Goal: Task Accomplishment & Management: Use online tool/utility

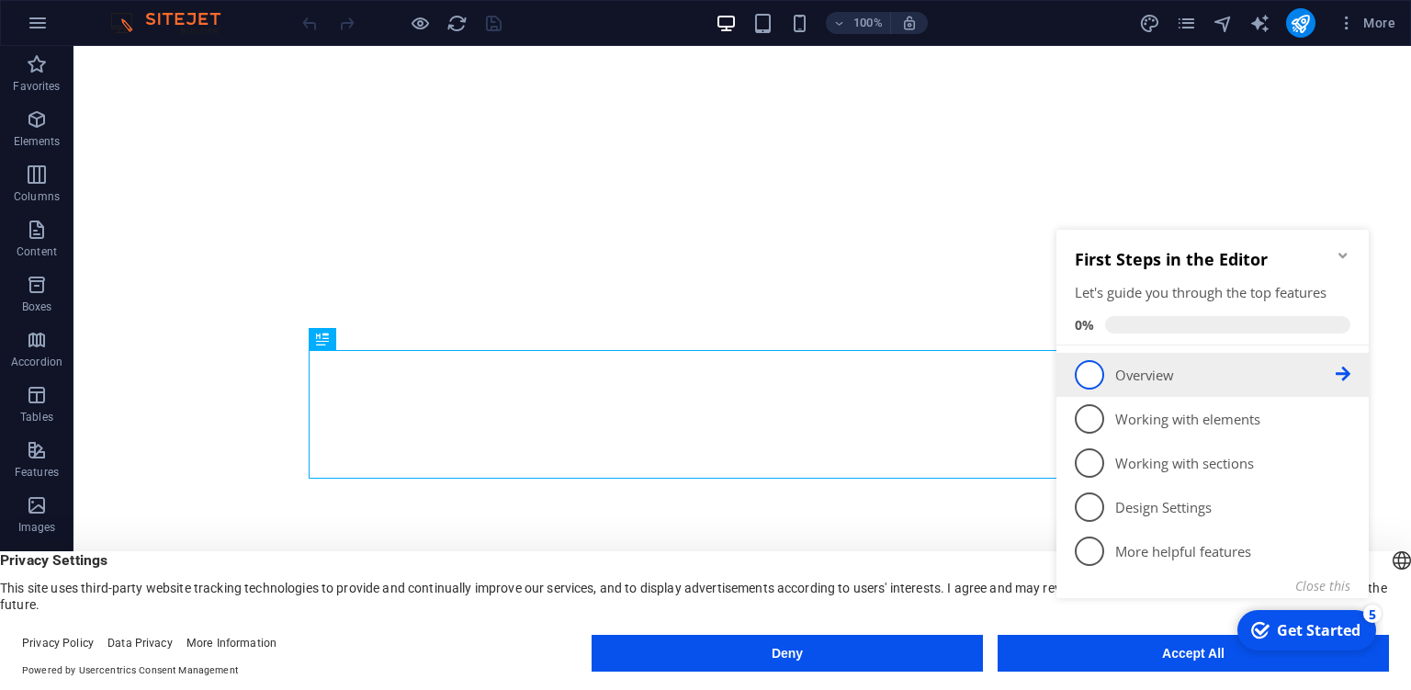
click at [1133, 376] on p "Overview - incomplete" at bounding box center [1225, 375] width 220 height 19
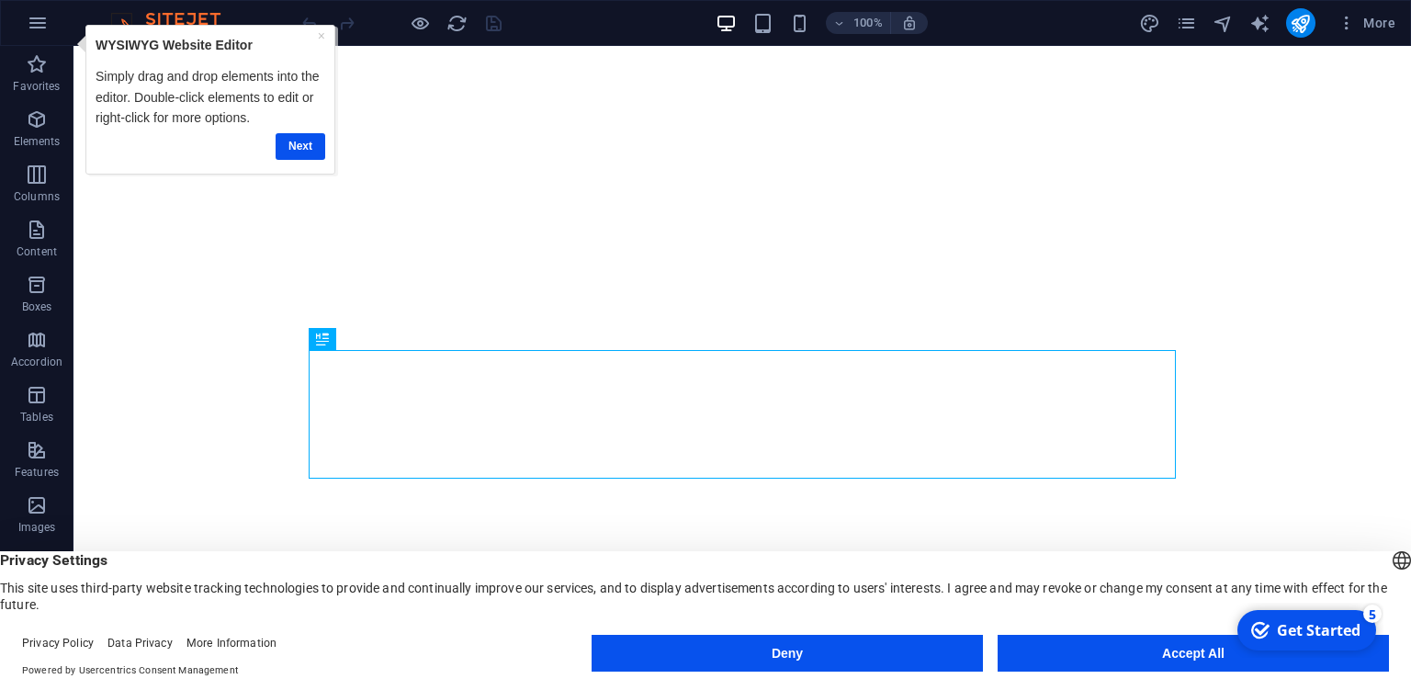
click at [1195, 651] on button "Accept All" at bounding box center [1193, 653] width 391 height 37
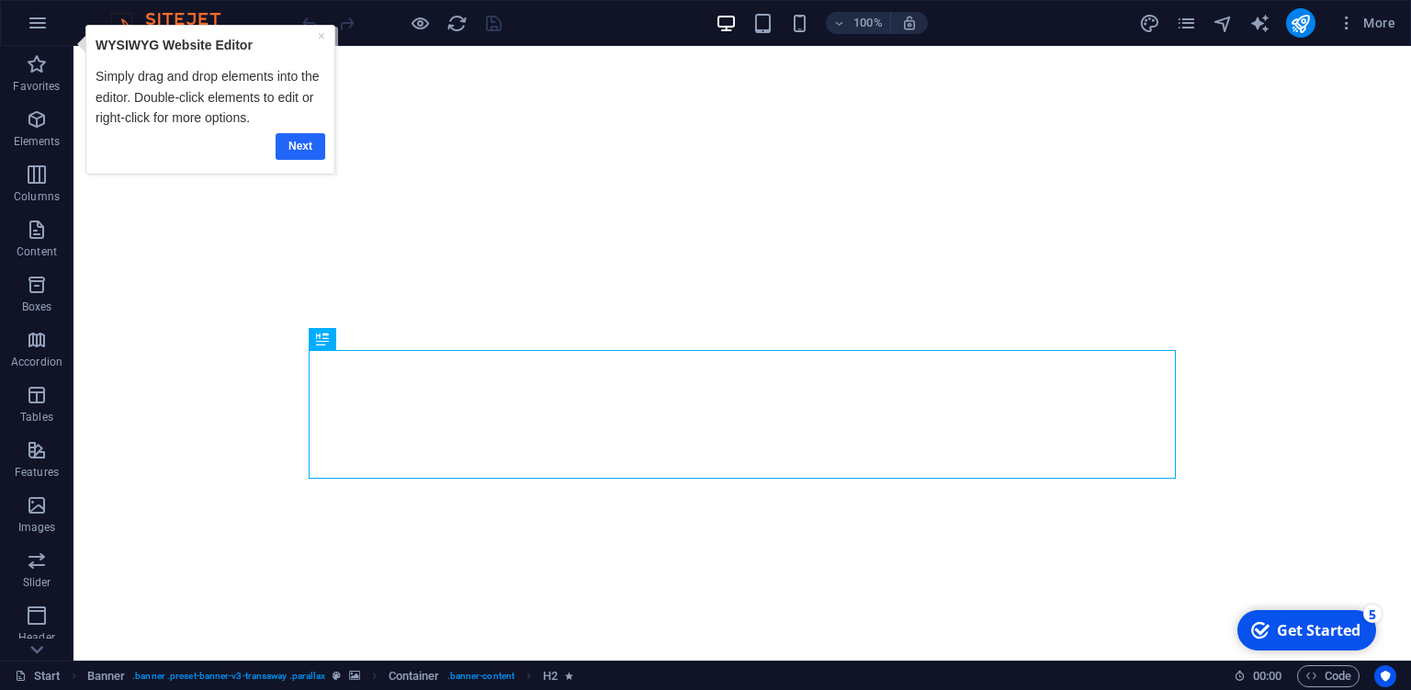
click at [298, 143] on link "Next" at bounding box center [301, 145] width 50 height 27
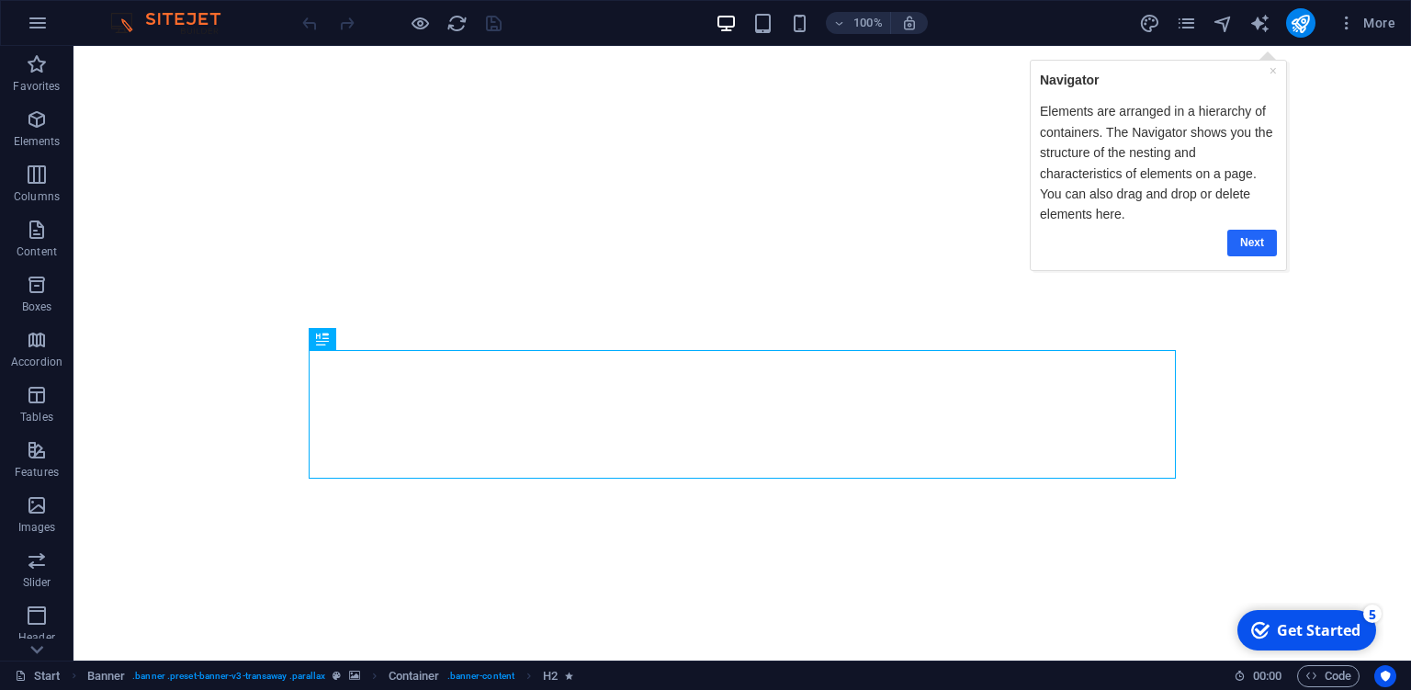
click at [1253, 233] on link "Next" at bounding box center [1251, 242] width 50 height 27
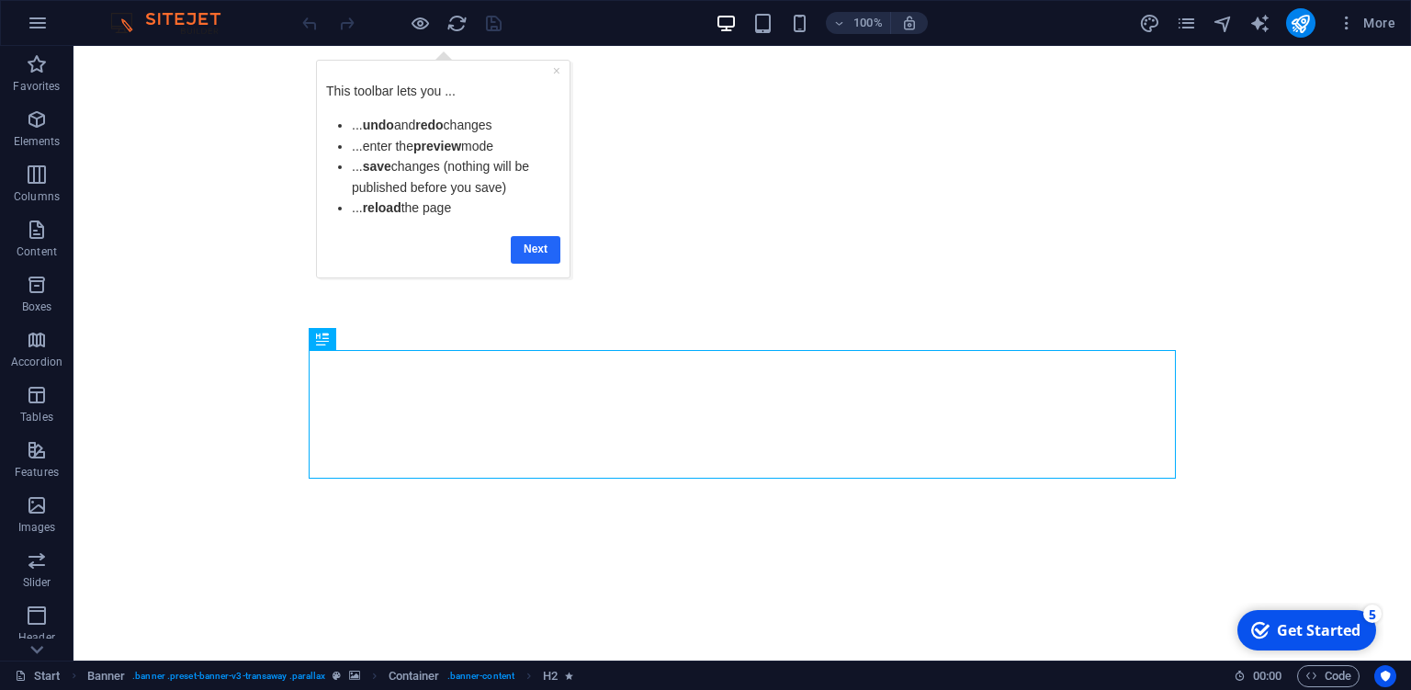
click at [539, 245] on link "Next" at bounding box center [535, 248] width 50 height 27
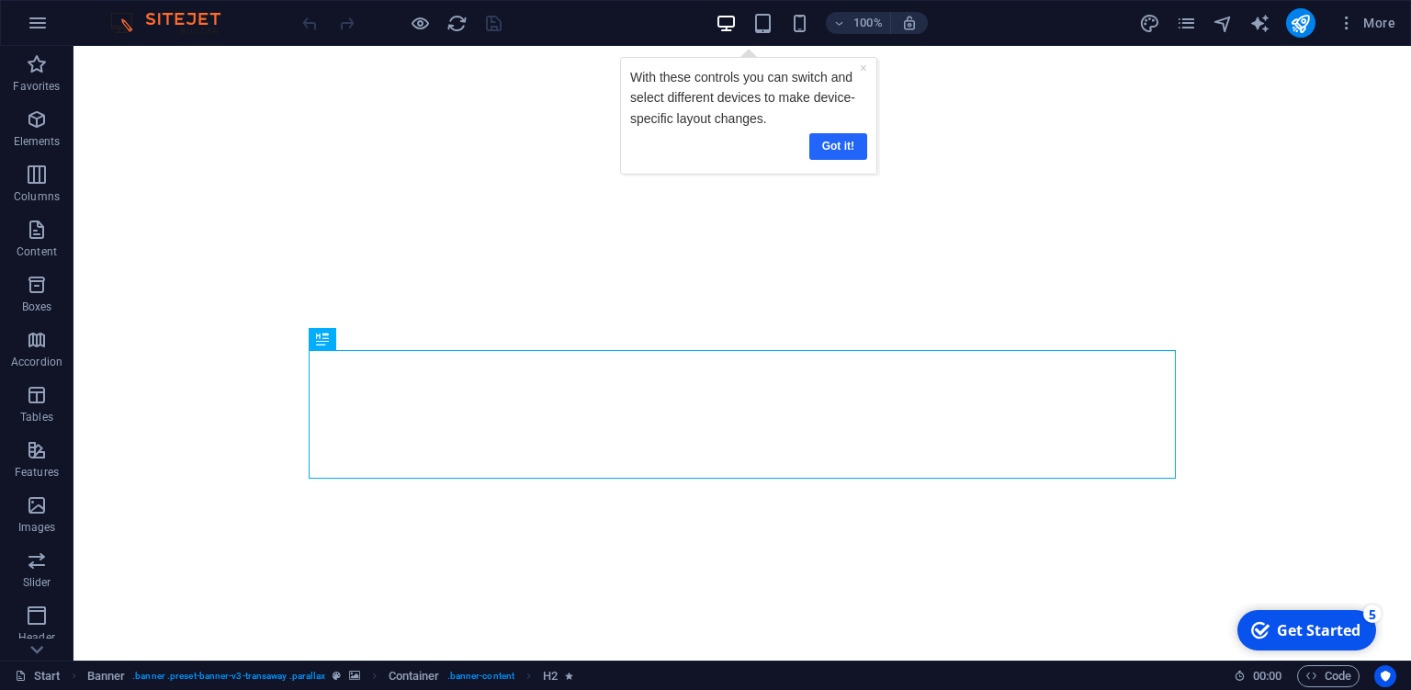
click at [846, 145] on link "Got it!" at bounding box center [837, 145] width 58 height 27
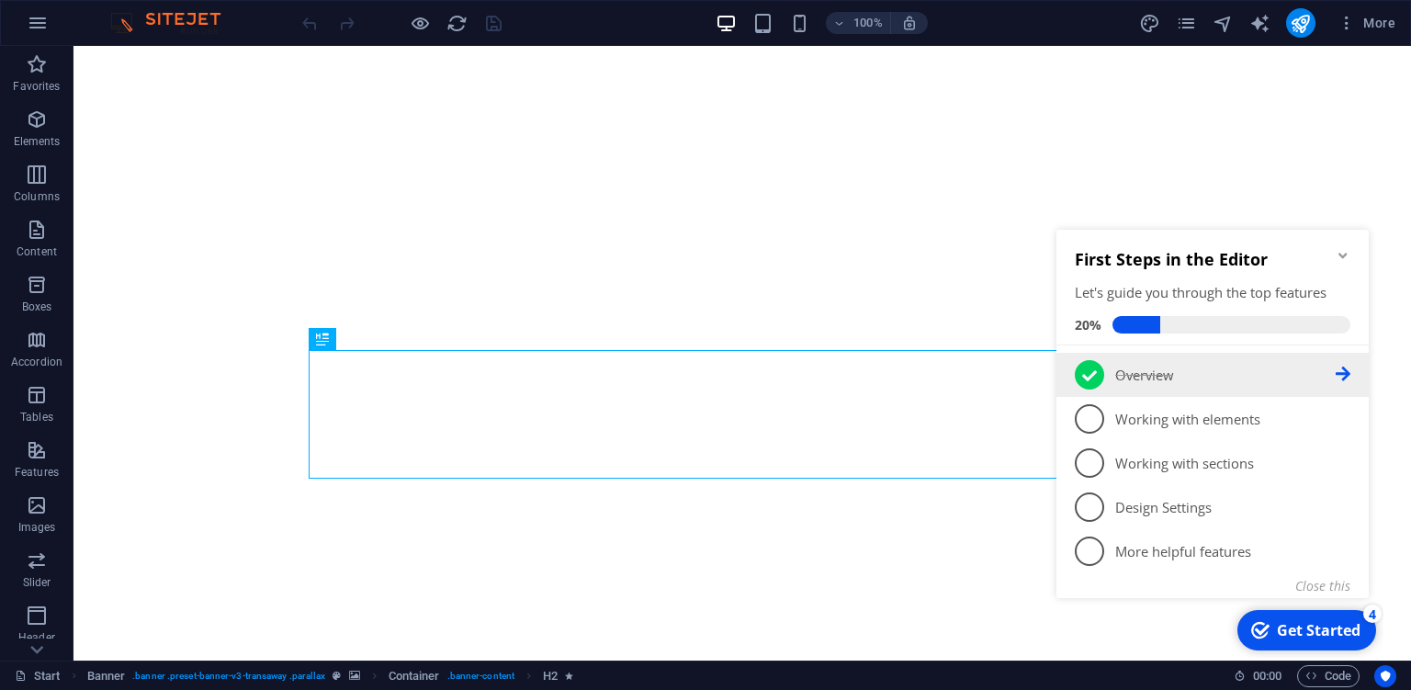
click at [1141, 374] on p "Overview - completed" at bounding box center [1225, 375] width 220 height 19
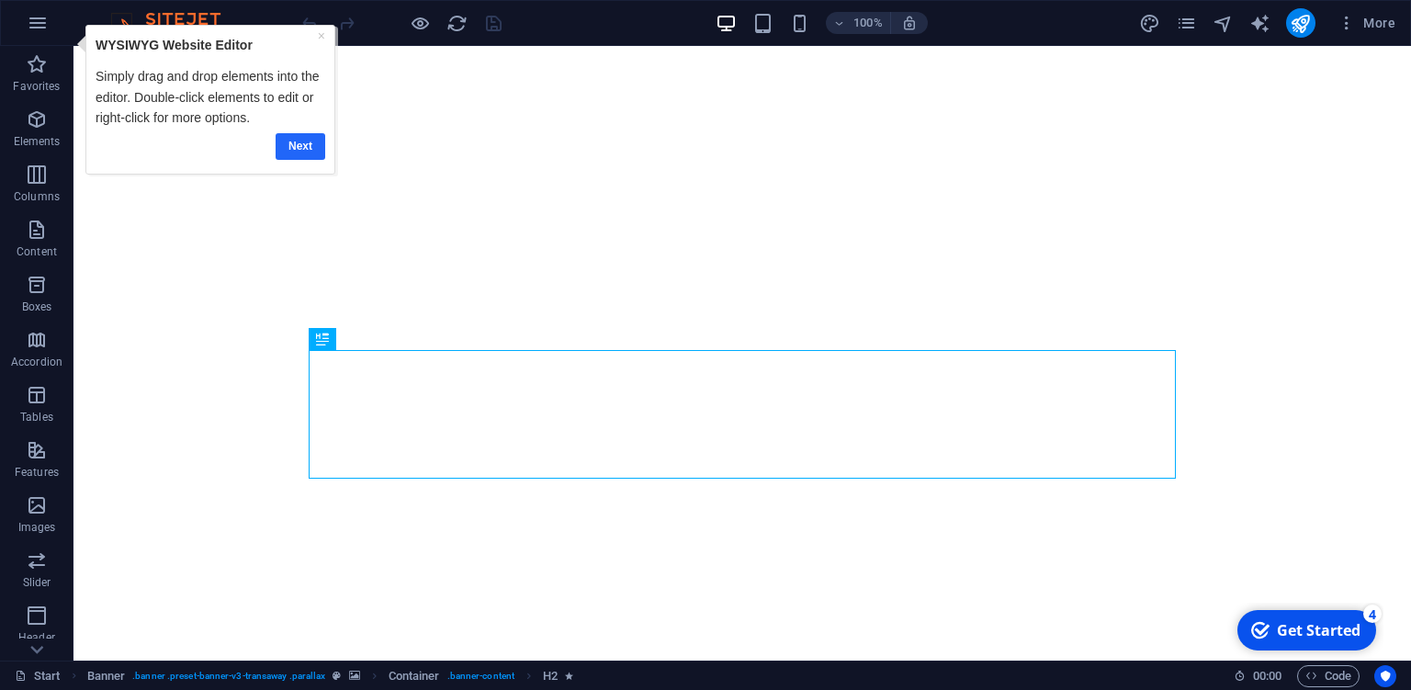
click at [297, 142] on link "Next" at bounding box center [301, 145] width 50 height 27
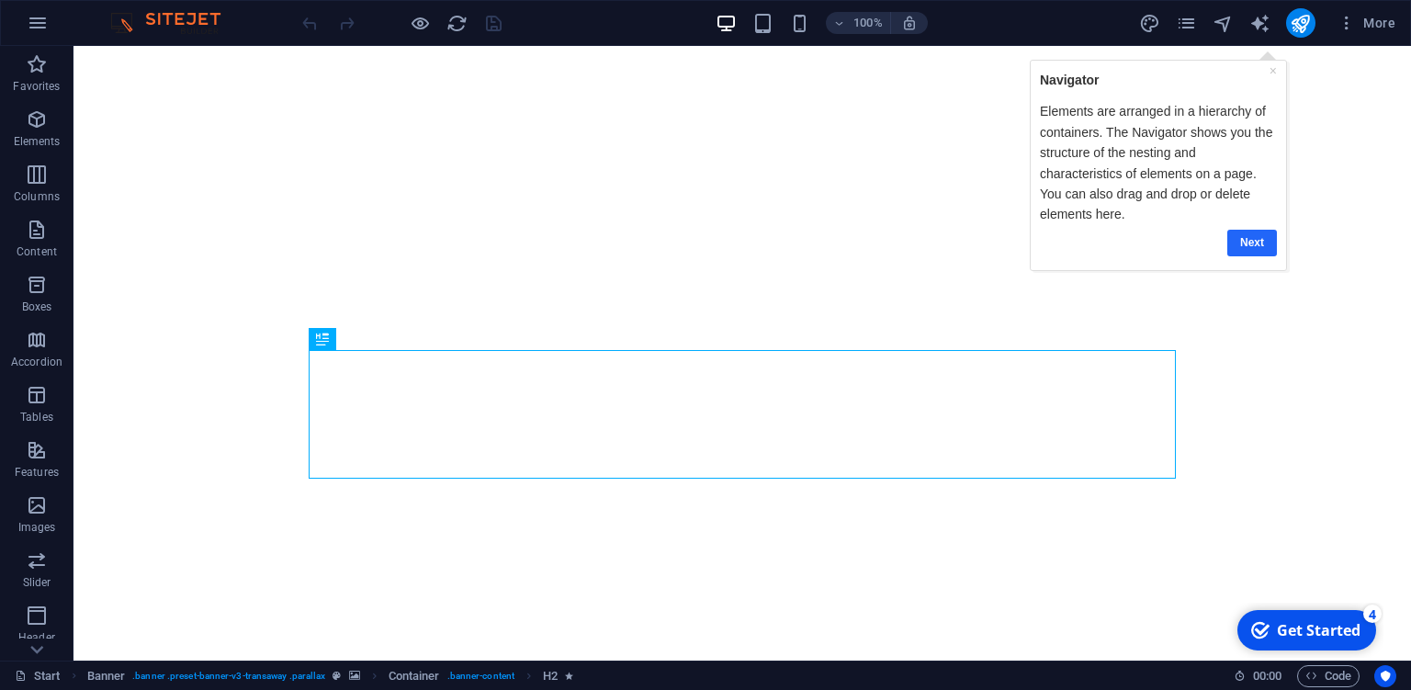
click at [1257, 238] on link "Next" at bounding box center [1251, 242] width 50 height 27
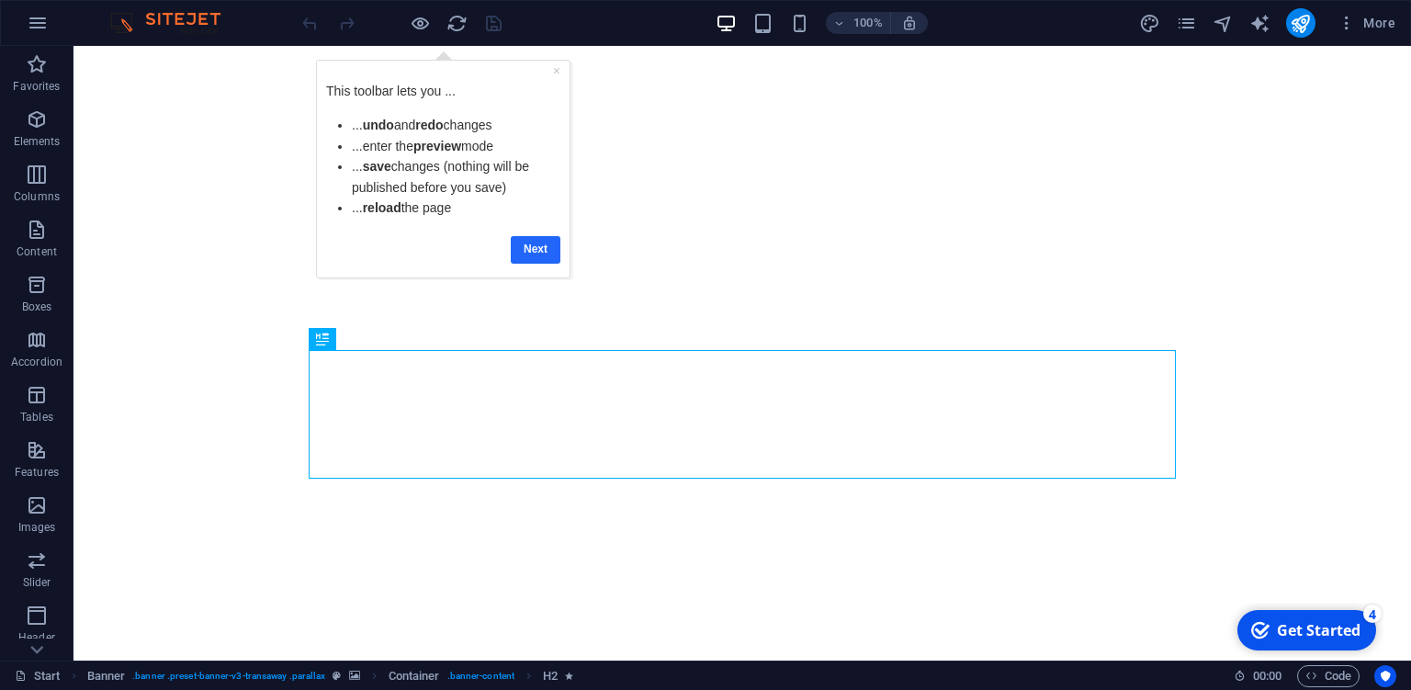
click at [525, 241] on link "Next" at bounding box center [535, 248] width 50 height 27
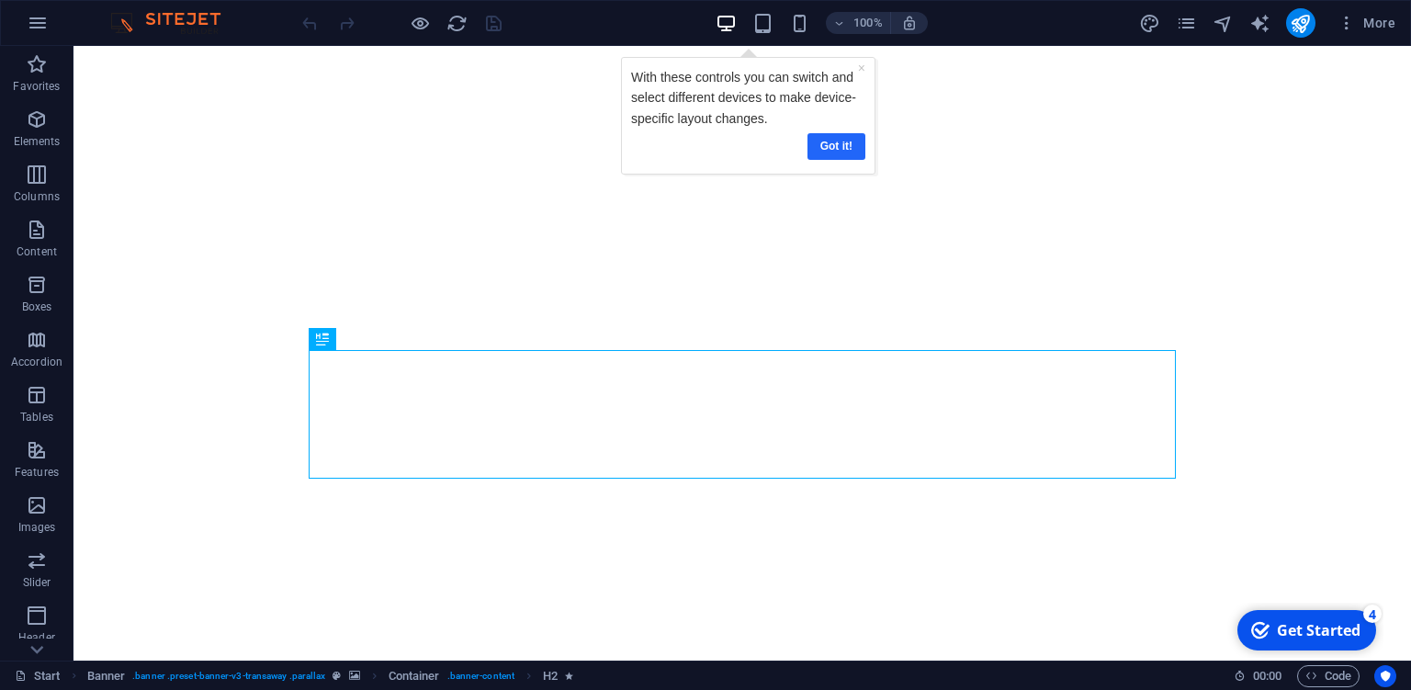
click at [828, 141] on link "Got it!" at bounding box center [836, 145] width 58 height 27
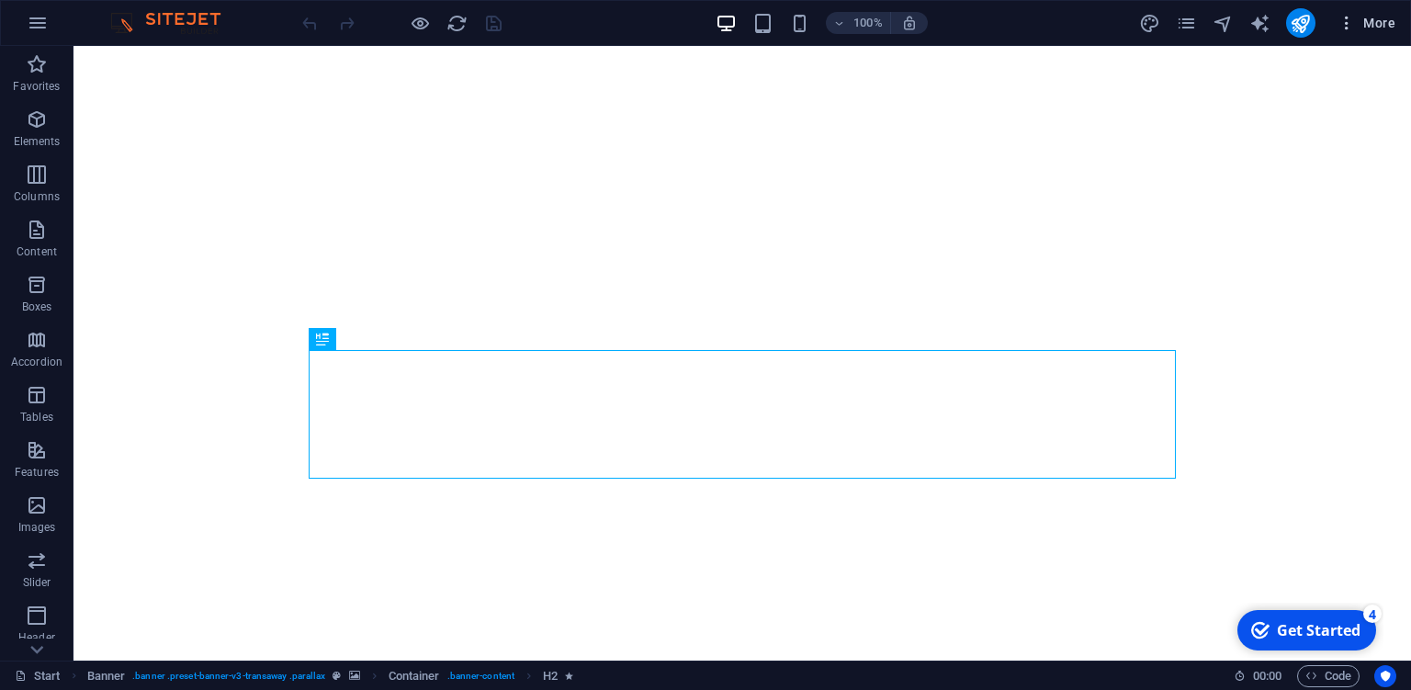
click at [1379, 18] on span "More" at bounding box center [1366, 23] width 58 height 18
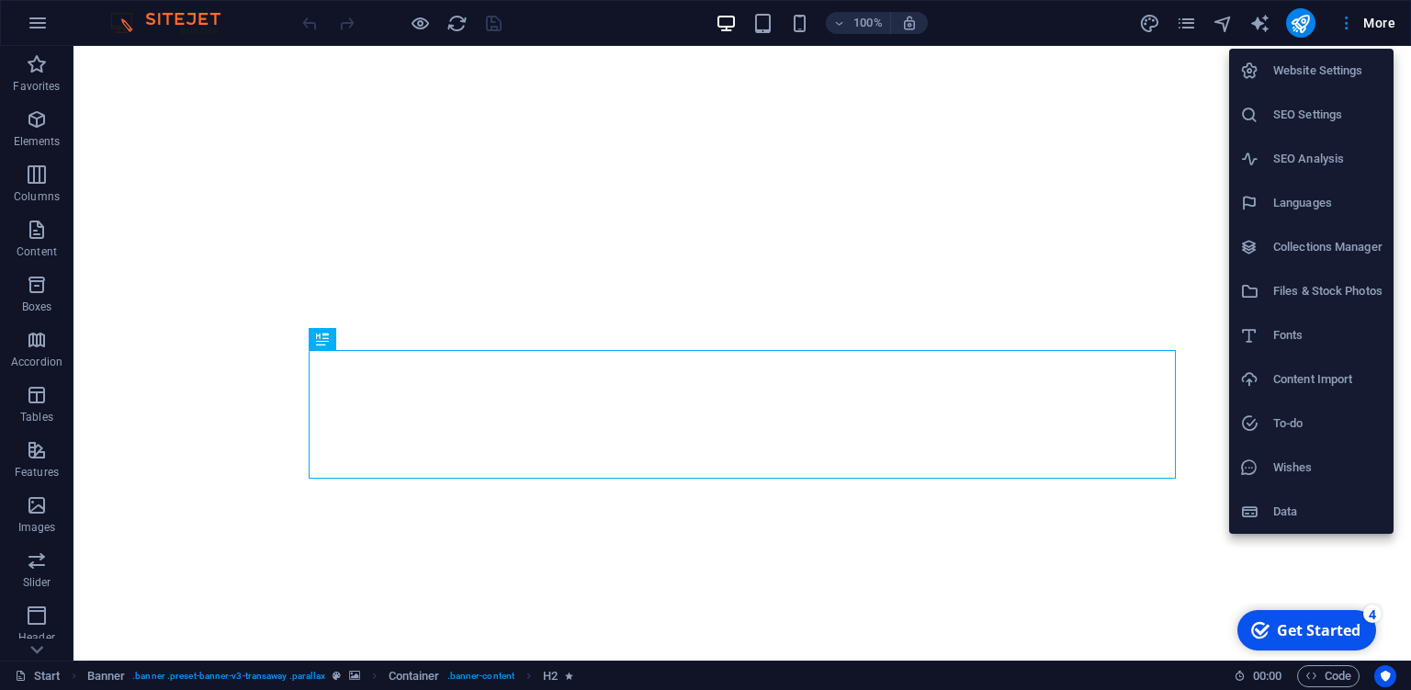
click at [1328, 64] on h6 "Website Settings" at bounding box center [1327, 71] width 109 height 22
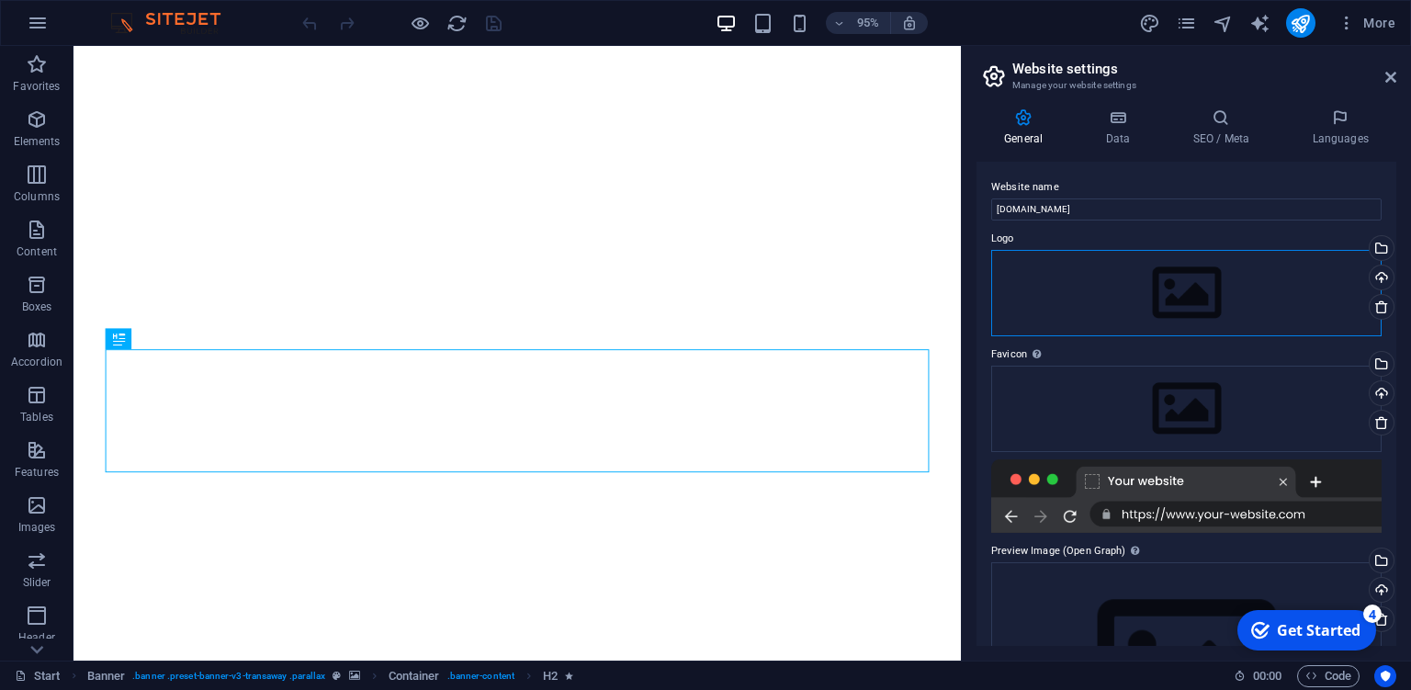
click at [1161, 293] on div "Drag files here, click to choose files or select files from Files or our free s…" at bounding box center [1186, 293] width 390 height 86
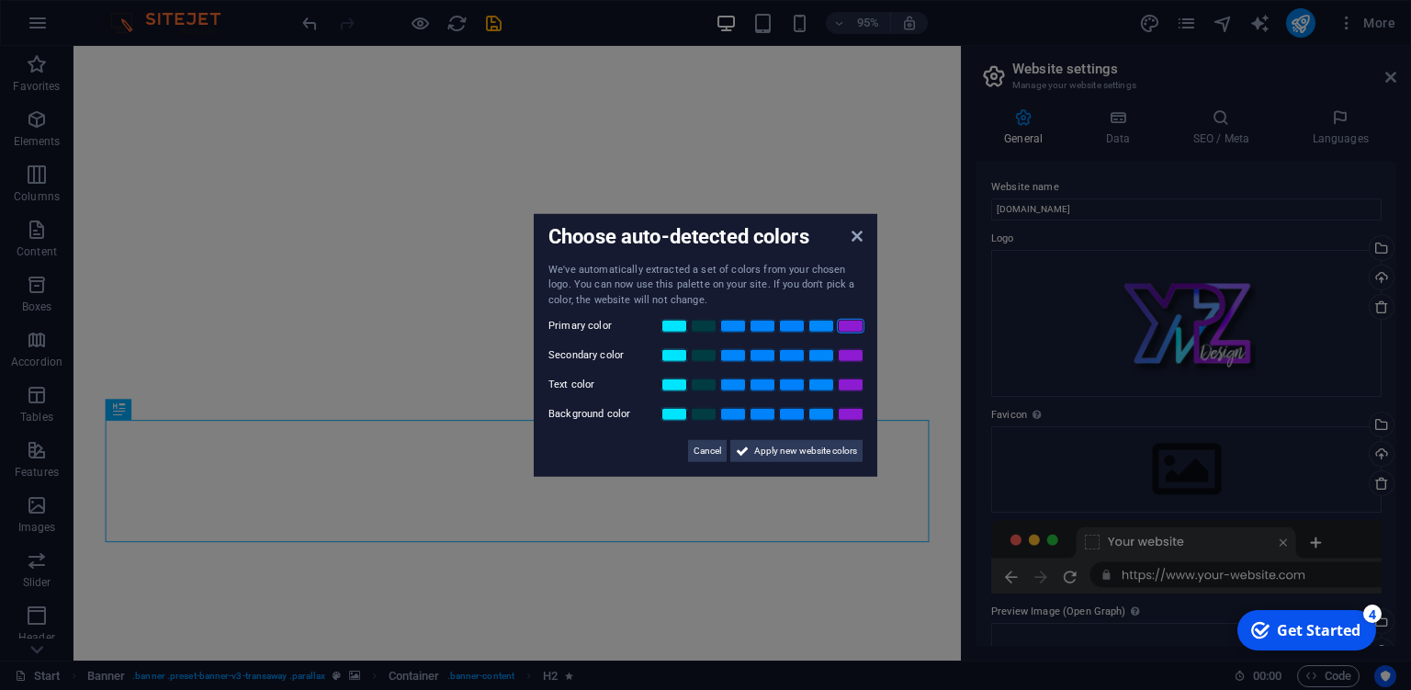
click at [854, 327] on link at bounding box center [851, 326] width 28 height 15
click at [828, 355] on link at bounding box center [821, 355] width 28 height 15
click at [701, 416] on link at bounding box center [704, 414] width 28 height 15
drag, startPoint x: 772, startPoint y: 454, endPoint x: 929, endPoint y: 475, distance: 158.5
click at [772, 454] on span "Apply new website colors" at bounding box center [805, 451] width 103 height 22
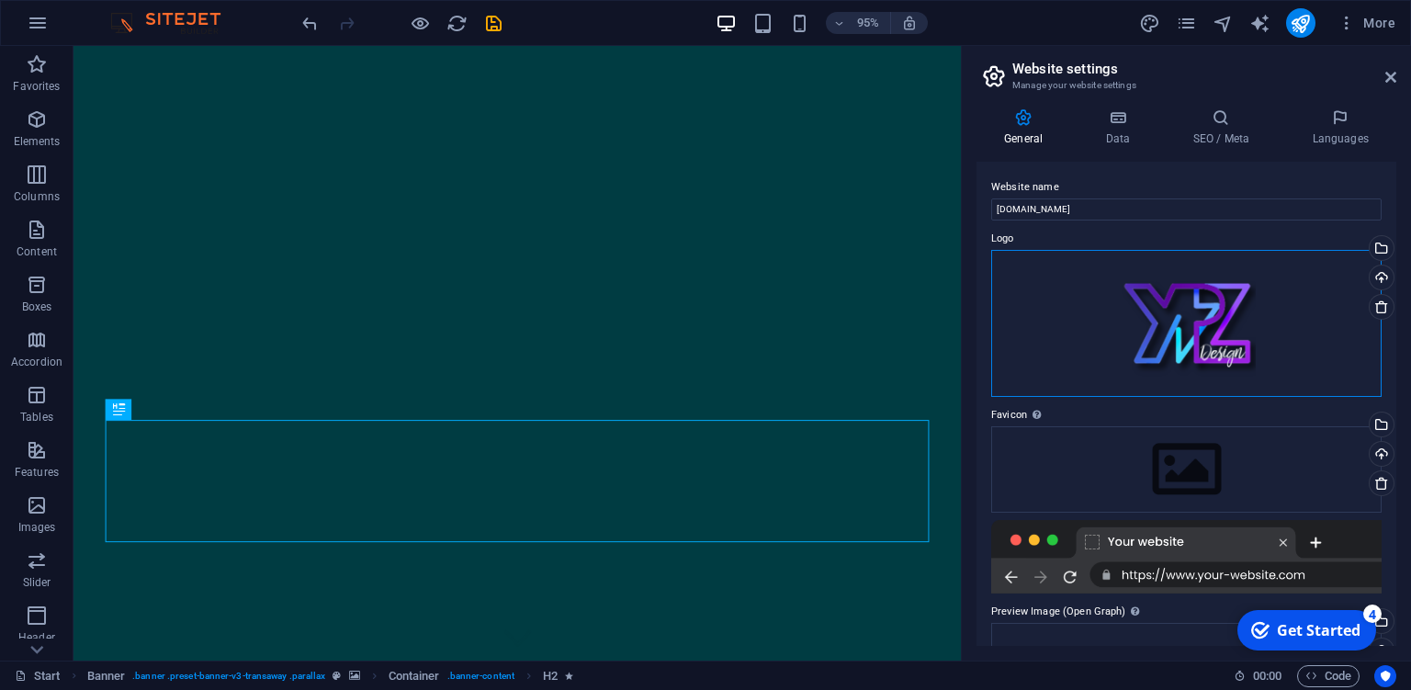
click at [1178, 319] on div "Drag files here, click to choose files or select files from Files or our free s…" at bounding box center [1186, 323] width 390 height 147
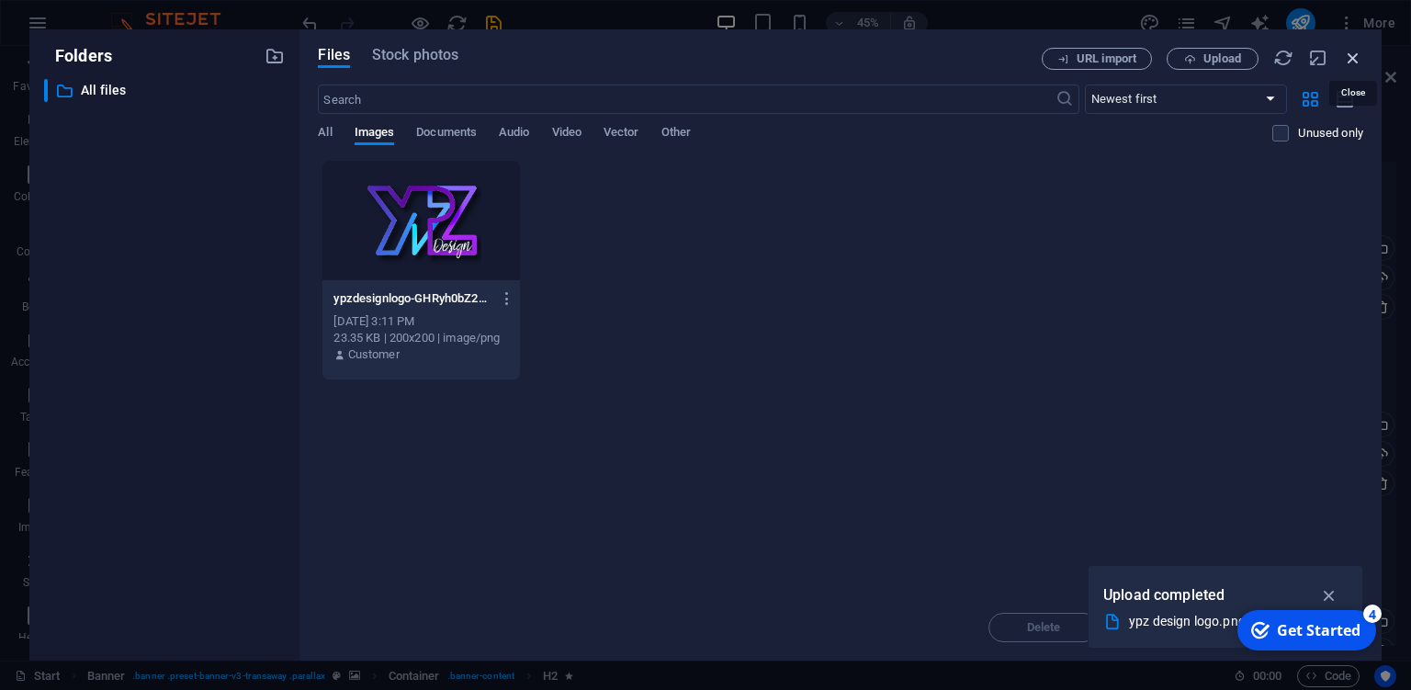
click at [1356, 57] on icon "button" at bounding box center [1353, 58] width 20 height 20
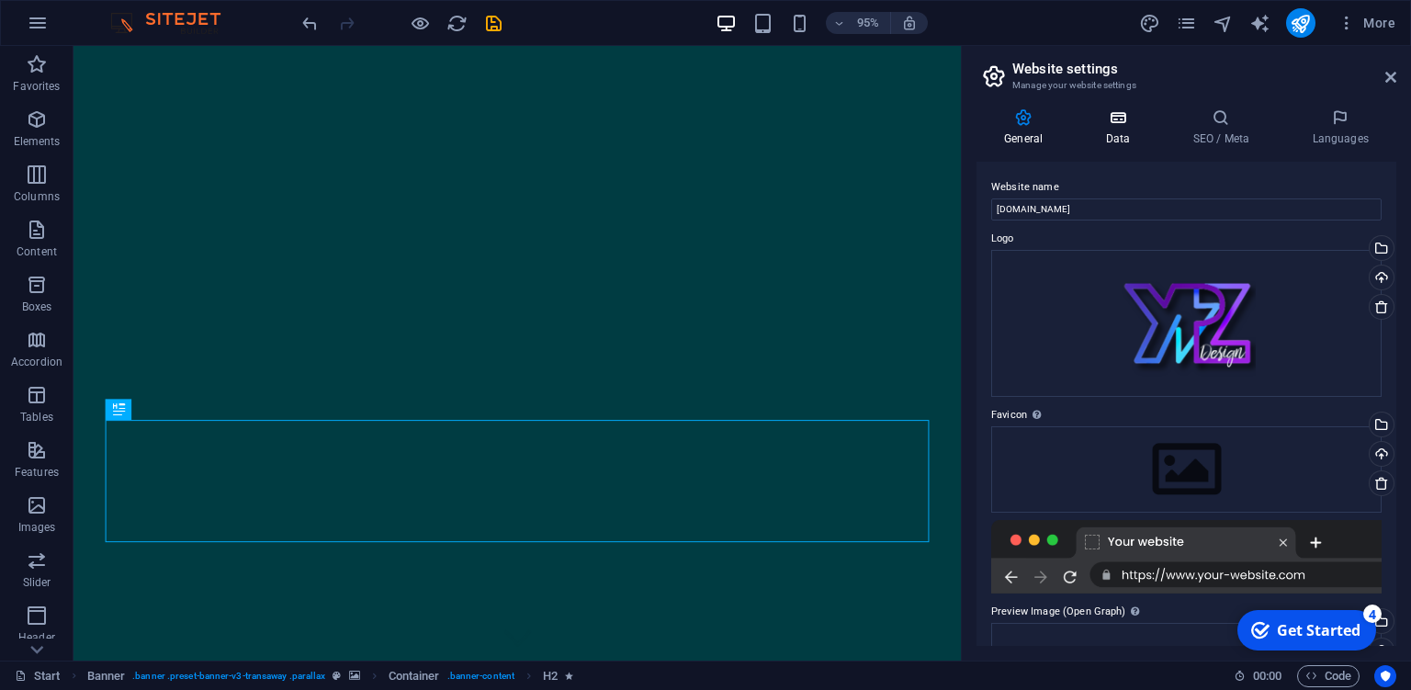
click at [1118, 127] on h4 "Data" at bounding box center [1120, 127] width 87 height 39
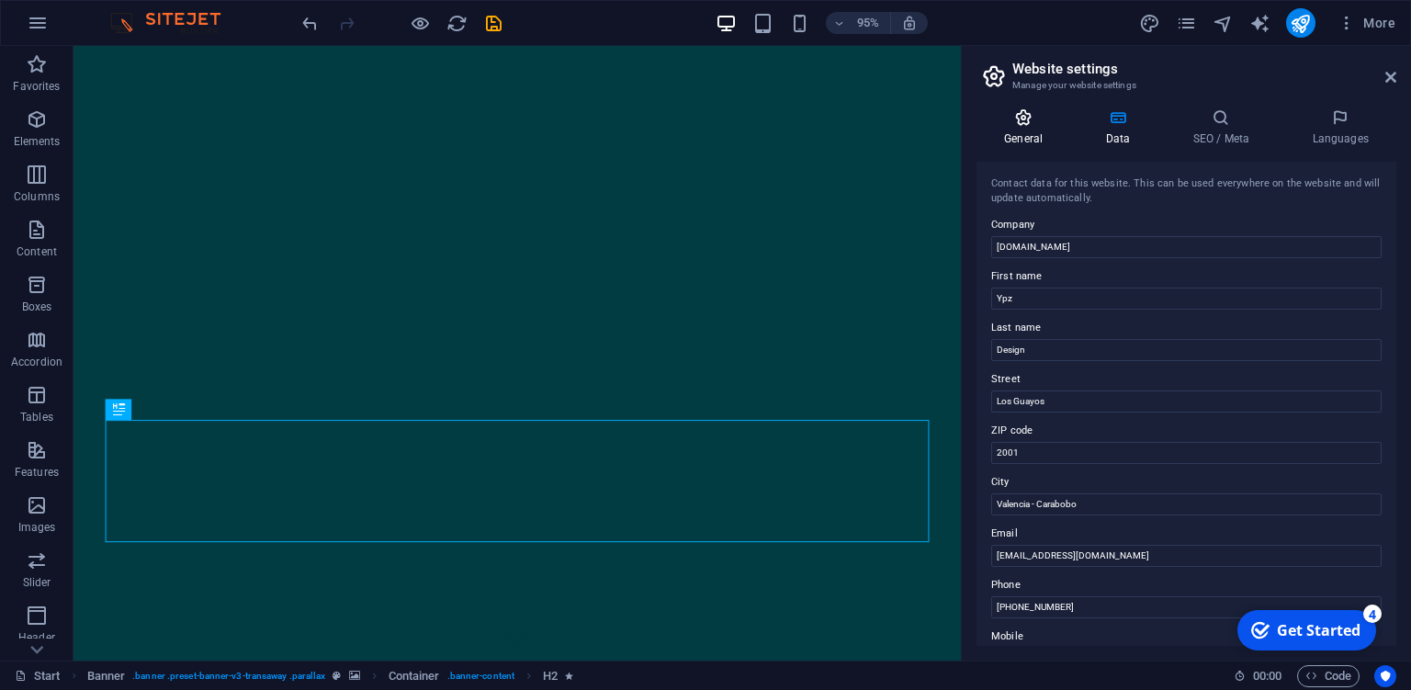
click at [1029, 132] on h4 "General" at bounding box center [1026, 127] width 101 height 39
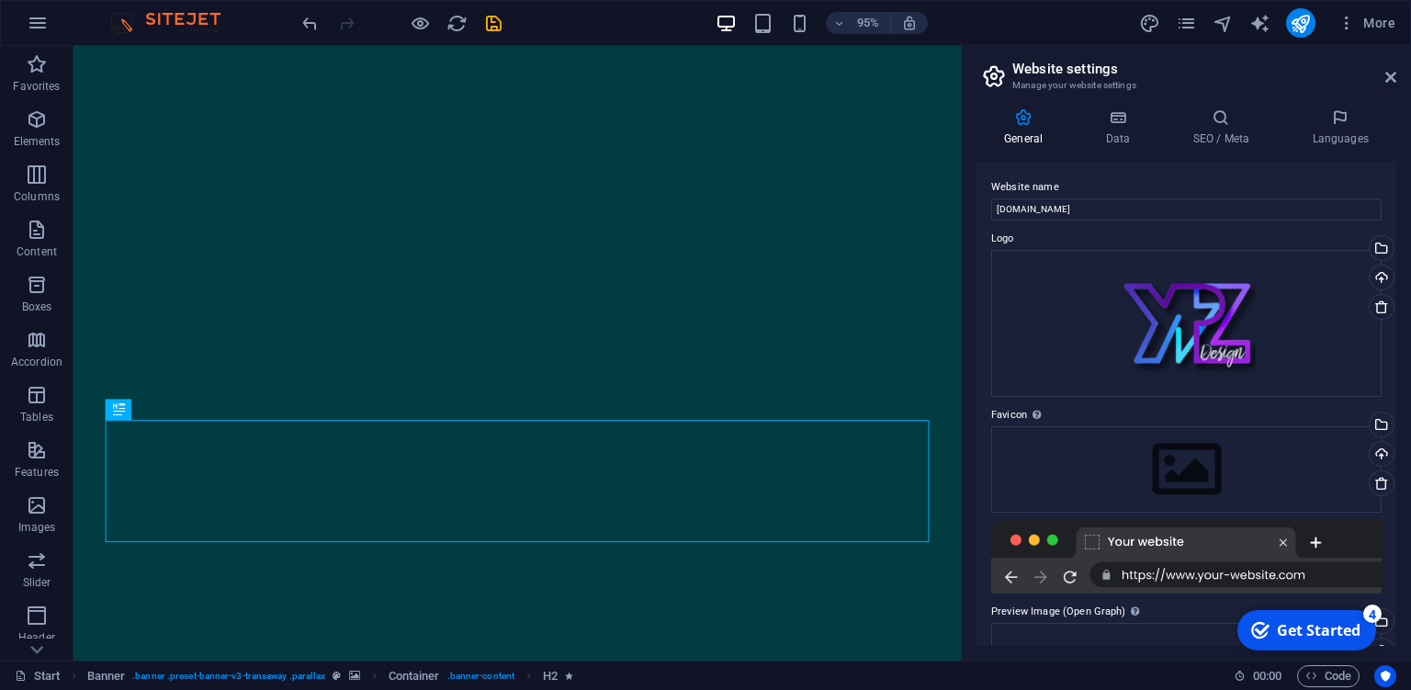
scroll to position [202, 0]
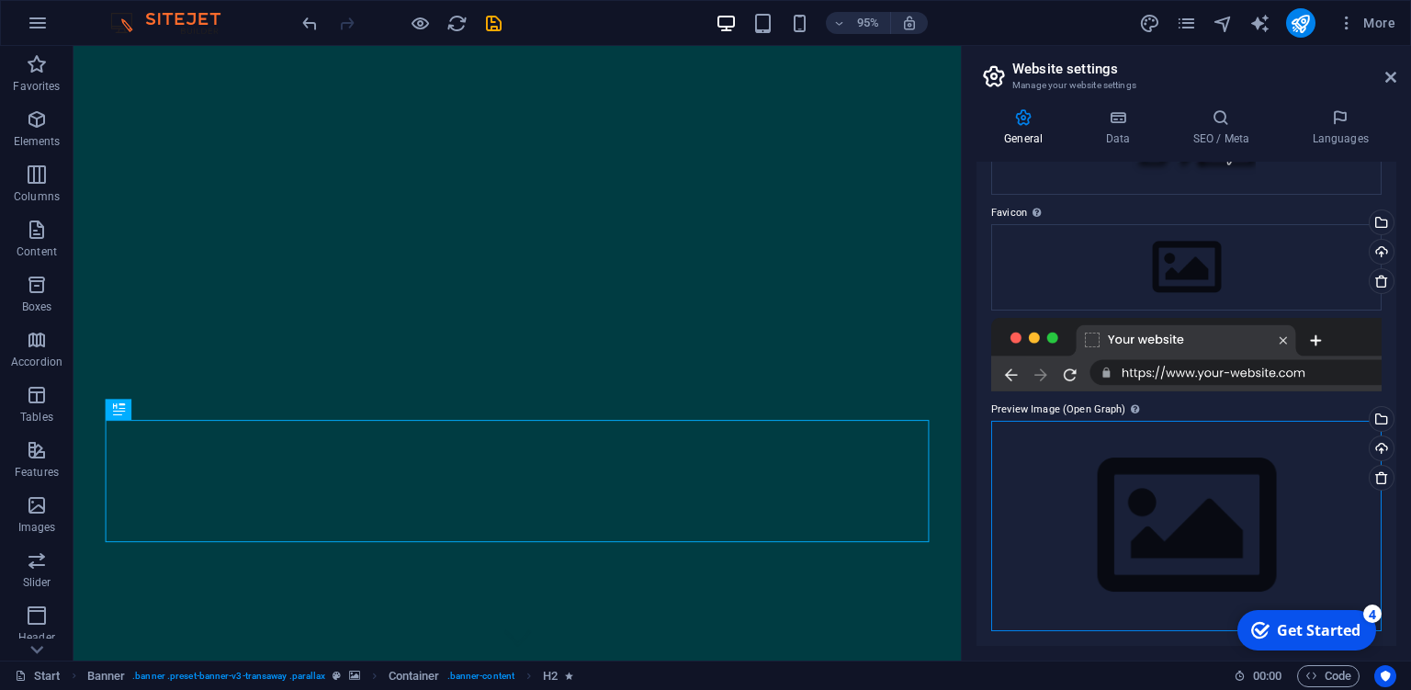
click at [1189, 518] on div "Drag files here, click to choose files or select files from Files or our free s…" at bounding box center [1186, 526] width 390 height 210
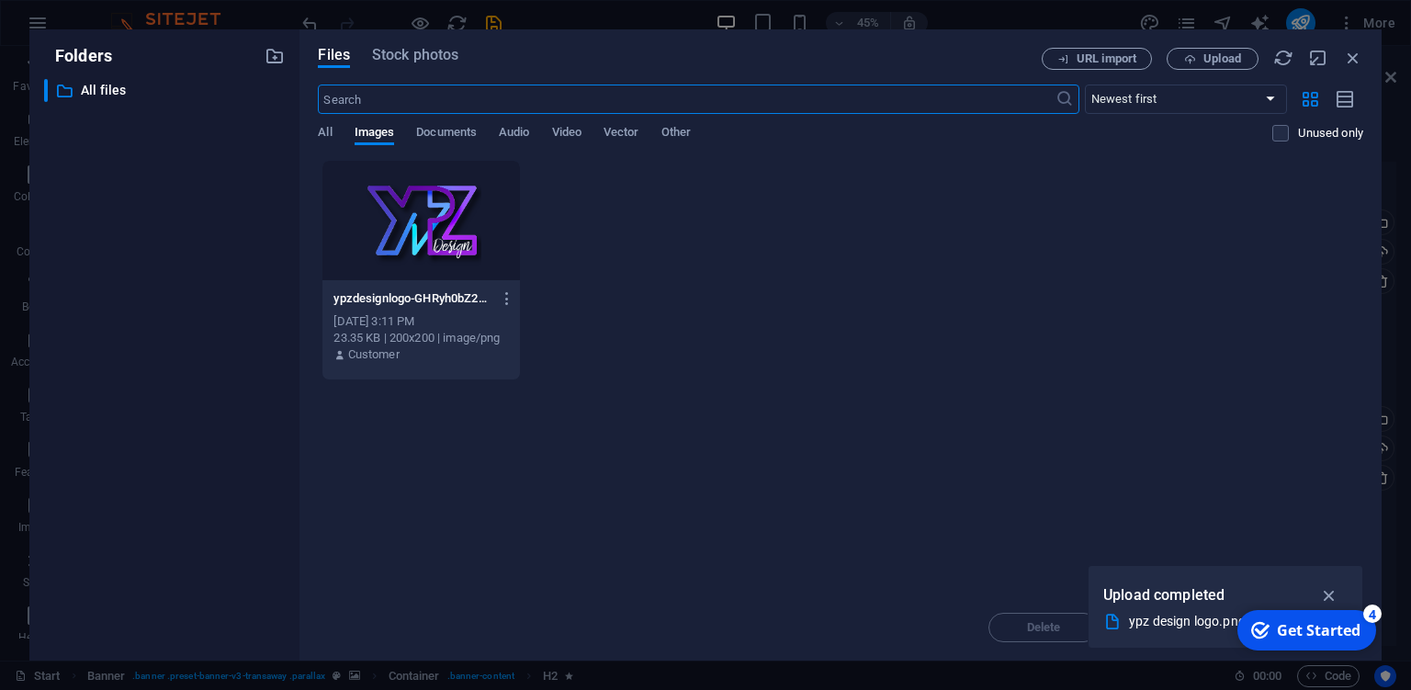
click at [428, 233] on div at bounding box center [420, 220] width 197 height 119
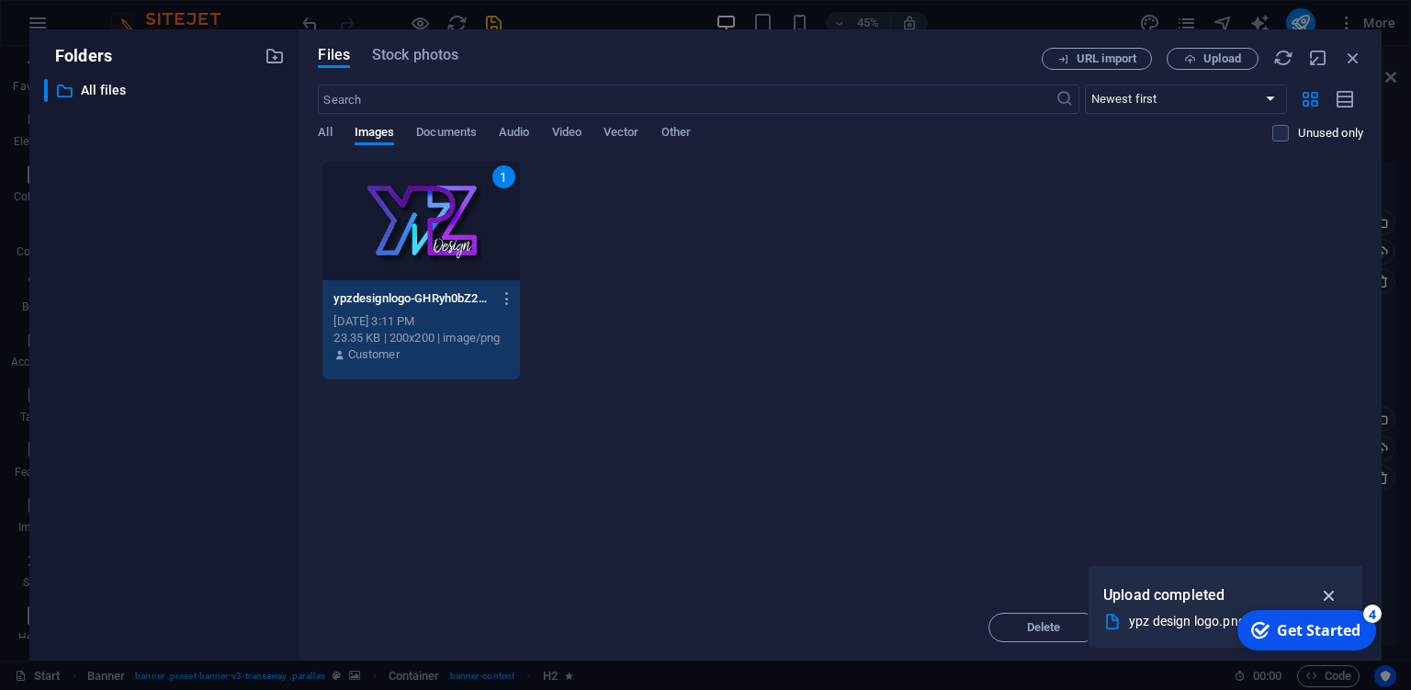
click at [1325, 590] on icon "button" at bounding box center [1329, 595] width 21 height 20
click at [1336, 627] on div "Get Started" at bounding box center [1319, 630] width 84 height 20
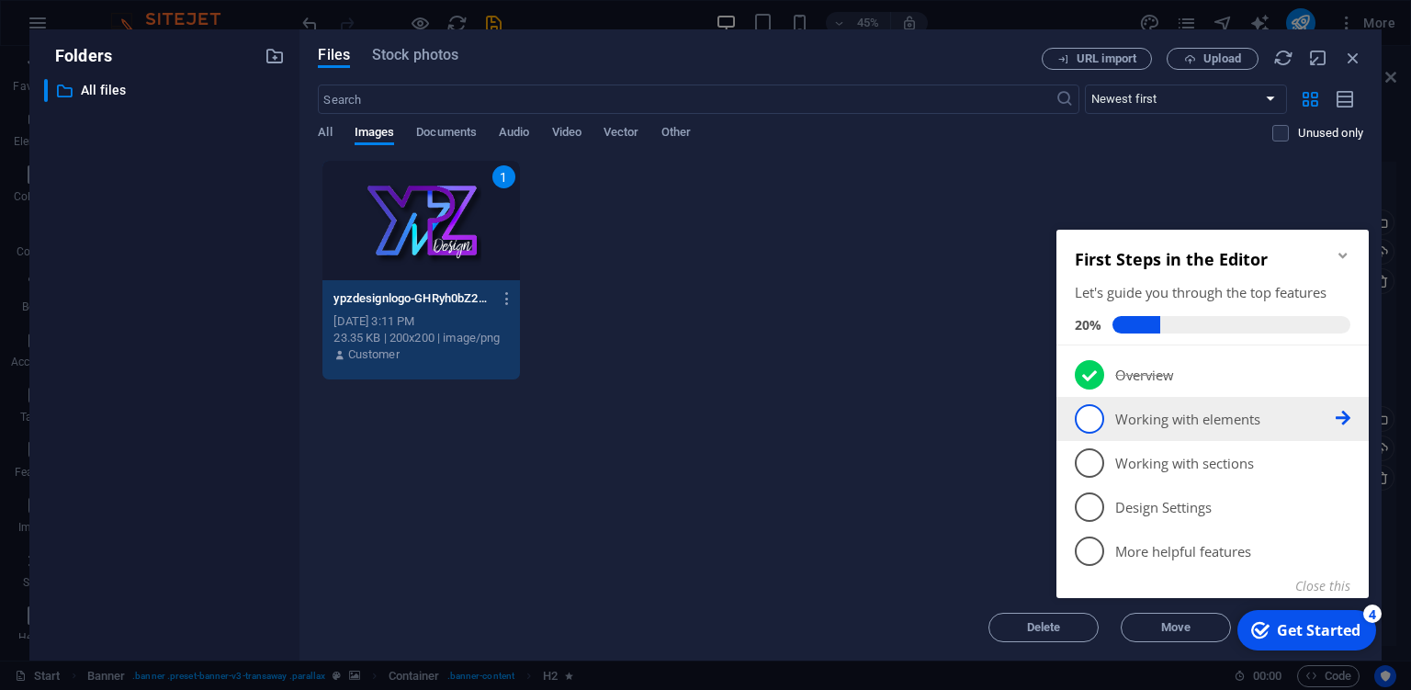
click at [1194, 428] on p "Working with elements - incomplete" at bounding box center [1225, 419] width 220 height 19
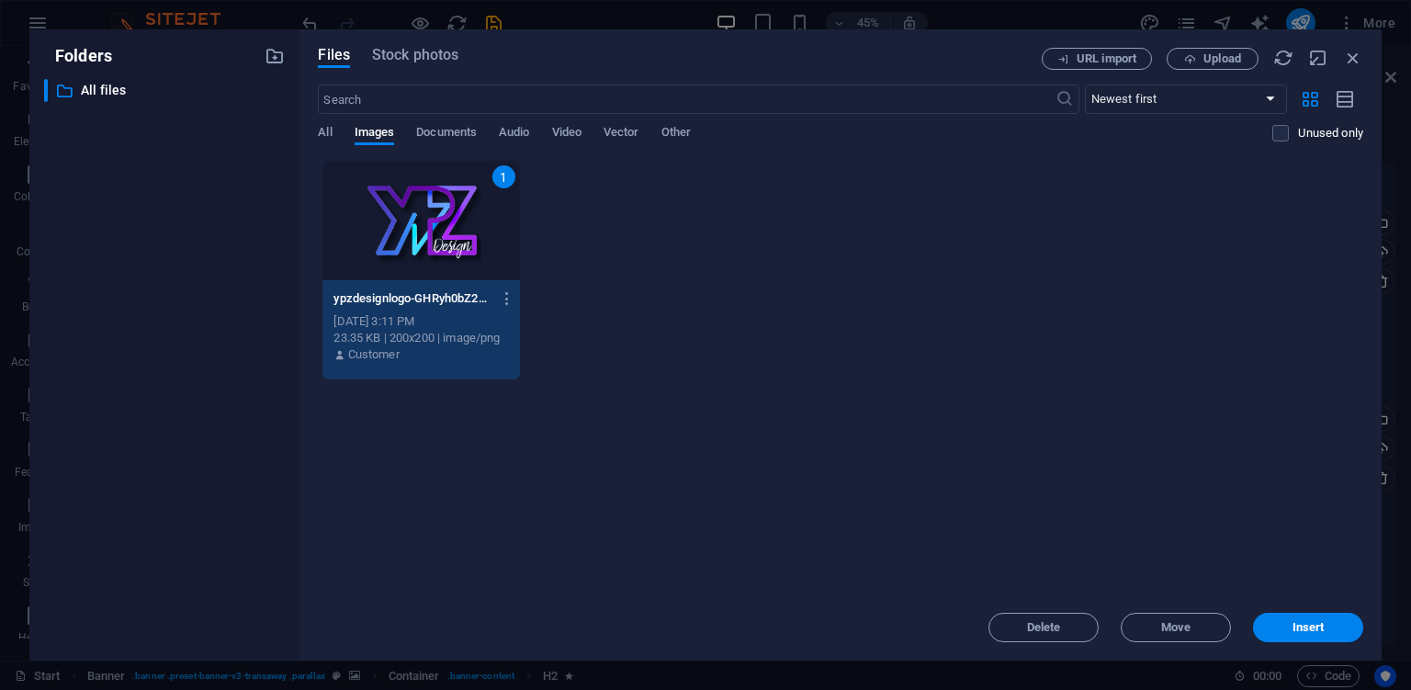
scroll to position [0, 0]
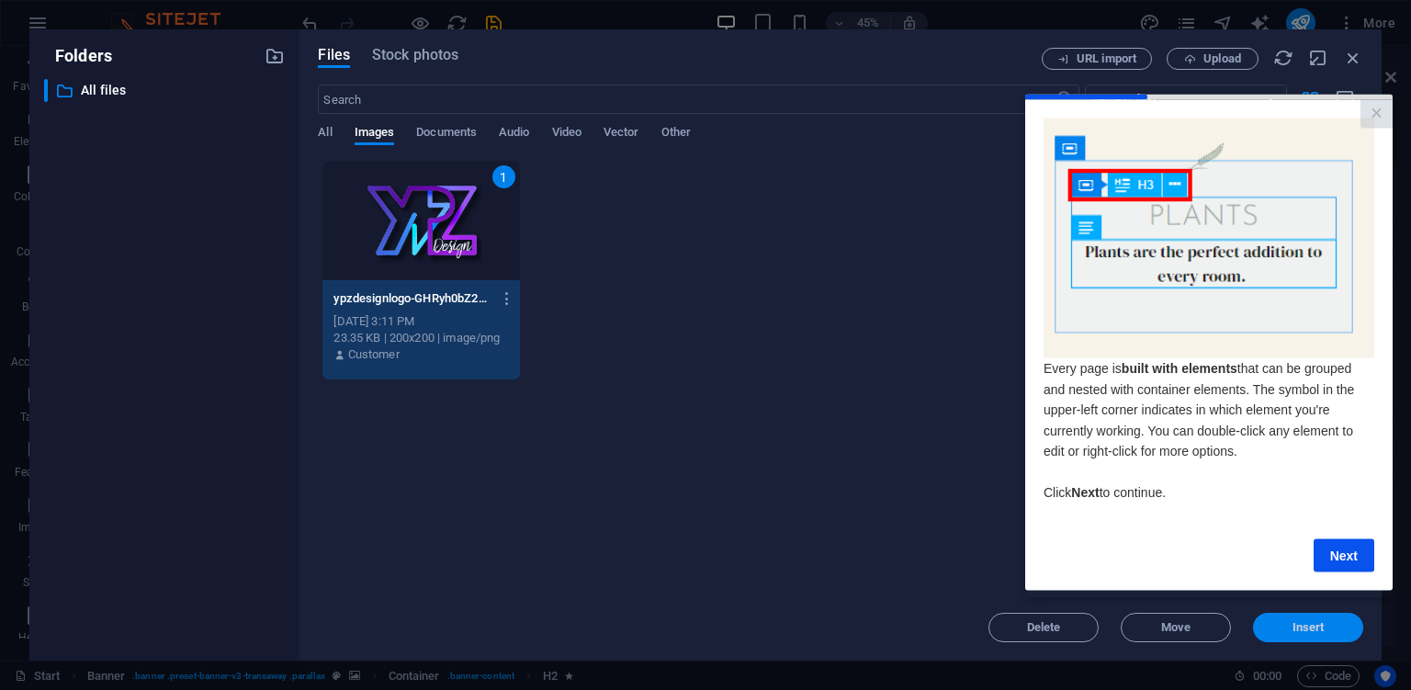
click at [1310, 627] on span "Insert" at bounding box center [1308, 627] width 32 height 11
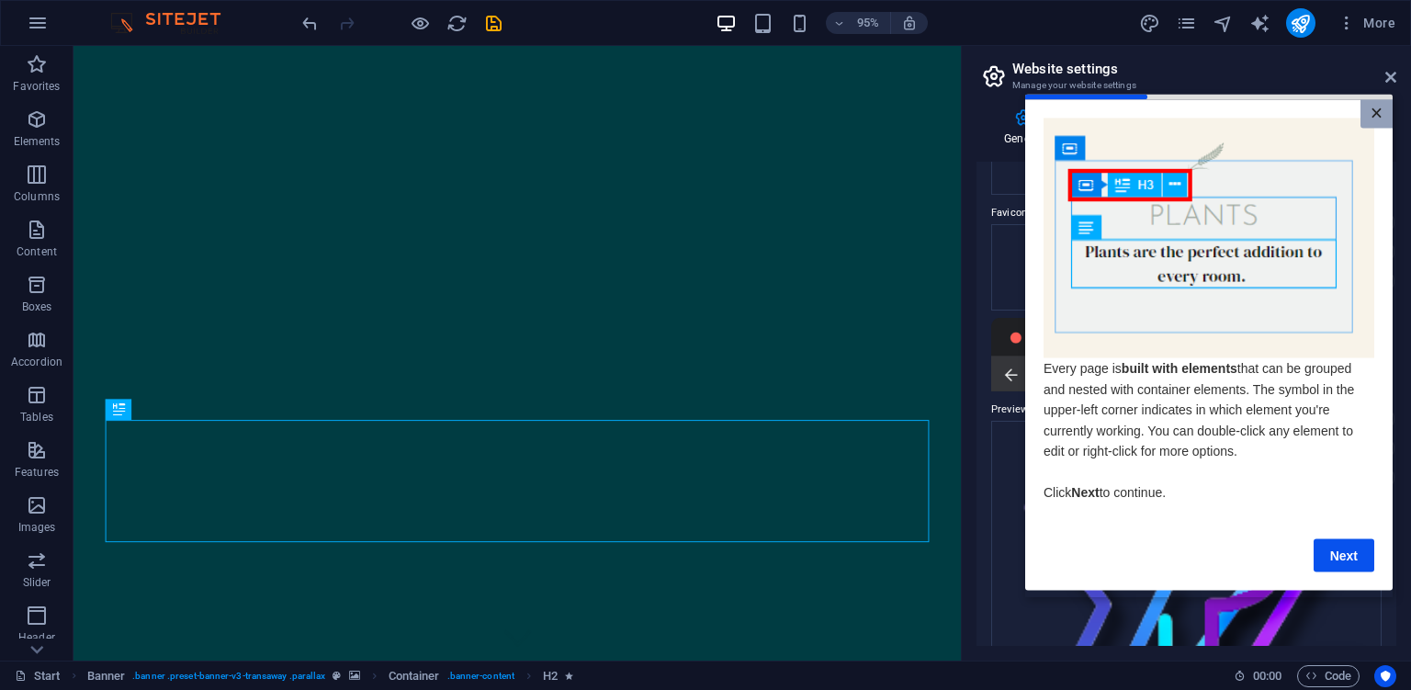
drag, startPoint x: 1376, startPoint y: 109, endPoint x: 2306, endPoint y: 145, distance: 931.1
click at [1376, 109] on link "×" at bounding box center [1376, 113] width 32 height 28
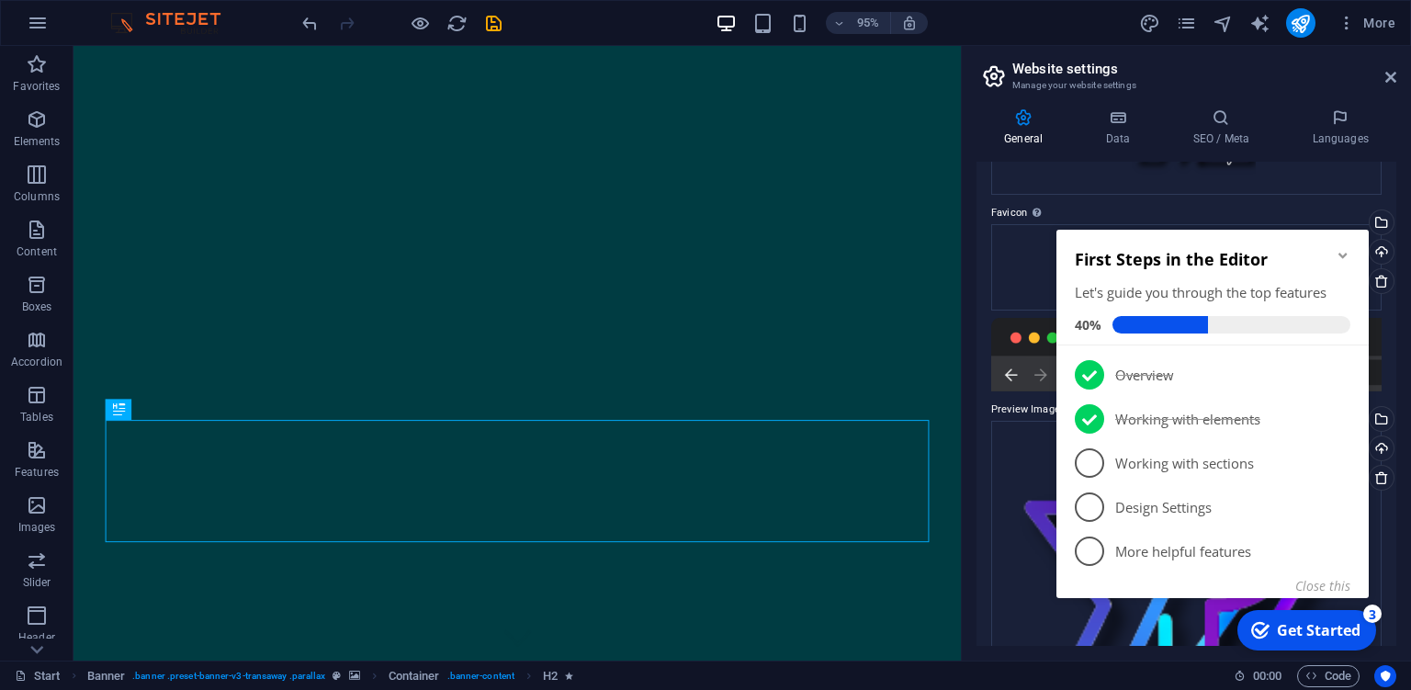
click at [971, 245] on div "General Data SEO / Meta Languages Website name ypzdesign.com Logo Drag files he…" at bounding box center [1186, 377] width 449 height 567
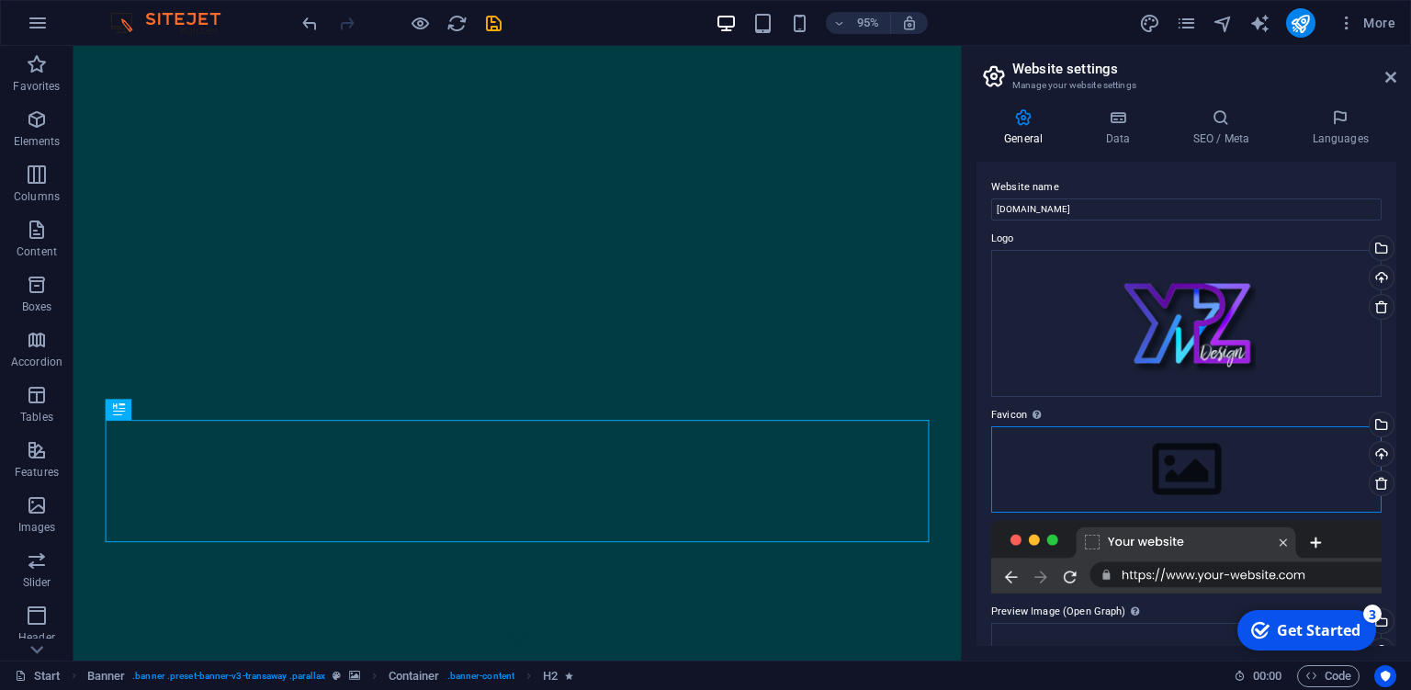
click at [1174, 463] on div "Drag files here, click to choose files or select files from Files or our free s…" at bounding box center [1186, 469] width 390 height 86
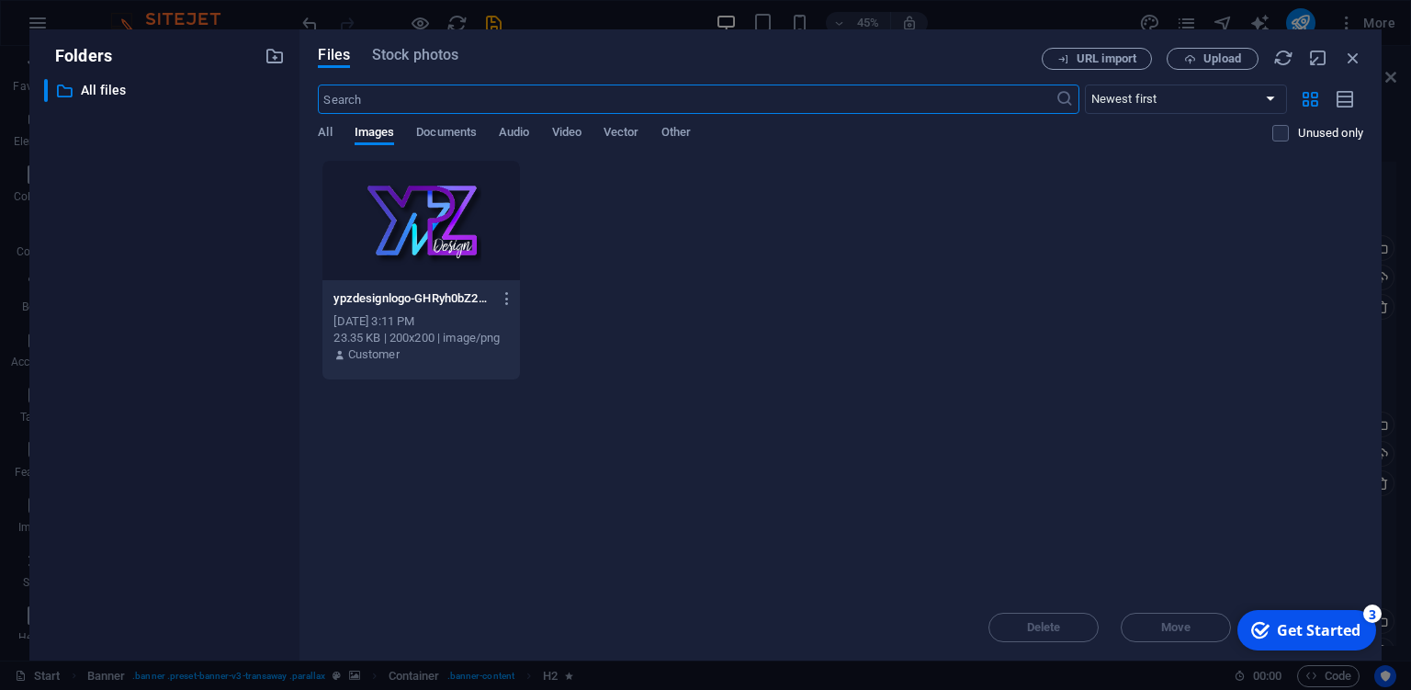
click at [467, 242] on div at bounding box center [420, 220] width 197 height 119
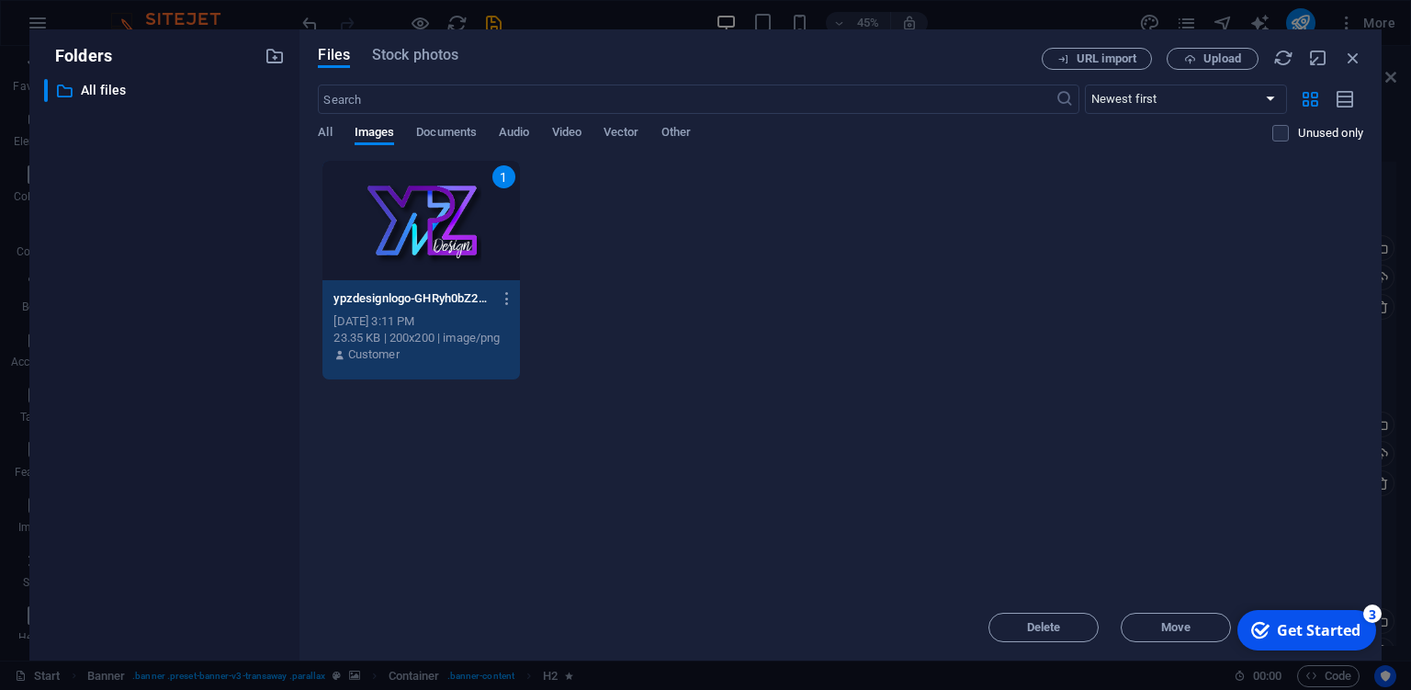
drag, startPoint x: 954, startPoint y: 40, endPoint x: 746, endPoint y: 24, distance: 209.2
click at [746, 29] on div "Files Stock photos URL import Upload ​ Newest first Oldest first Name (A-Z) Nam…" at bounding box center [840, 344] width 1082 height 631
click at [1323, 56] on icon "button" at bounding box center [1318, 58] width 20 height 20
select select "image"
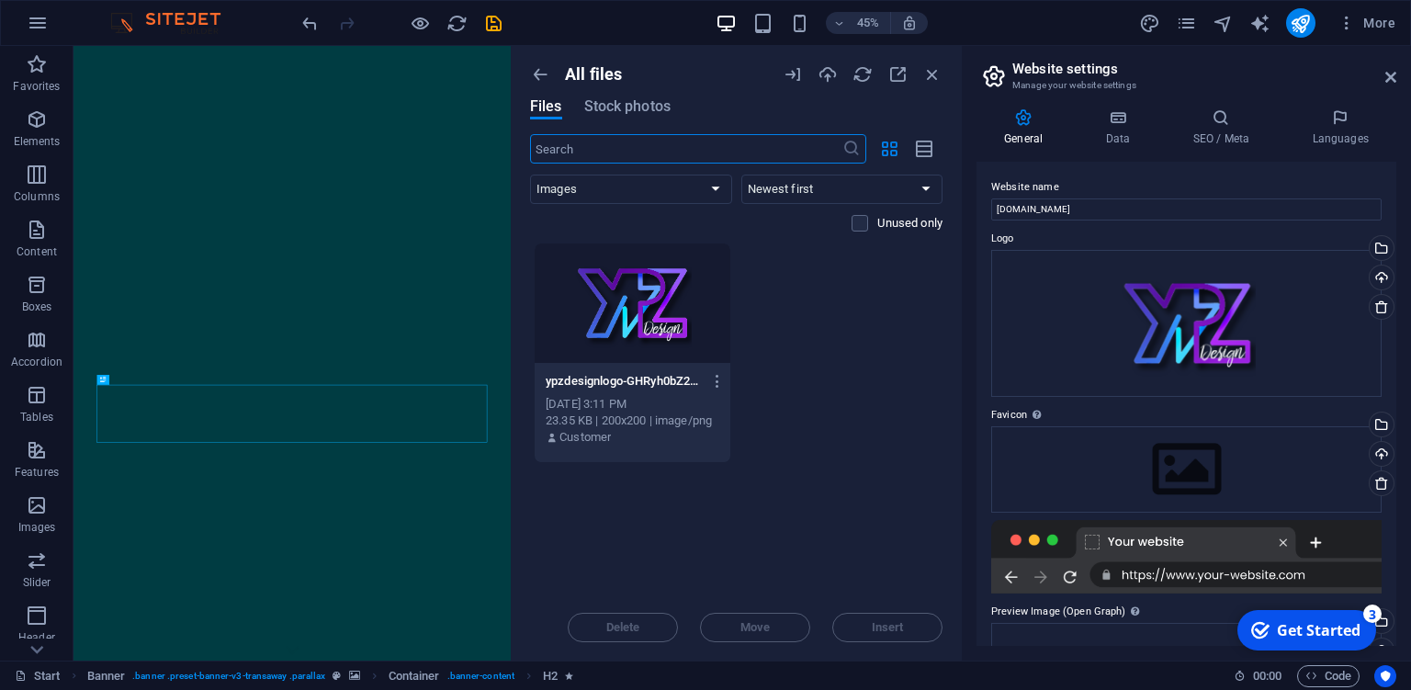
click at [633, 299] on div at bounding box center [633, 302] width 196 height 119
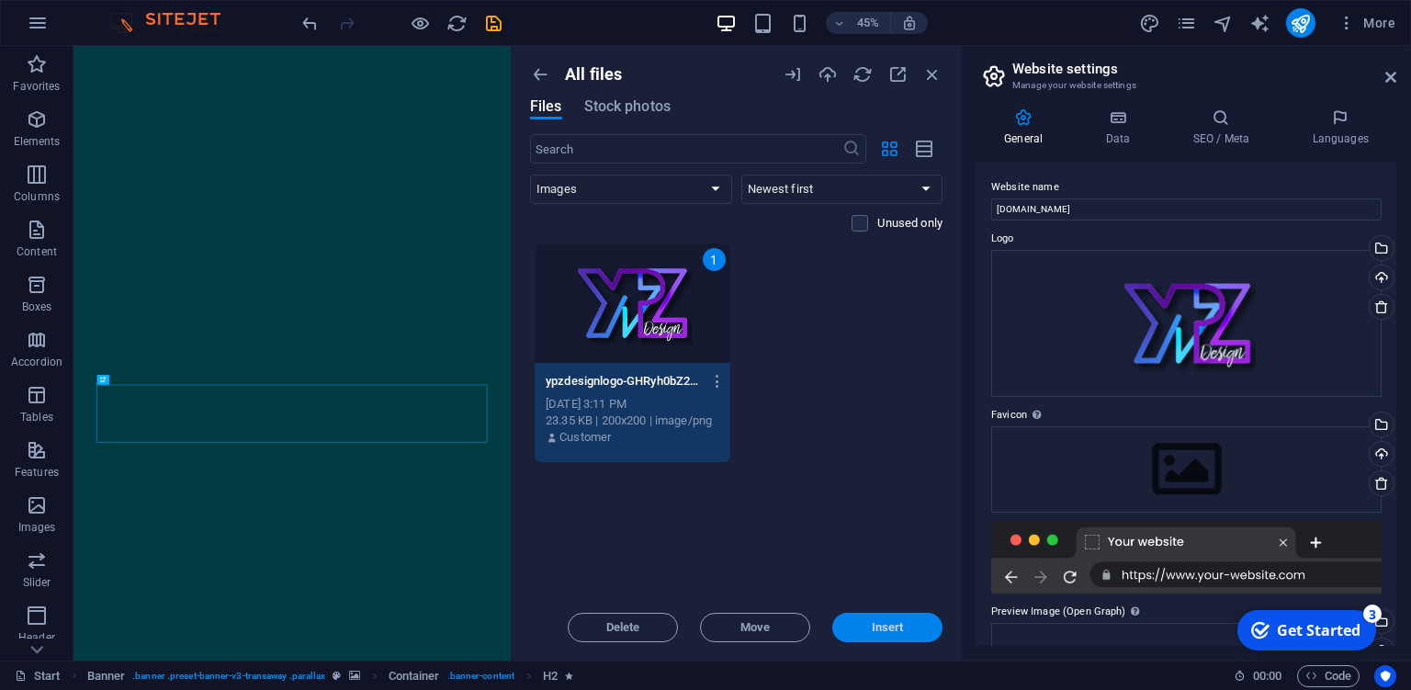
click at [876, 626] on span "Insert" at bounding box center [888, 627] width 32 height 11
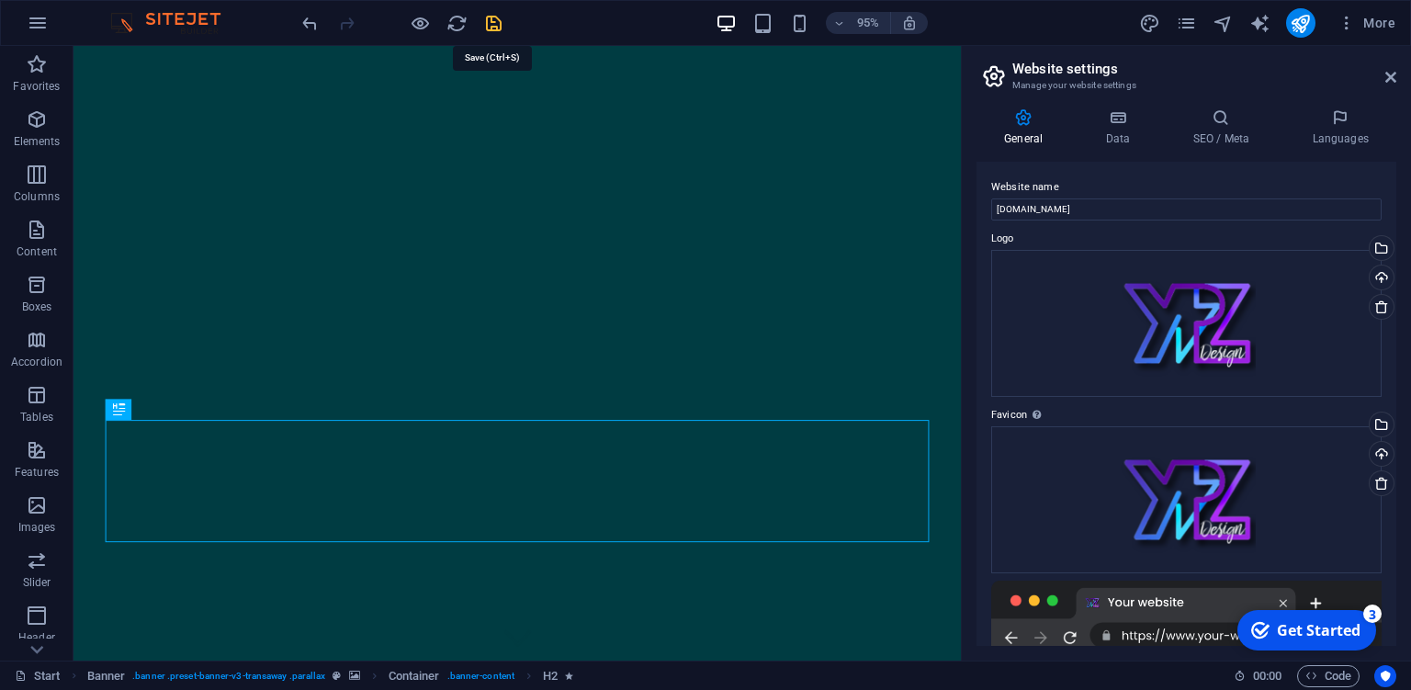
click at [494, 17] on icon "save" at bounding box center [493, 23] width 21 height 21
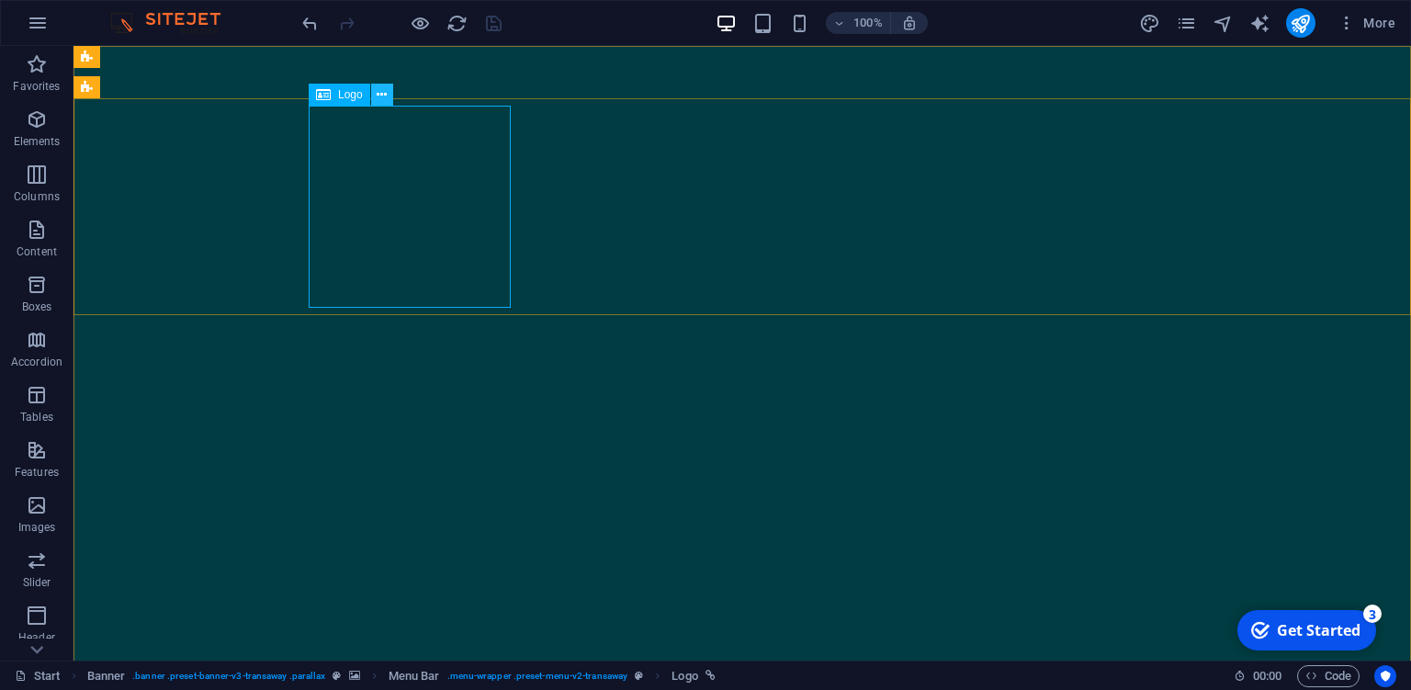
click at [377, 98] on icon at bounding box center [382, 94] width 10 height 19
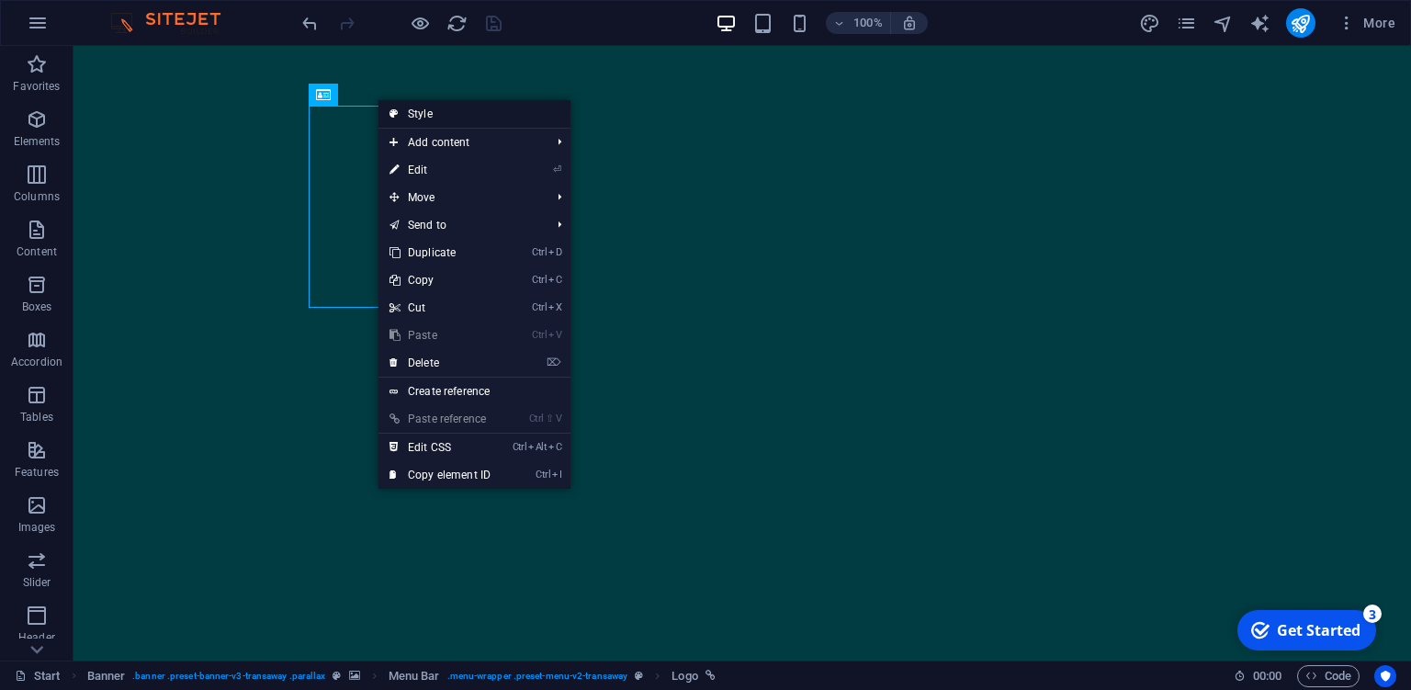
drag, startPoint x: 434, startPoint y: 108, endPoint x: 86, endPoint y: 209, distance: 361.6
click at [434, 108] on link "Style" at bounding box center [474, 114] width 192 height 28
select select "rem"
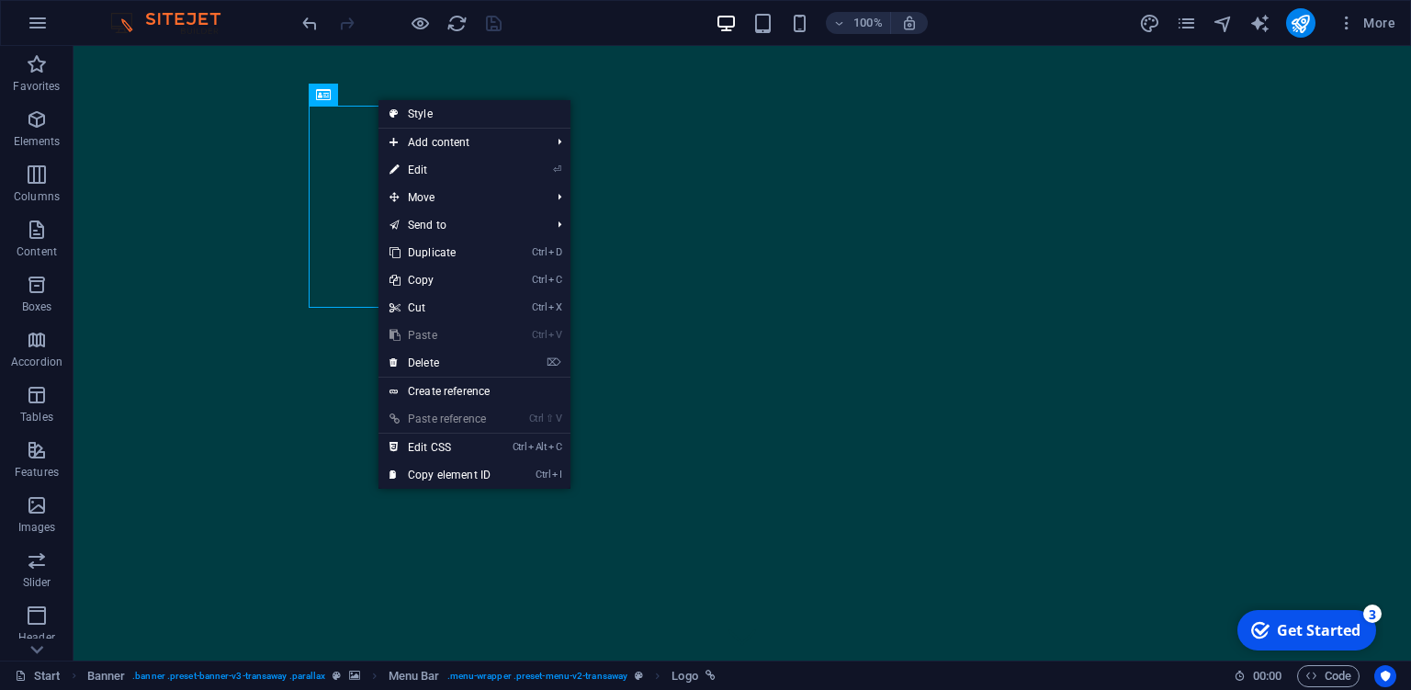
select select "rem"
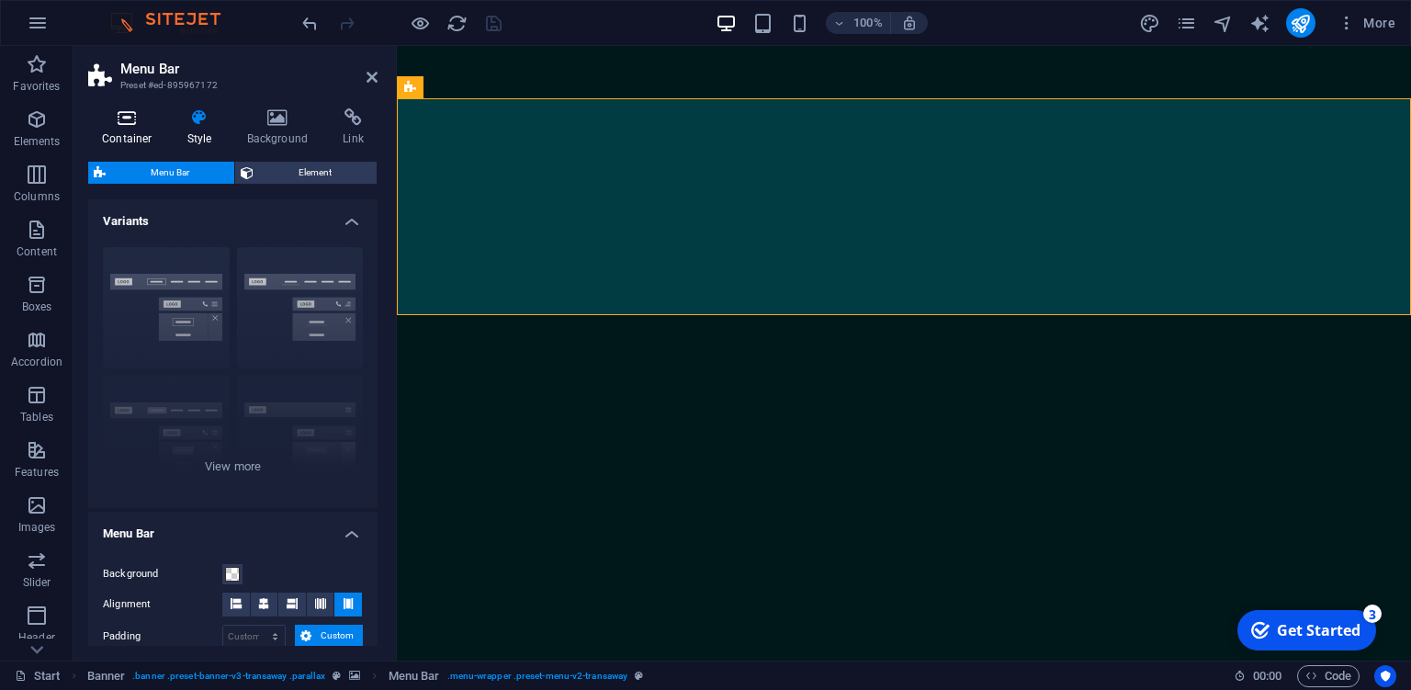
click at [135, 121] on icon at bounding box center [127, 117] width 78 height 18
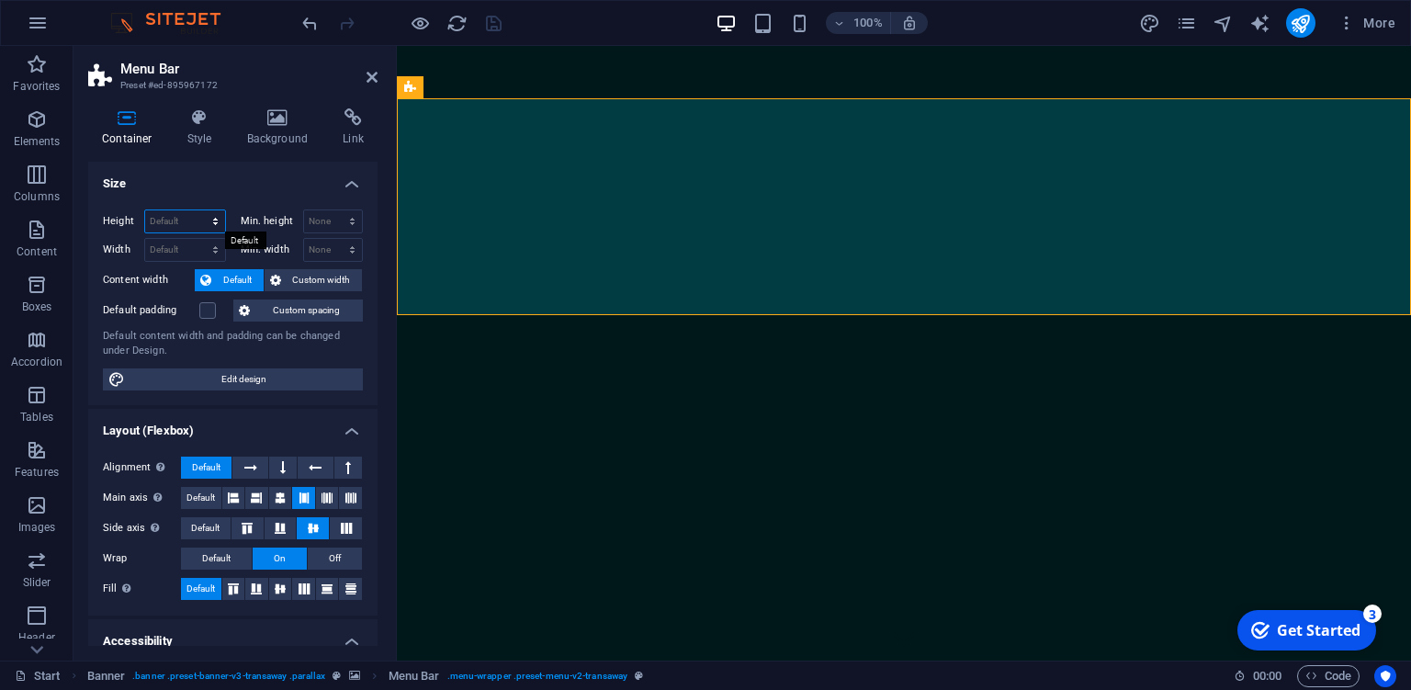
click at [145, 210] on select "Default px rem % vh vw" at bounding box center [185, 221] width 80 height 22
select select "px"
click option "px" at bounding box center [0, 0] width 0 height 0
type input "150"
click at [173, 299] on label "Default padding" at bounding box center [151, 310] width 96 height 22
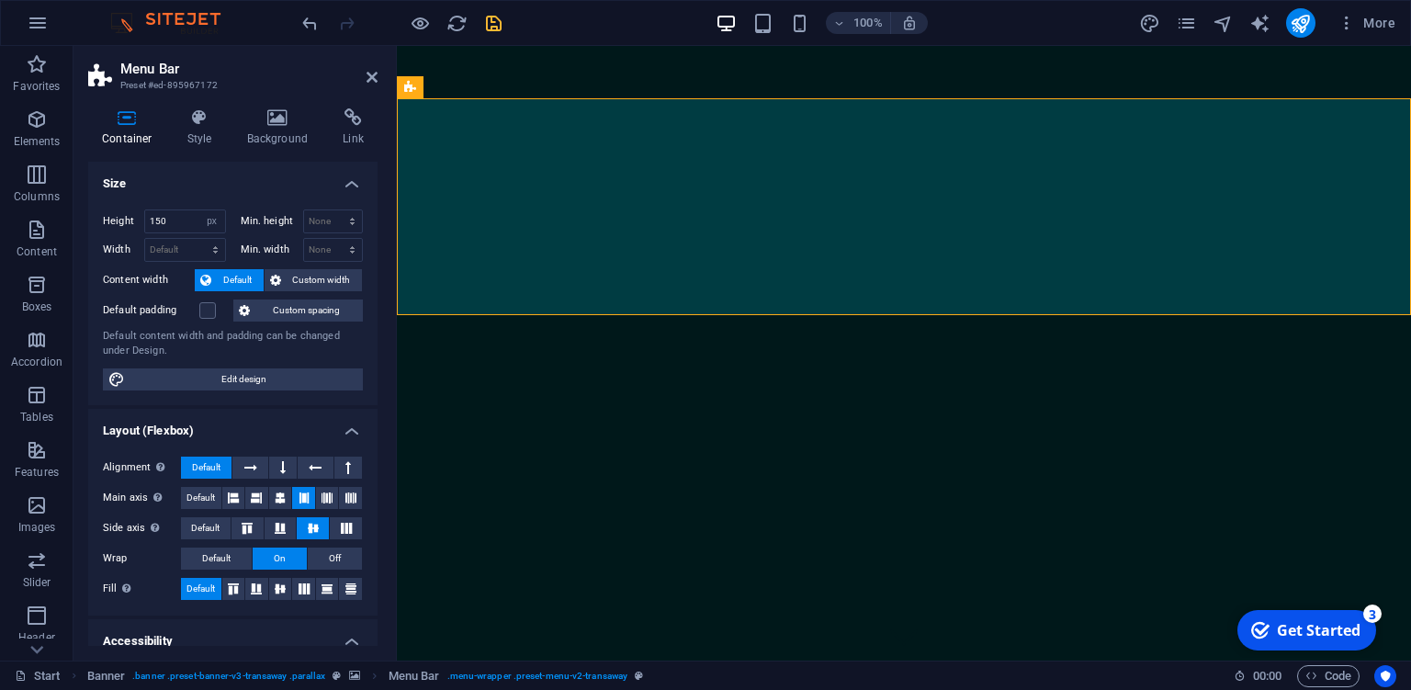
click at [0, 0] on input "Default padding" at bounding box center [0, 0] width 0 height 0
click at [145, 239] on select "Default px rem % em vh vw" at bounding box center [185, 250] width 80 height 22
select select "px"
click option "px" at bounding box center [0, 0] width 0 height 0
type input "100"
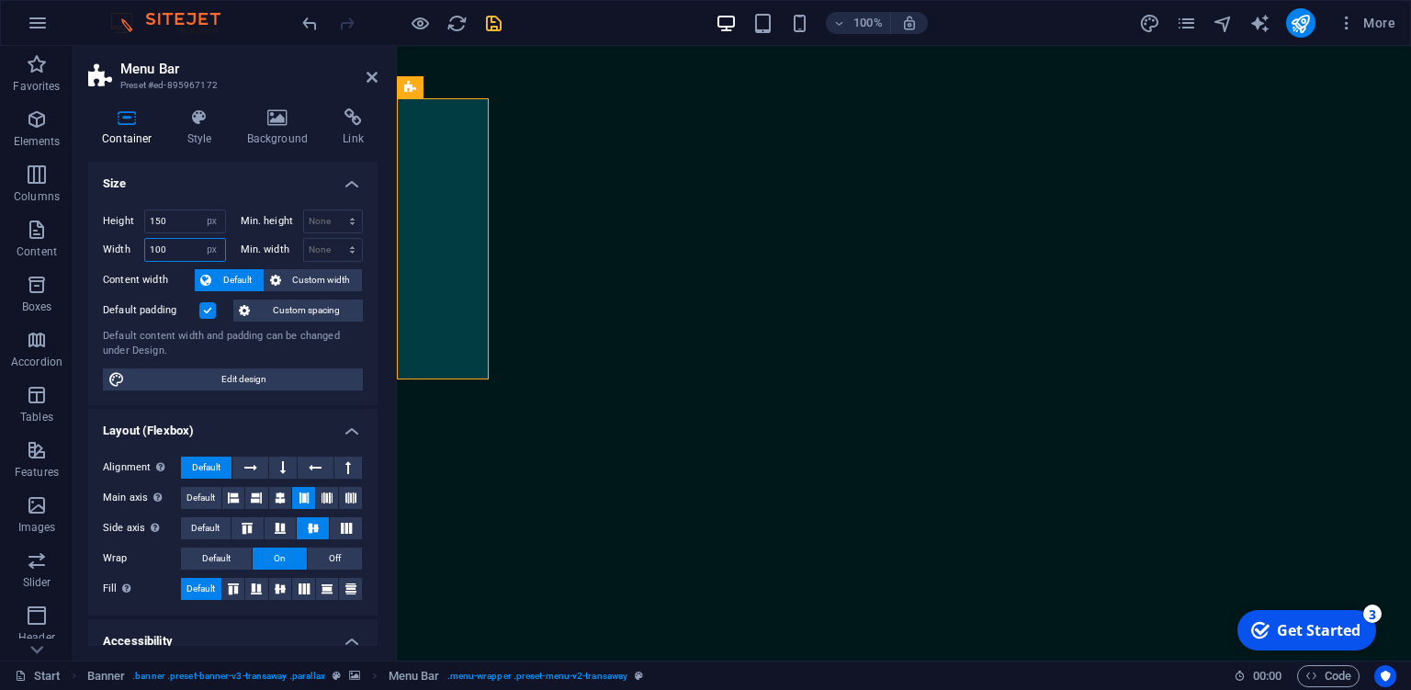
drag, startPoint x: 180, startPoint y: 250, endPoint x: 126, endPoint y: 237, distance: 55.7
click at [145, 239] on input "100" at bounding box center [185, 250] width 80 height 22
click at [178, 272] on label "Content width" at bounding box center [149, 280] width 92 height 22
click at [199, 239] on select "Default px rem % em vh vw" at bounding box center [212, 250] width 26 height 22
click option "Default" at bounding box center [0, 0] width 0 height 0
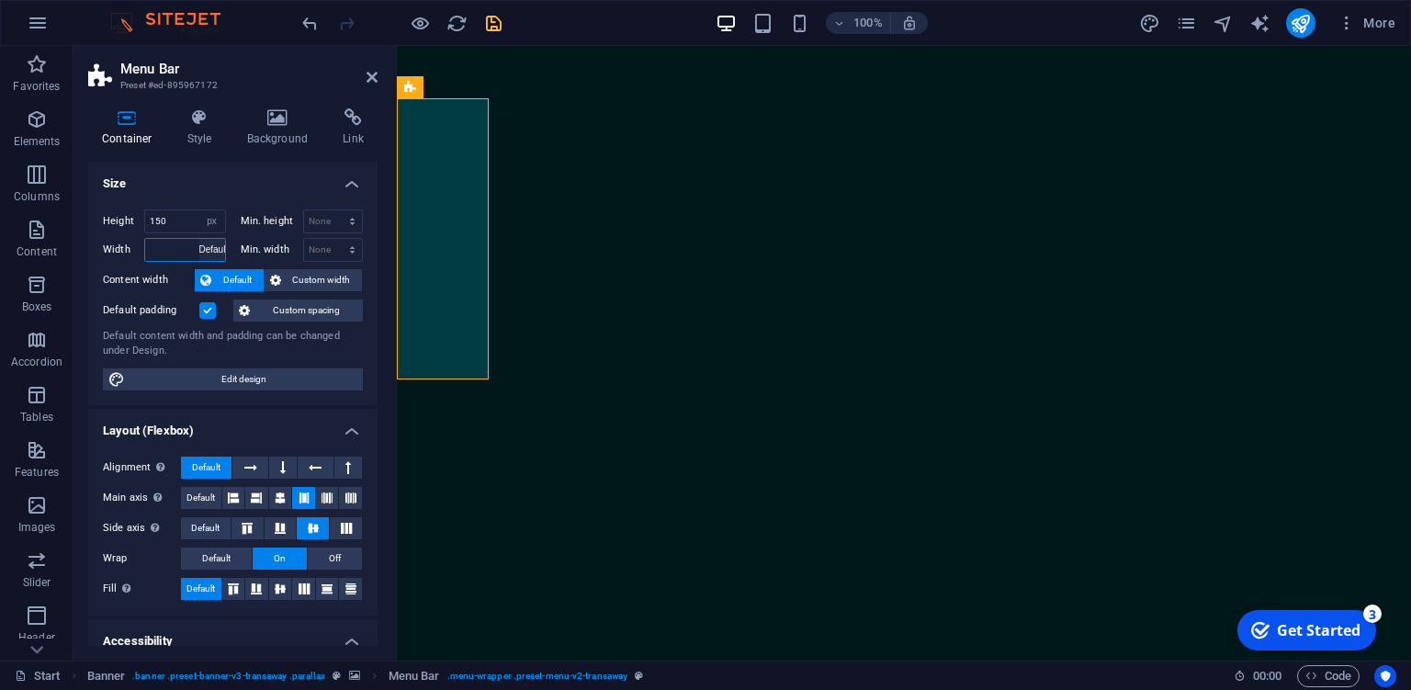
select select "DISABLED_OPTION_VALUE"
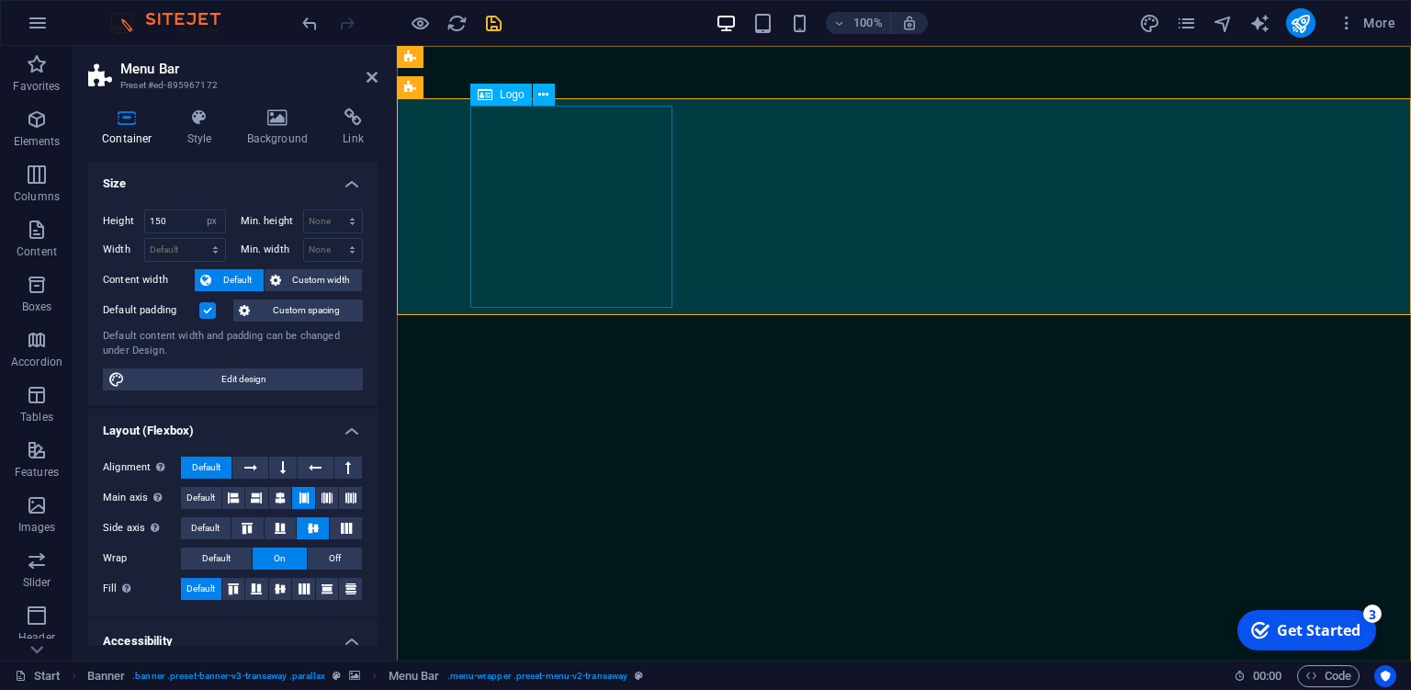
drag, startPoint x: 175, startPoint y: 217, endPoint x: 147, endPoint y: 211, distance: 28.1
click at [147, 211] on input "150" at bounding box center [185, 221] width 80 height 22
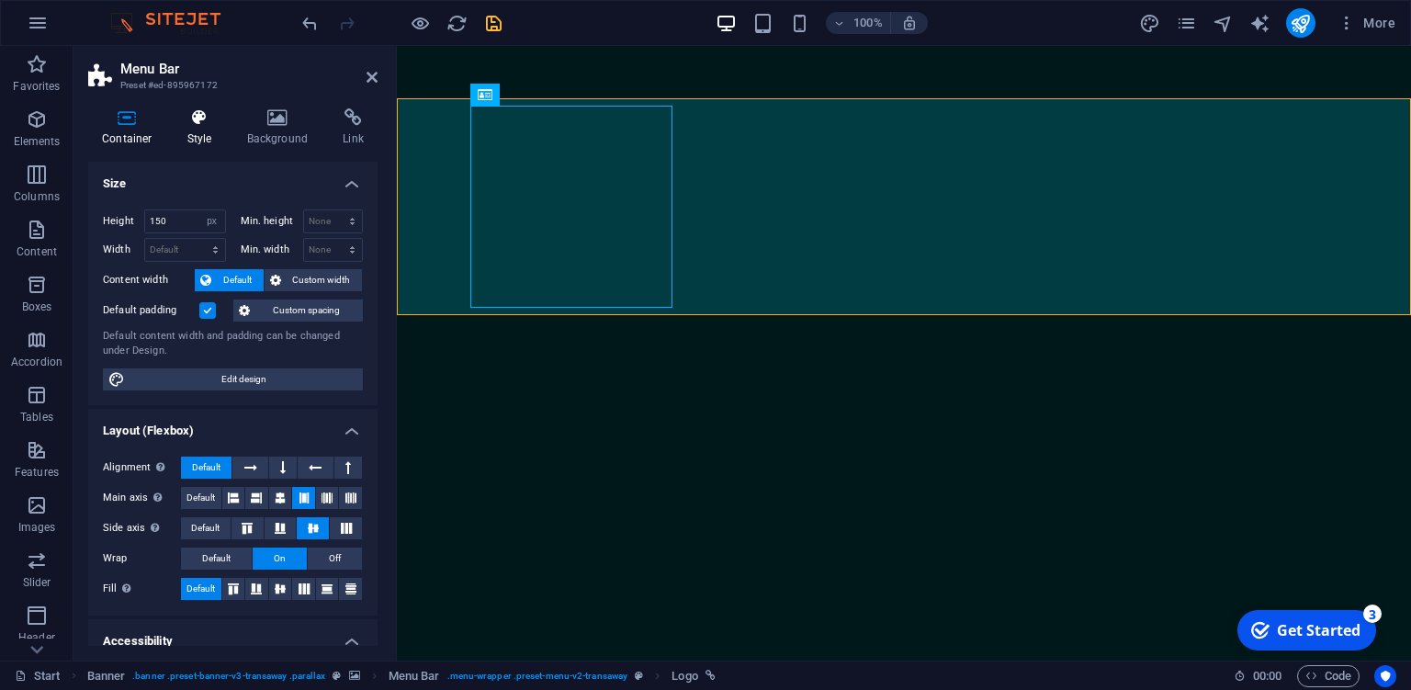
click at [210, 122] on icon at bounding box center [200, 117] width 52 height 18
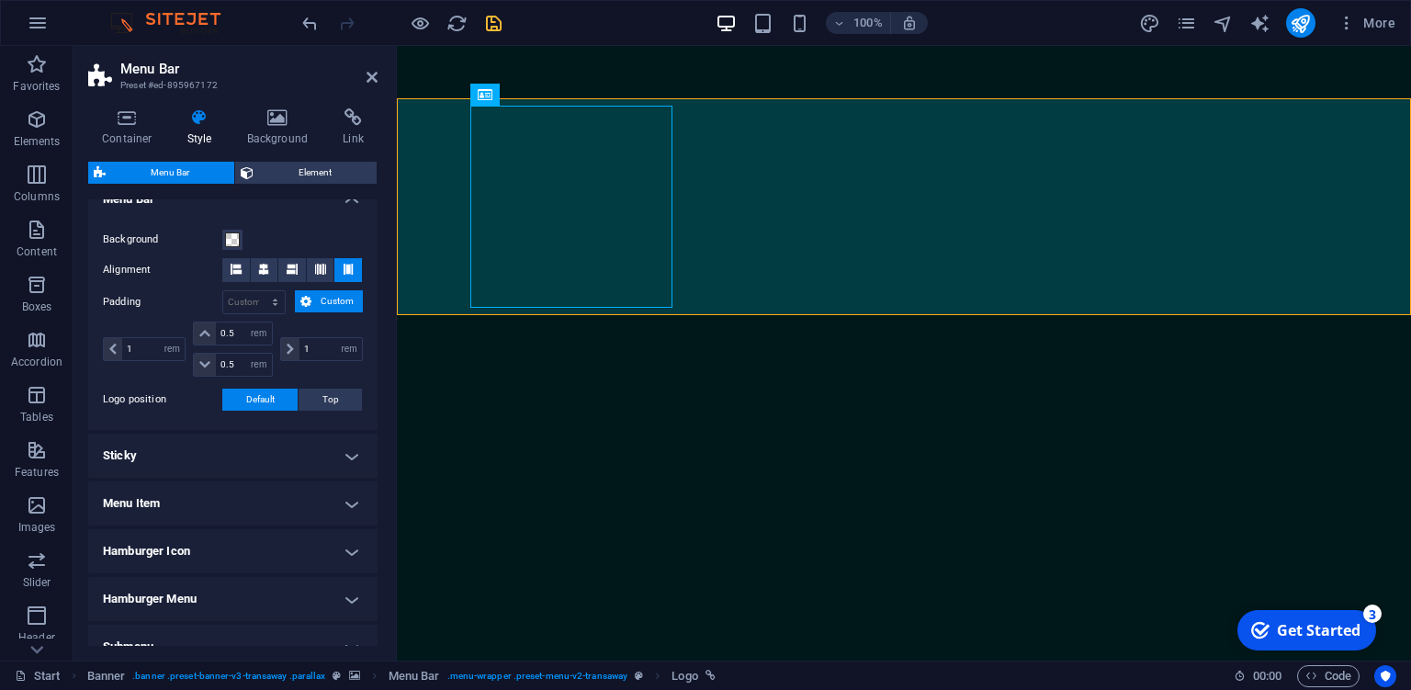
scroll to position [419, 0]
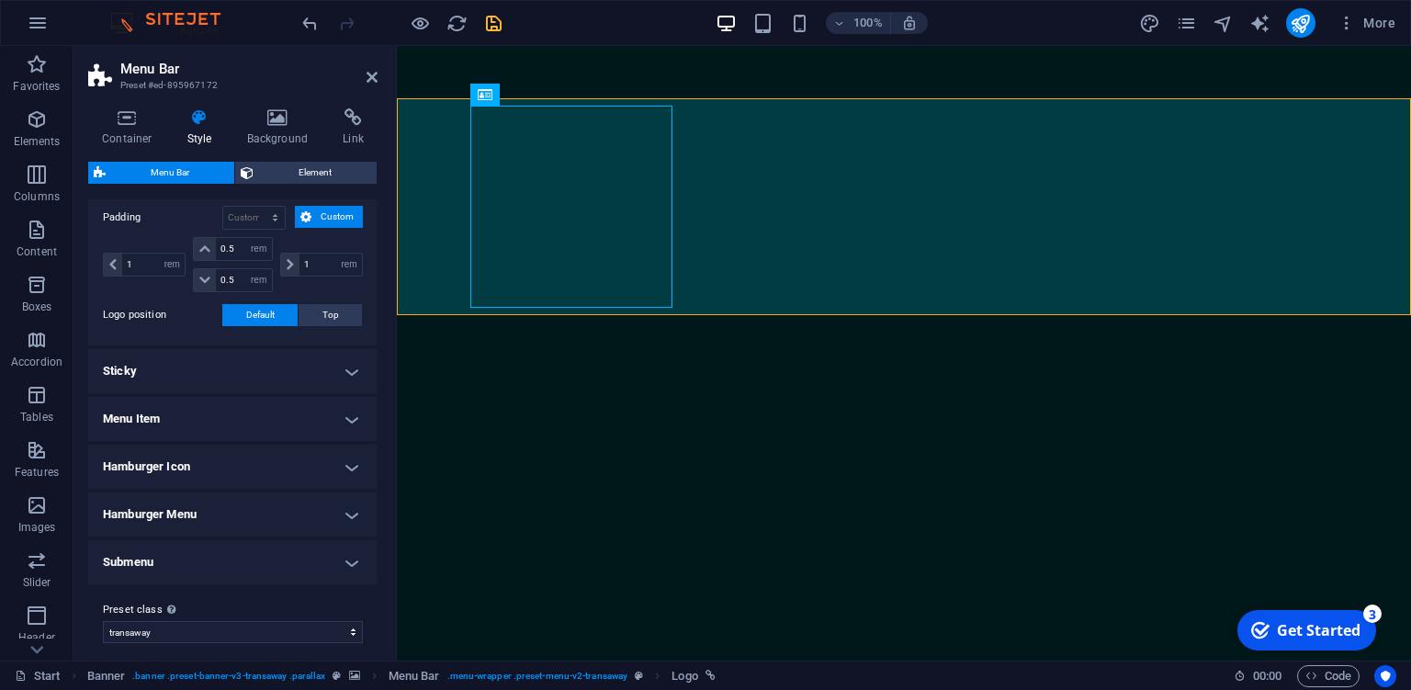
click at [323, 418] on h4 "Menu Item" at bounding box center [232, 419] width 289 height 44
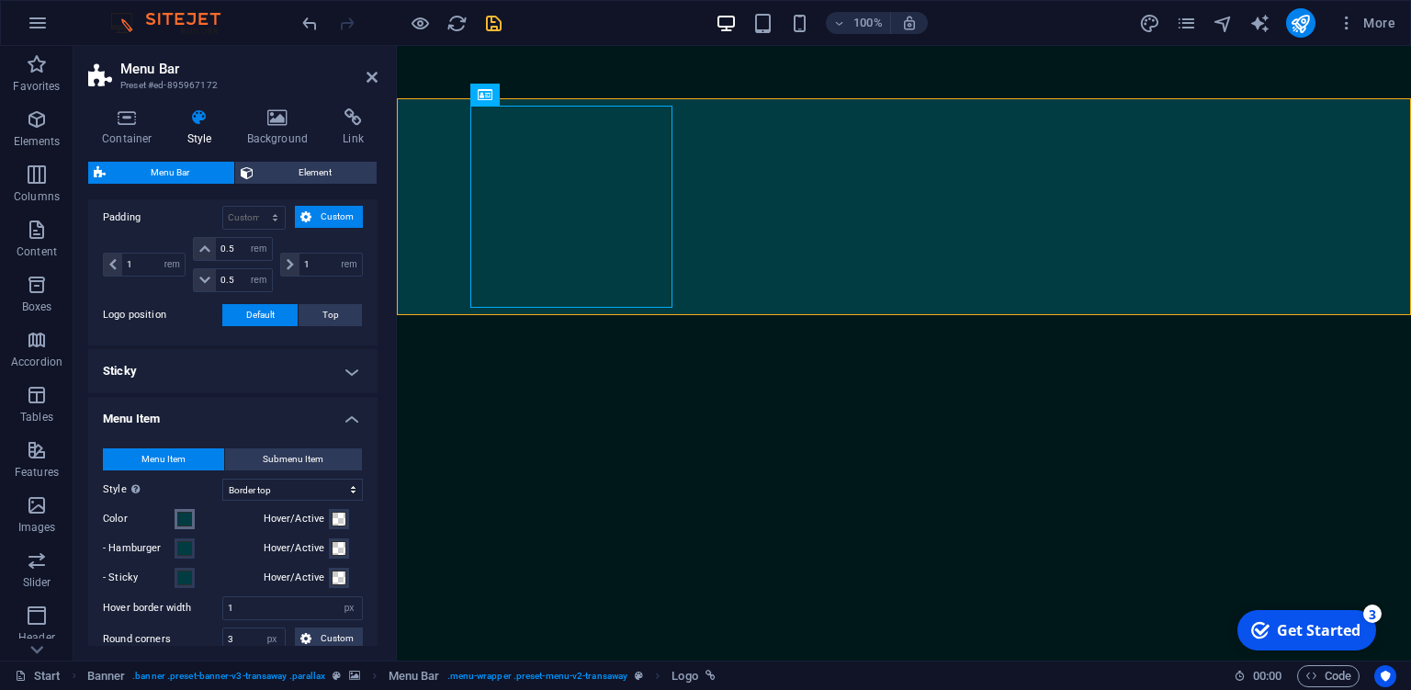
click at [180, 523] on span at bounding box center [184, 519] width 15 height 15
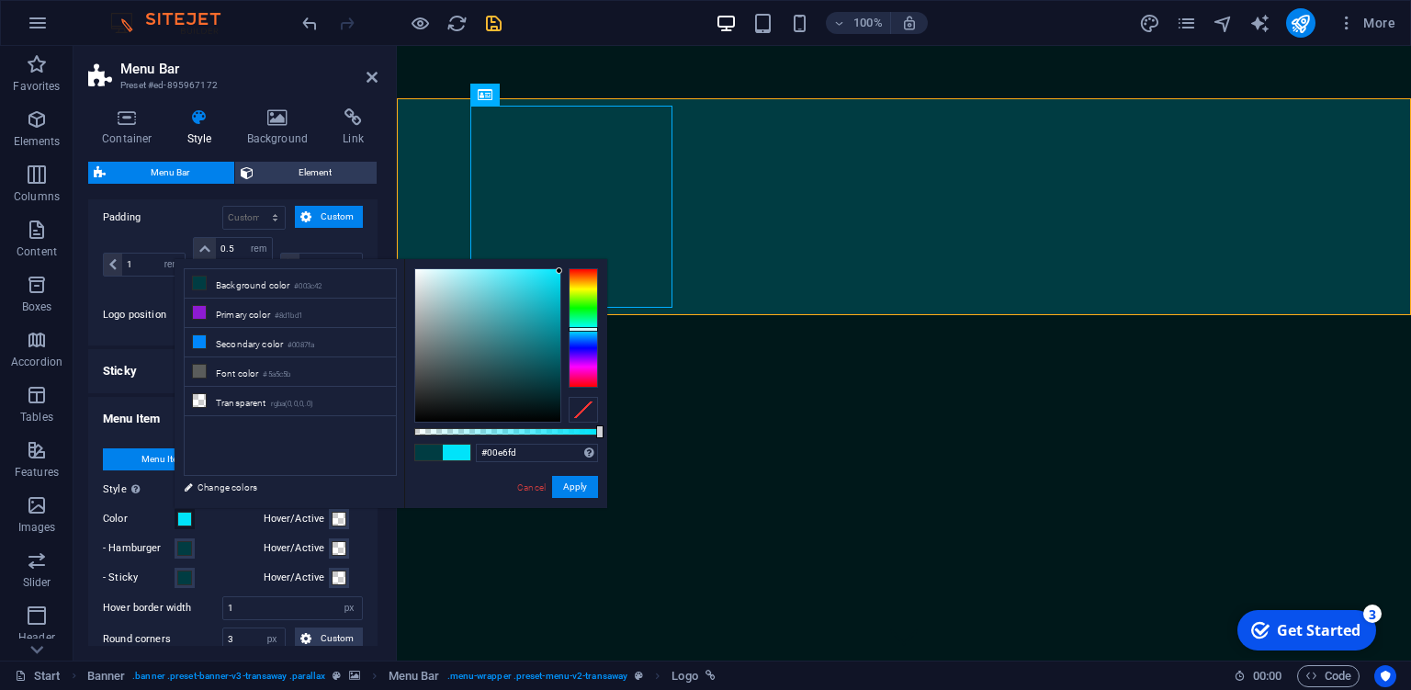
type input "#00e8ff"
drag, startPoint x: 556, startPoint y: 318, endPoint x: 582, endPoint y: 266, distance: 57.9
click at [582, 266] on div "#00e8ff Supported formats #0852ed rgb(8, 82, 237) rgba(8, 82, 237, 90%) hsv(221…" at bounding box center [505, 516] width 203 height 515
click at [569, 483] on button "Apply" at bounding box center [575, 487] width 46 height 22
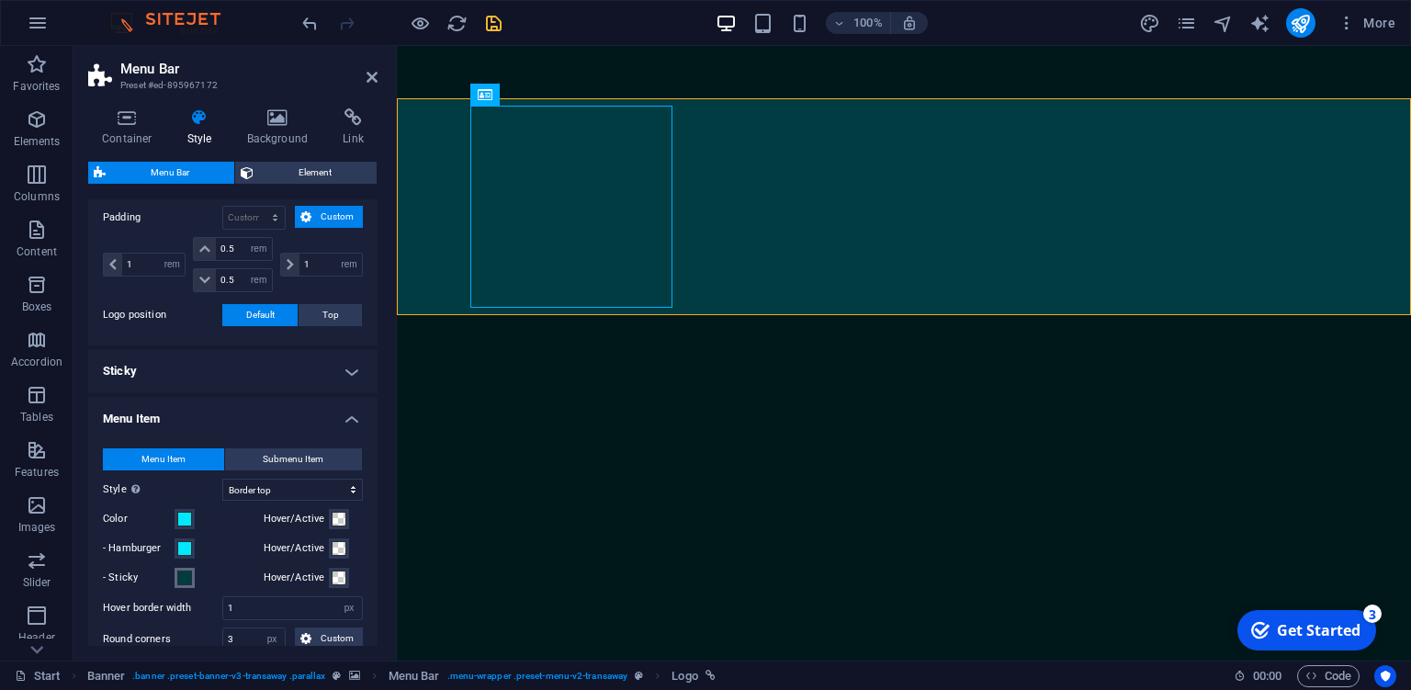
click at [182, 578] on span at bounding box center [184, 577] width 15 height 15
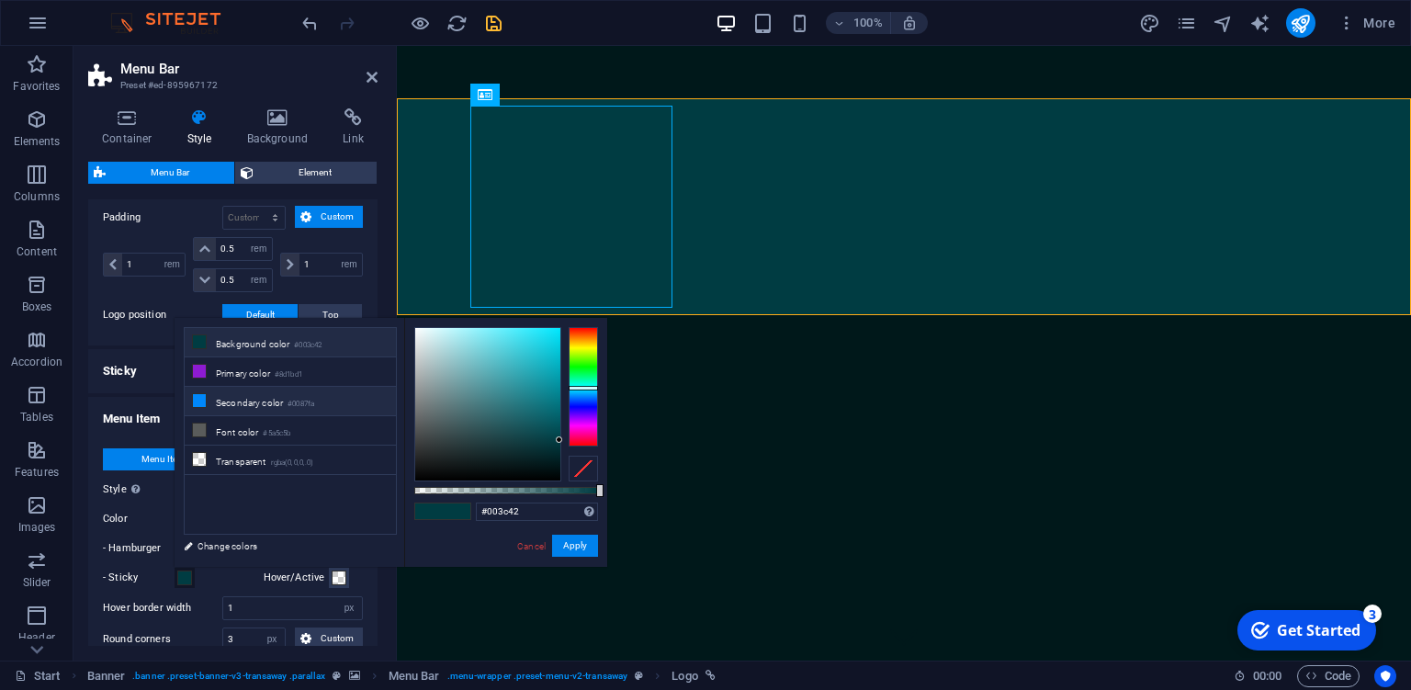
click at [304, 398] on small "#0087fa" at bounding box center [300, 404] width 27 height 13
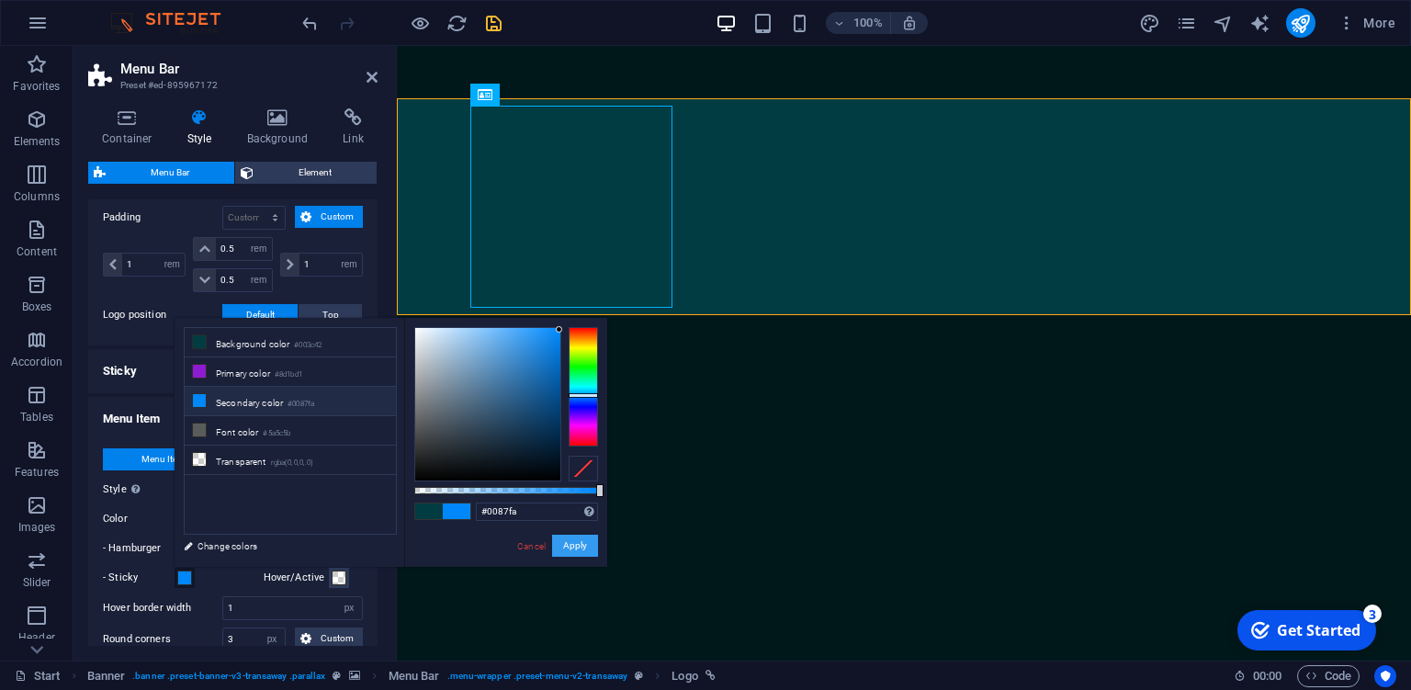
click at [581, 542] on button "Apply" at bounding box center [575, 546] width 46 height 22
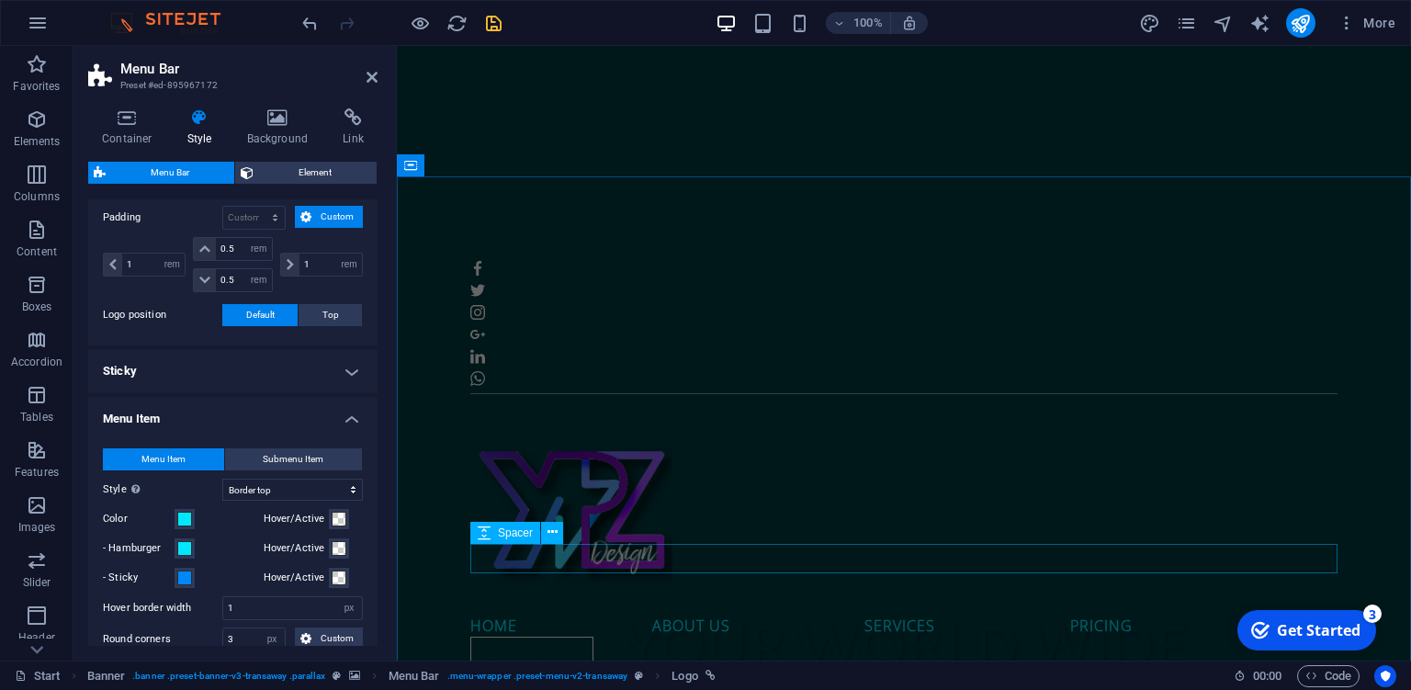
scroll to position [775, 0]
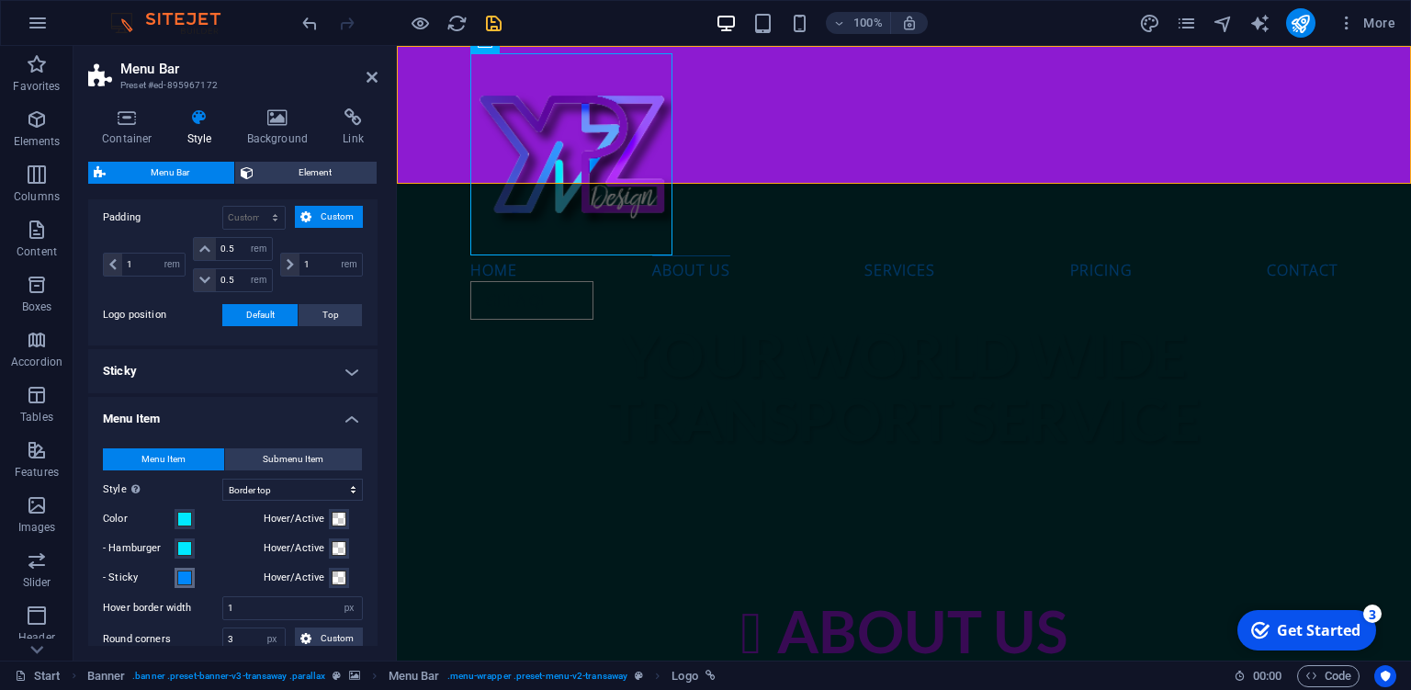
click at [185, 577] on span at bounding box center [184, 577] width 15 height 15
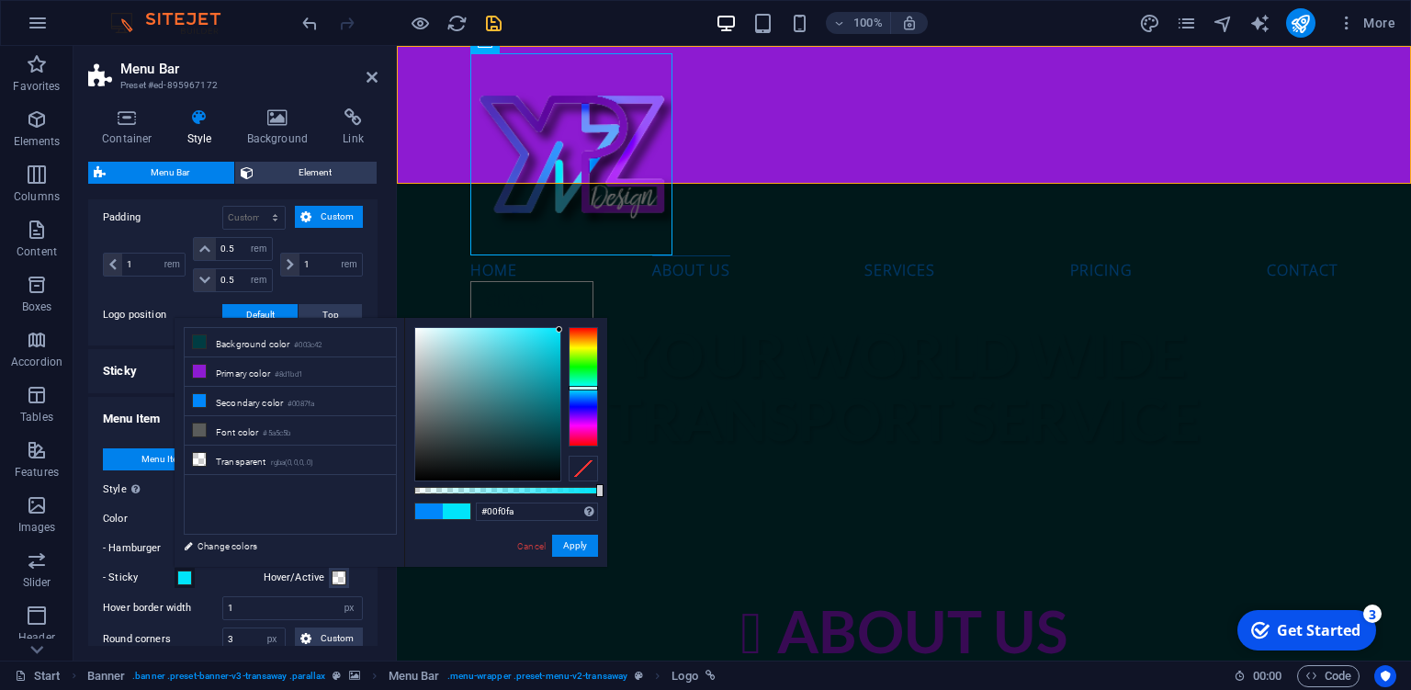
type input "#00faf9"
drag, startPoint x: 583, startPoint y: 395, endPoint x: 585, endPoint y: 386, distance: 9.4
click at [585, 386] on div at bounding box center [583, 386] width 29 height 5
click at [463, 511] on span at bounding box center [457, 511] width 28 height 16
click at [572, 541] on button "Apply" at bounding box center [575, 546] width 46 height 22
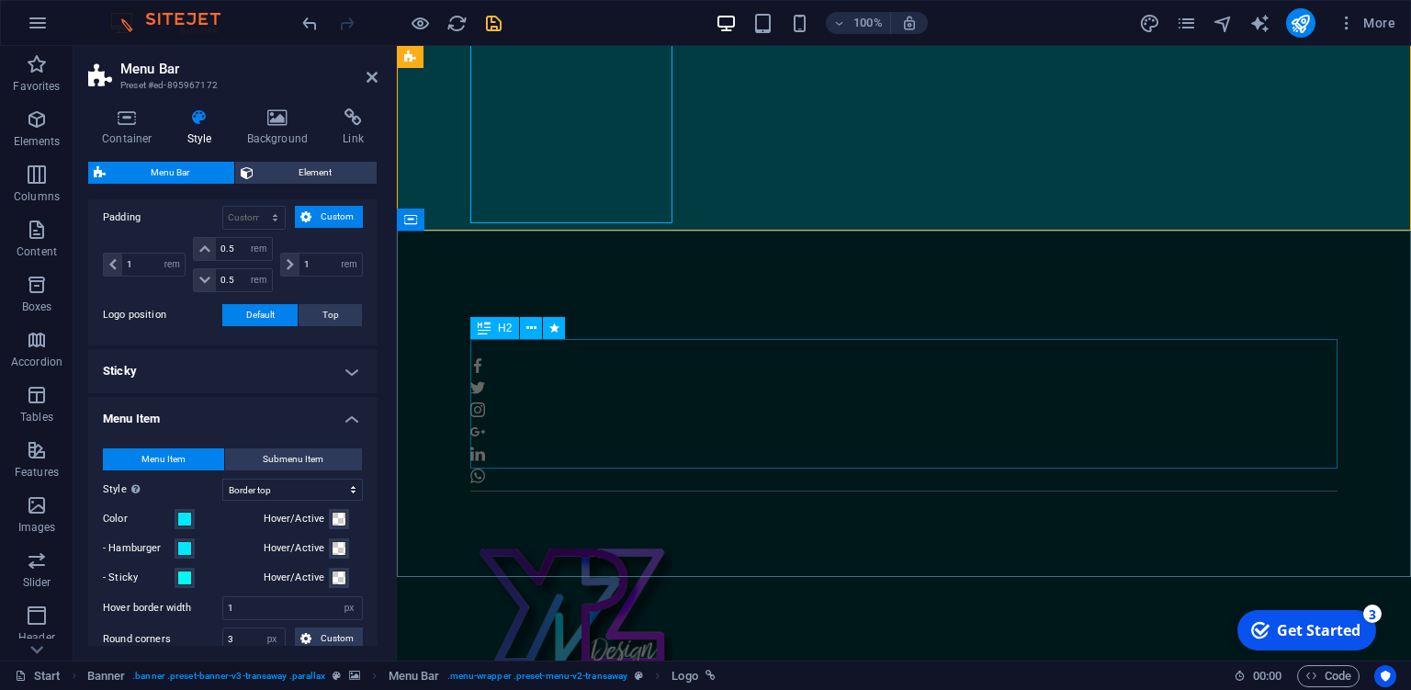
scroll to position [0, 0]
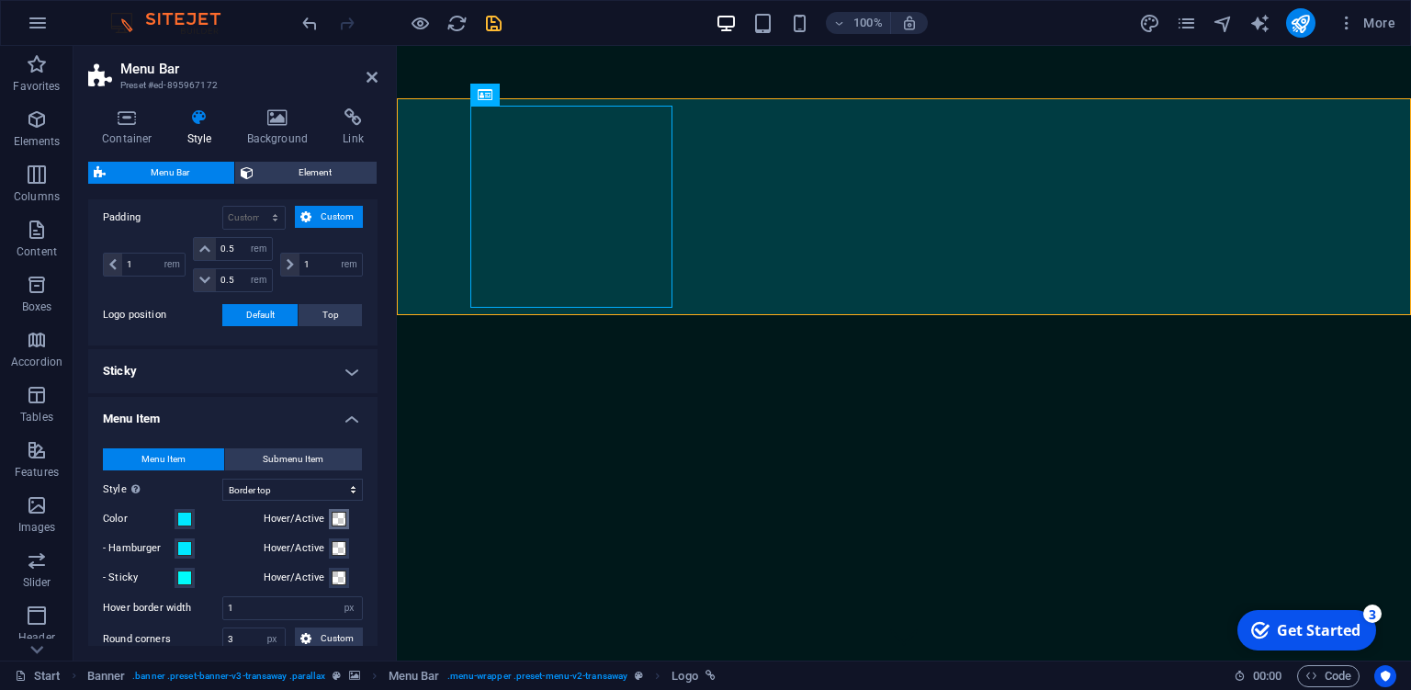
click at [339, 517] on span at bounding box center [339, 519] width 15 height 15
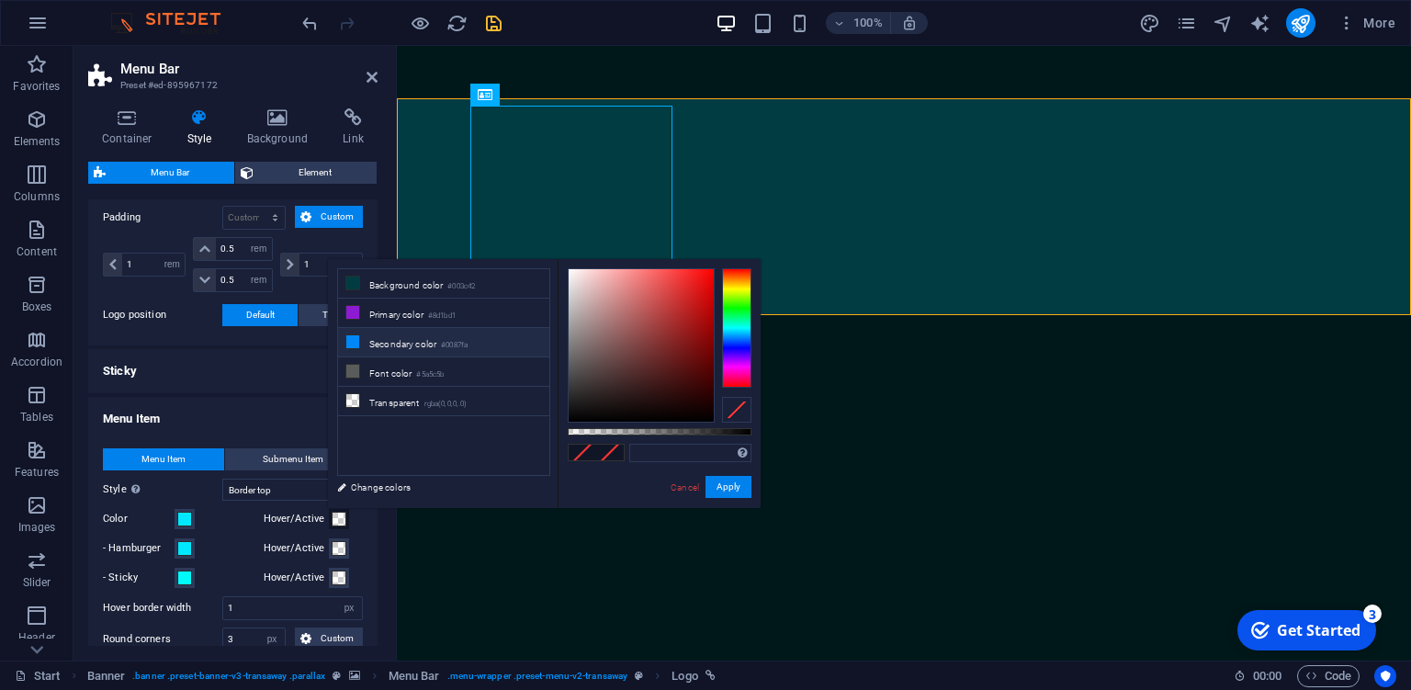
click at [474, 332] on li "Secondary color #0087fa" at bounding box center [443, 342] width 211 height 29
type input "#0087fa"
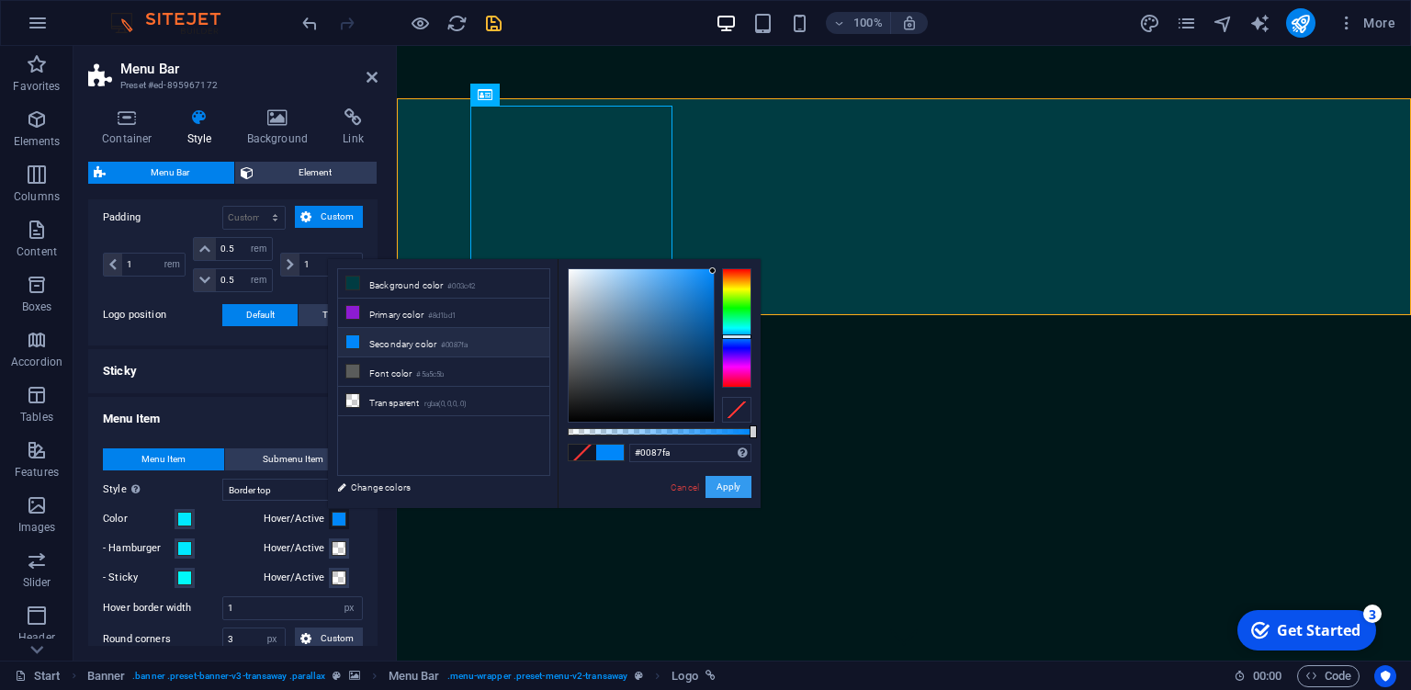
click at [735, 486] on button "Apply" at bounding box center [728, 487] width 46 height 22
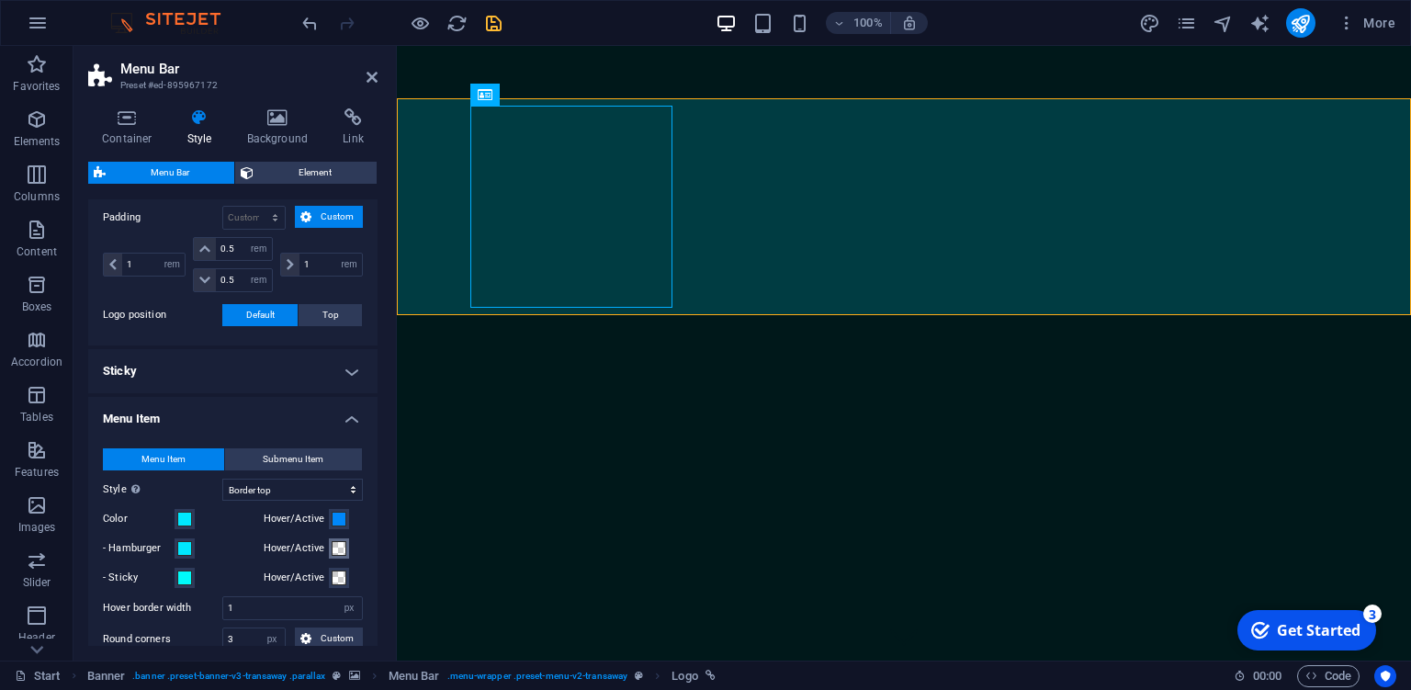
type input "#0087fa"
click at [336, 553] on span at bounding box center [339, 548] width 15 height 15
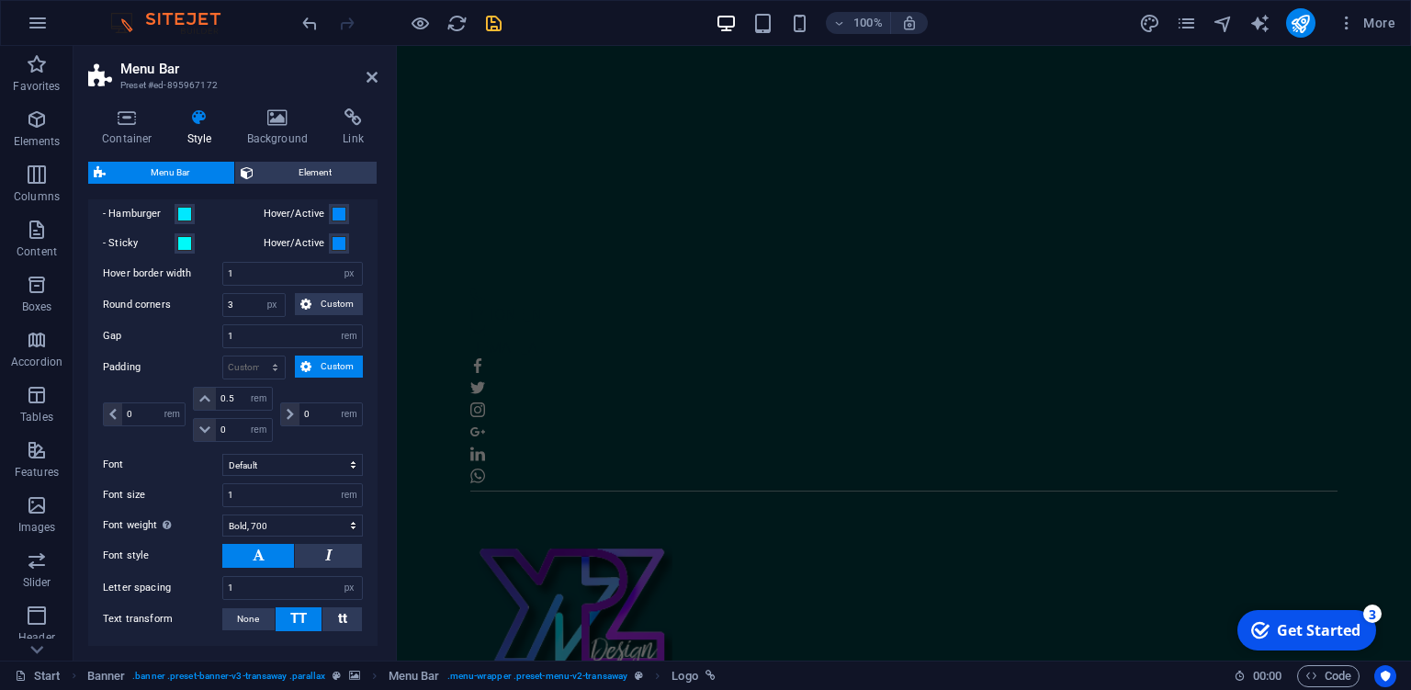
scroll to position [968, 0]
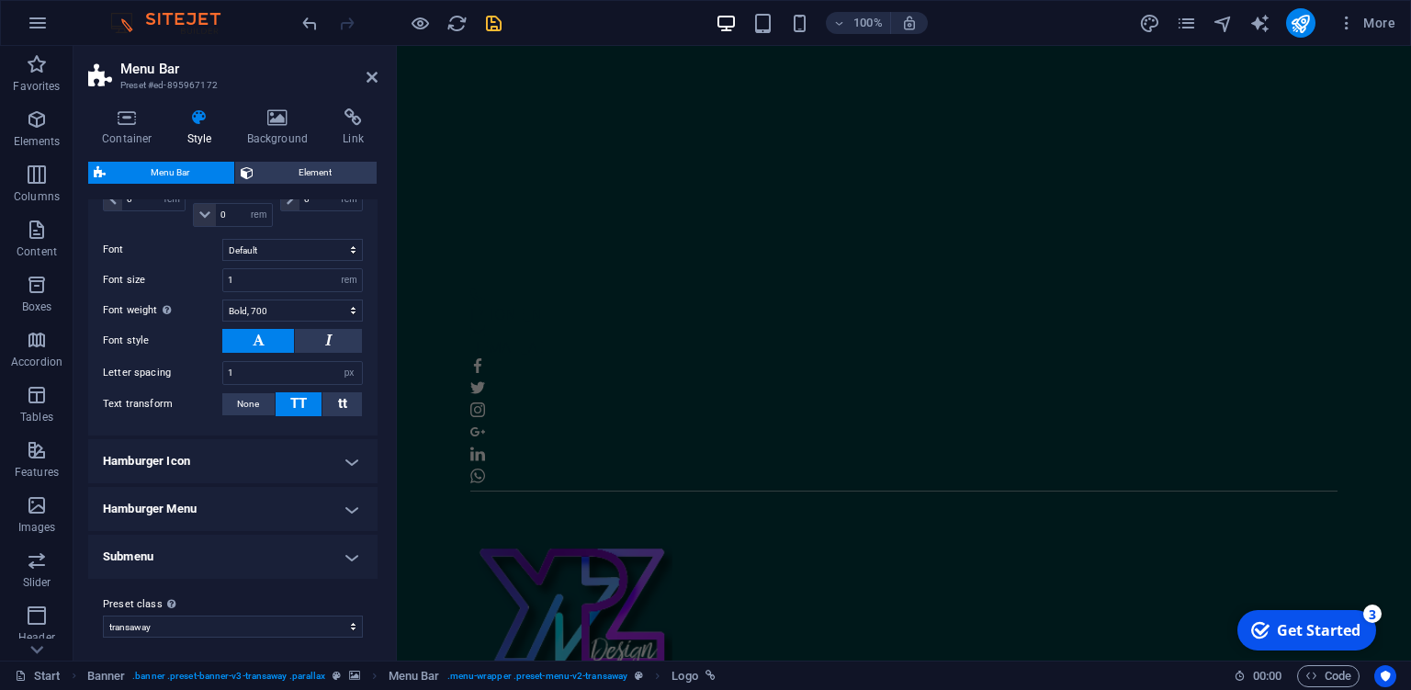
click at [328, 452] on h4 "Hamburger Icon" at bounding box center [232, 461] width 289 height 44
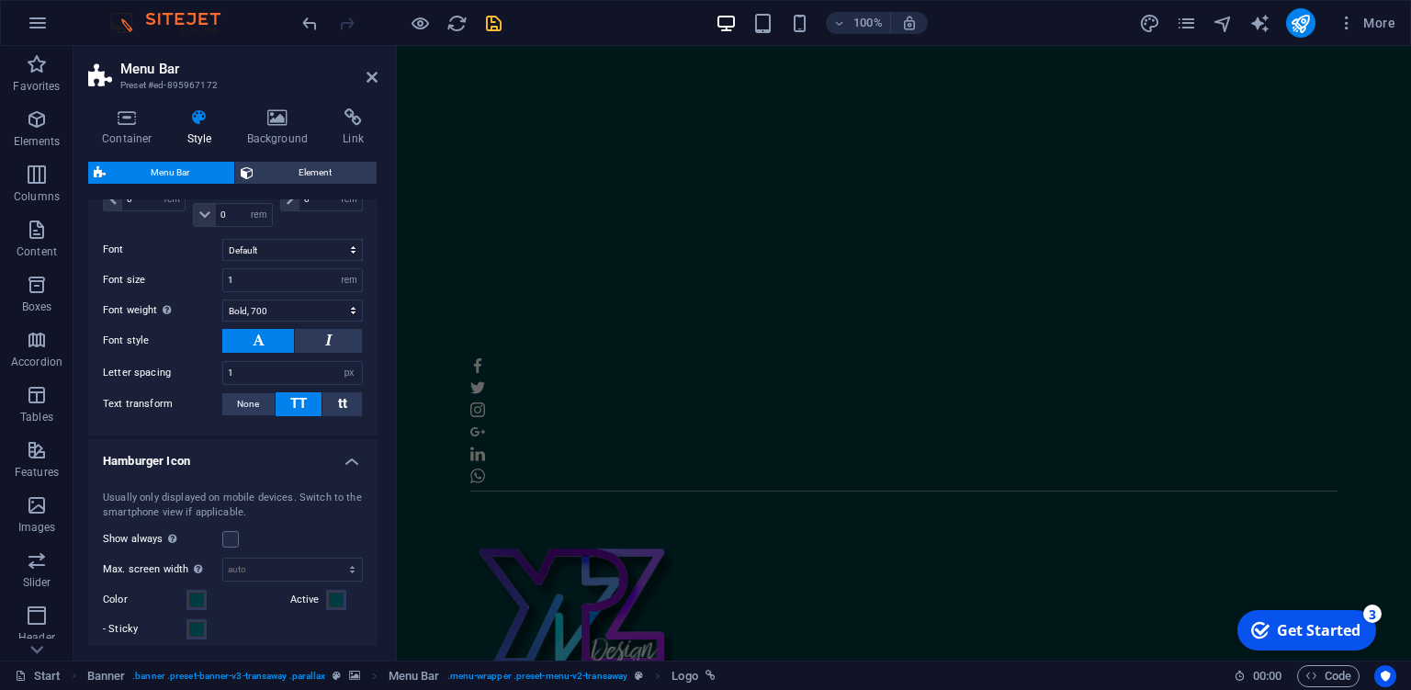
scroll to position [1135, 0]
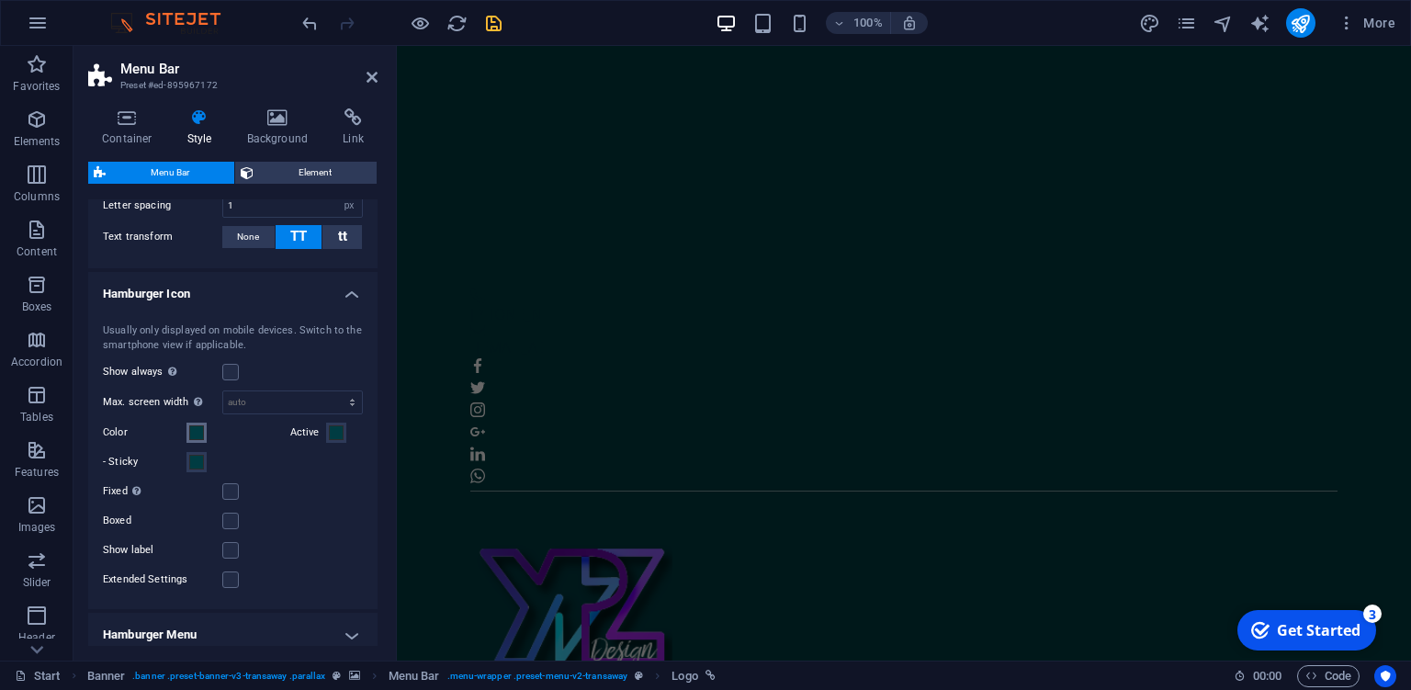
click at [203, 425] on span at bounding box center [196, 432] width 15 height 15
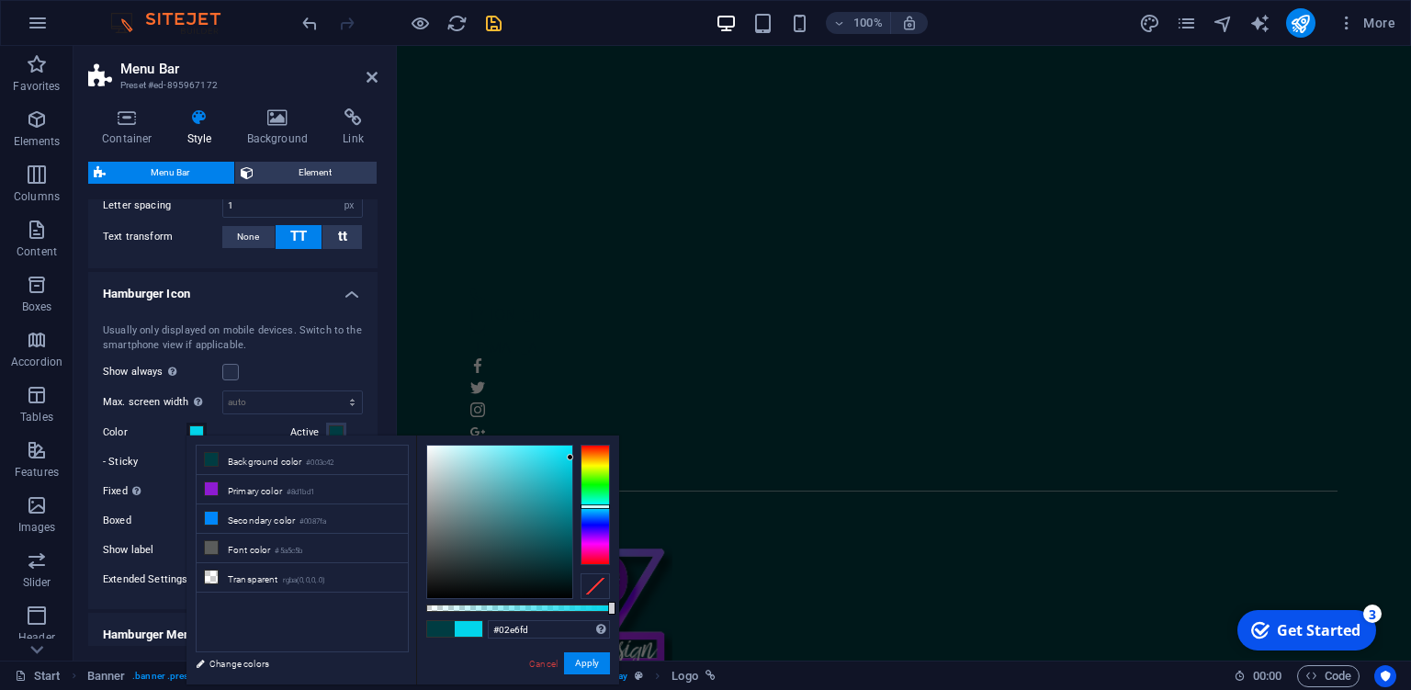
type input "#00e8ff"
drag, startPoint x: 570, startPoint y: 460, endPoint x: 587, endPoint y: 440, distance: 26.1
click at [587, 440] on div "#00e8ff Supported formats #0852ed rgb(8, 82, 237) rgba(8, 82, 237, 90%) hsv(221…" at bounding box center [517, 692] width 203 height 515
click at [596, 667] on button "Apply" at bounding box center [587, 663] width 46 height 22
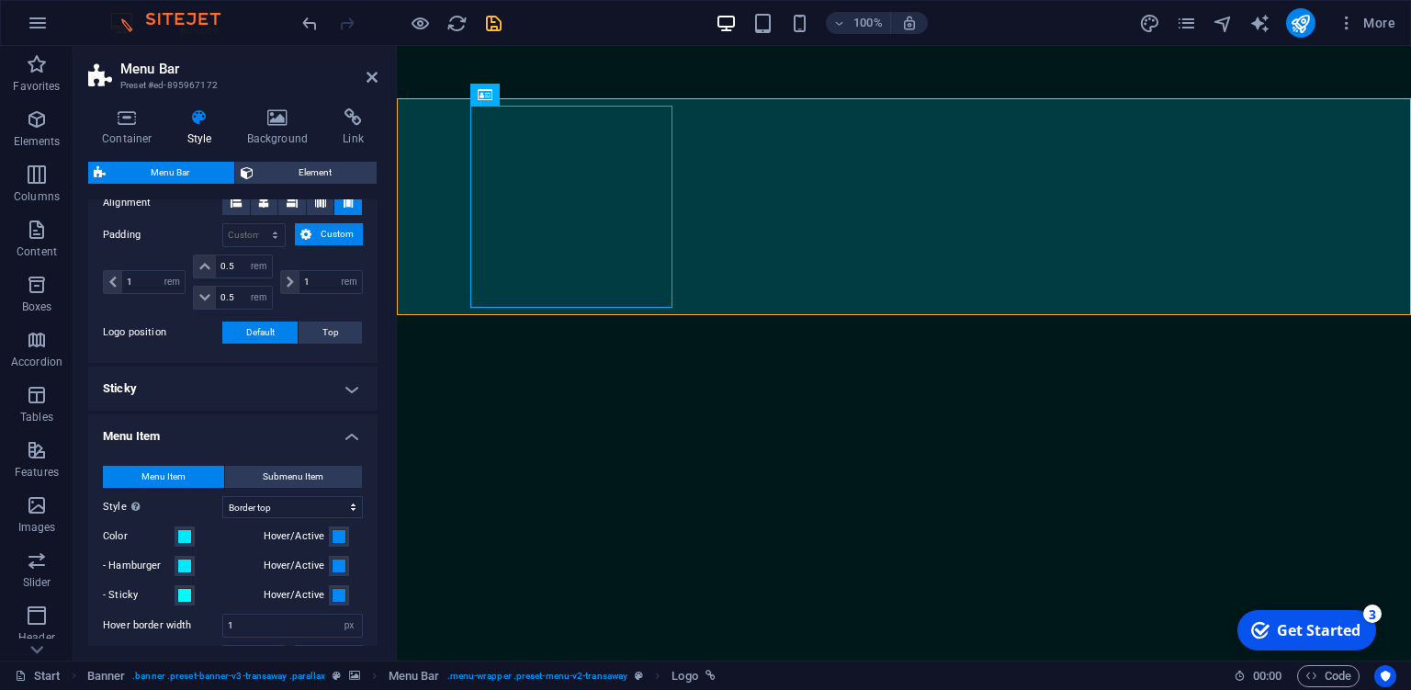
scroll to position [339, 0]
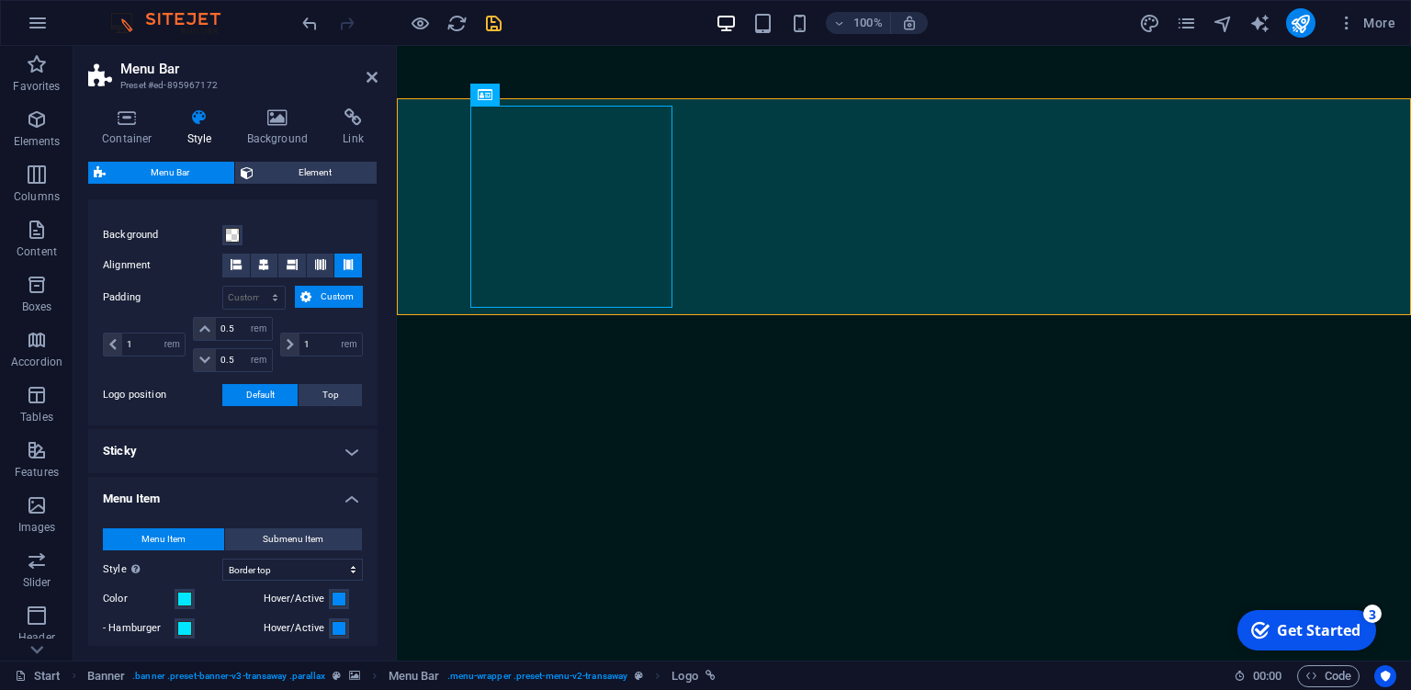
click at [356, 445] on h4 "Sticky" at bounding box center [232, 451] width 289 height 44
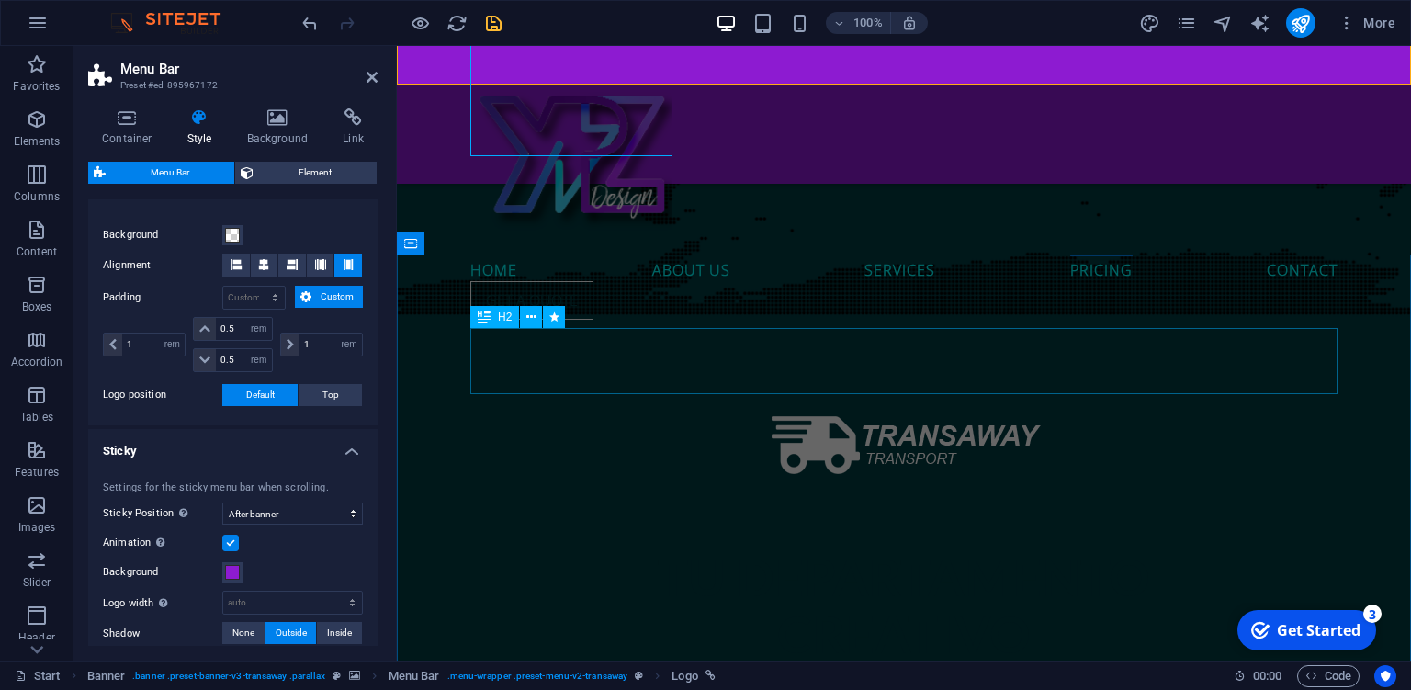
scroll to position [8341, 0]
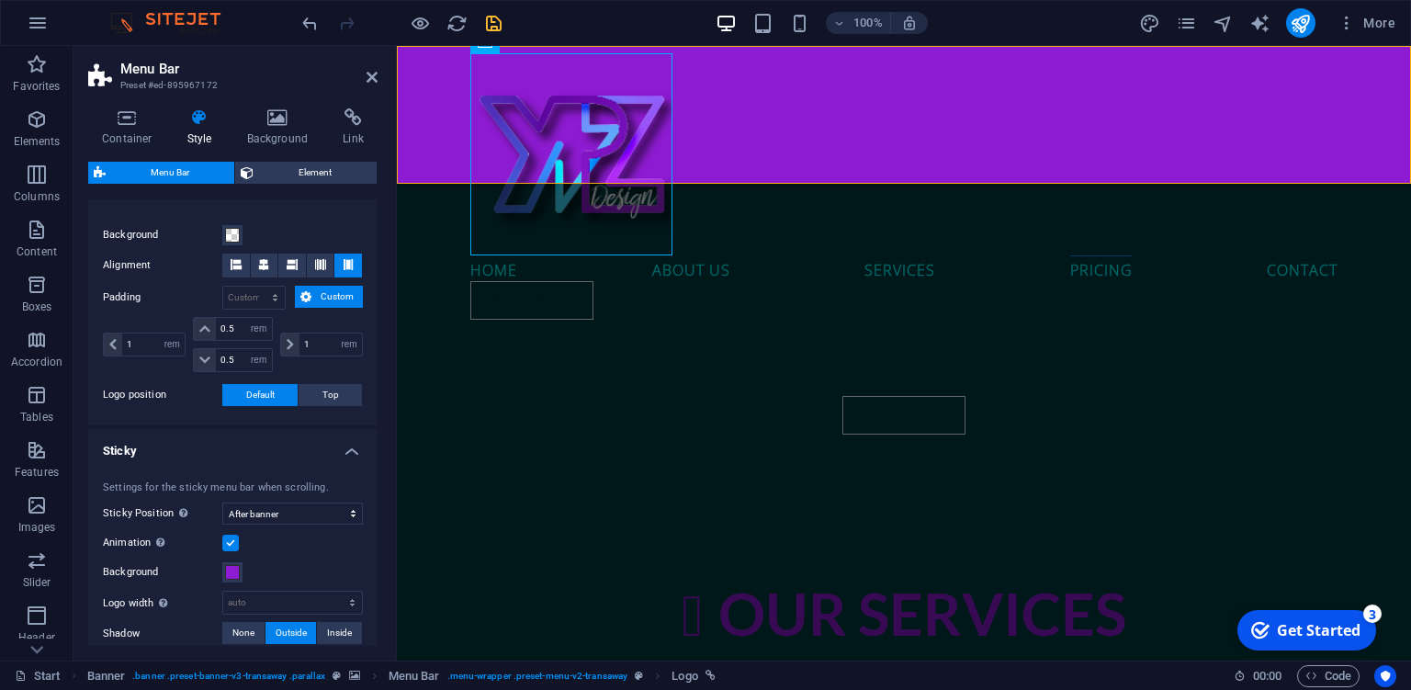
click at [490, 11] on div at bounding box center [402, 22] width 206 height 29
click at [491, 17] on icon "save" at bounding box center [493, 23] width 21 height 21
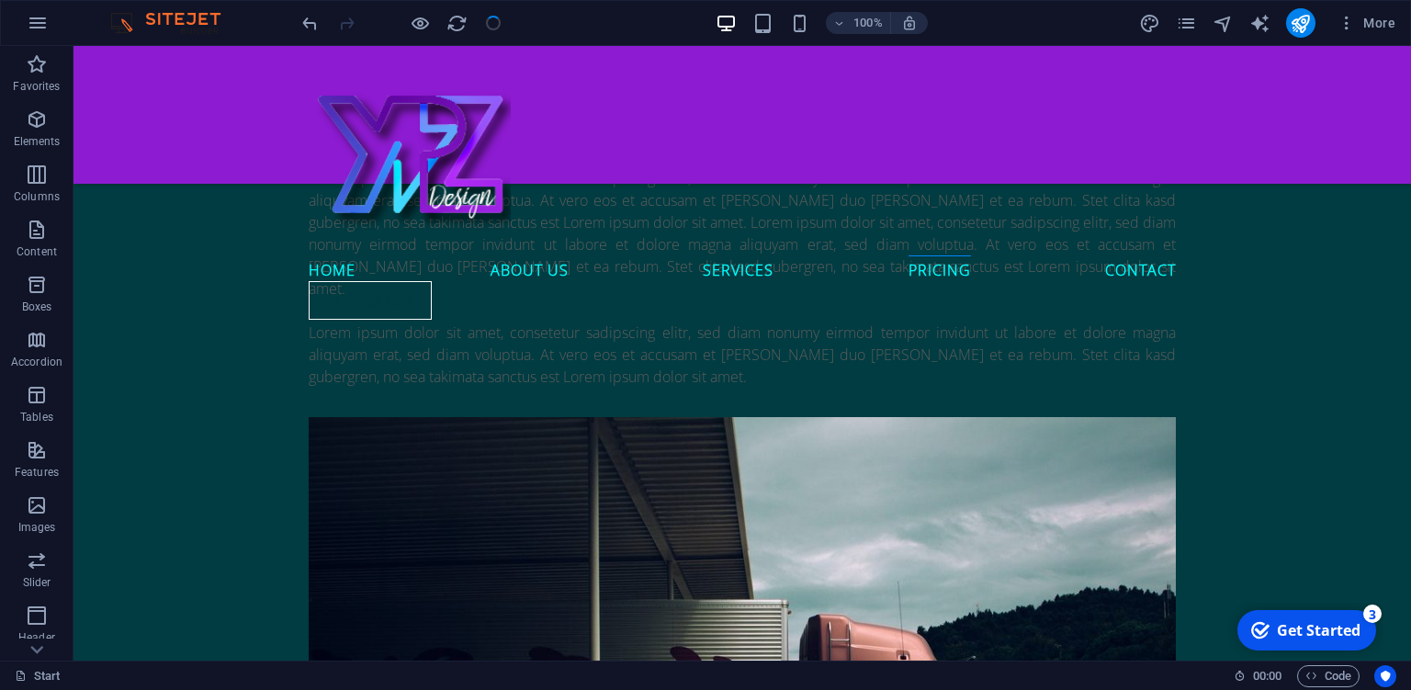
scroll to position [7829, 0]
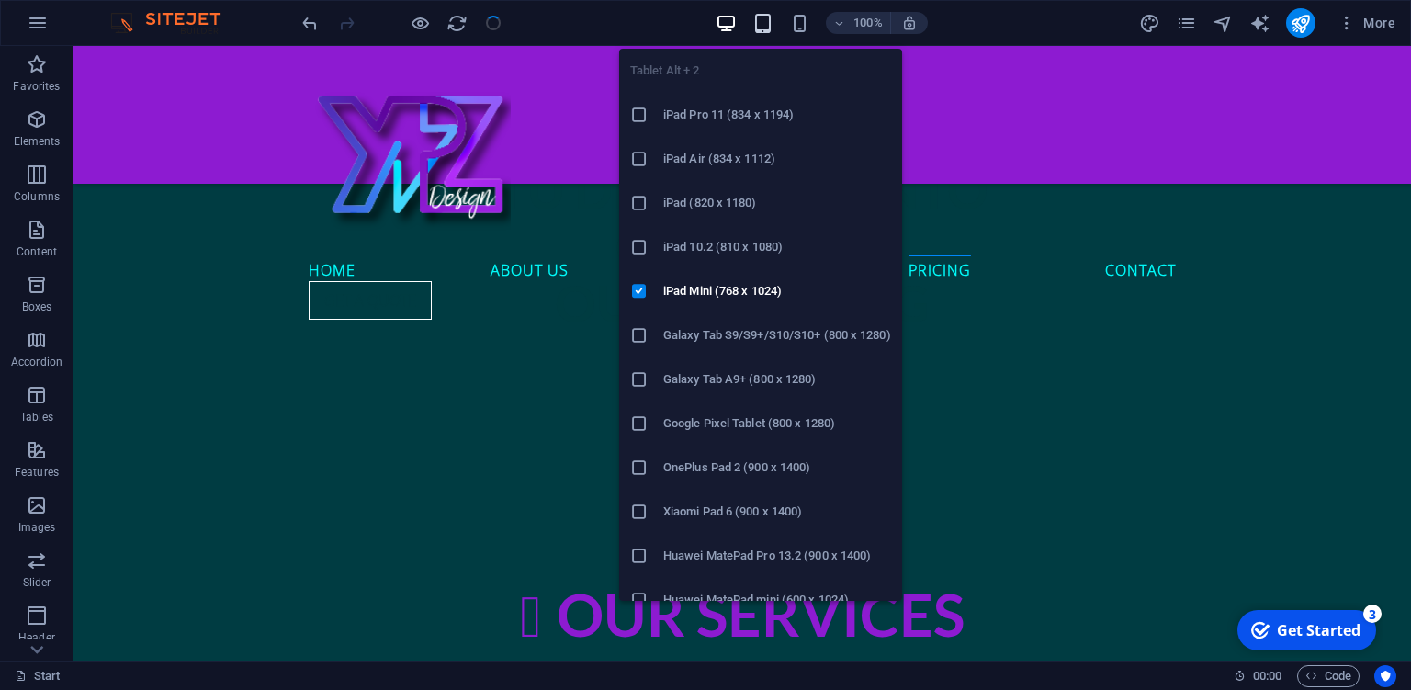
click at [764, 21] on icon "button" at bounding box center [762, 23] width 21 height 21
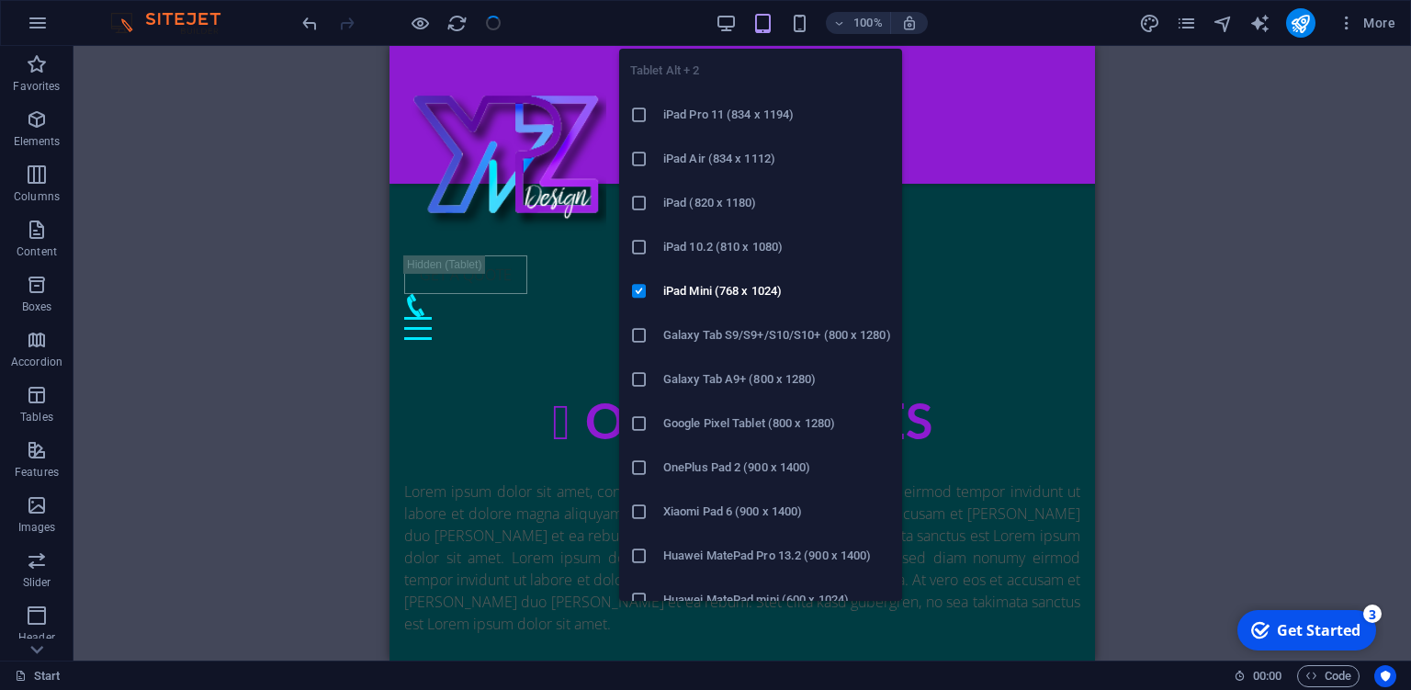
scroll to position [8825, 0]
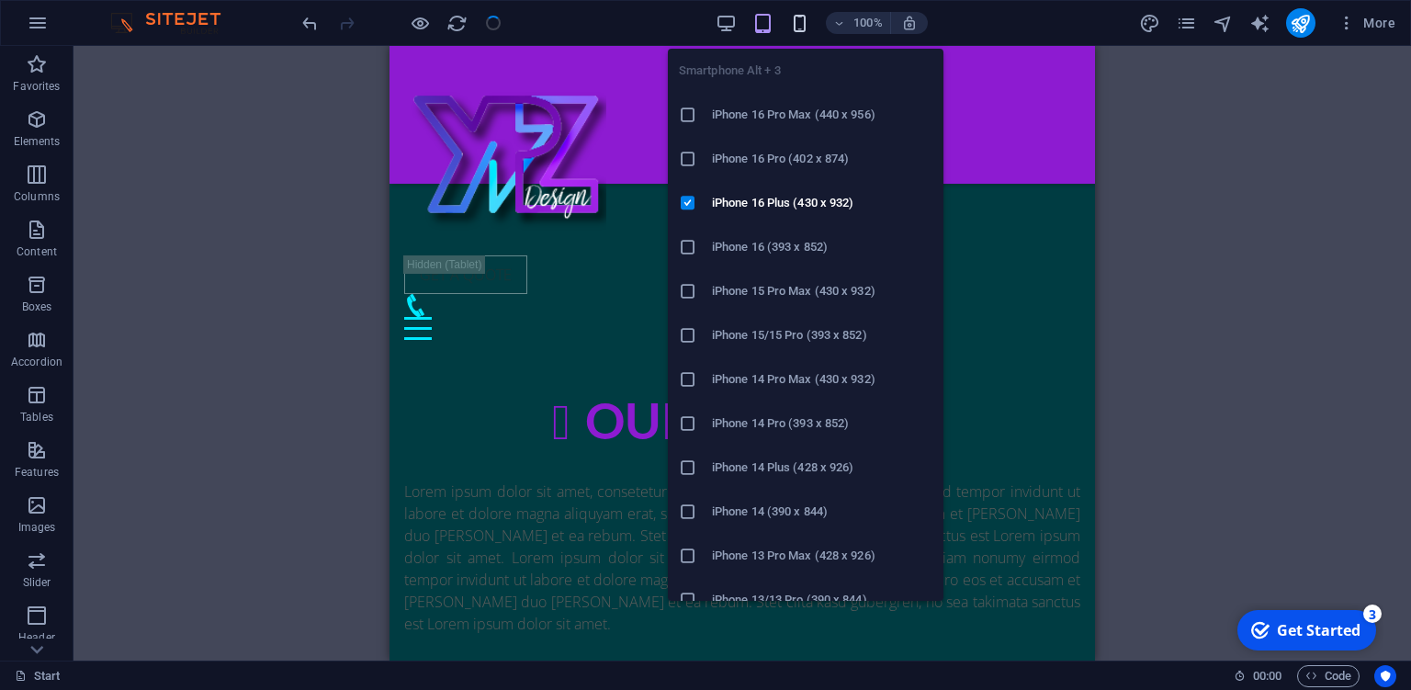
click at [798, 22] on icon "button" at bounding box center [799, 23] width 21 height 21
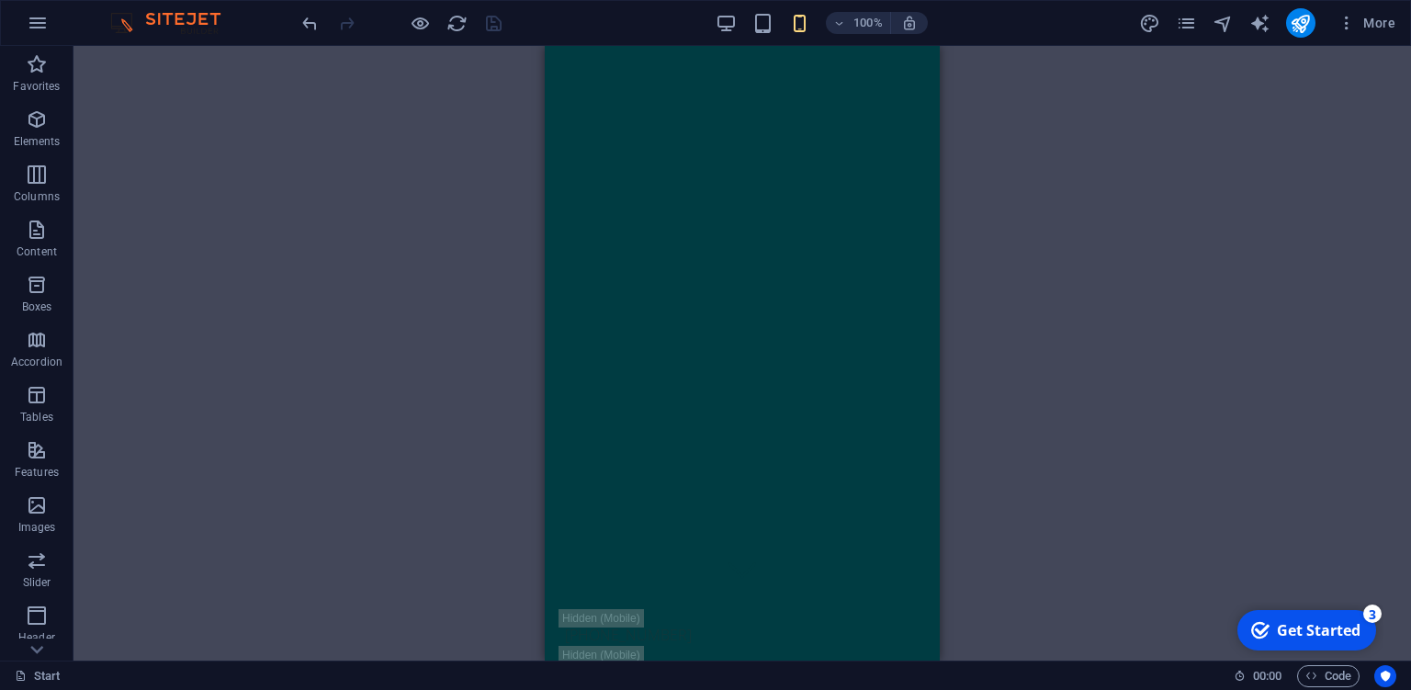
scroll to position [0, 0]
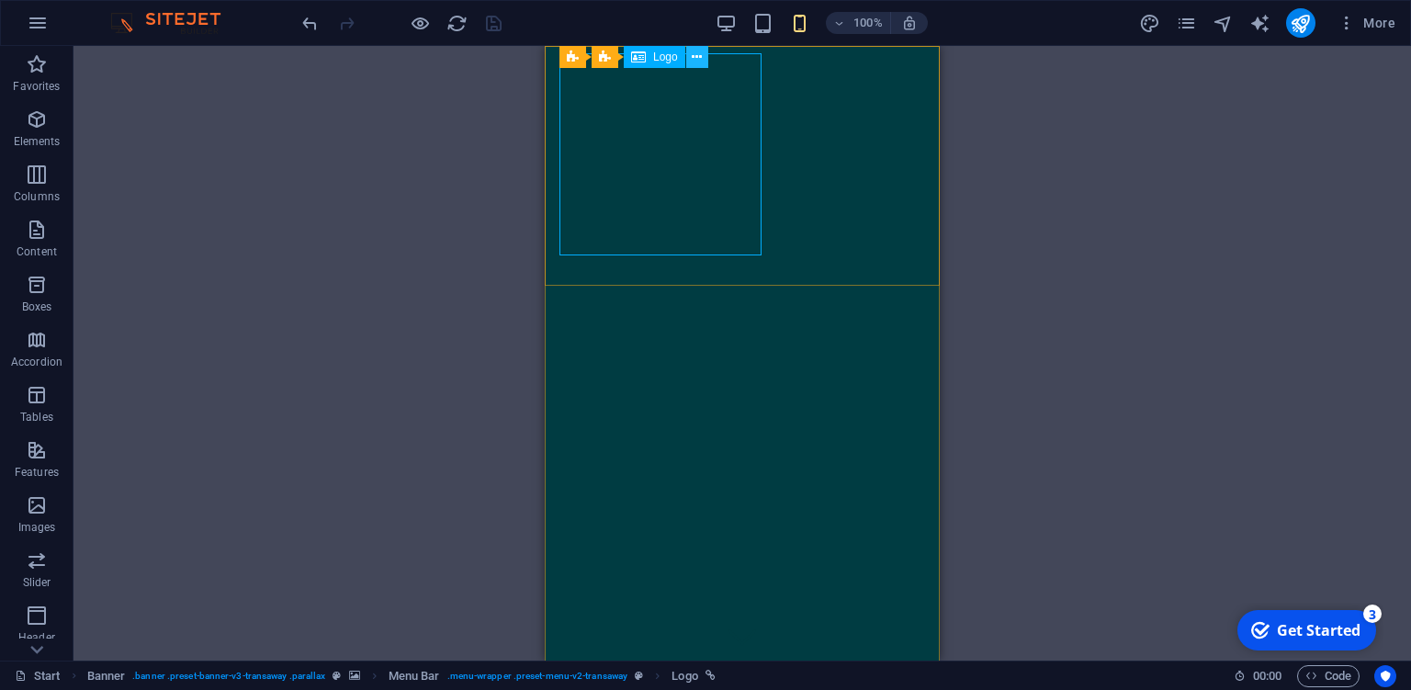
click at [693, 61] on icon at bounding box center [697, 57] width 10 height 19
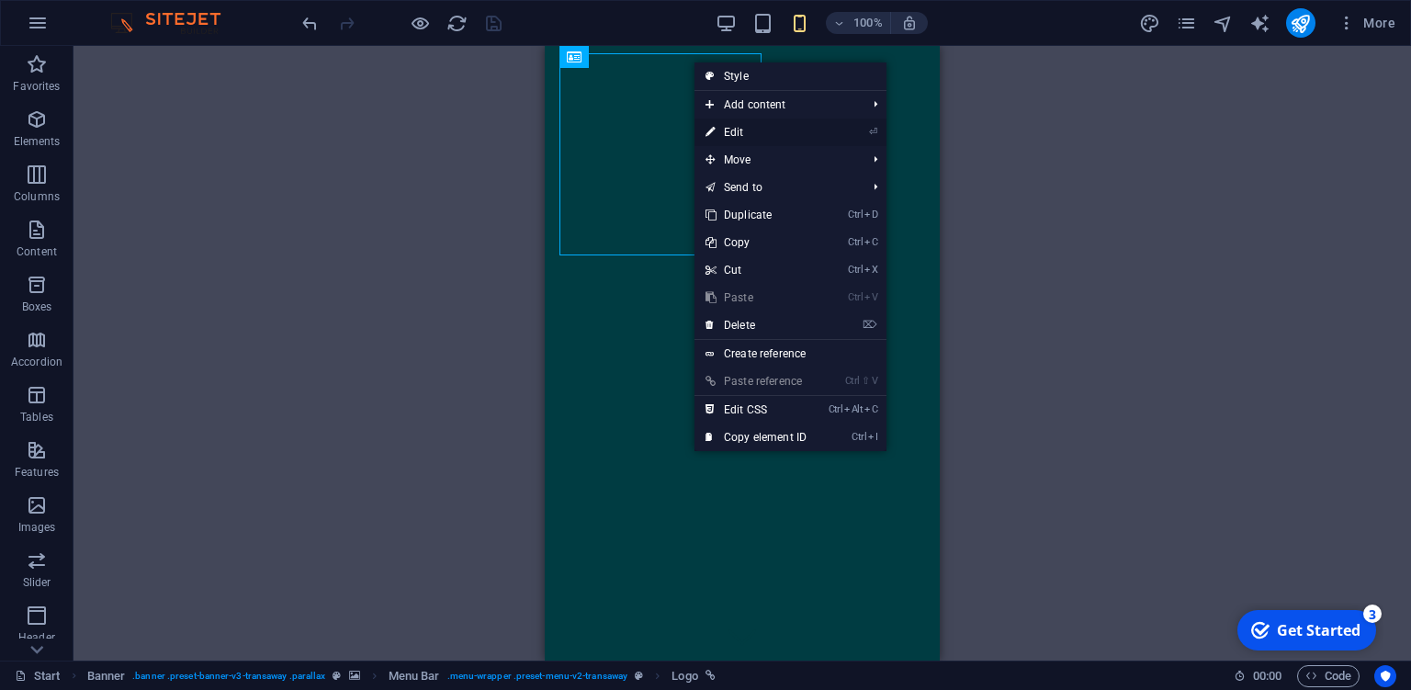
click at [763, 129] on link "⏎ Edit" at bounding box center [755, 132] width 123 height 28
select select "px"
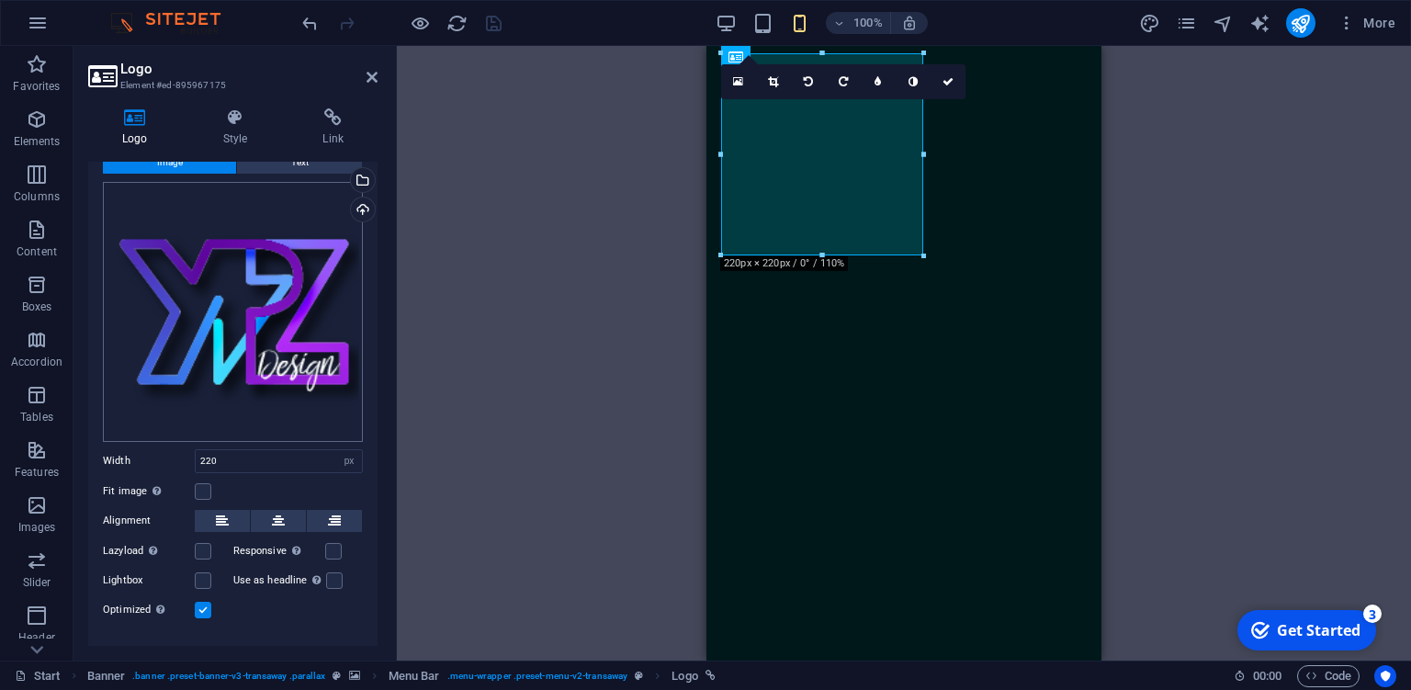
scroll to position [84, 0]
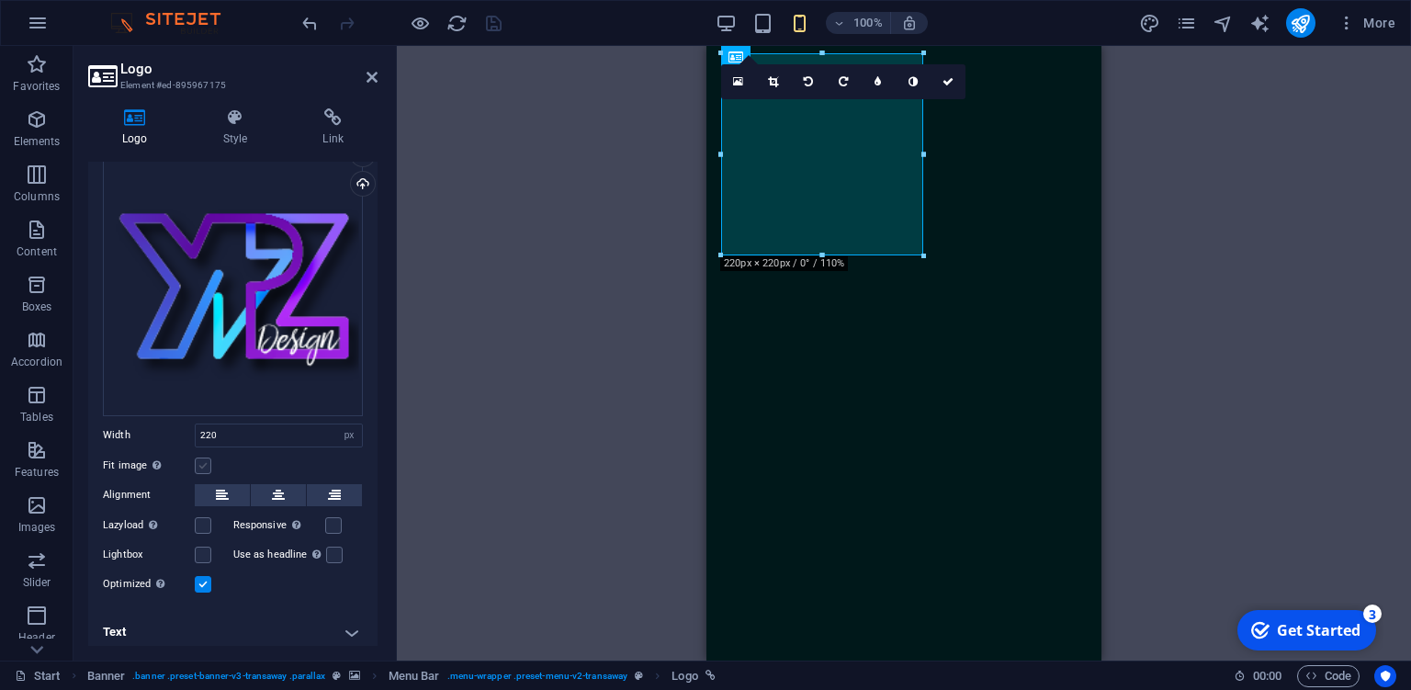
click at [197, 461] on label at bounding box center [203, 465] width 17 height 17
click at [0, 0] on input "Fit image Automatically fit image to a fixed width and height" at bounding box center [0, 0] width 0 height 0
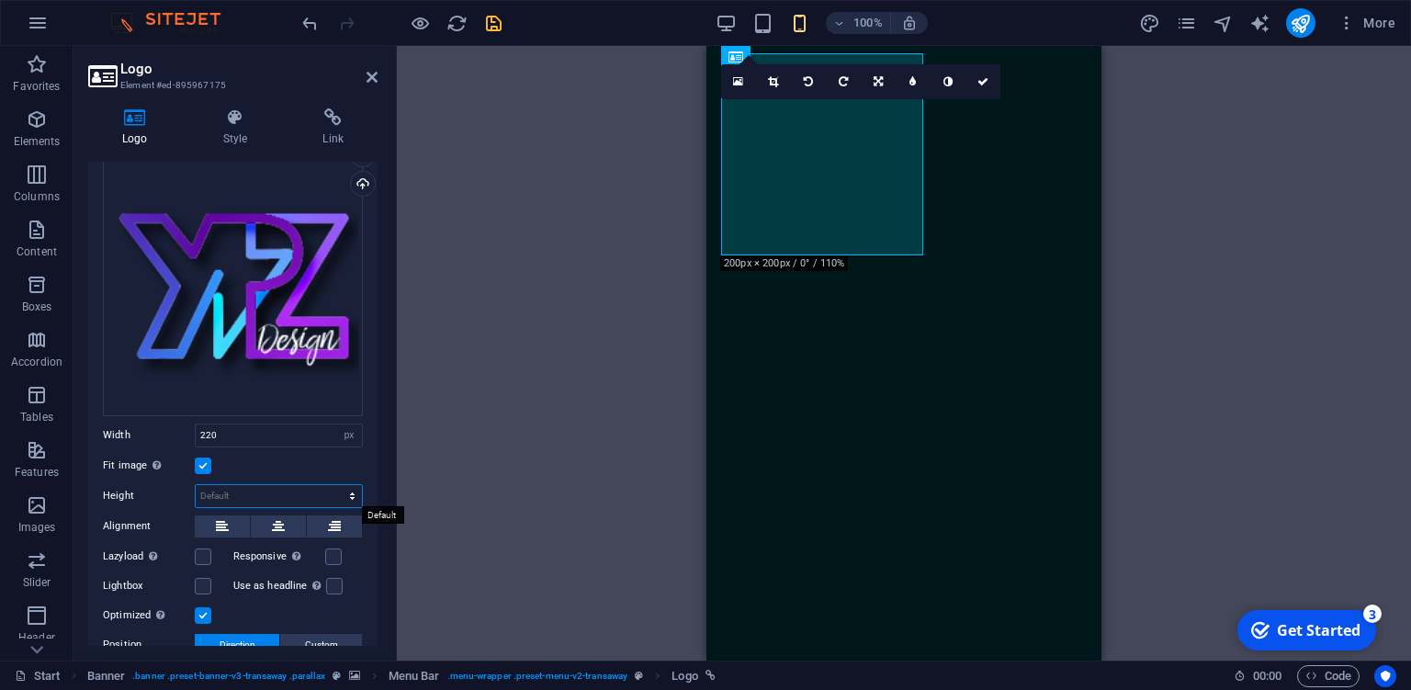
click at [196, 485] on select "Default auto px" at bounding box center [279, 496] width 166 height 22
click option "auto" at bounding box center [0, 0] width 0 height 0
select select "DISABLED_OPTION_VALUE"
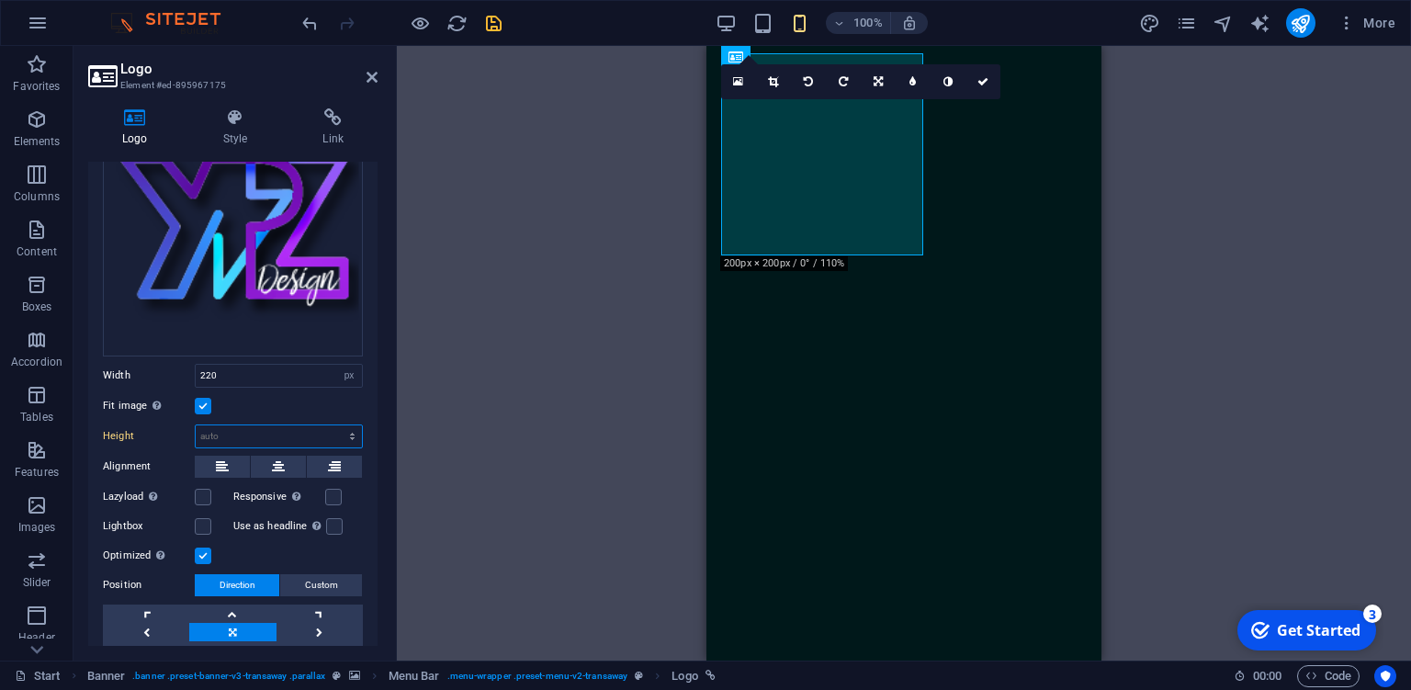
scroll to position [214, 0]
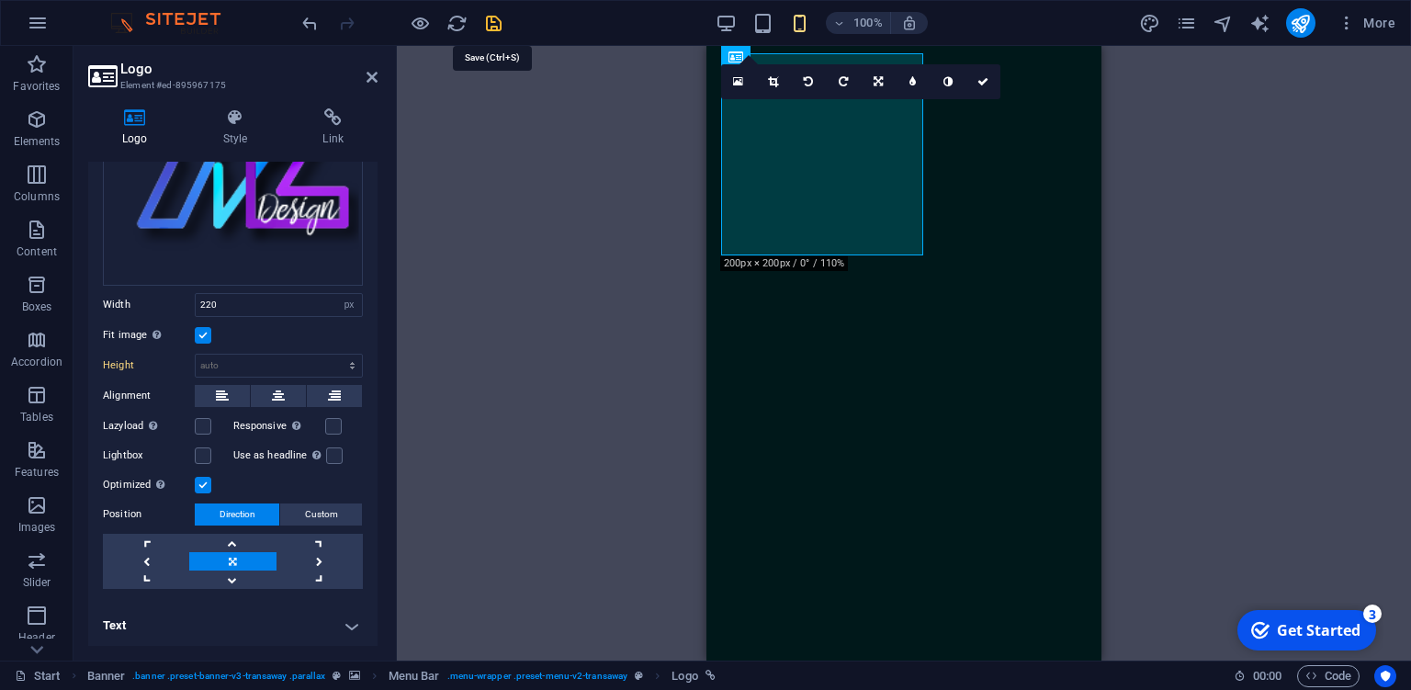
click at [490, 24] on icon "save" at bounding box center [493, 23] width 21 height 21
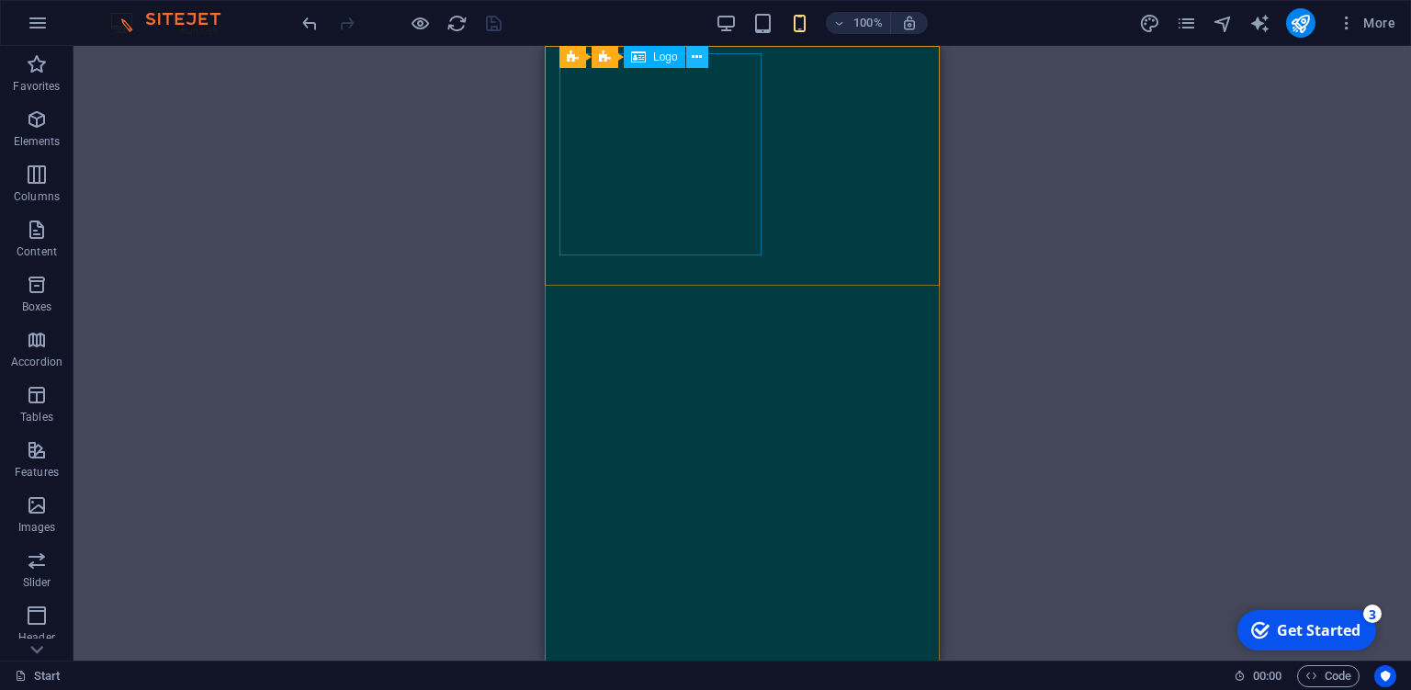
click at [700, 53] on icon at bounding box center [697, 57] width 10 height 19
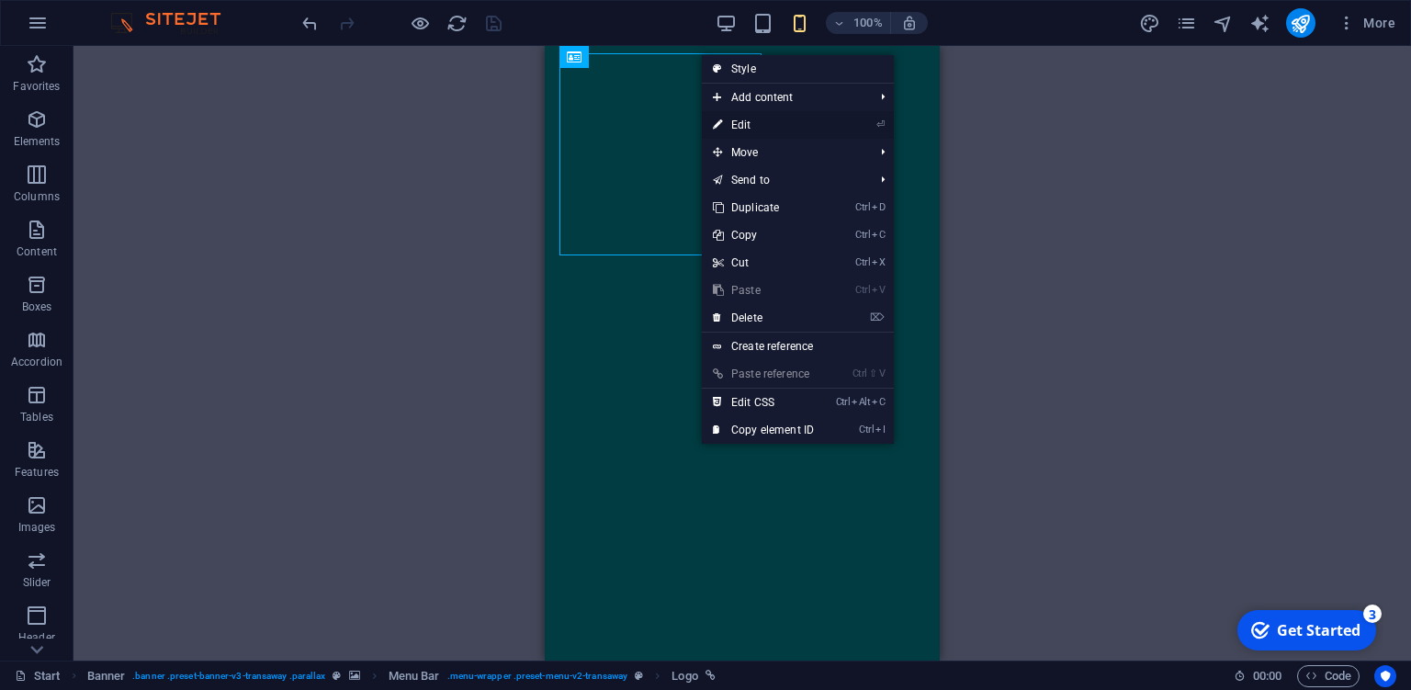
click at [760, 118] on link "⏎ Edit" at bounding box center [763, 125] width 123 height 28
select select "px"
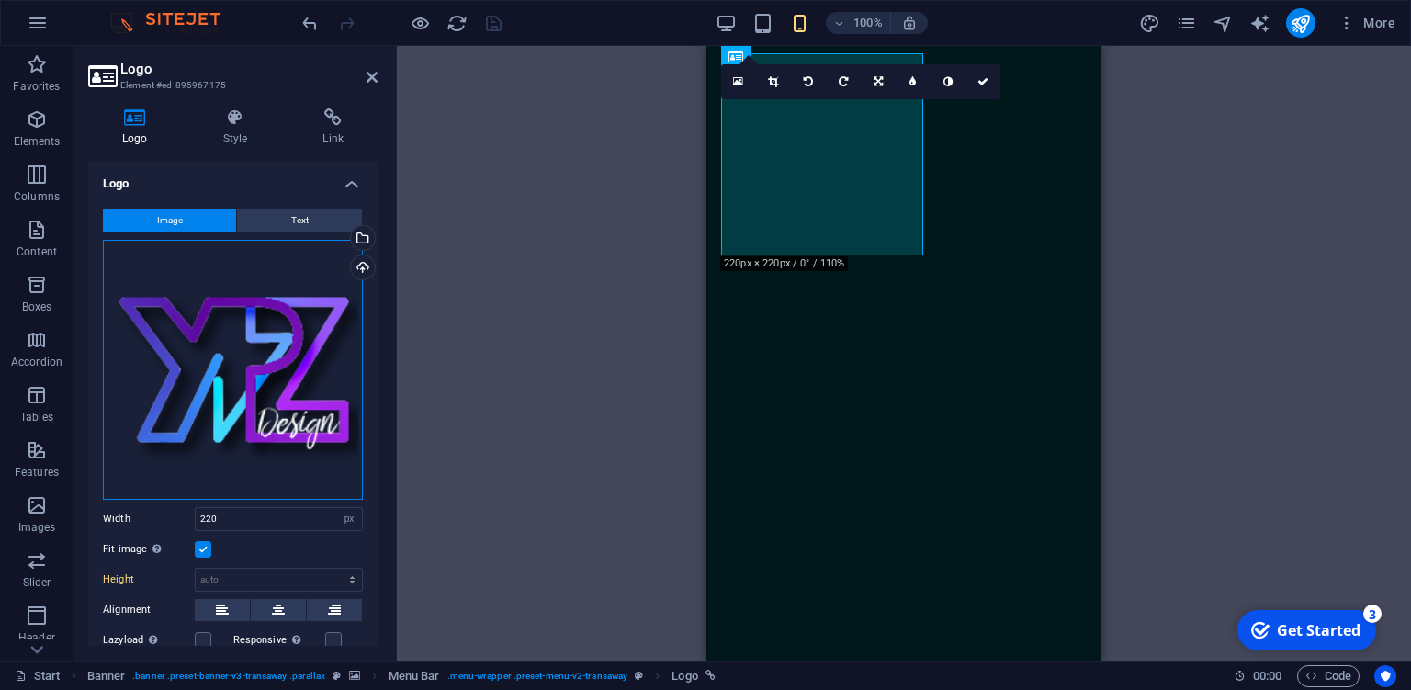
click at [257, 379] on div "Drag files here, click to choose files or select files from Files or our free s…" at bounding box center [233, 370] width 260 height 260
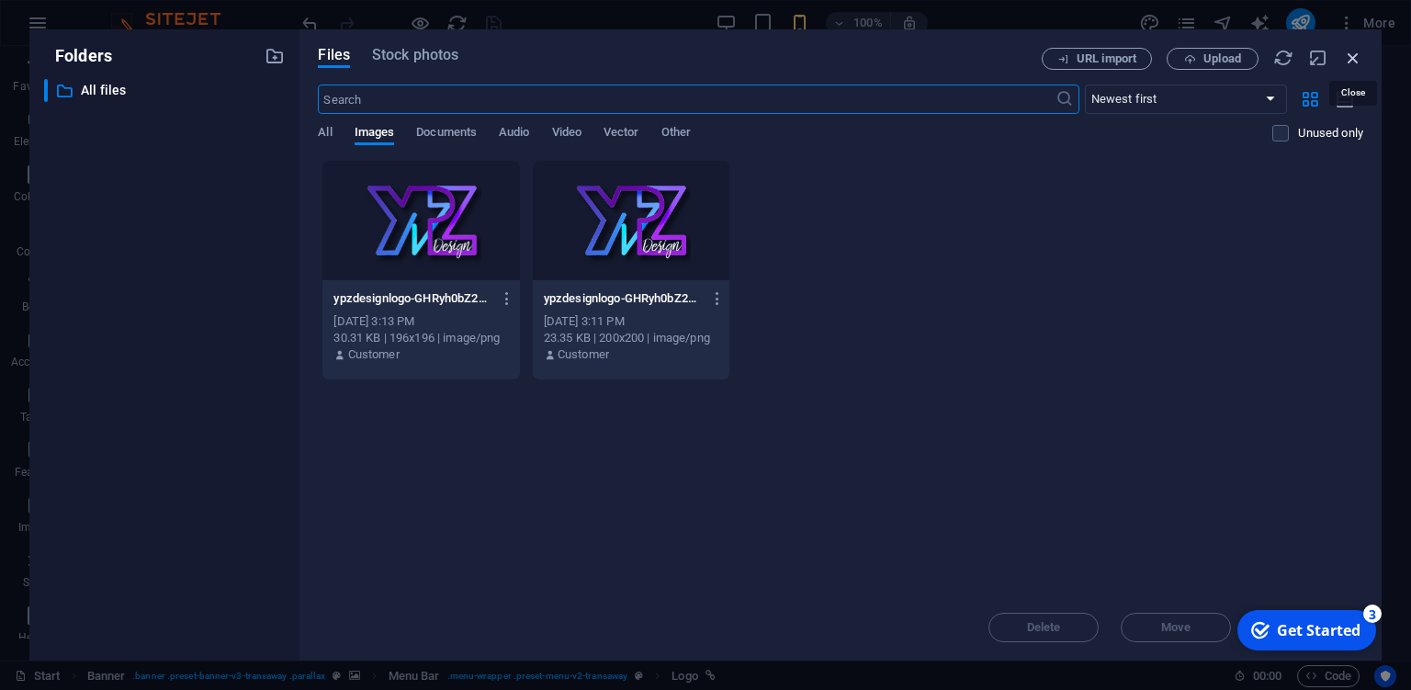
click at [1351, 57] on icon "button" at bounding box center [1353, 58] width 20 height 20
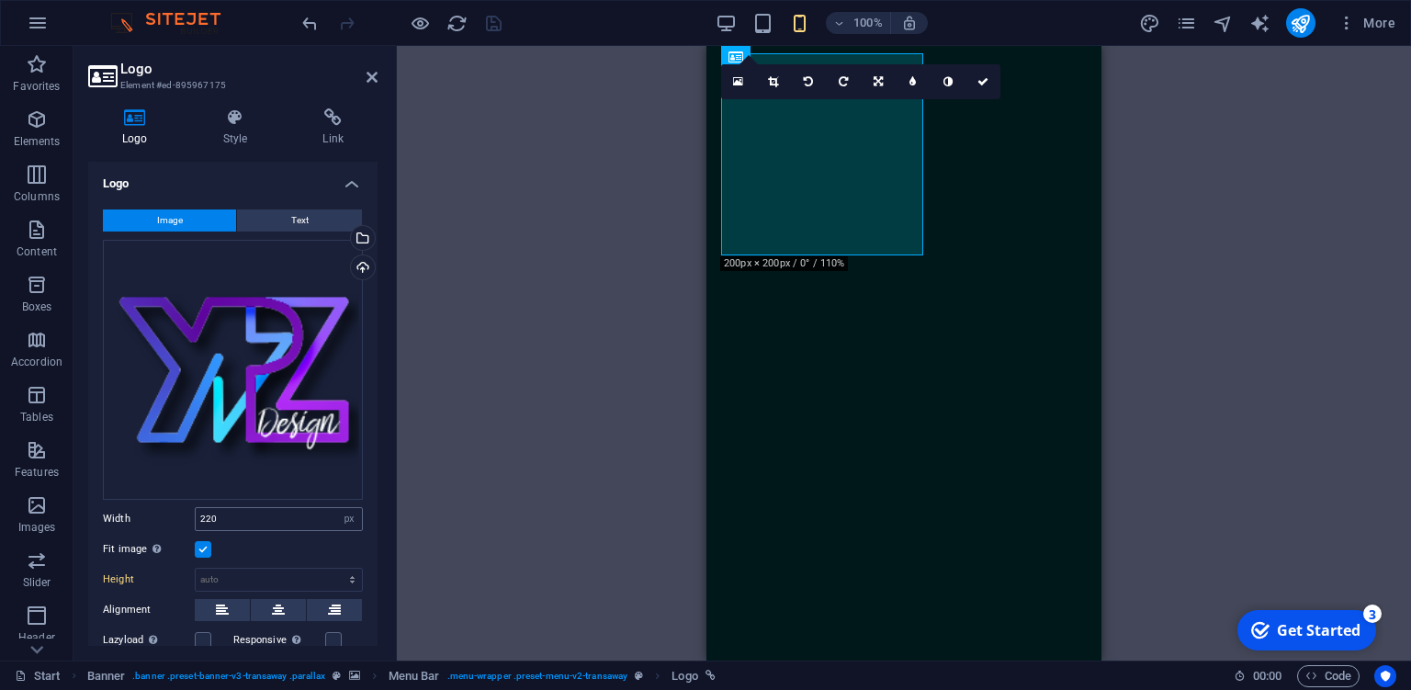
scroll to position [167, 0]
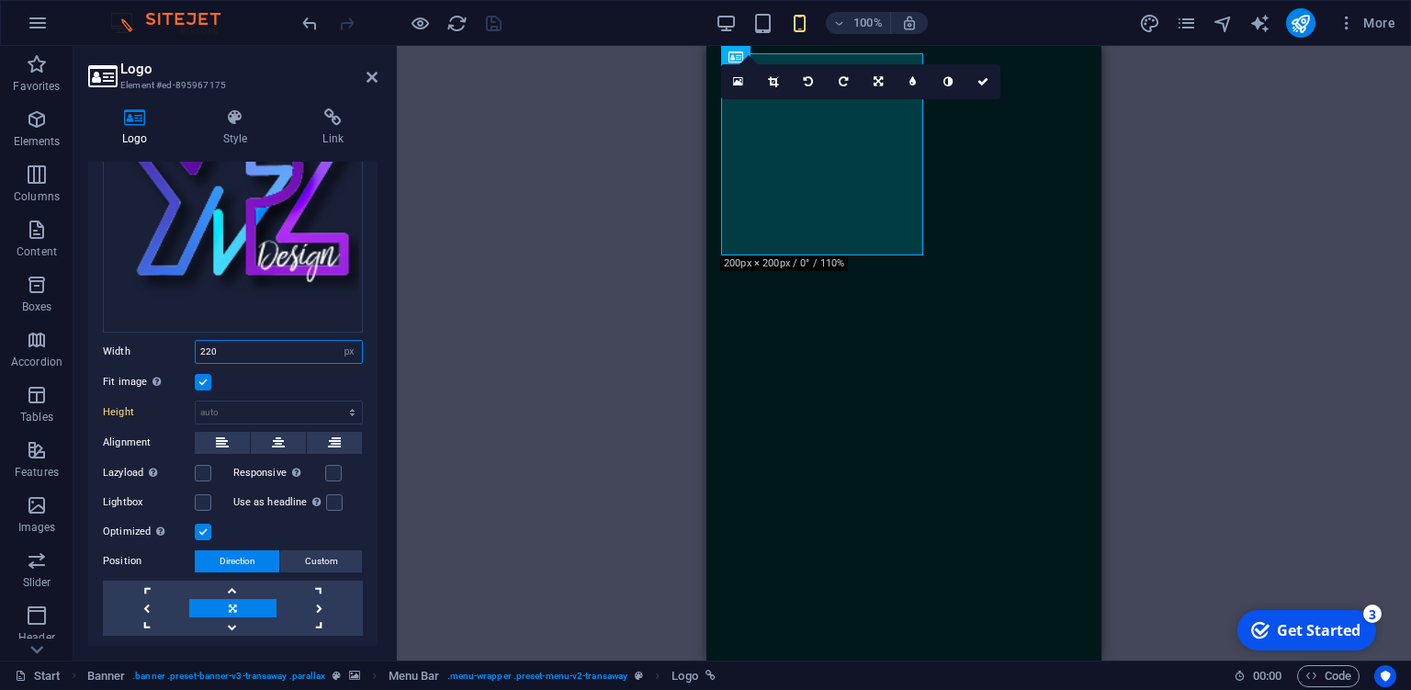
drag, startPoint x: 238, startPoint y: 349, endPoint x: 152, endPoint y: 354, distance: 85.5
click at [196, 354] on input "220" at bounding box center [279, 352] width 166 height 22
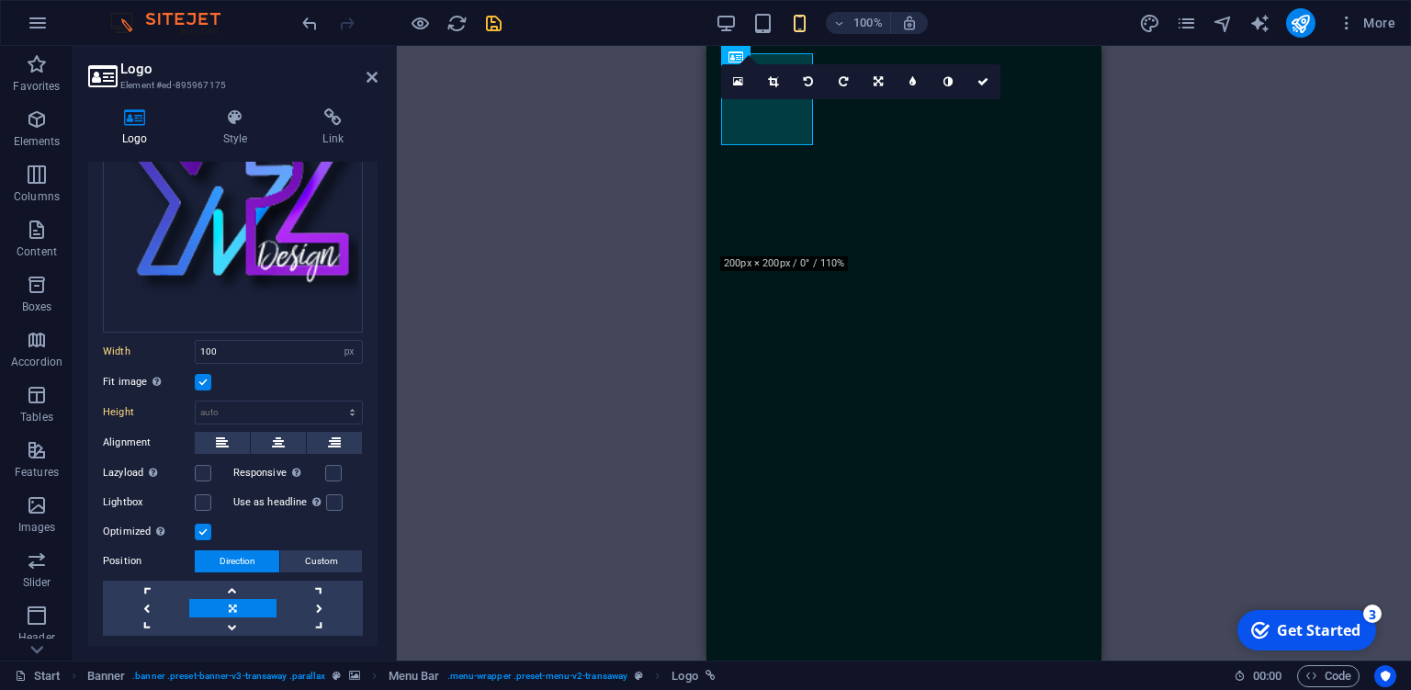
click at [269, 381] on div "Fit image Automatically fit image to a fixed width and height" at bounding box center [233, 382] width 260 height 22
drag, startPoint x: 249, startPoint y: 347, endPoint x: 166, endPoint y: 347, distance: 82.7
click at [196, 347] on input "100" at bounding box center [279, 352] width 166 height 22
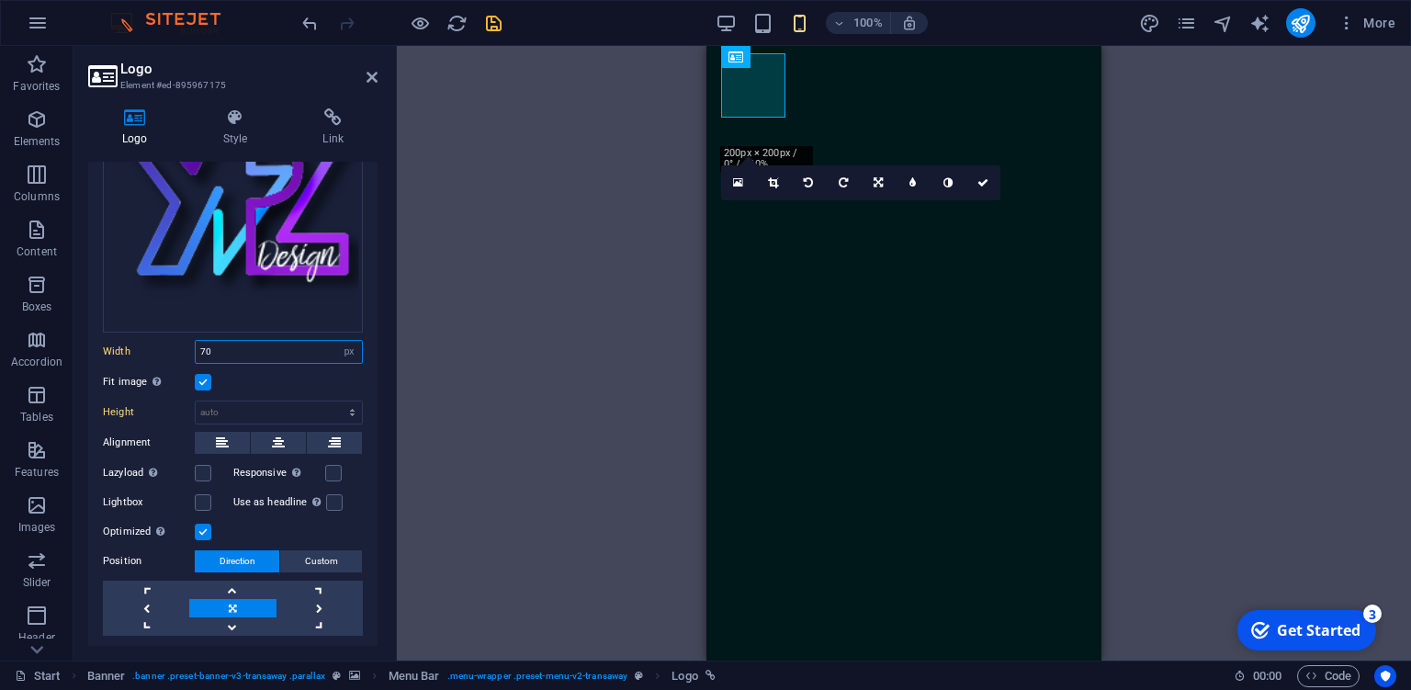
scroll to position [214, 0]
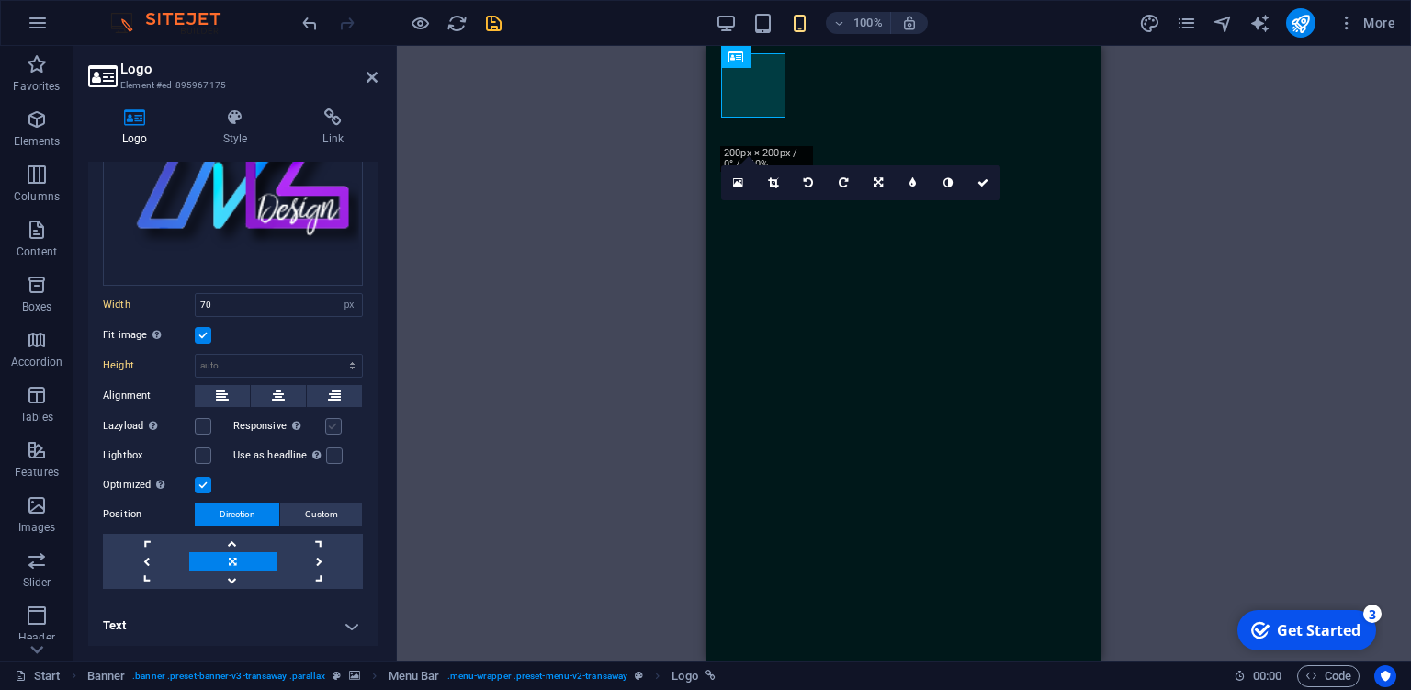
click at [341, 424] on label at bounding box center [333, 426] width 17 height 17
click at [0, 0] on input "Responsive Automatically load retina image and smartphone optimized sizes." at bounding box center [0, 0] width 0 height 0
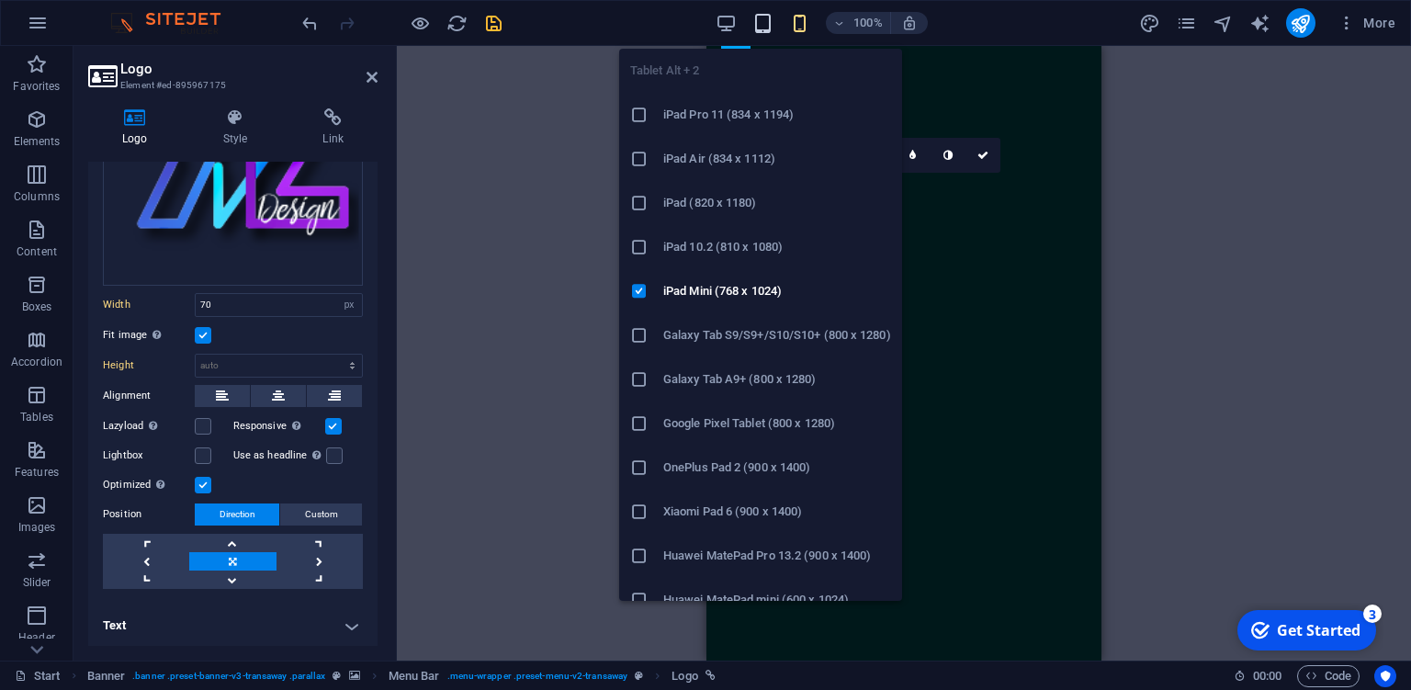
click at [762, 26] on icon "button" at bounding box center [762, 23] width 21 height 21
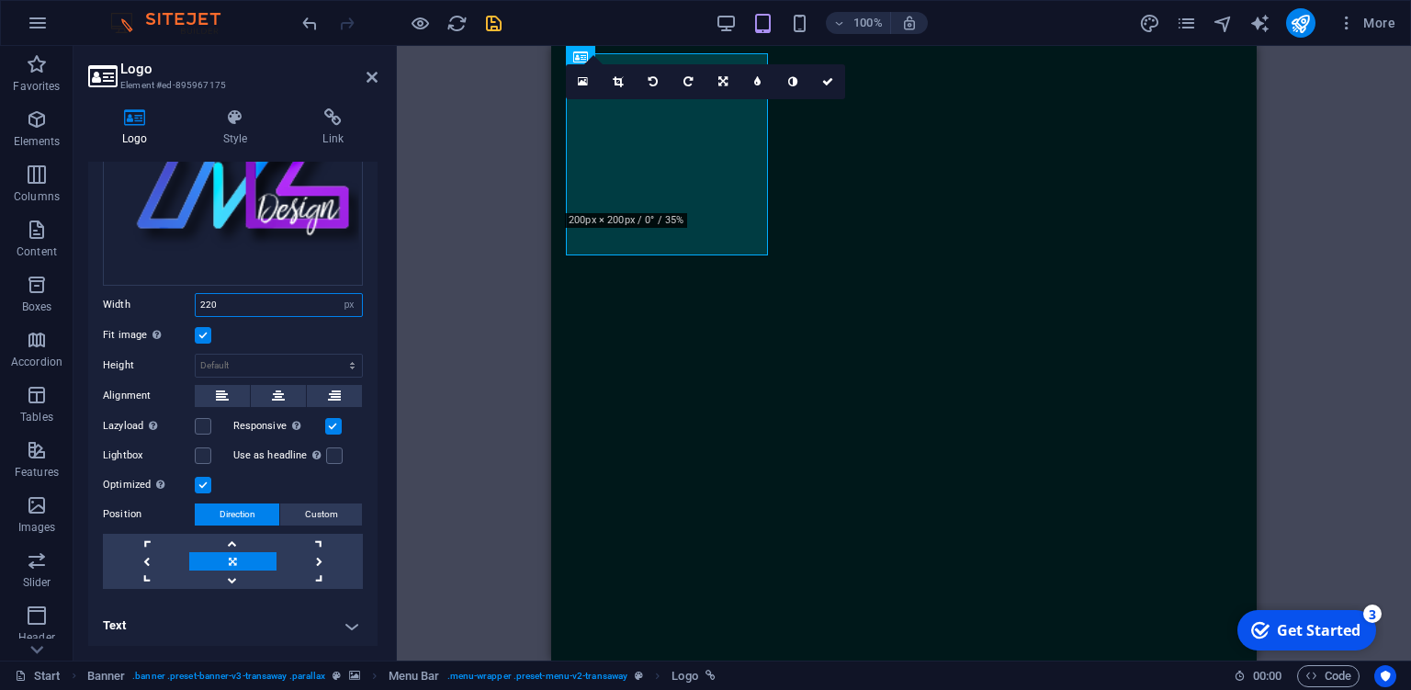
drag, startPoint x: 233, startPoint y: 302, endPoint x: 119, endPoint y: 290, distance: 114.5
click at [196, 294] on input "220" at bounding box center [279, 305] width 166 height 22
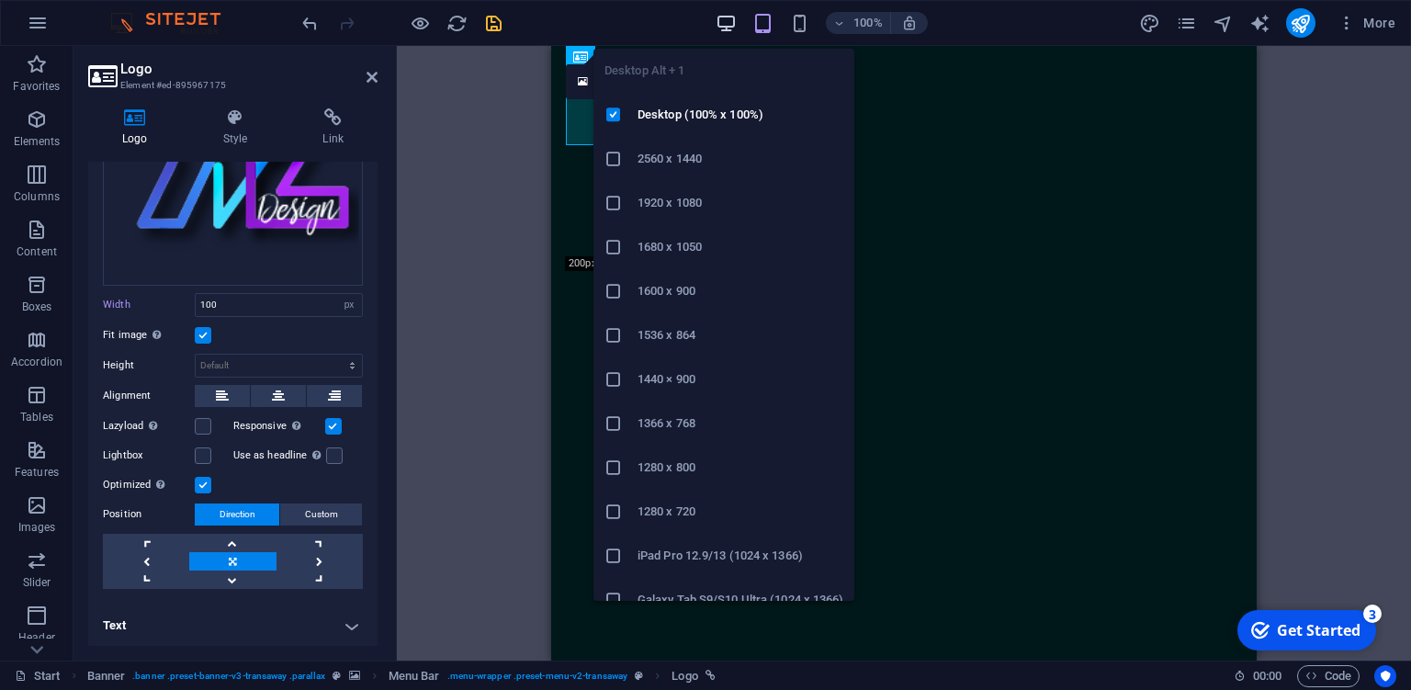
click at [732, 24] on icon "button" at bounding box center [726, 23] width 21 height 21
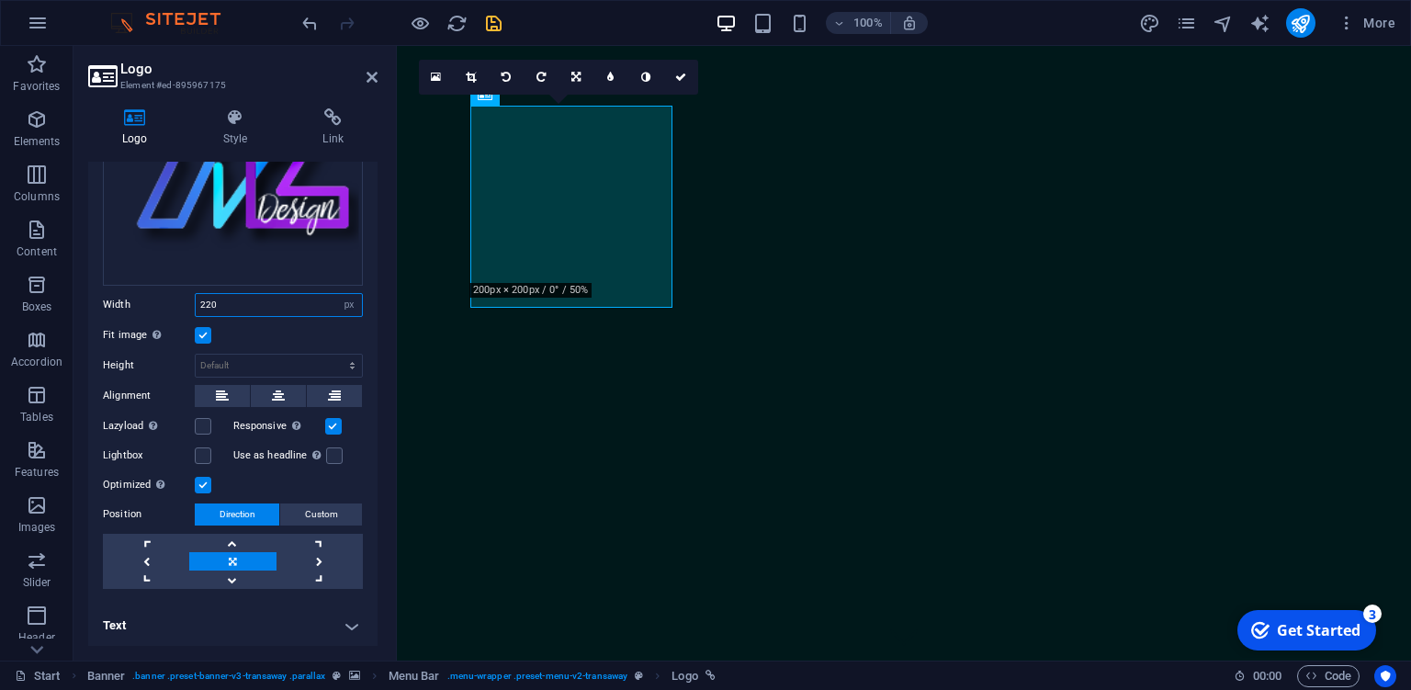
drag, startPoint x: 245, startPoint y: 299, endPoint x: 165, endPoint y: 292, distance: 80.2
click at [196, 294] on input "220" at bounding box center [279, 305] width 166 height 22
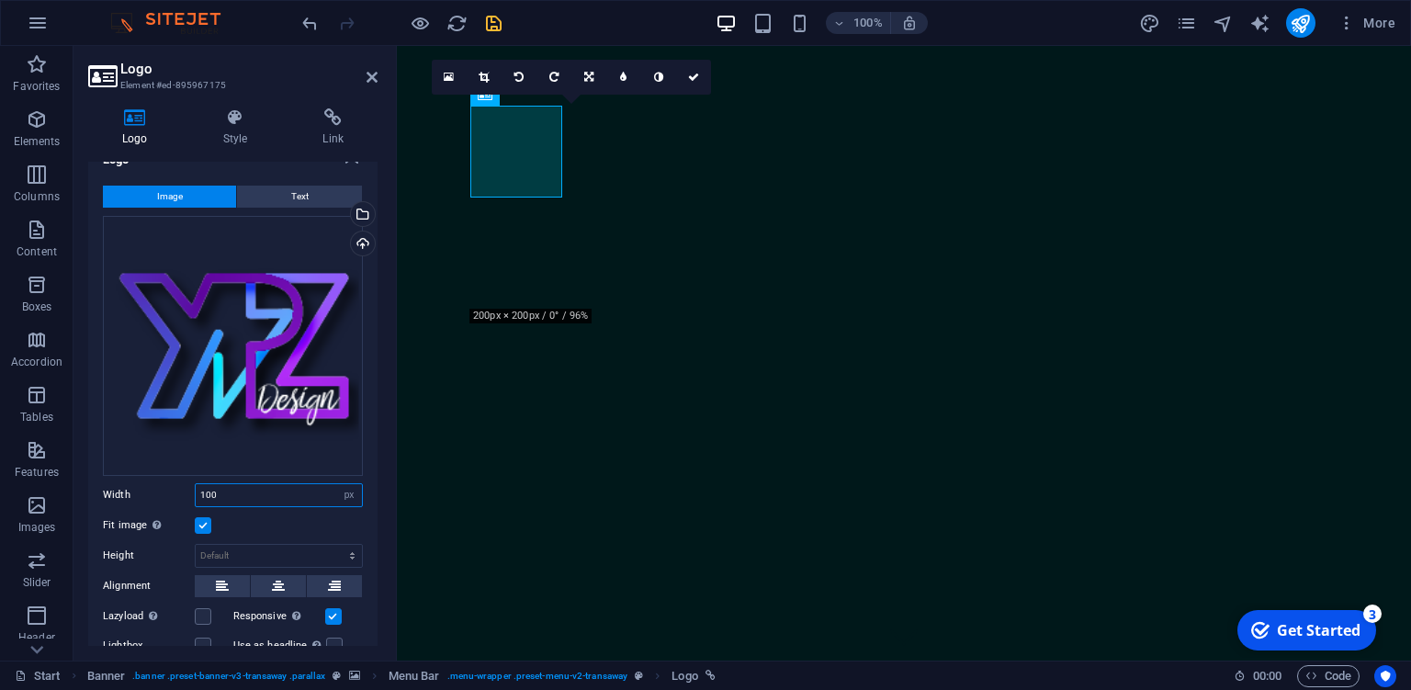
scroll to position [0, 0]
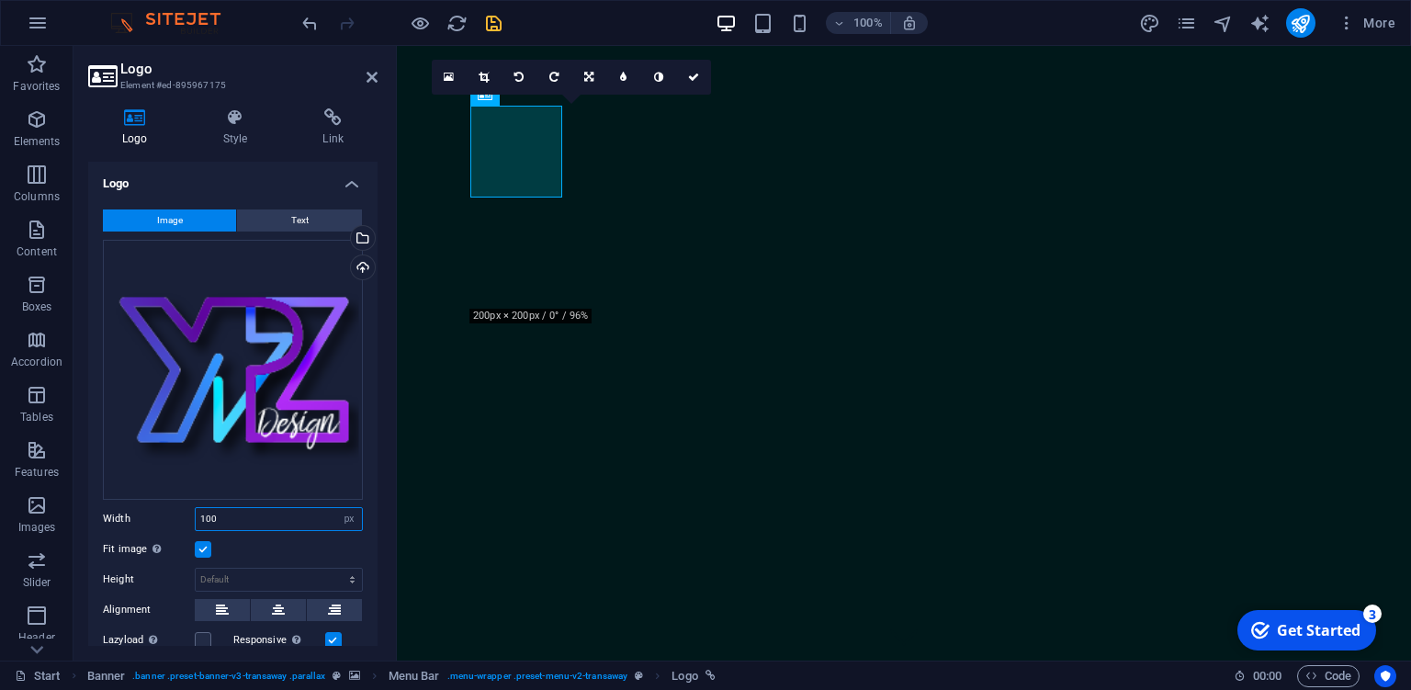
type input "100"
click at [284, 182] on h4 "Logo" at bounding box center [232, 178] width 289 height 33
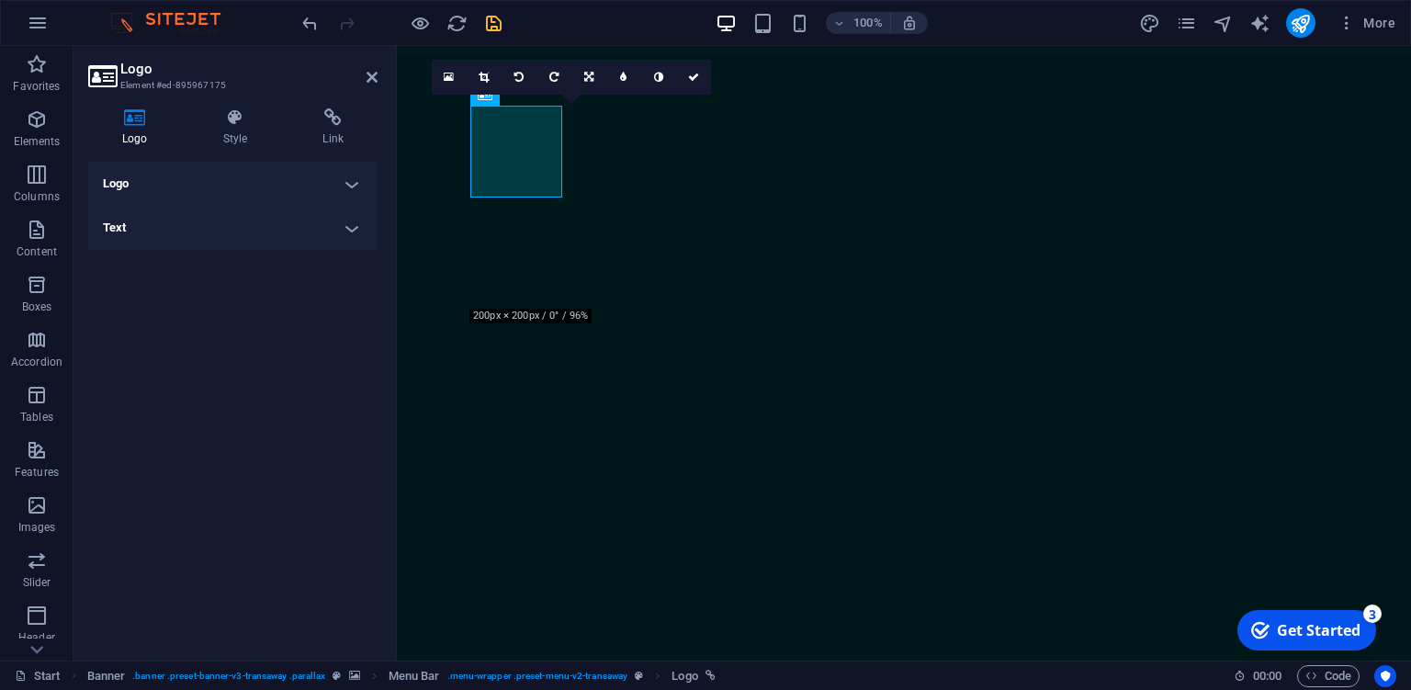
click at [284, 182] on h4 "Logo" at bounding box center [232, 184] width 289 height 44
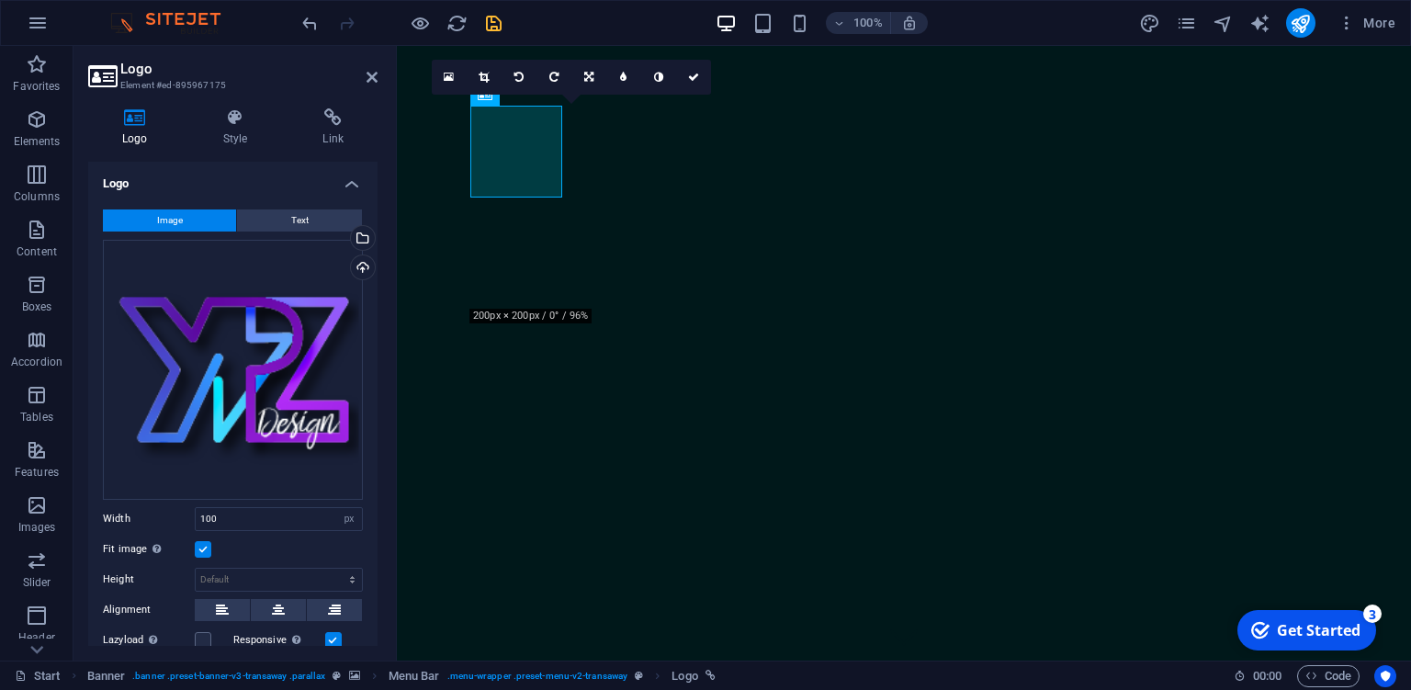
click at [344, 182] on h4 "Logo" at bounding box center [232, 178] width 289 height 33
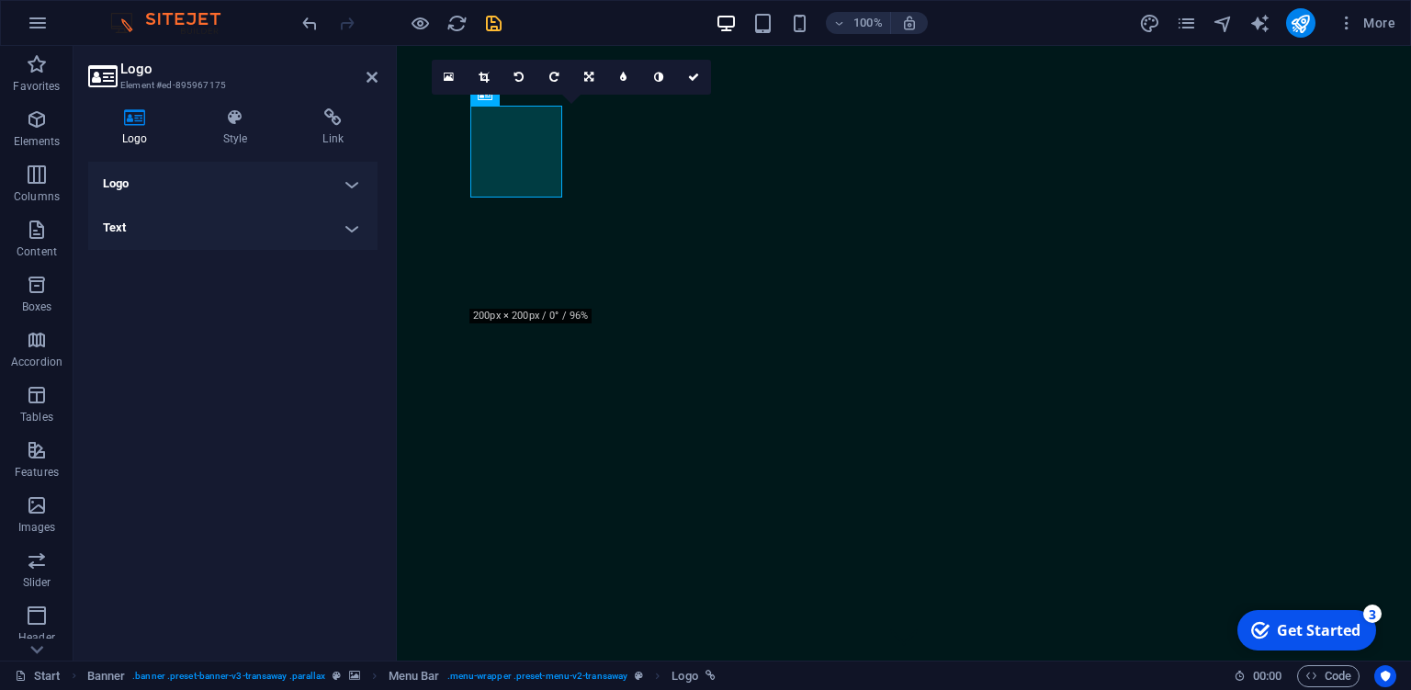
click at [364, 226] on h4 "Text" at bounding box center [232, 228] width 289 height 44
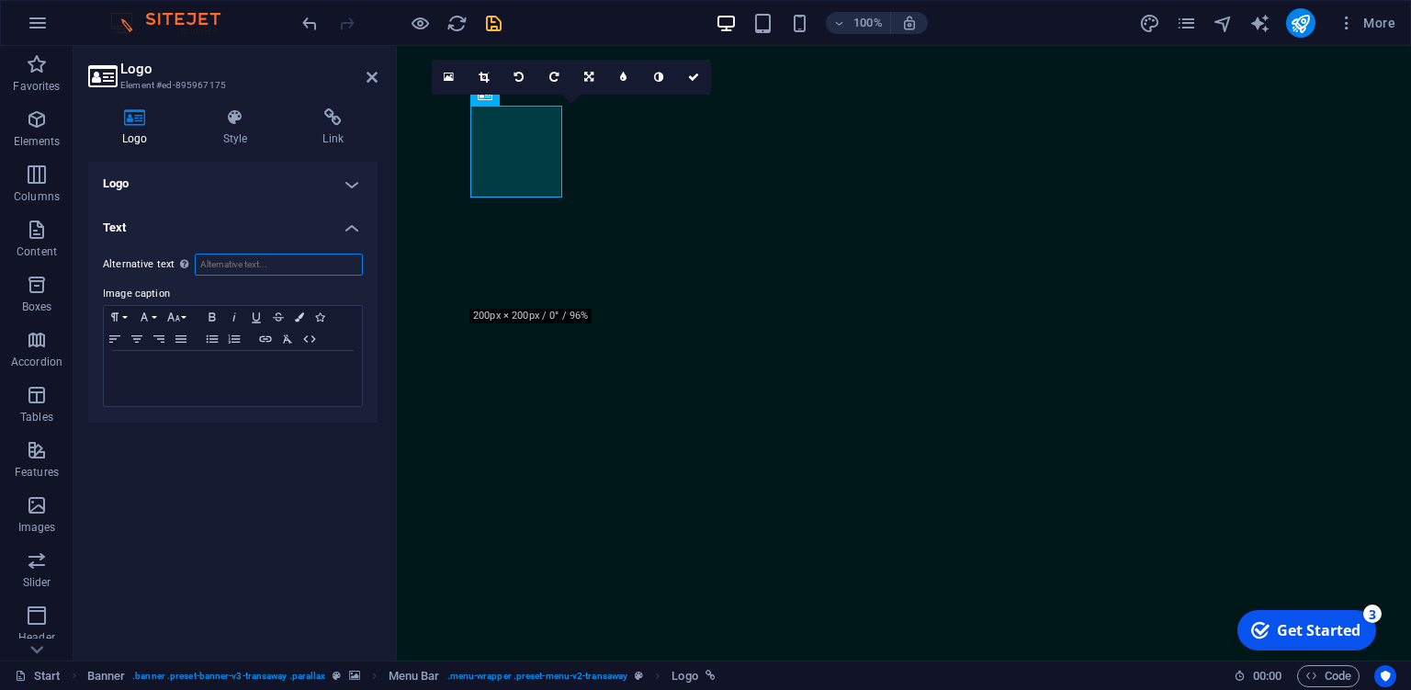
click at [249, 272] on input "Alternative text The alternative text is used by devices that cannot display im…" at bounding box center [279, 265] width 168 height 22
type input "Ypz Design"
click at [220, 501] on div "Logo Image Text Drag files here, click to choose files or select files from Fil…" at bounding box center [232, 404] width 289 height 484
click at [500, 20] on icon "save" at bounding box center [493, 23] width 21 height 21
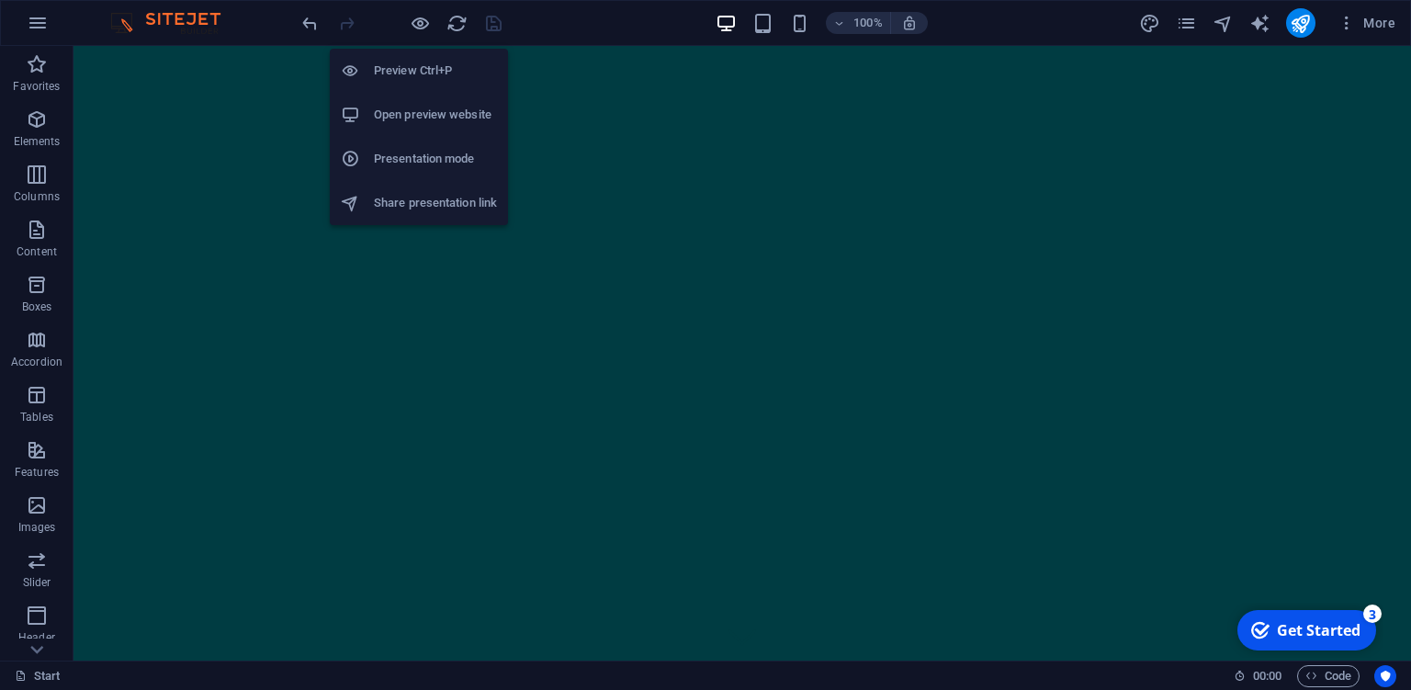
click at [446, 112] on h6 "Open preview website" at bounding box center [435, 115] width 123 height 22
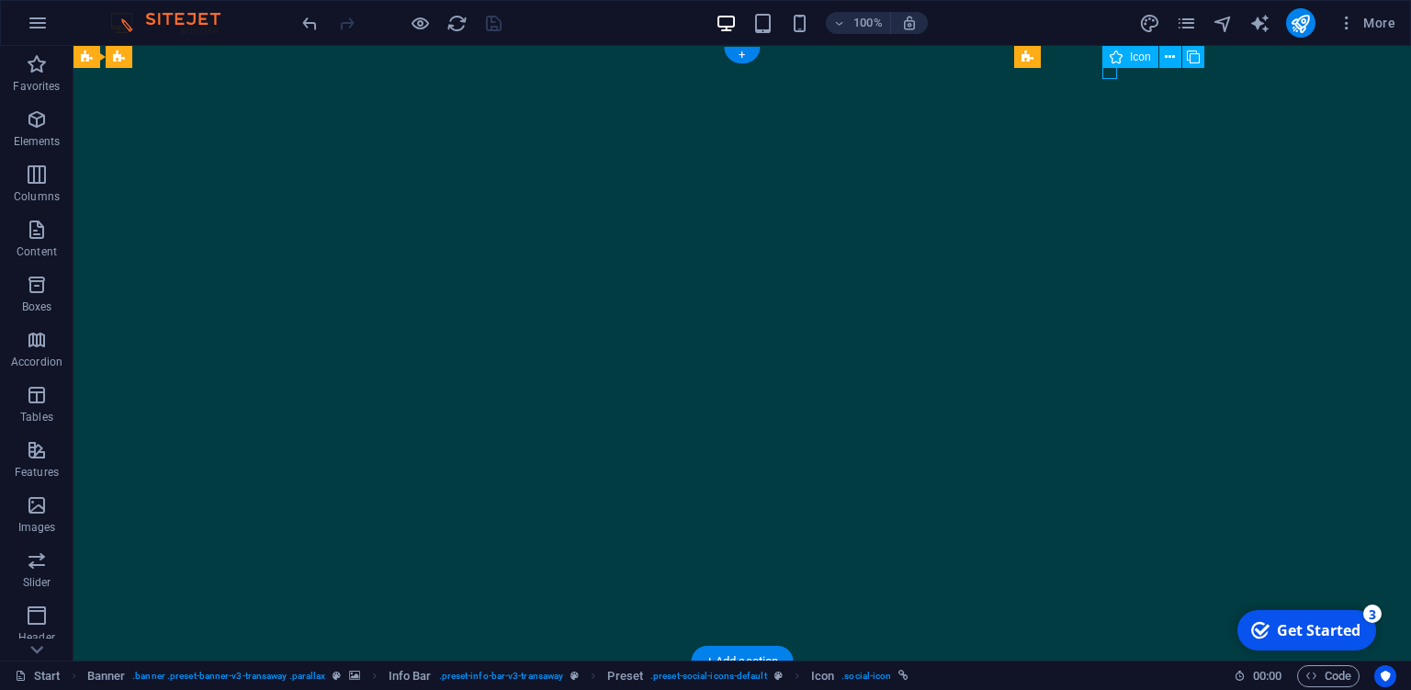
select select "xMidYMid"
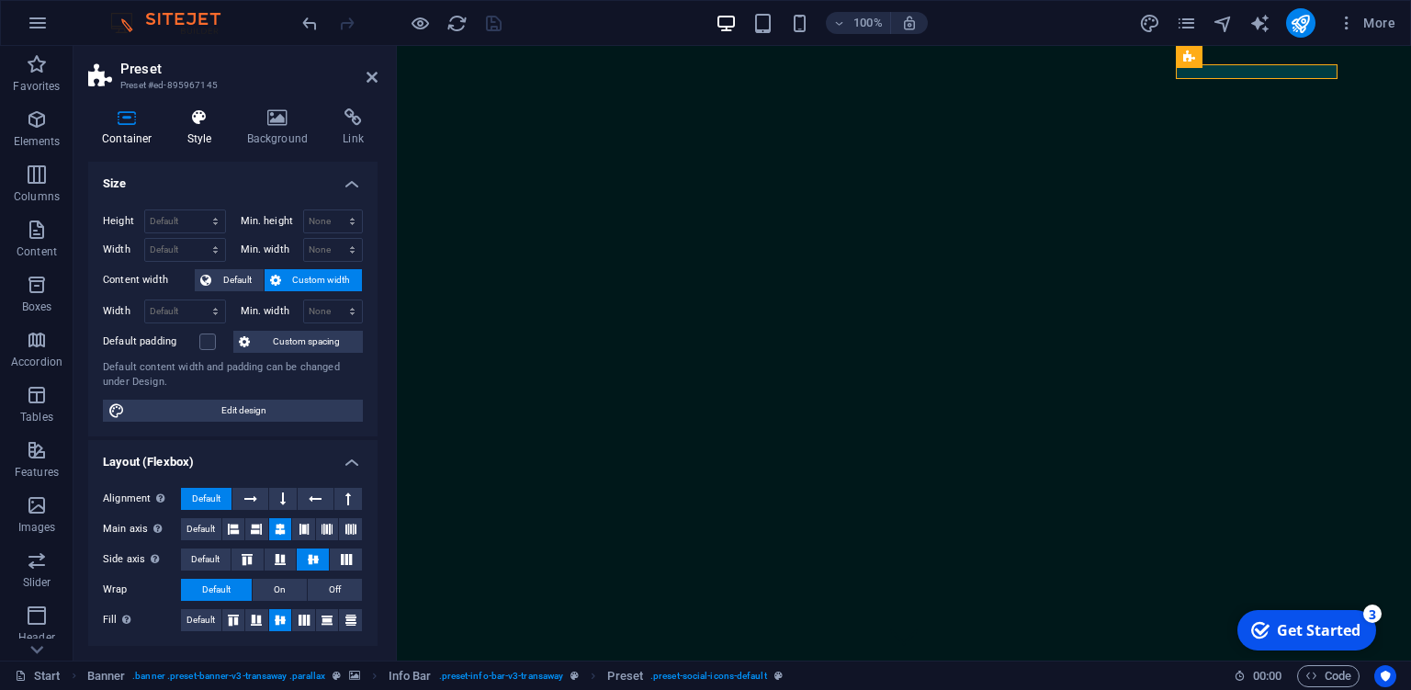
click at [193, 130] on h4 "Style" at bounding box center [204, 127] width 60 height 39
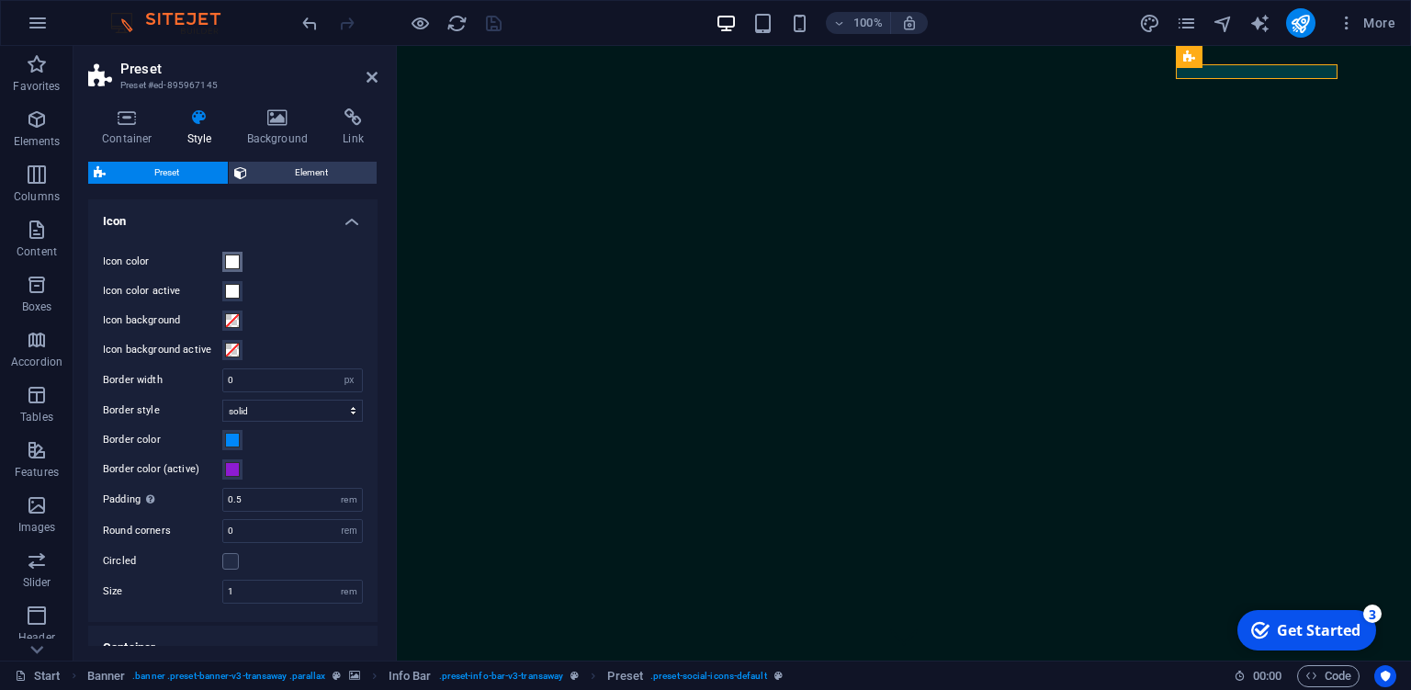
click at [231, 263] on span at bounding box center [232, 261] width 15 height 15
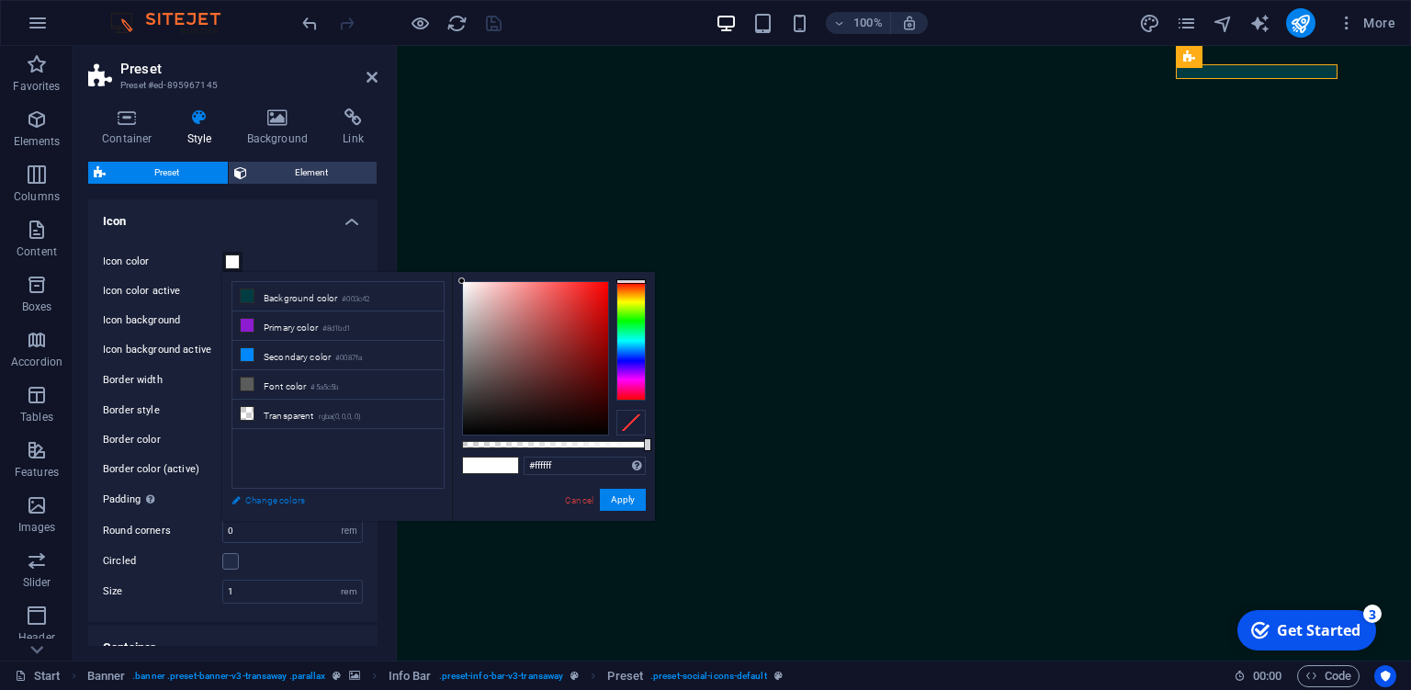
click at [281, 502] on link "Change colors" at bounding box center [328, 500] width 213 height 23
select select "px"
select select "400"
select select "px"
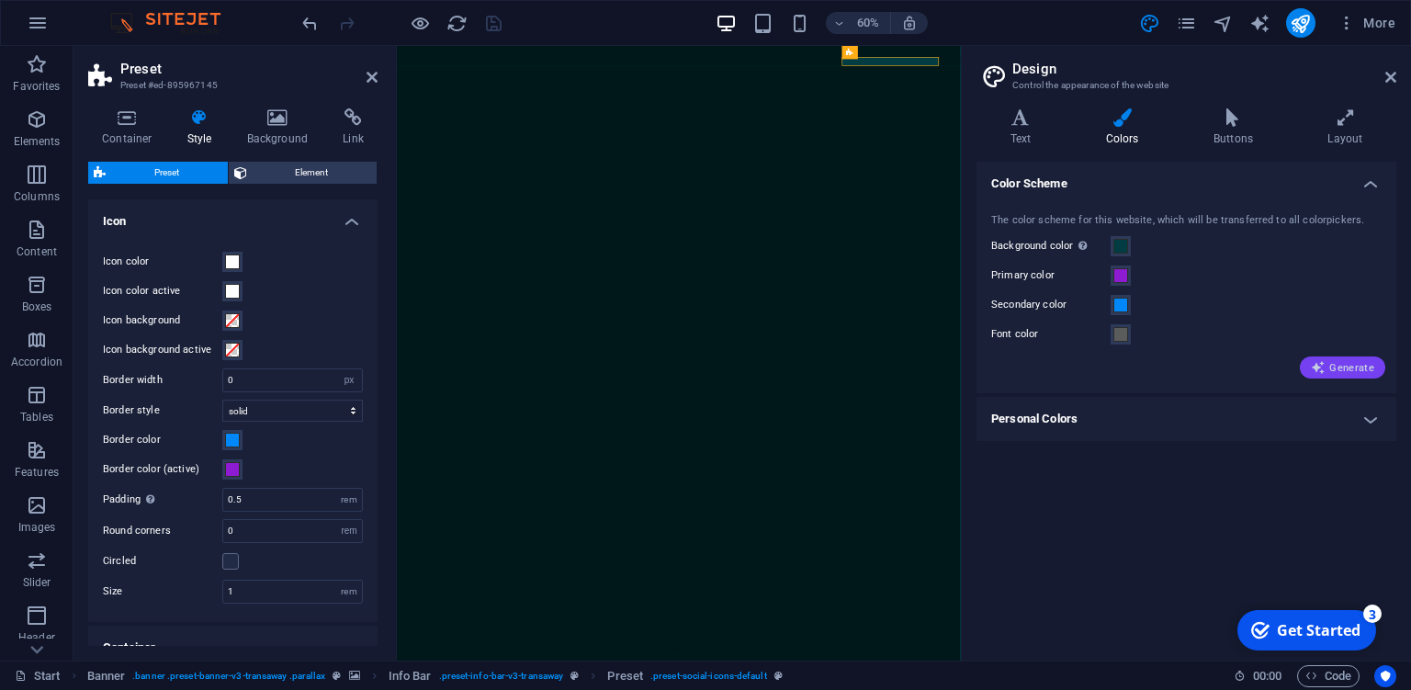
click at [1347, 372] on span "Generate" at bounding box center [1342, 367] width 63 height 15
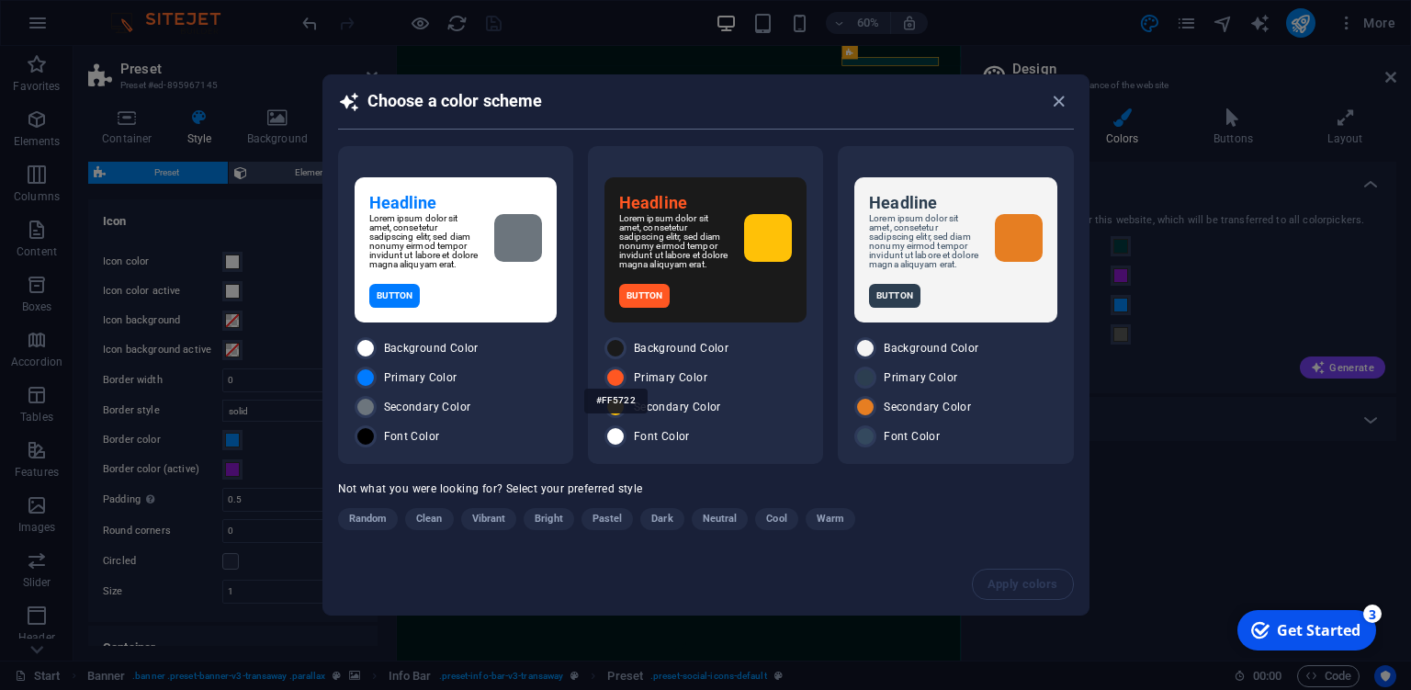
click at [609, 380] on div "#FF5722" at bounding box center [615, 401] width 63 height 51
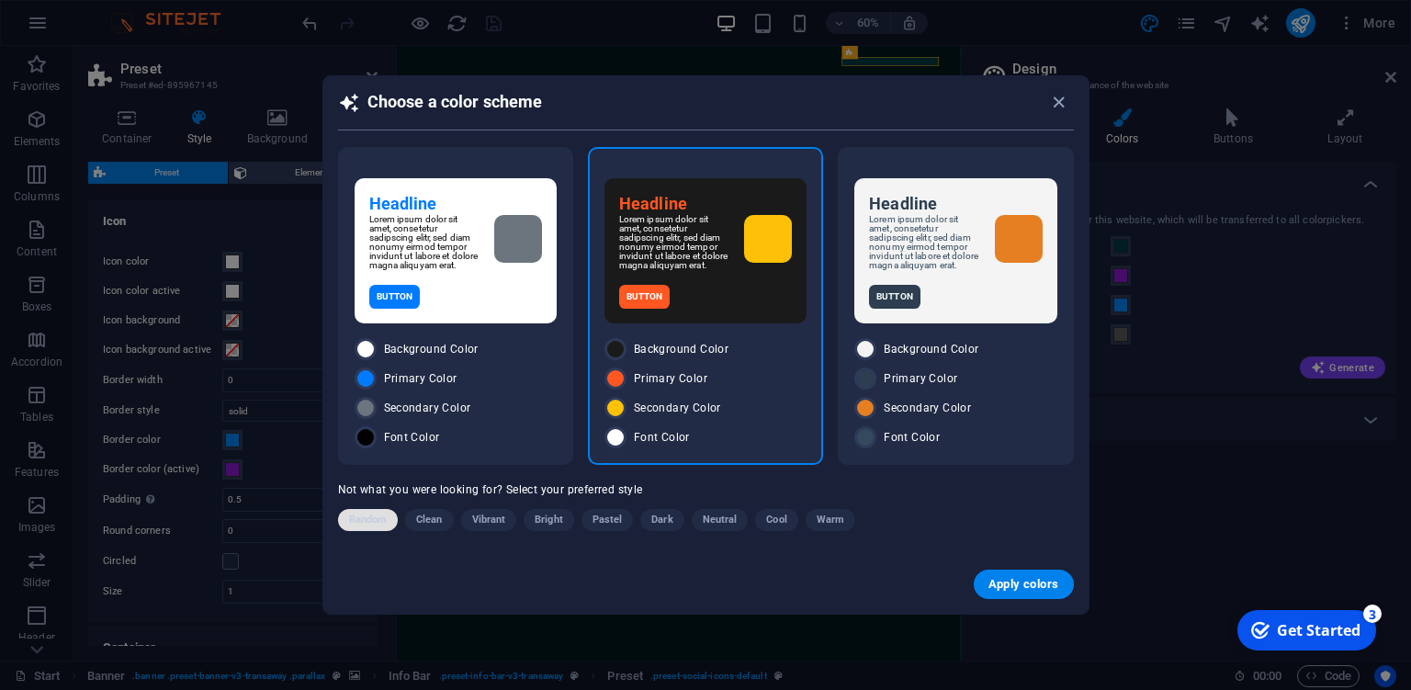
click at [373, 519] on span "Random" at bounding box center [368, 520] width 39 height 22
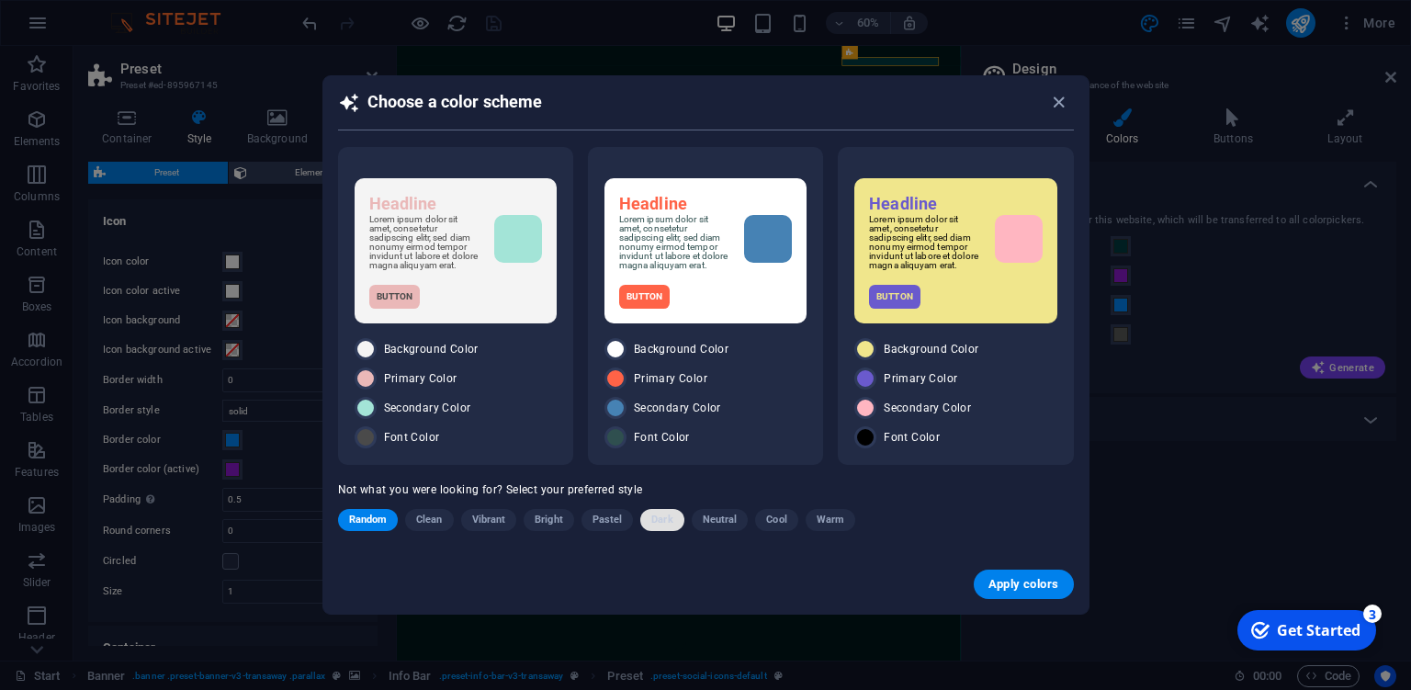
click at [659, 525] on span "Dark" at bounding box center [661, 520] width 21 height 22
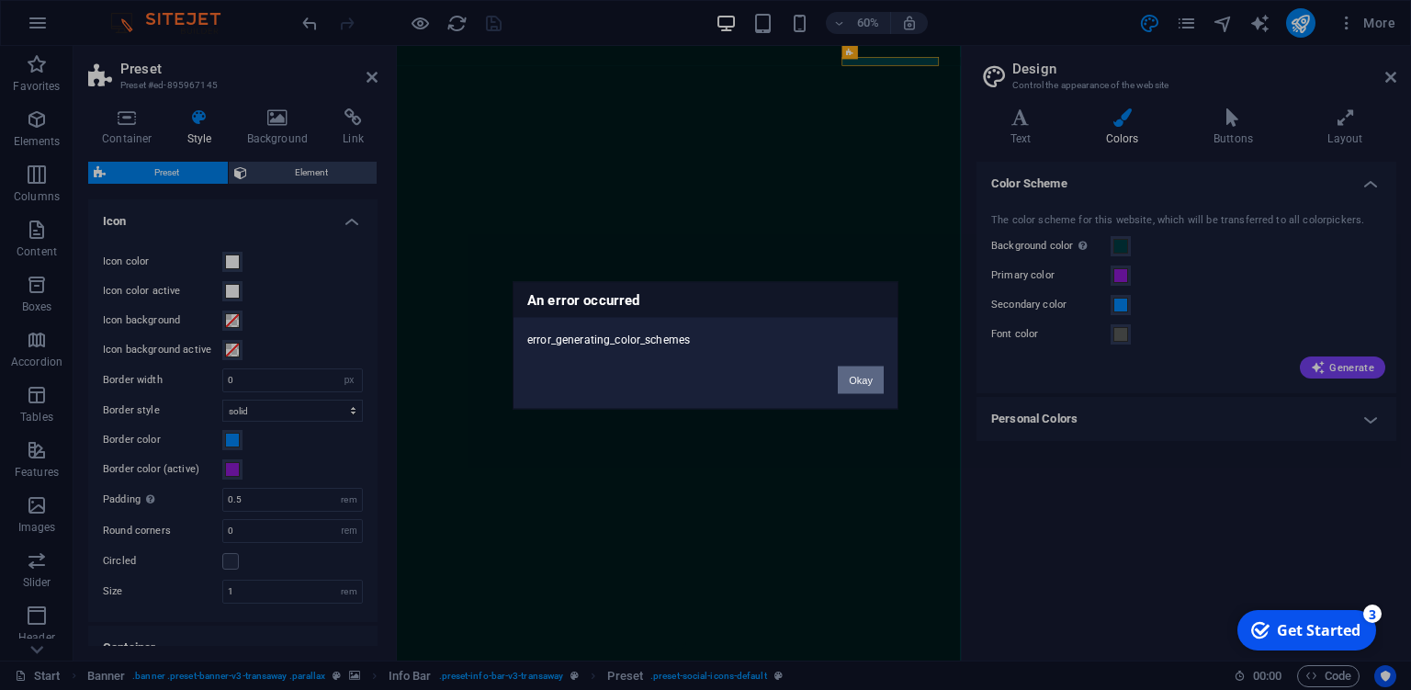
click at [851, 380] on button "Okay" at bounding box center [861, 380] width 46 height 28
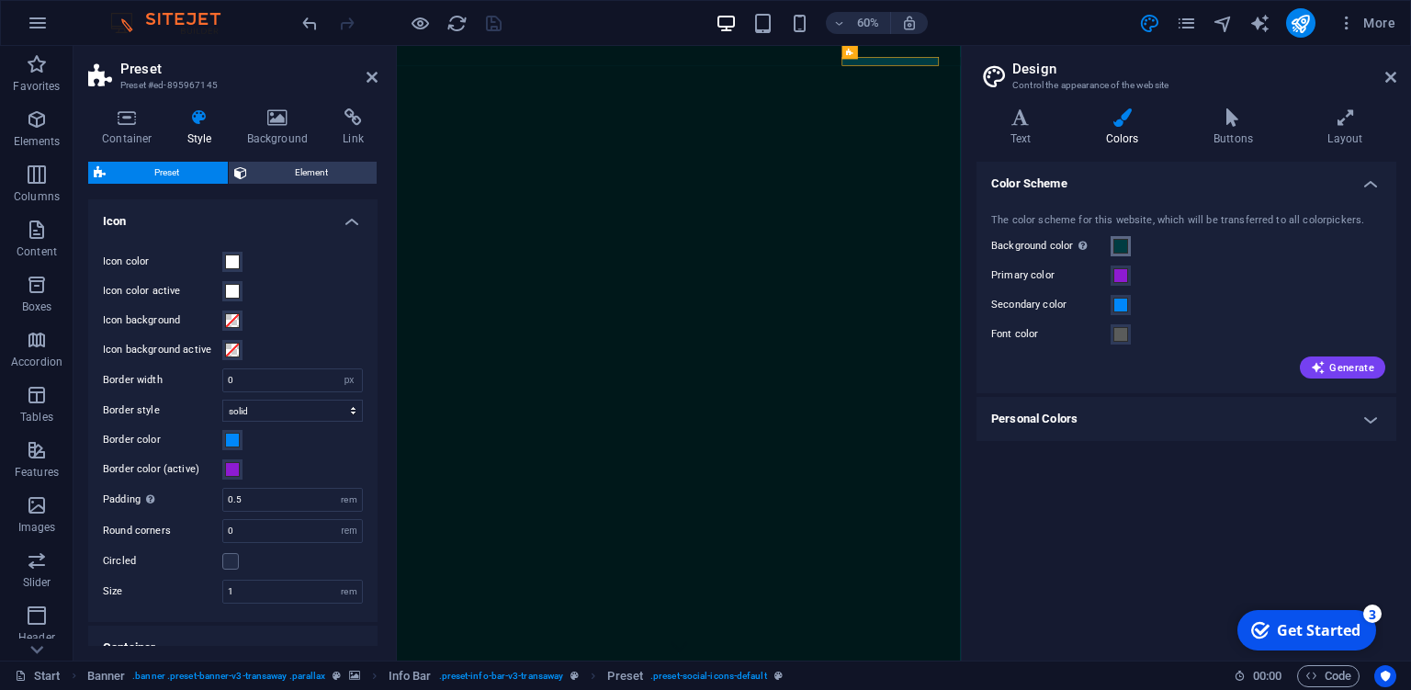
click at [1112, 249] on button "Background color Only visible if it is not covered by other backgrounds." at bounding box center [1120, 246] width 20 height 20
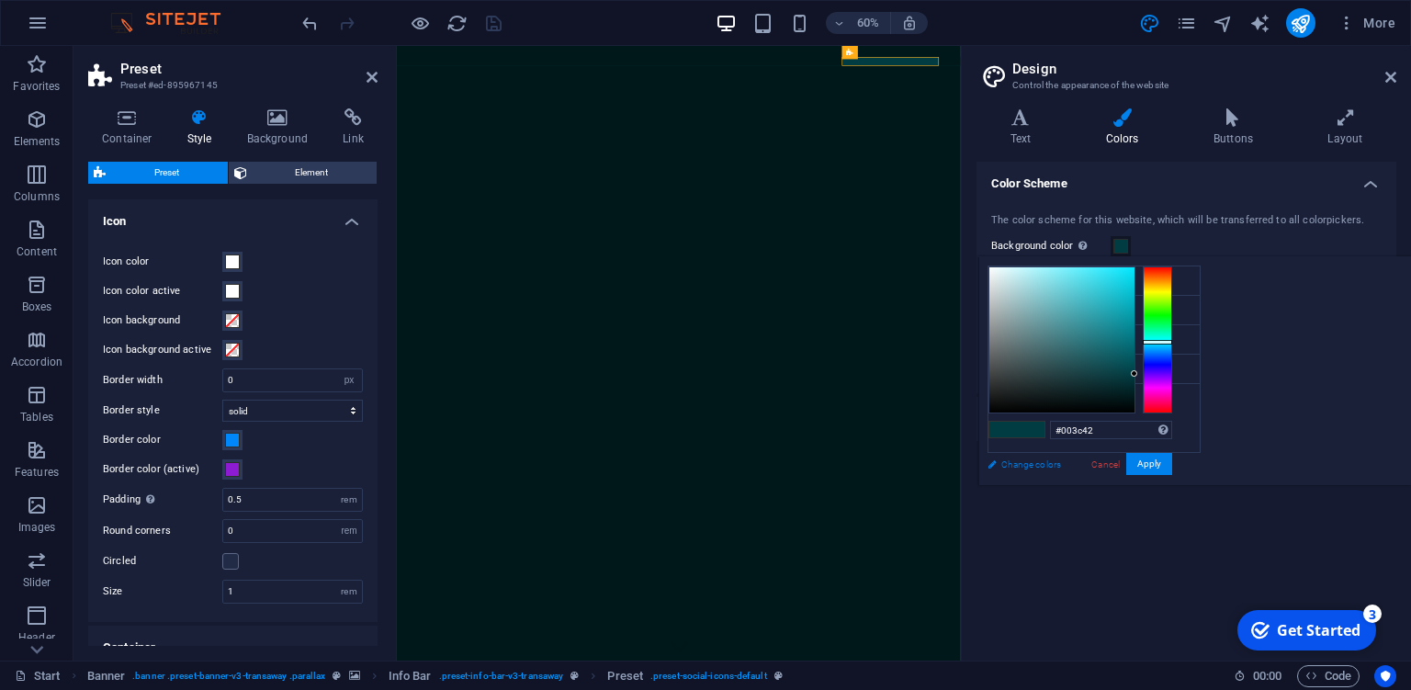
click at [1050, 457] on link "Change colors" at bounding box center [1084, 464] width 213 height 23
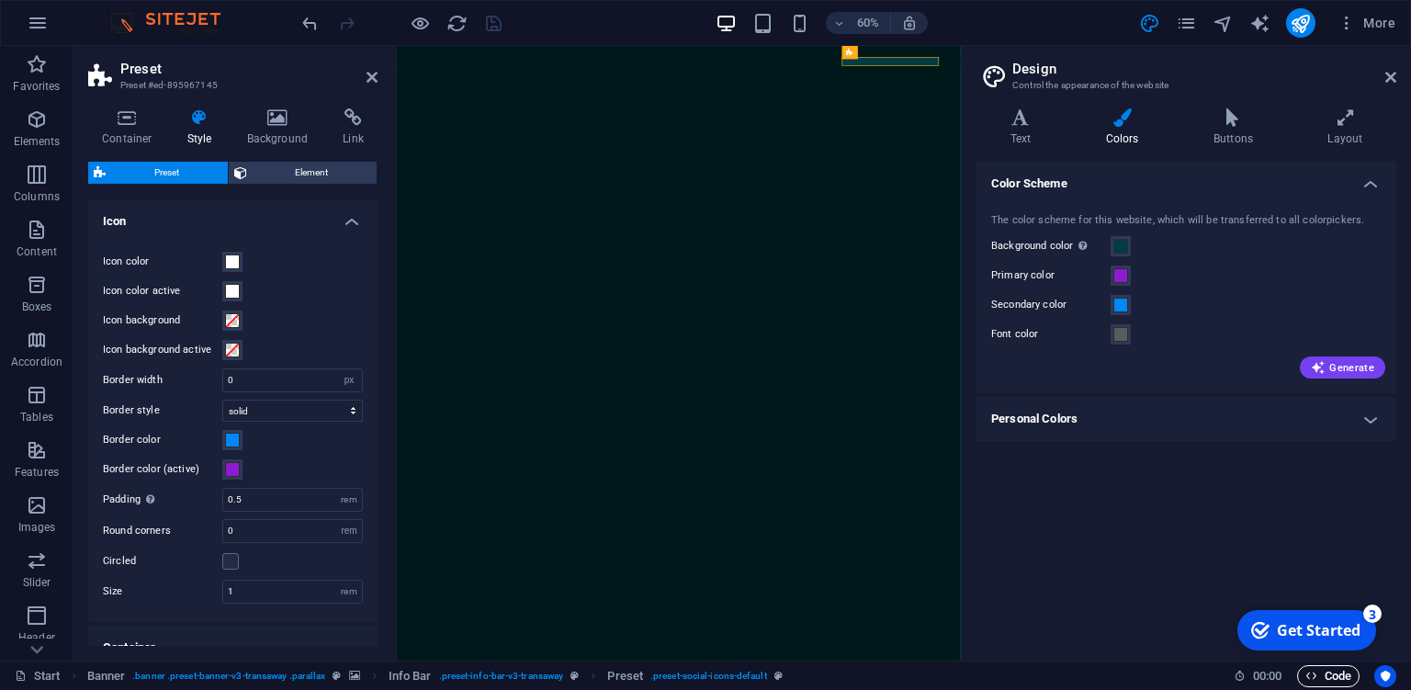
click at [1314, 674] on icon "button" at bounding box center [1311, 676] width 12 height 12
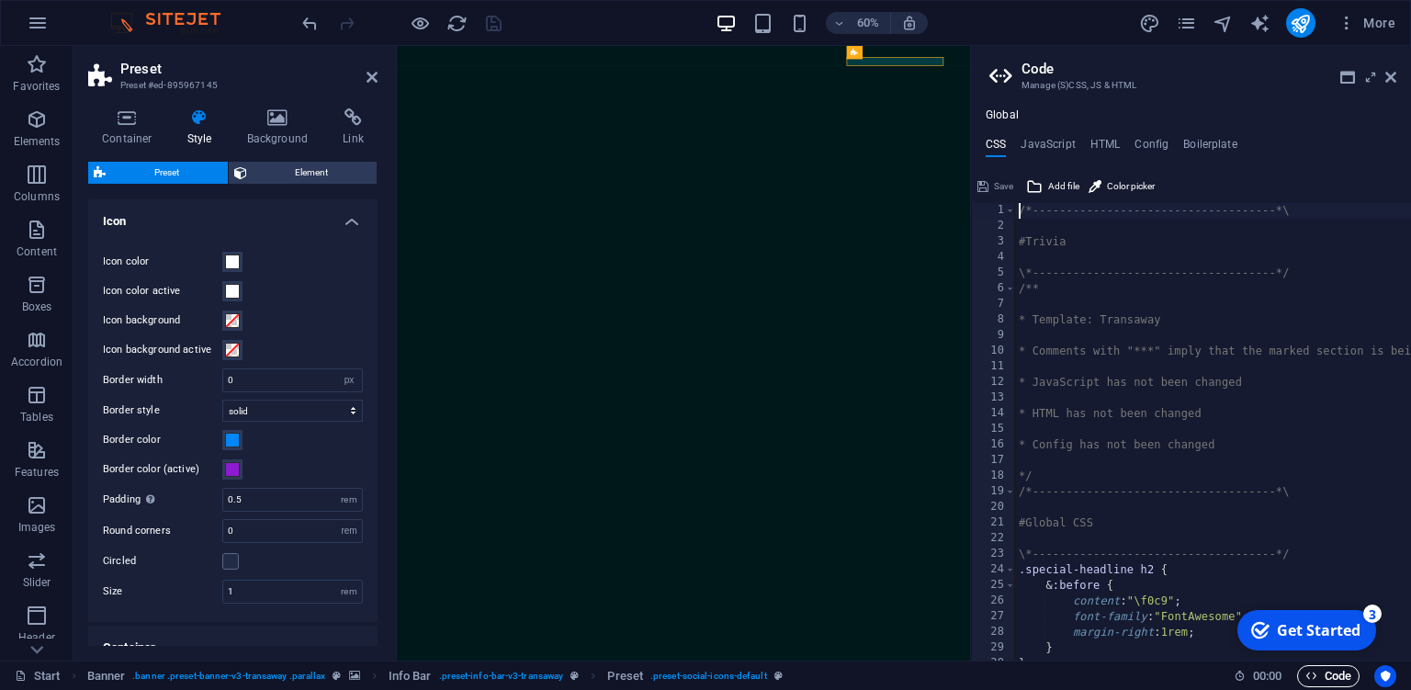
click at [1314, 674] on icon "button" at bounding box center [1311, 676] width 12 height 12
click at [1390, 73] on icon at bounding box center [1390, 77] width 11 height 15
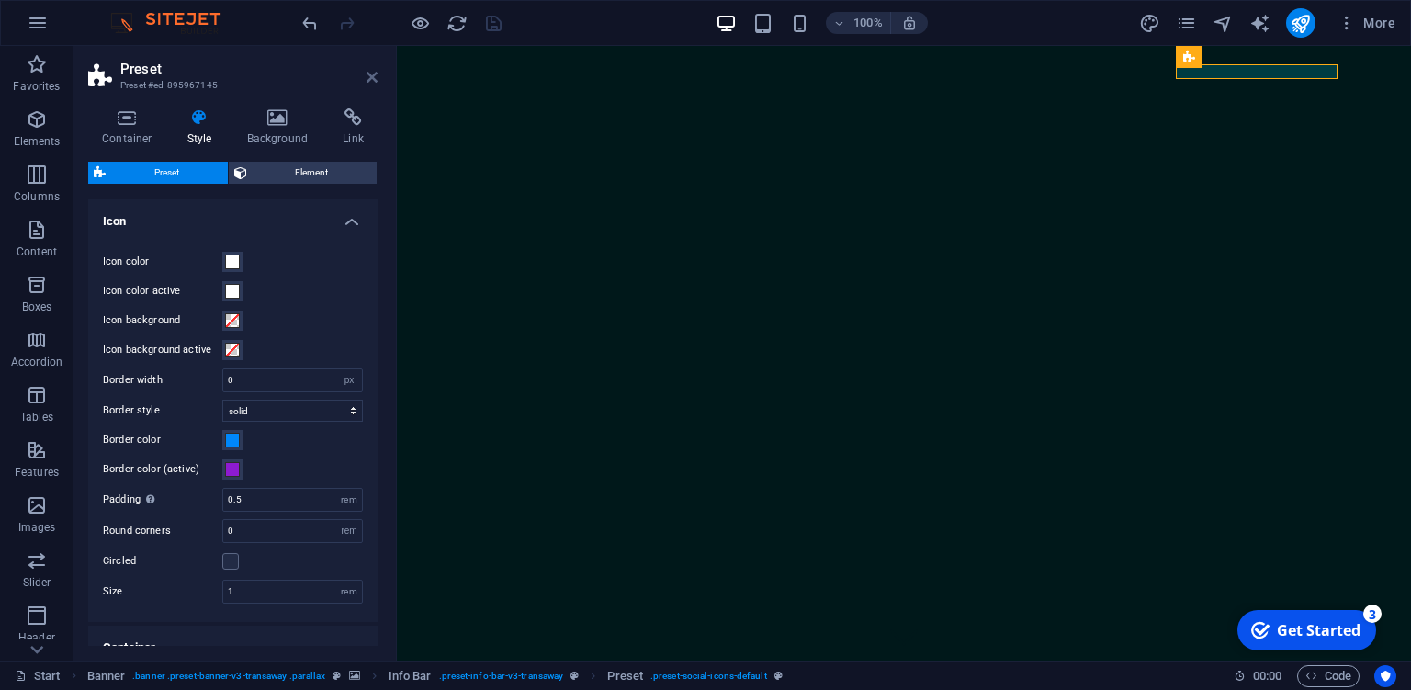
click at [373, 79] on icon at bounding box center [371, 77] width 11 height 15
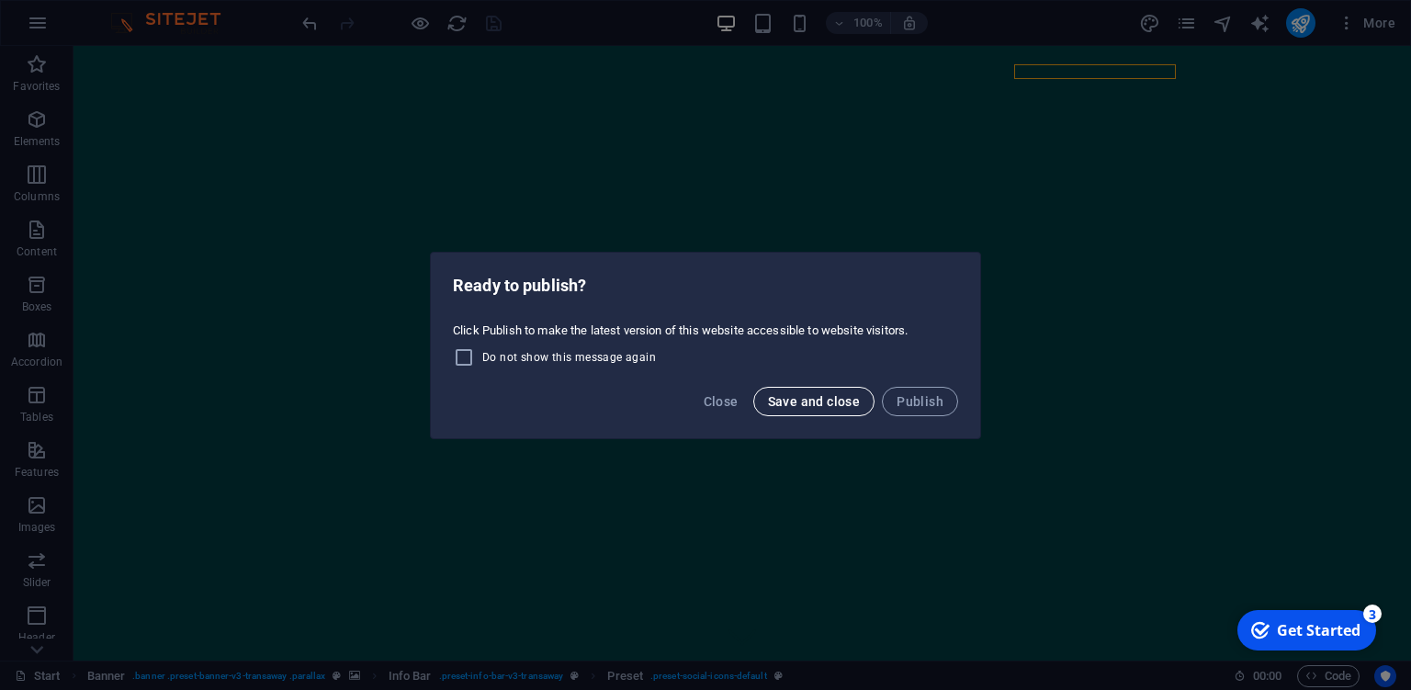
click at [811, 401] on span "Save and close" at bounding box center [814, 401] width 93 height 15
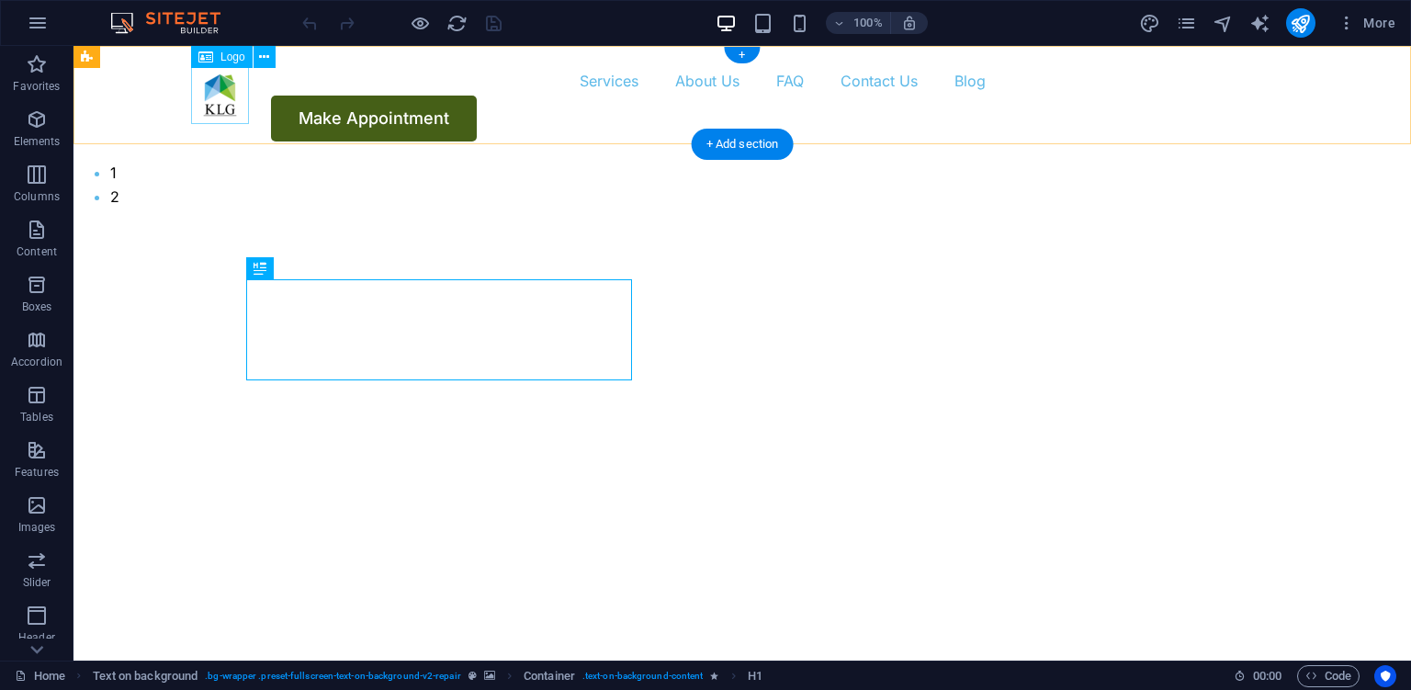
click at [241, 105] on div at bounding box center [220, 95] width 58 height 58
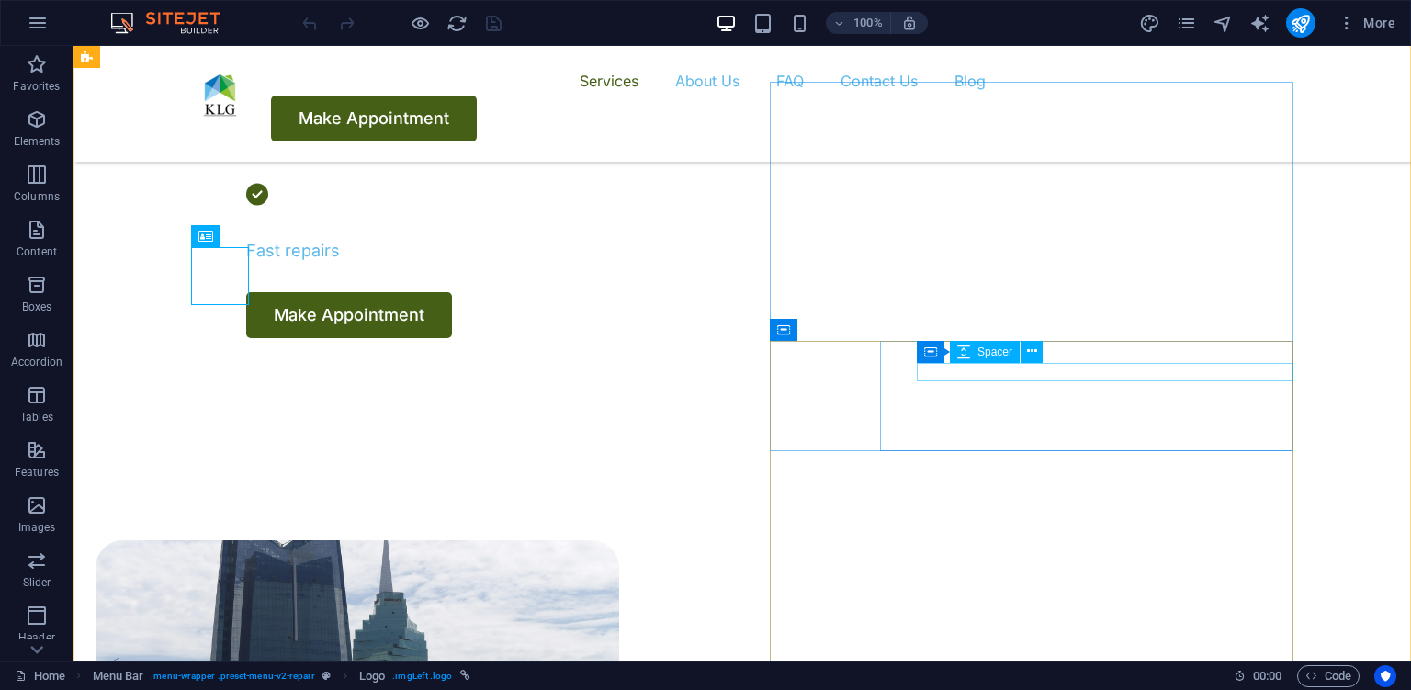
scroll to position [581, 0]
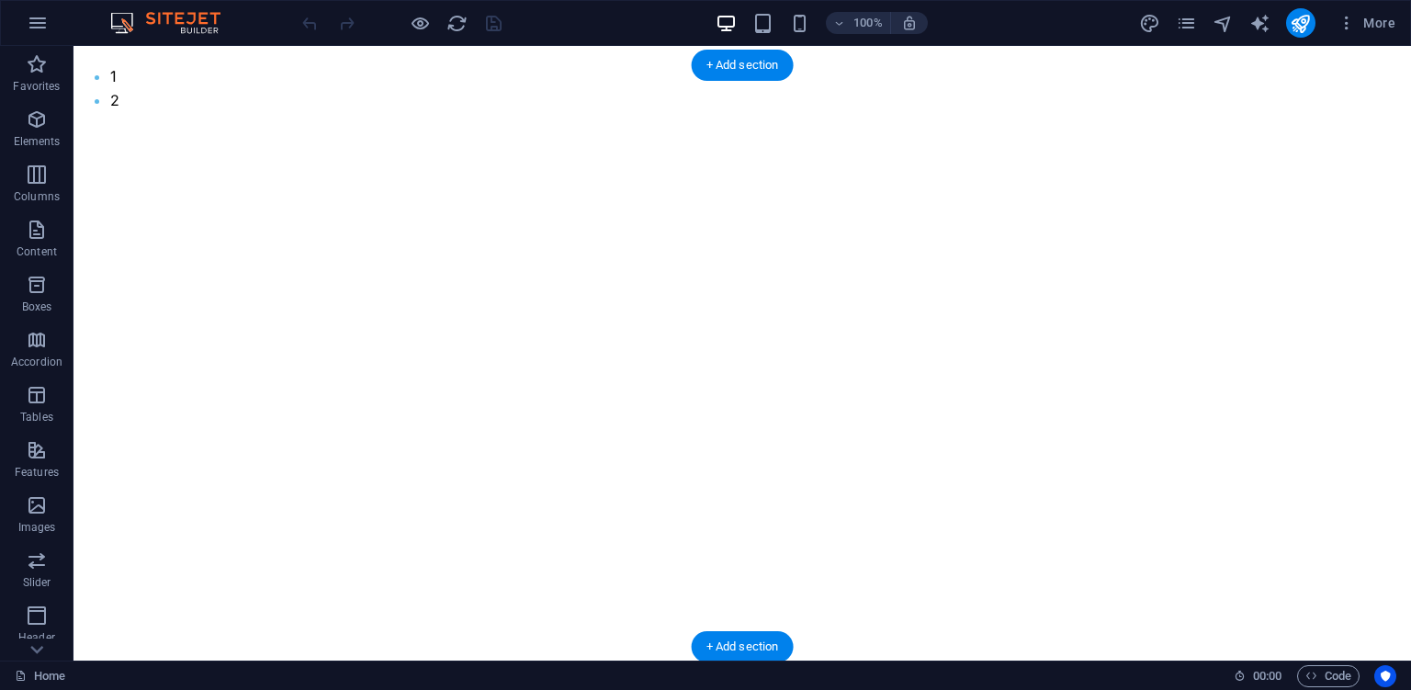
scroll to position [0, 0]
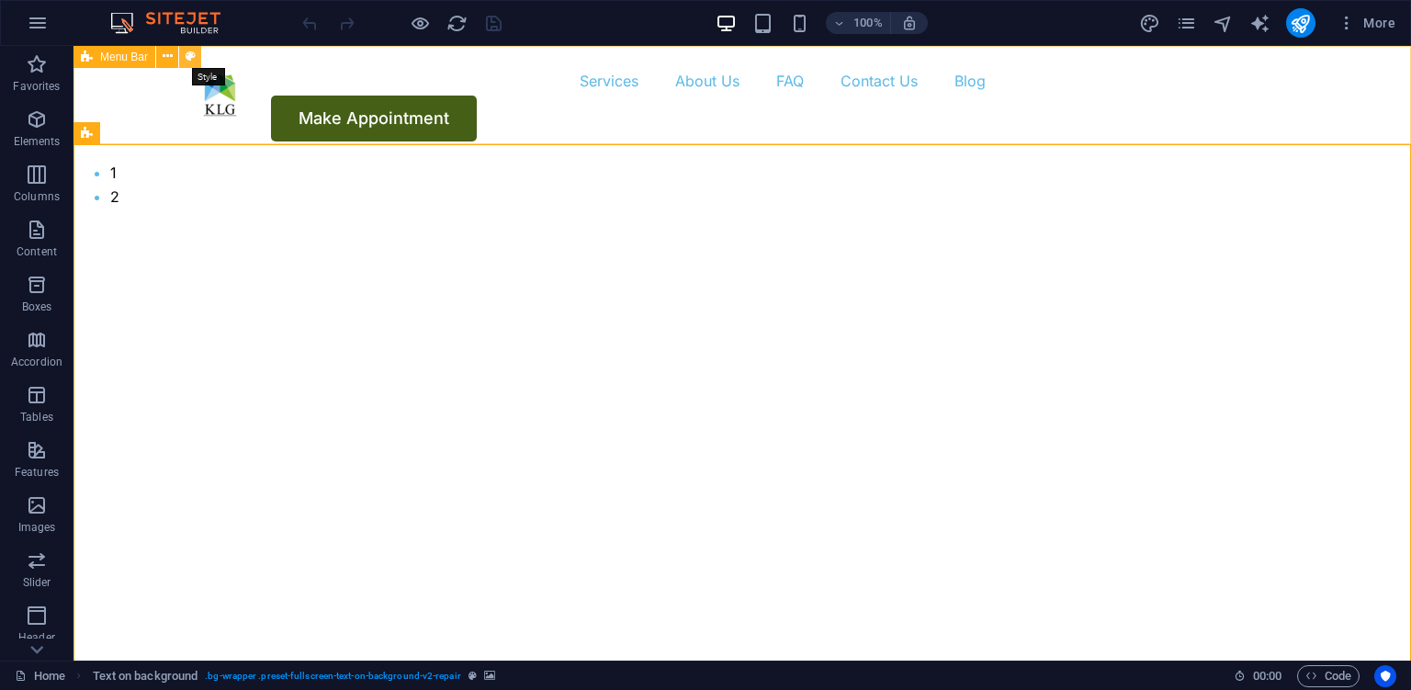
click at [189, 60] on icon at bounding box center [191, 56] width 10 height 19
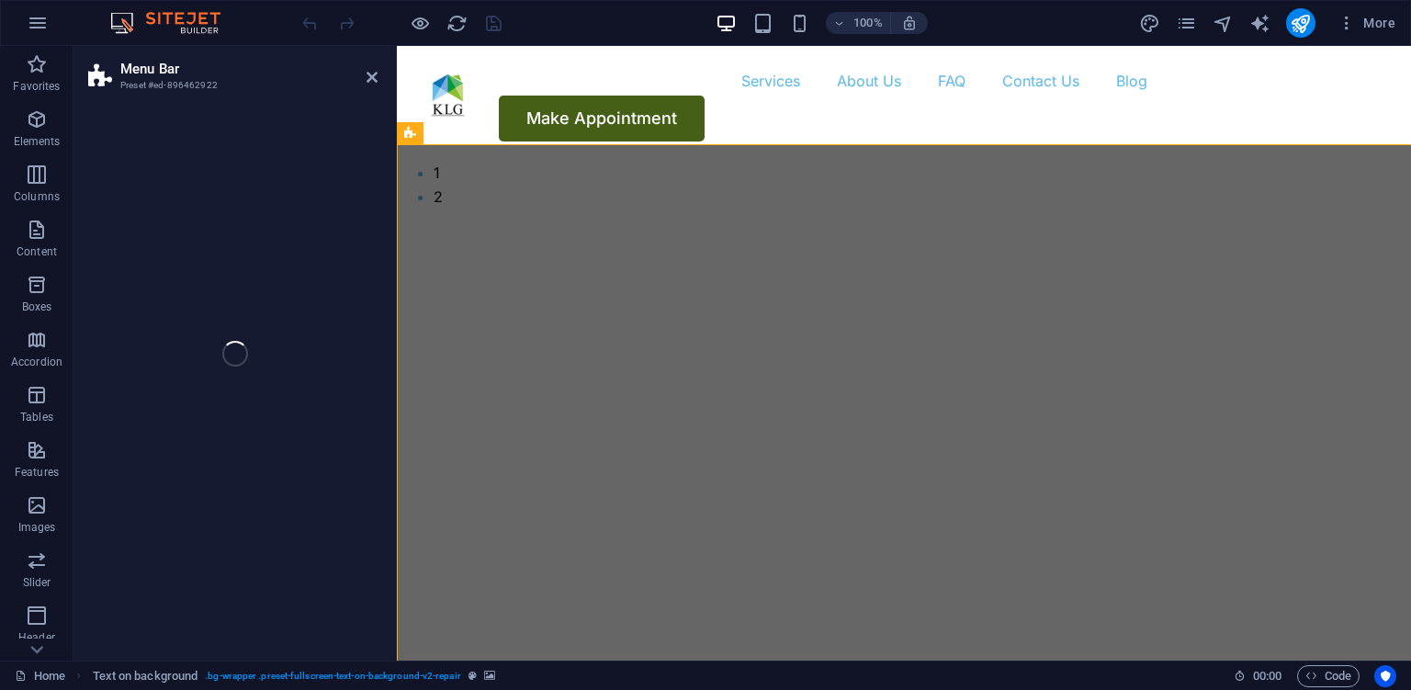
select select "rem"
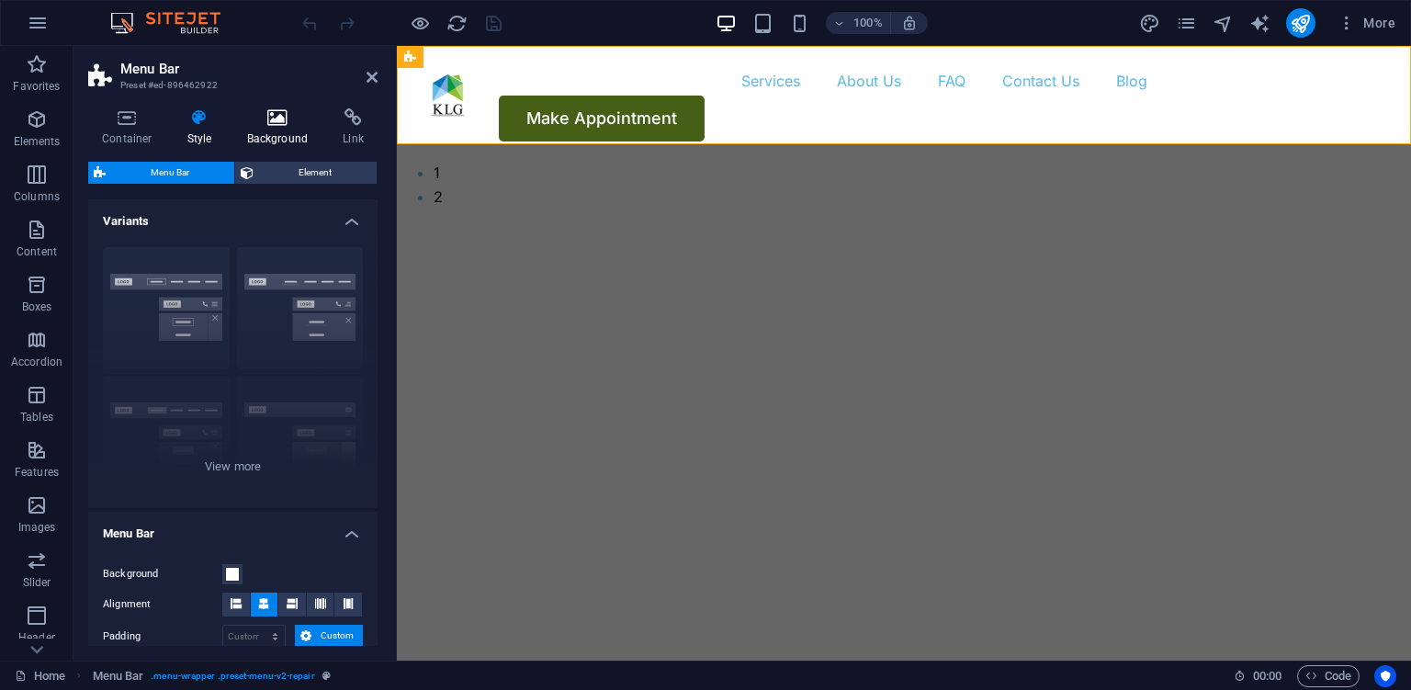
click at [267, 131] on h4 "Background" at bounding box center [281, 127] width 96 height 39
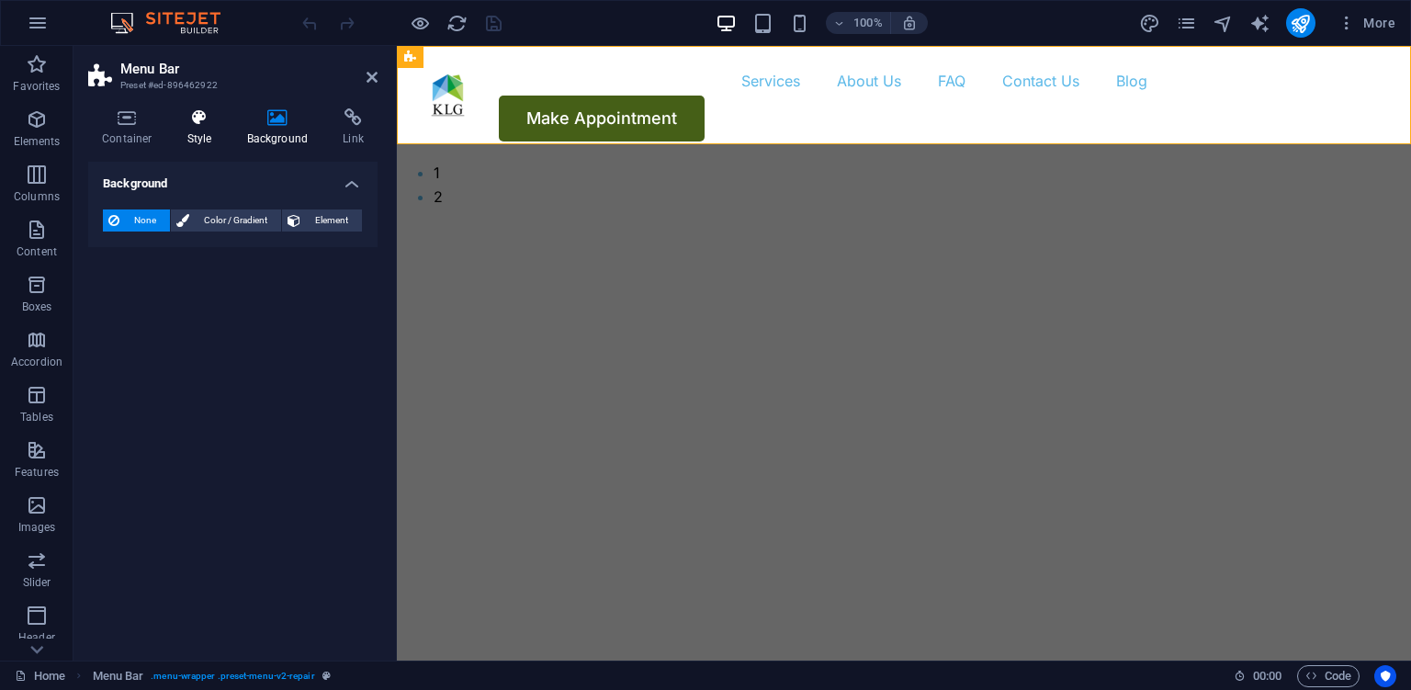
click at [201, 128] on h4 "Style" at bounding box center [204, 127] width 60 height 39
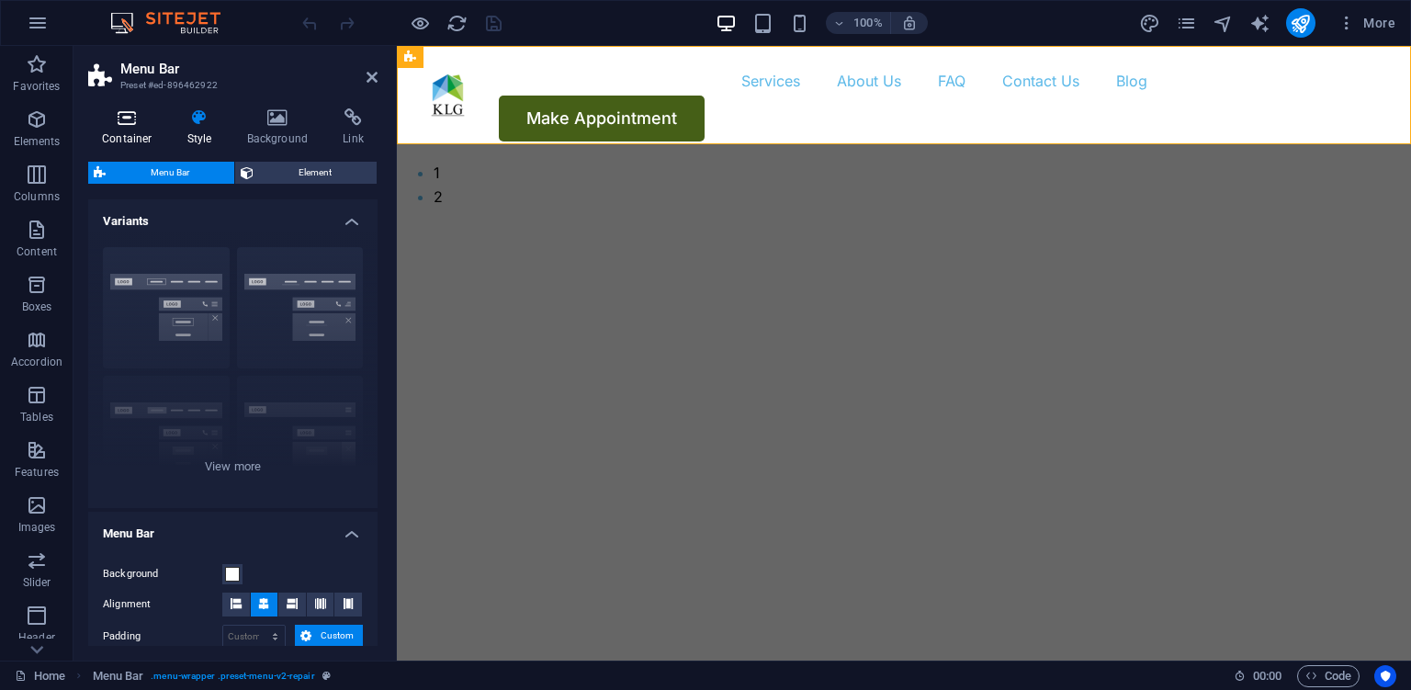
click at [140, 126] on icon at bounding box center [127, 117] width 78 height 18
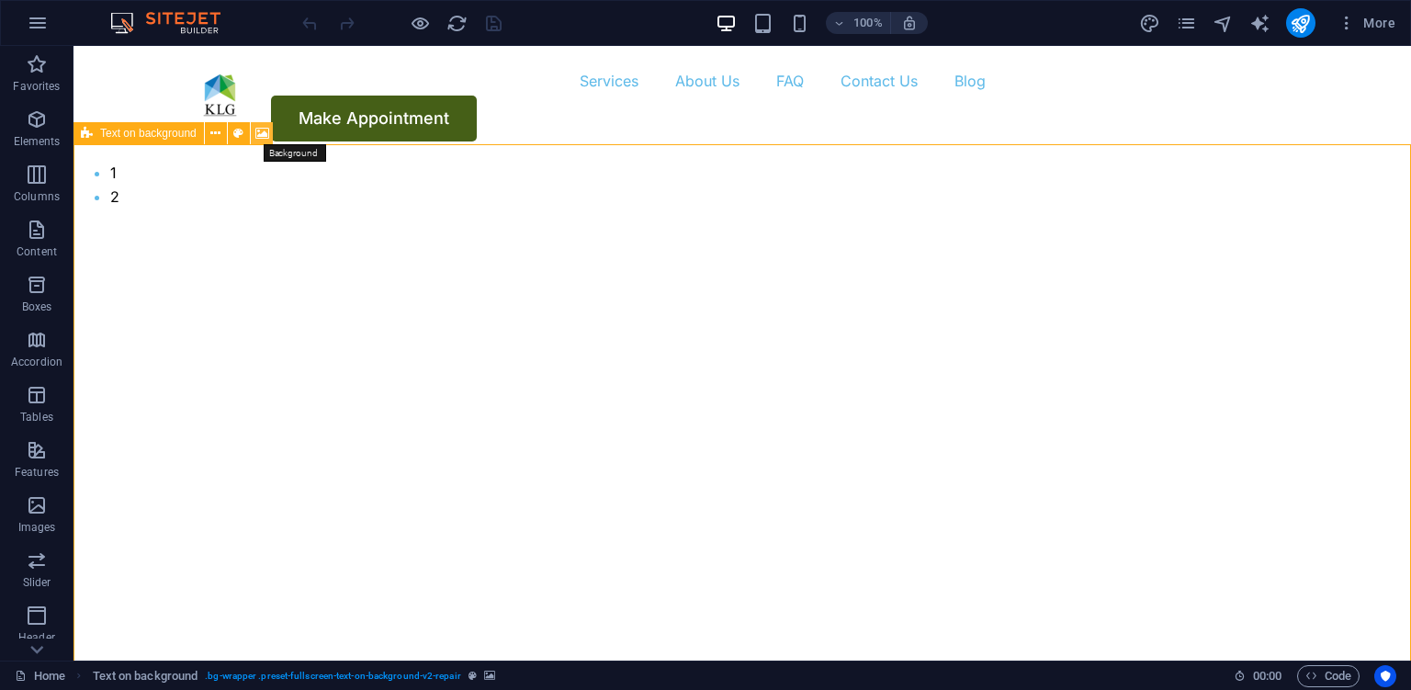
click at [257, 133] on icon at bounding box center [262, 133] width 14 height 19
select select "ms"
select select "s"
select select "progressive"
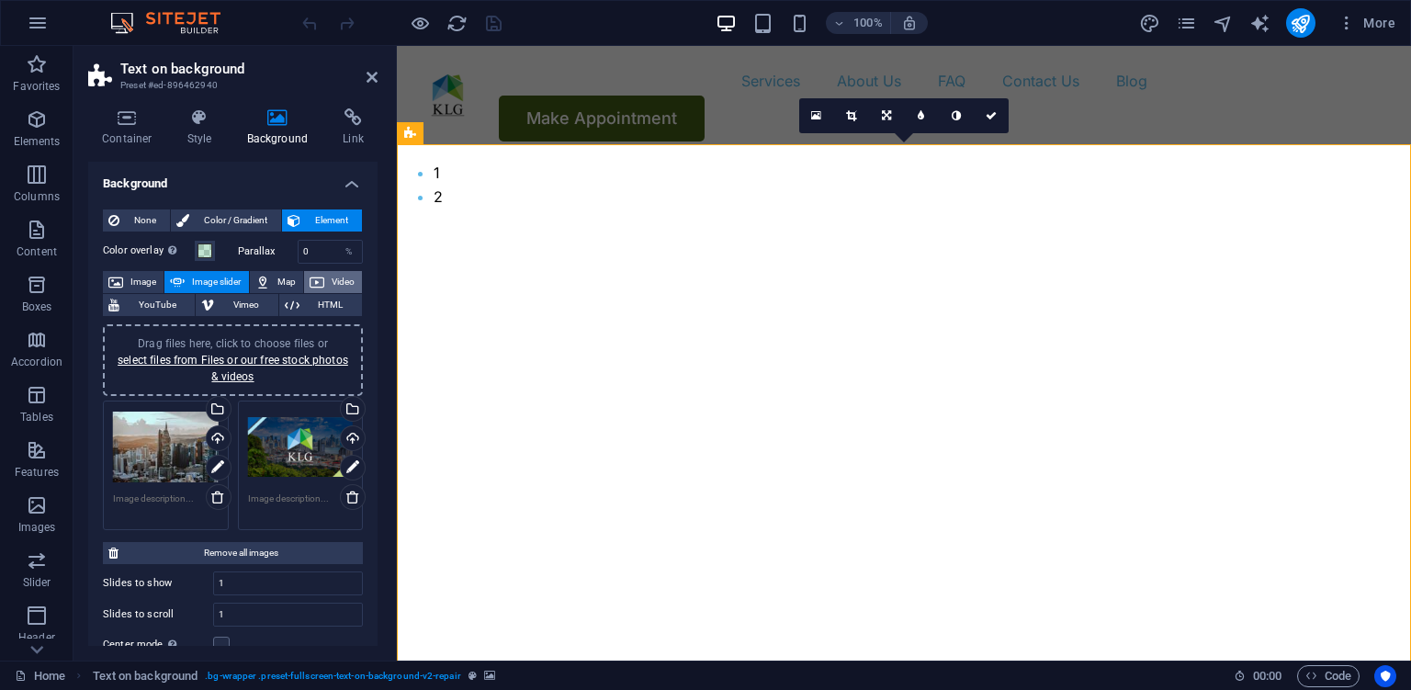
click at [334, 277] on span "Video" at bounding box center [343, 282] width 27 height 22
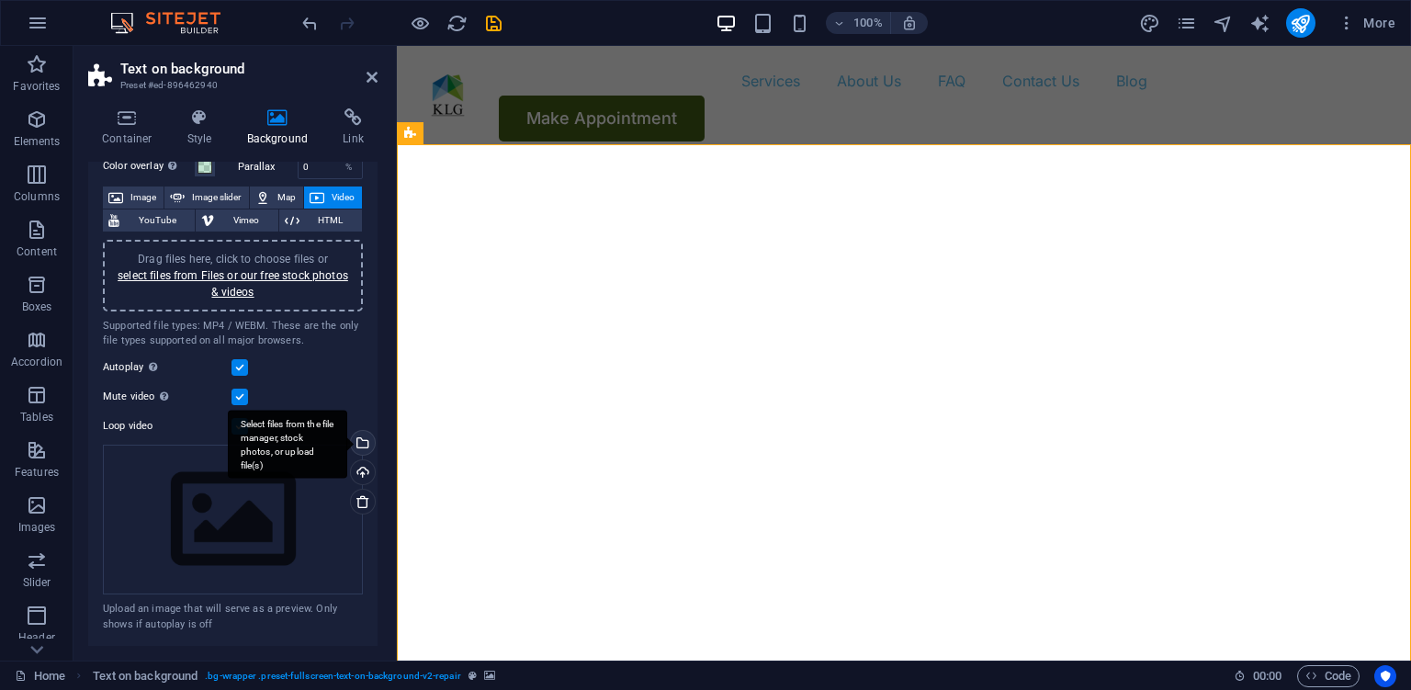
click at [347, 443] on div "Select files from the file manager, stock photos, or upload file(s)" at bounding box center [287, 444] width 119 height 69
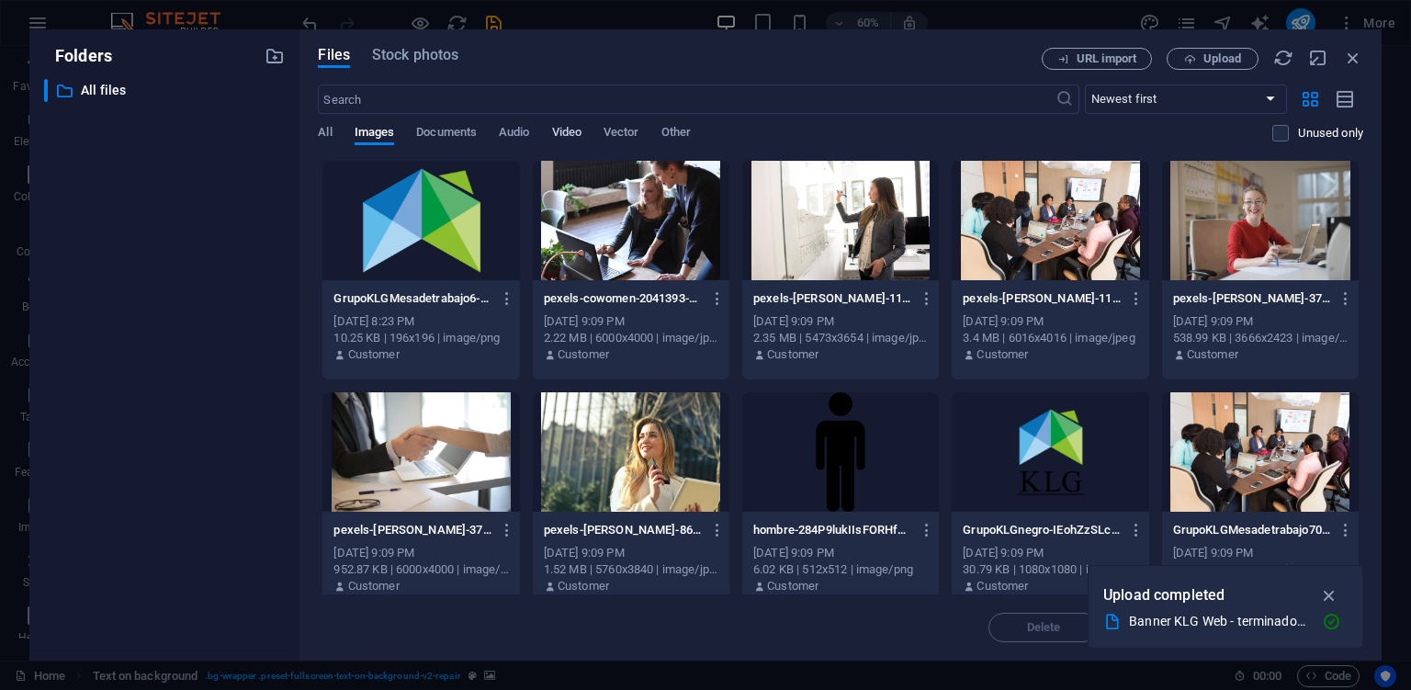
click at [571, 136] on span "Video" at bounding box center [566, 134] width 29 height 26
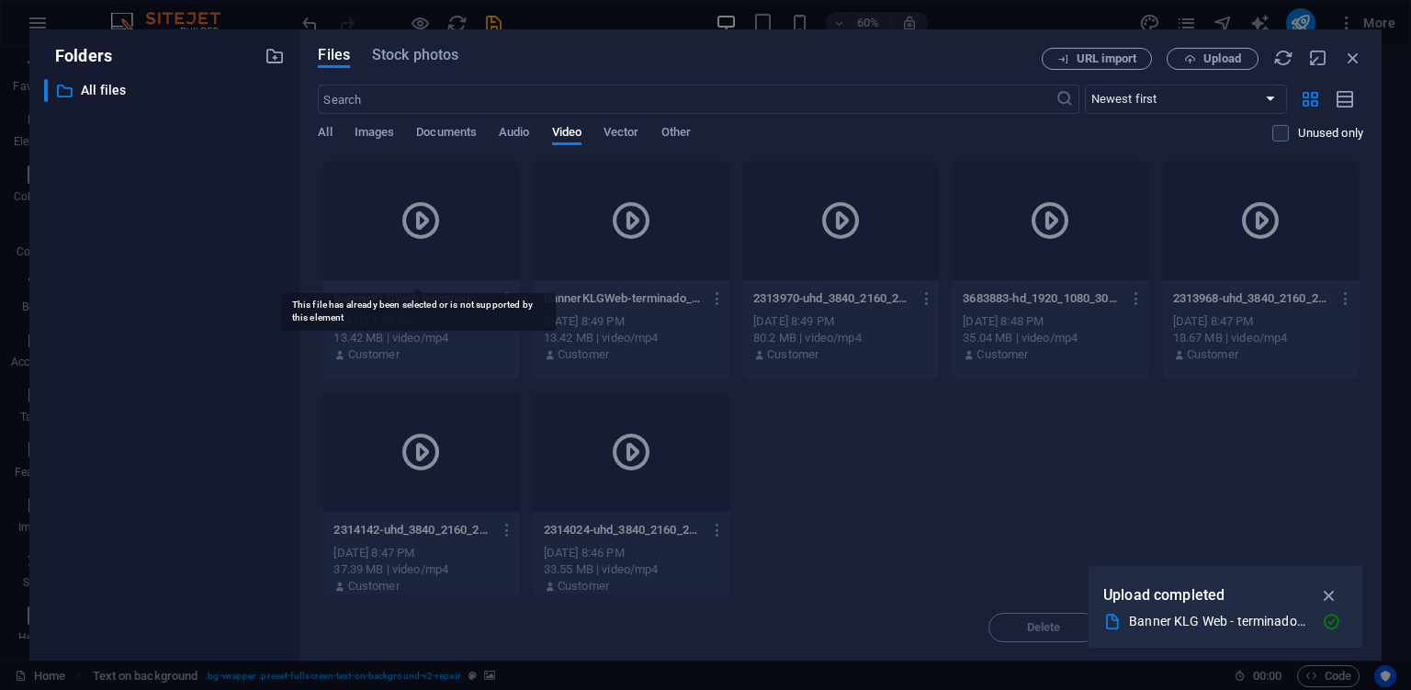
click at [453, 231] on div at bounding box center [420, 220] width 197 height 119
click at [469, 203] on div at bounding box center [420, 220] width 197 height 119
click at [439, 252] on div at bounding box center [420, 220] width 197 height 119
click at [412, 216] on icon at bounding box center [421, 220] width 44 height 44
drag, startPoint x: 1354, startPoint y: 56, endPoint x: 955, endPoint y: 7, distance: 401.6
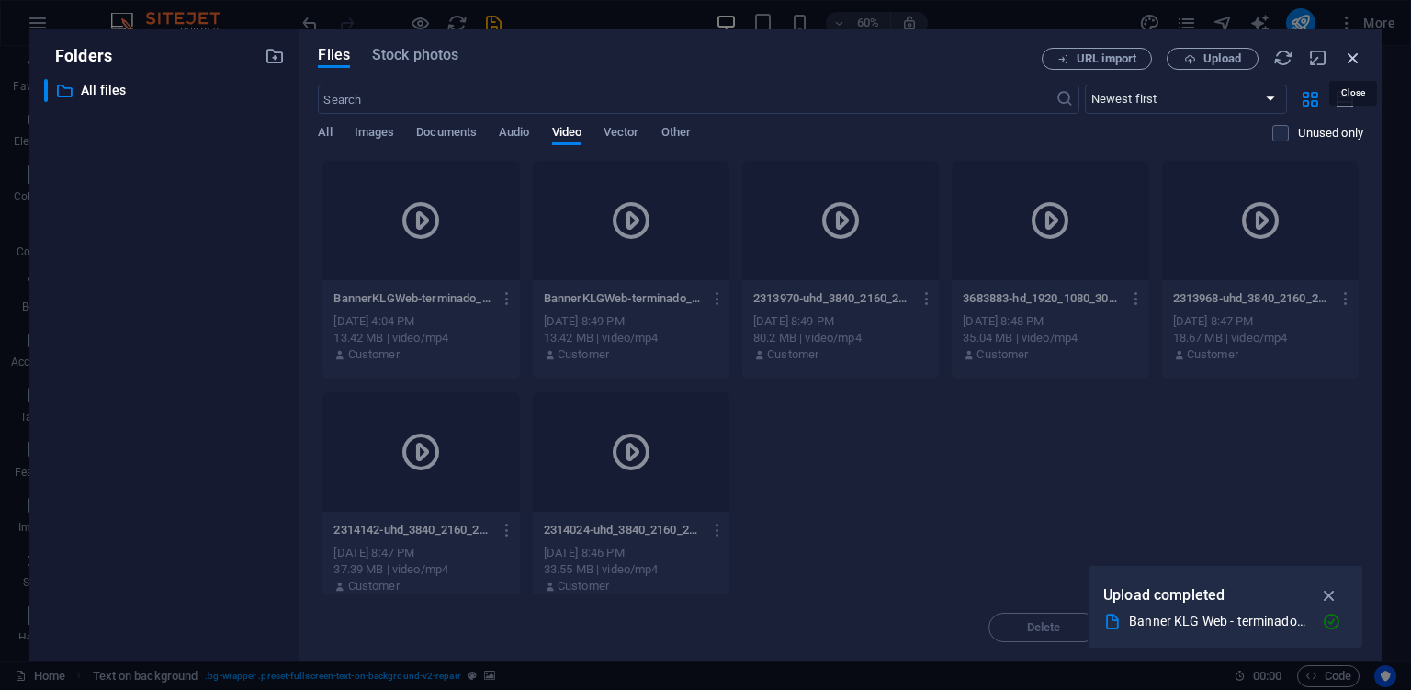
click at [1354, 56] on icon "button" at bounding box center [1353, 58] width 20 height 20
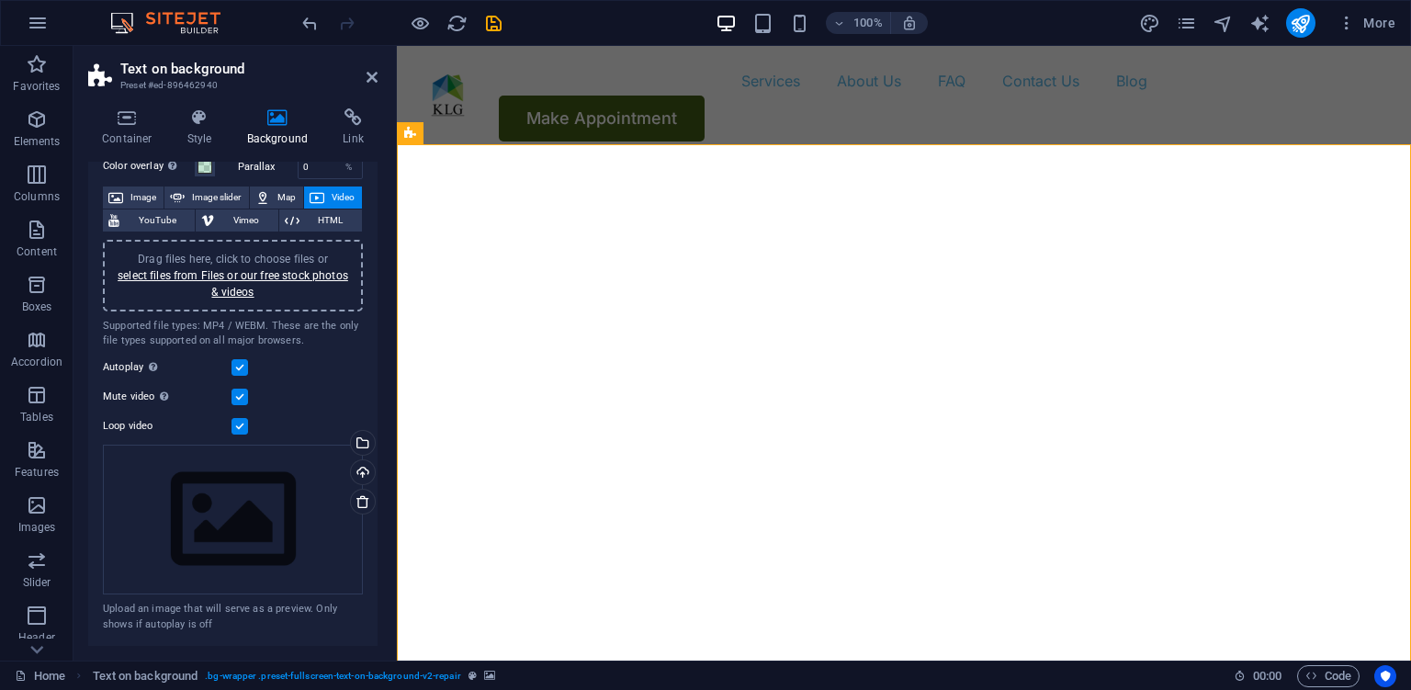
click at [546, 182] on figure at bounding box center [904, 452] width 1014 height 581
click at [218, 535] on div "Drag files here, click to choose files or select files from Files or our free s…" at bounding box center [233, 520] width 260 height 151
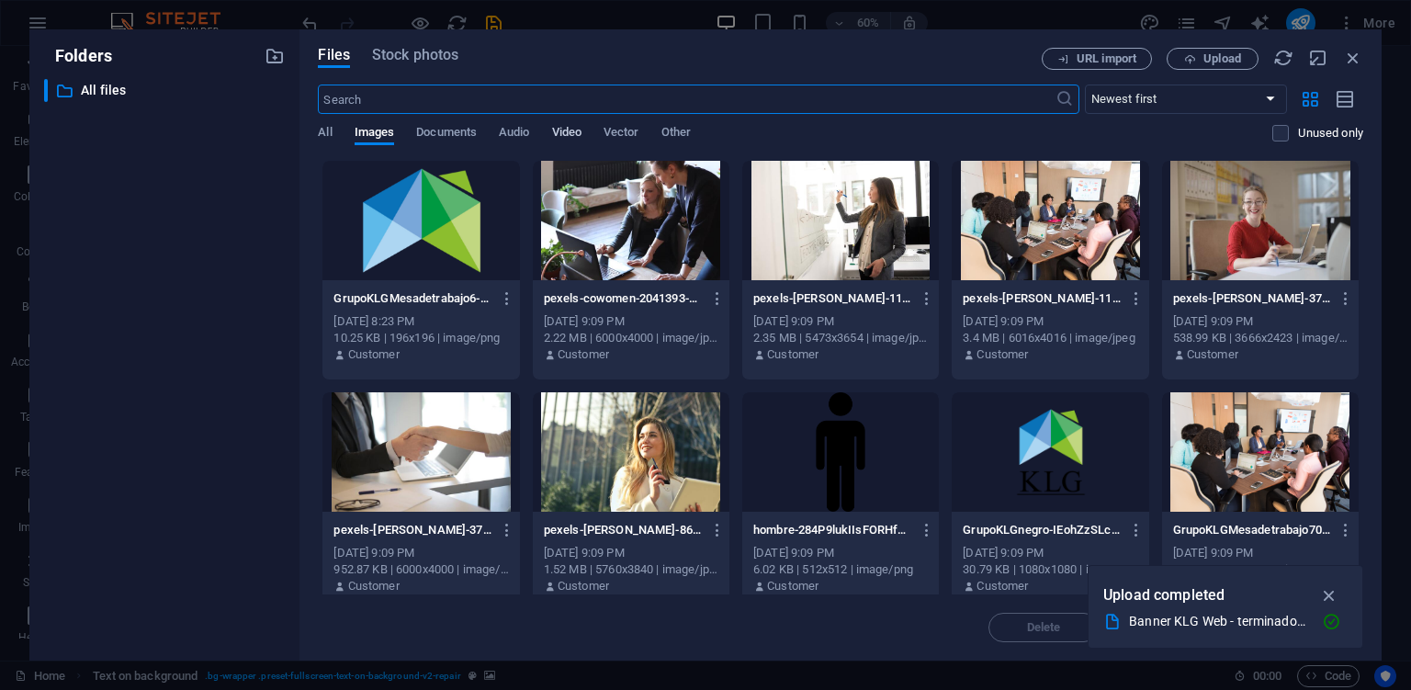
click at [581, 131] on span "Video" at bounding box center [566, 134] width 29 height 26
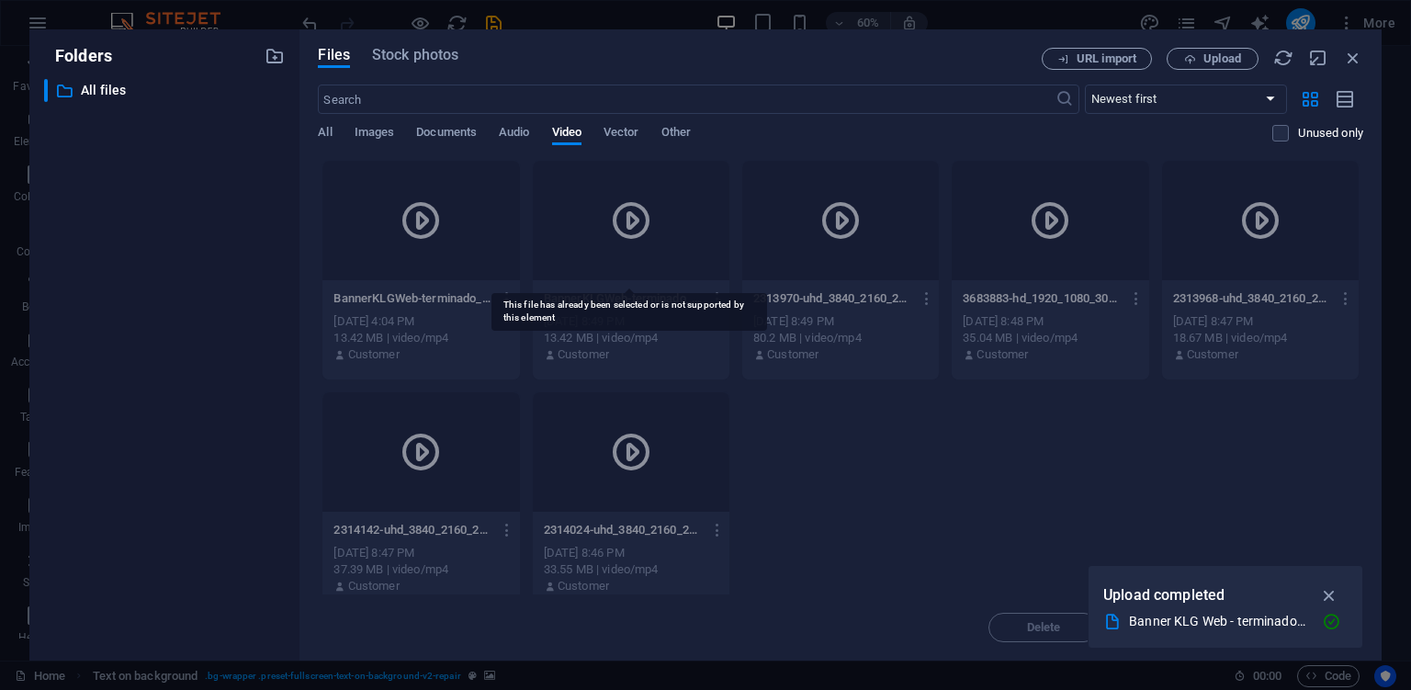
click at [663, 253] on div at bounding box center [631, 220] width 197 height 119
click at [1330, 594] on icon "button" at bounding box center [1329, 595] width 21 height 20
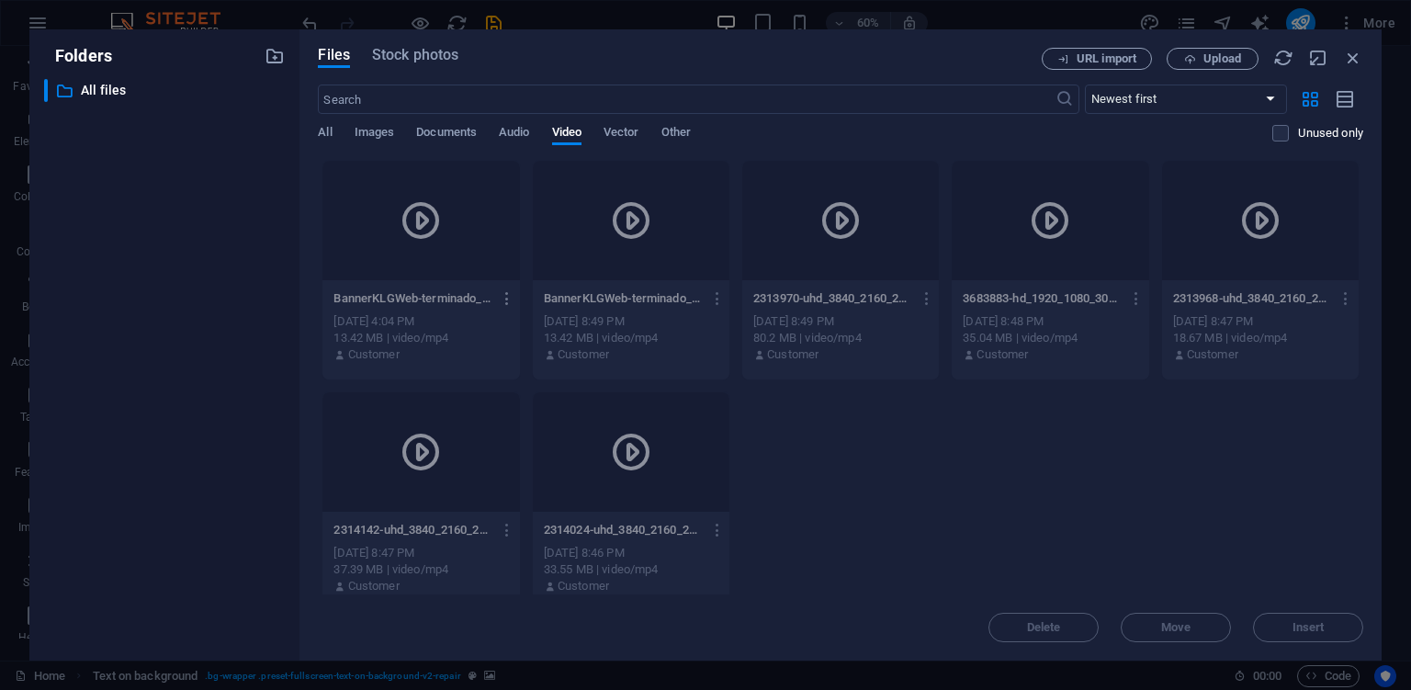
click at [507, 299] on icon "button" at bounding box center [507, 298] width 17 height 17
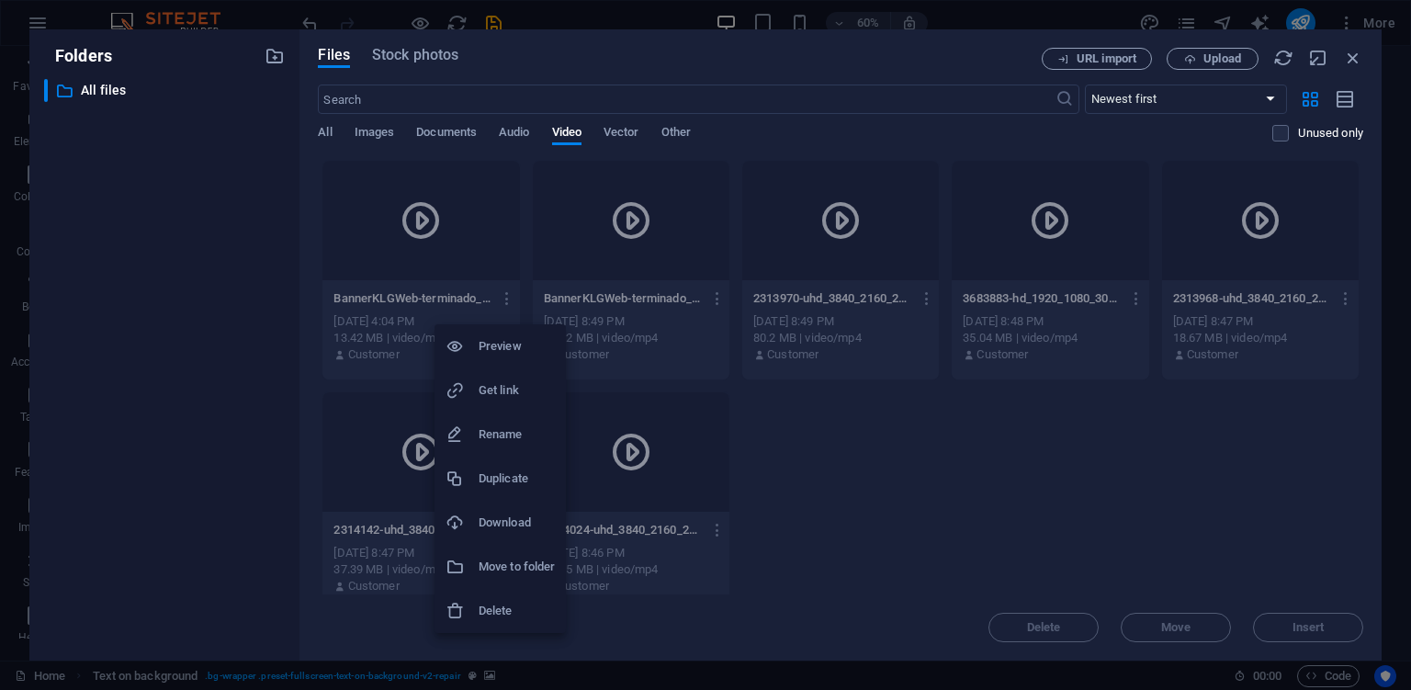
click at [518, 614] on h6 "Delete" at bounding box center [517, 611] width 76 height 22
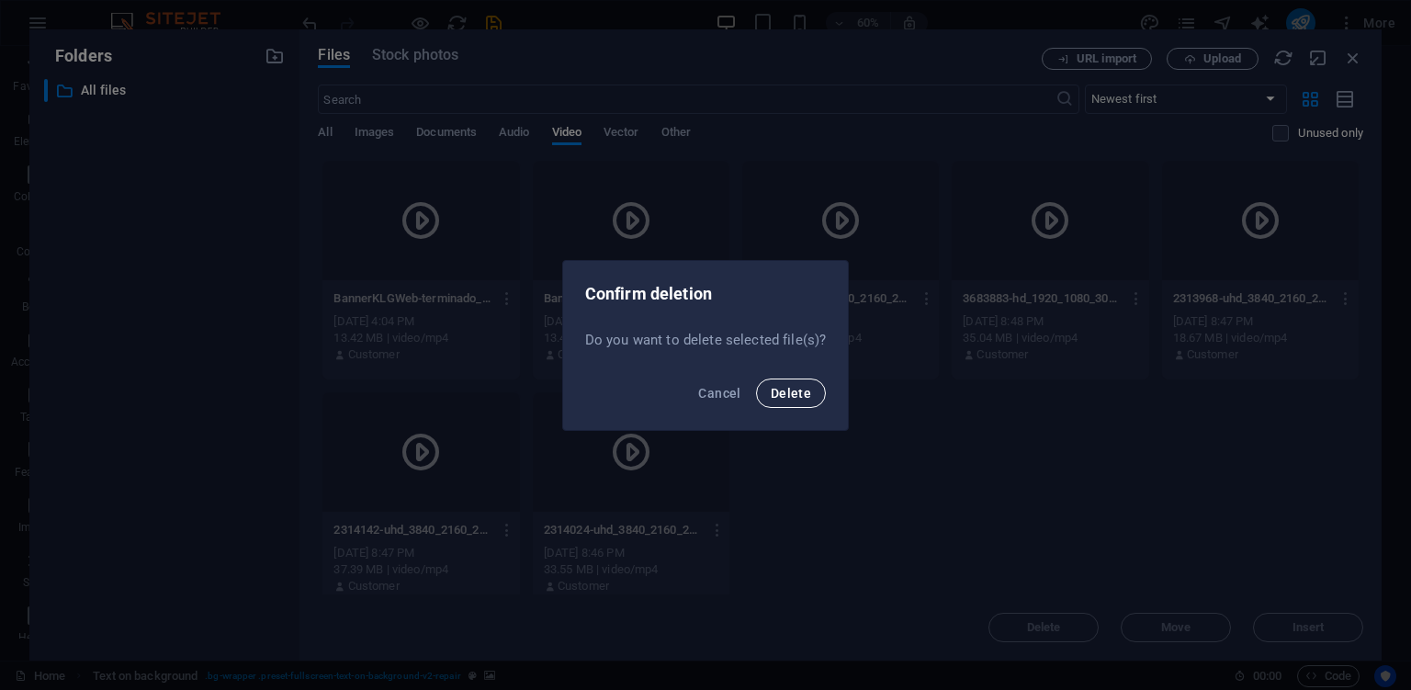
click at [803, 383] on button "Delete" at bounding box center [791, 392] width 70 height 29
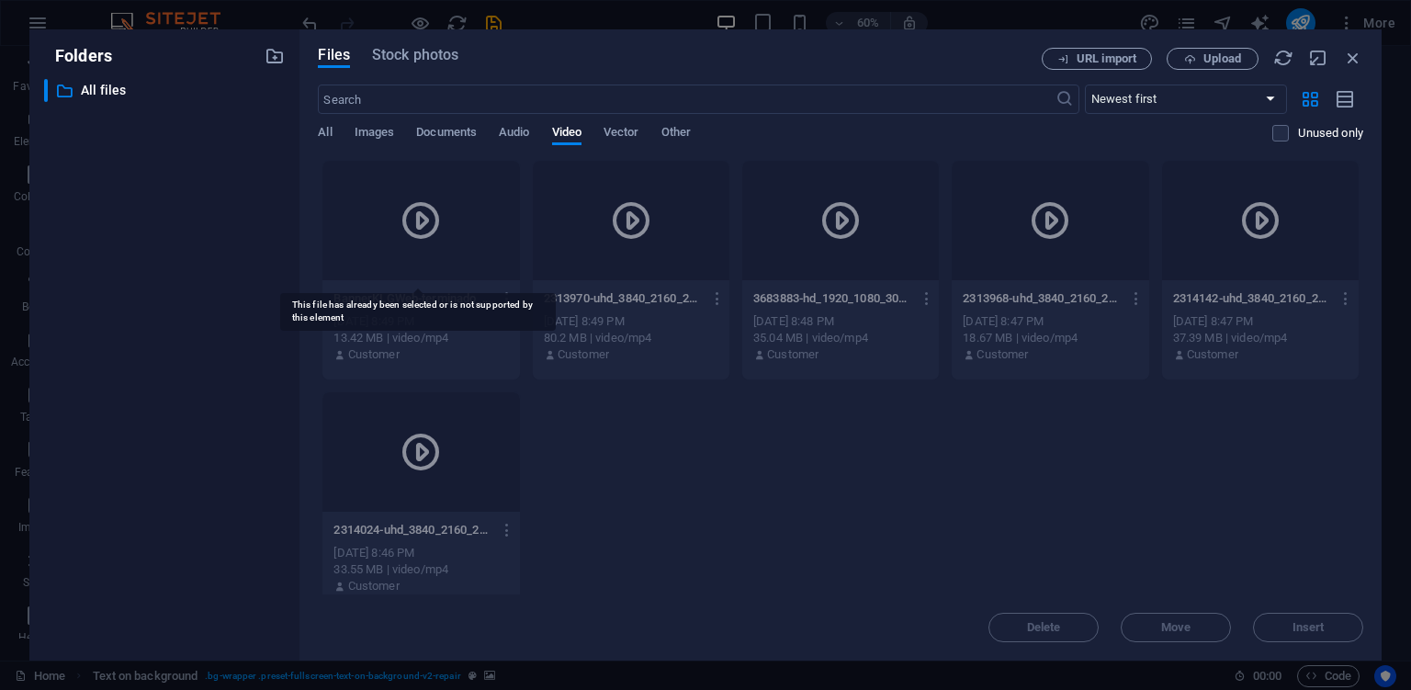
click at [428, 232] on icon at bounding box center [421, 220] width 44 height 44
click at [393, 231] on div at bounding box center [420, 220] width 197 height 119
click at [1348, 62] on icon "button" at bounding box center [1353, 58] width 20 height 20
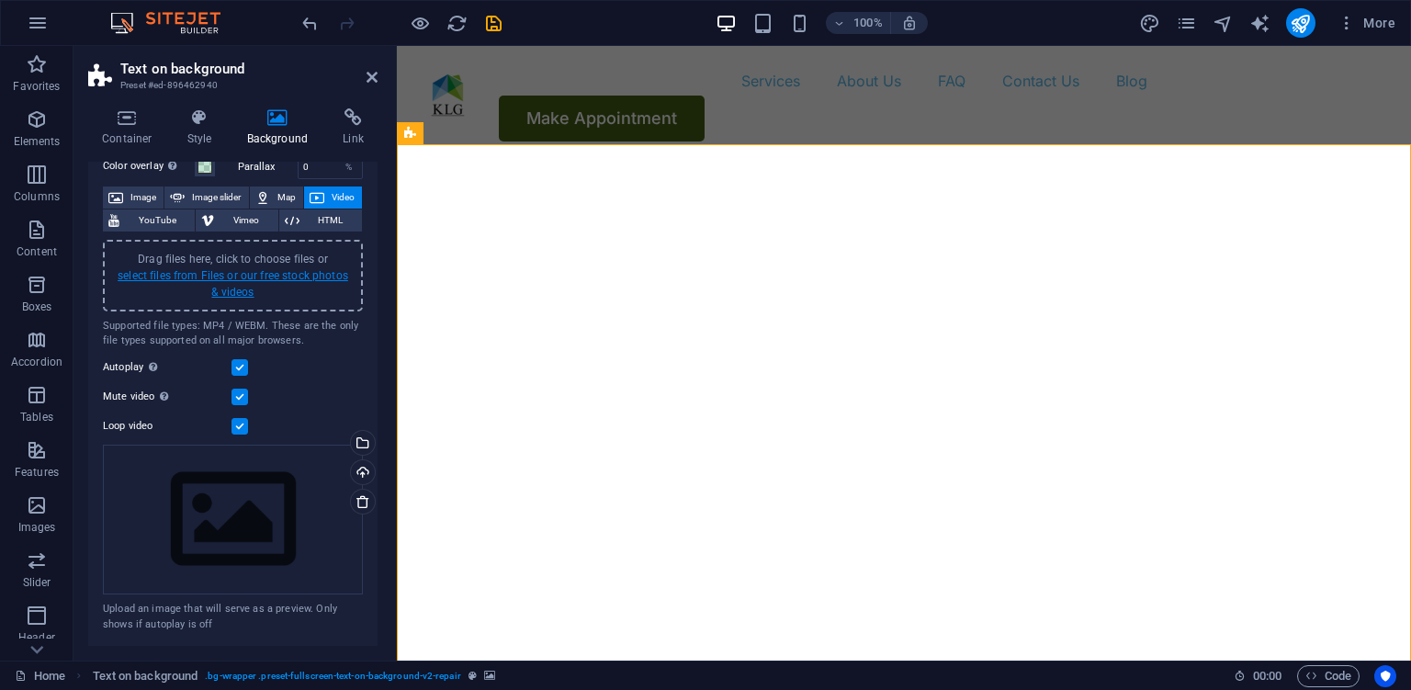
click at [255, 277] on link "select files from Files or our free stock photos & videos" at bounding box center [233, 283] width 231 height 29
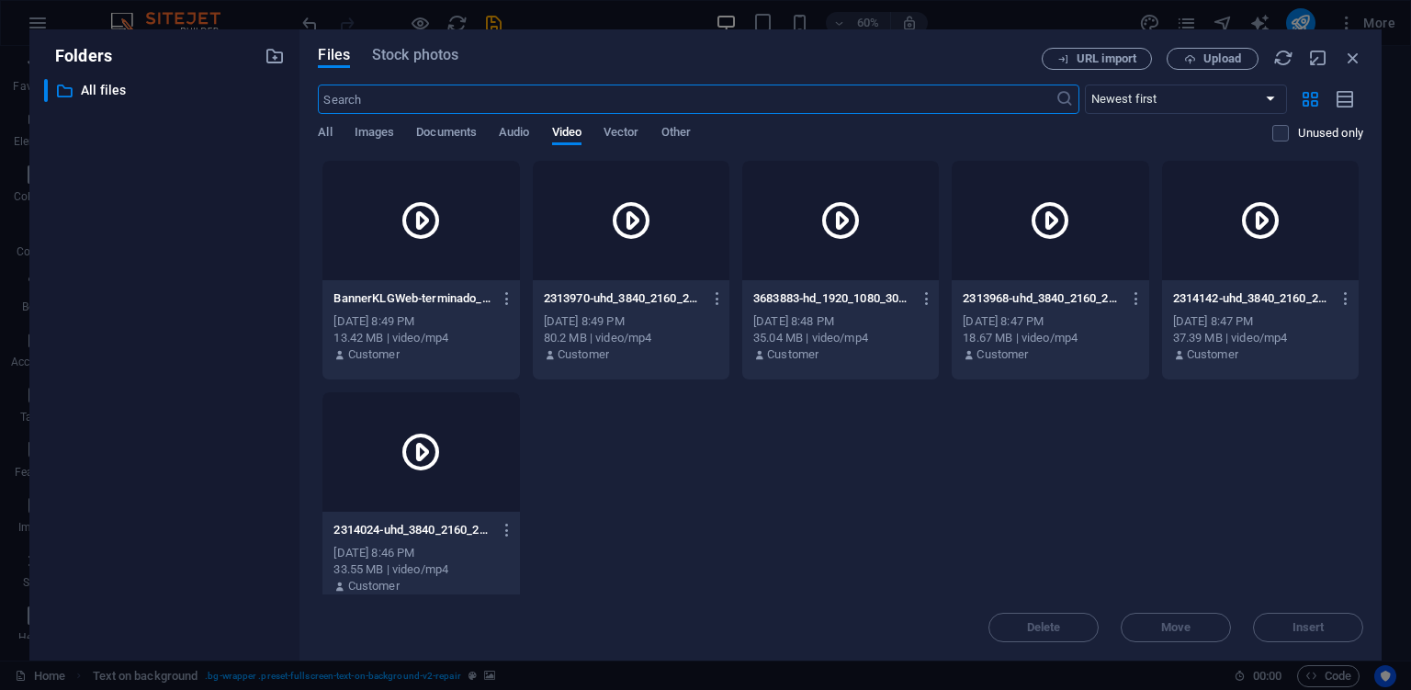
click at [417, 223] on icon at bounding box center [421, 220] width 44 height 44
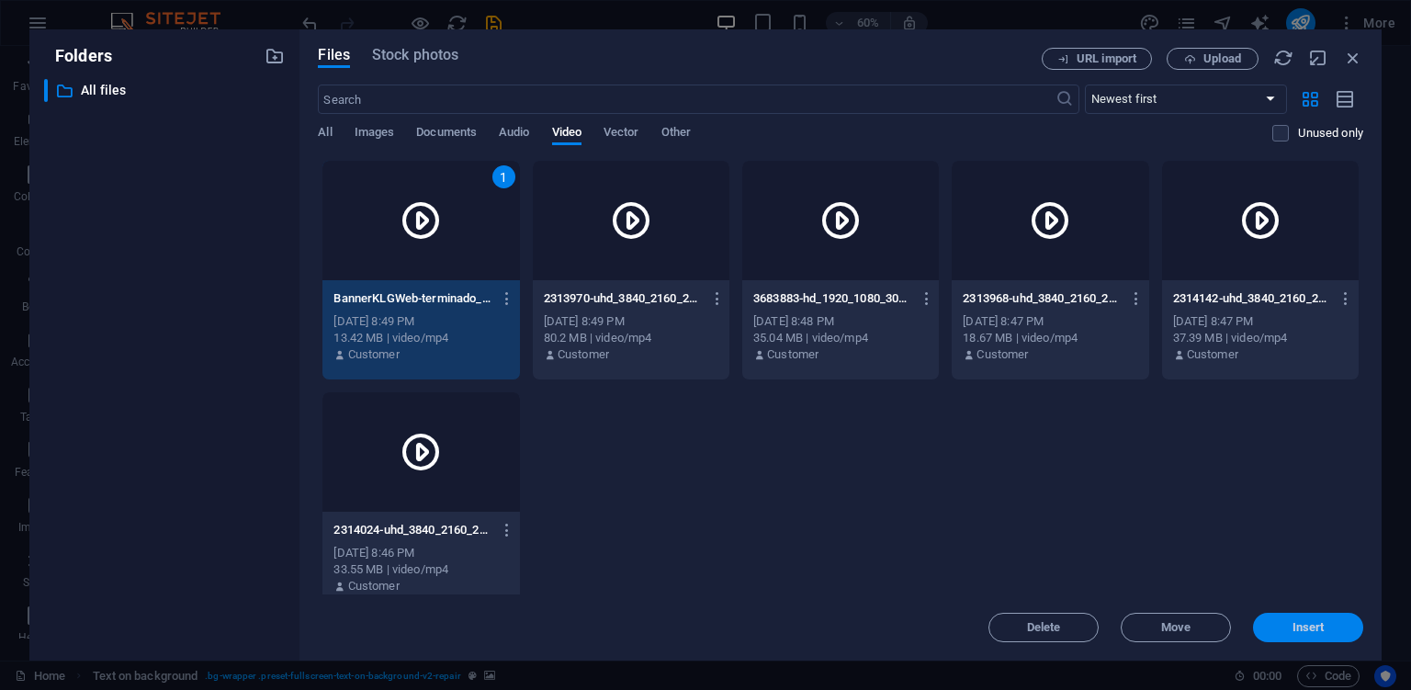
click at [1321, 629] on span "Insert" at bounding box center [1308, 627] width 32 height 11
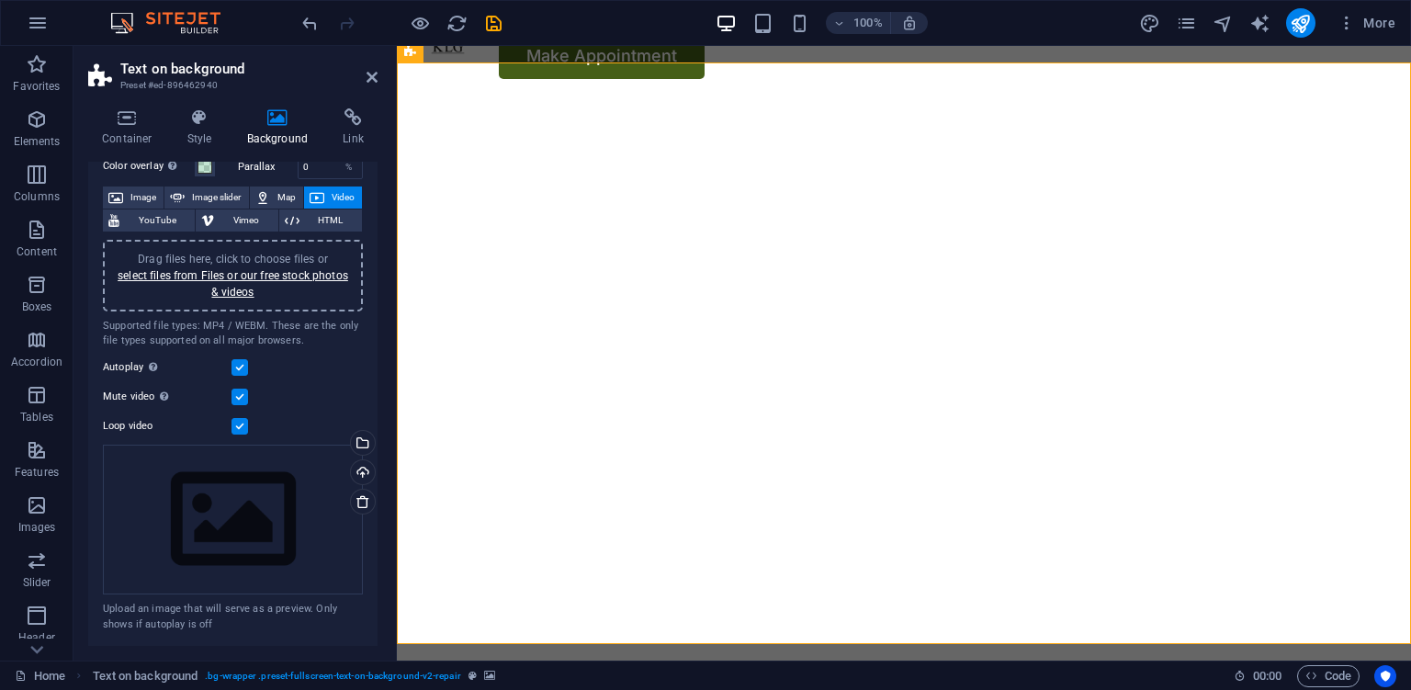
scroll to position [96, 0]
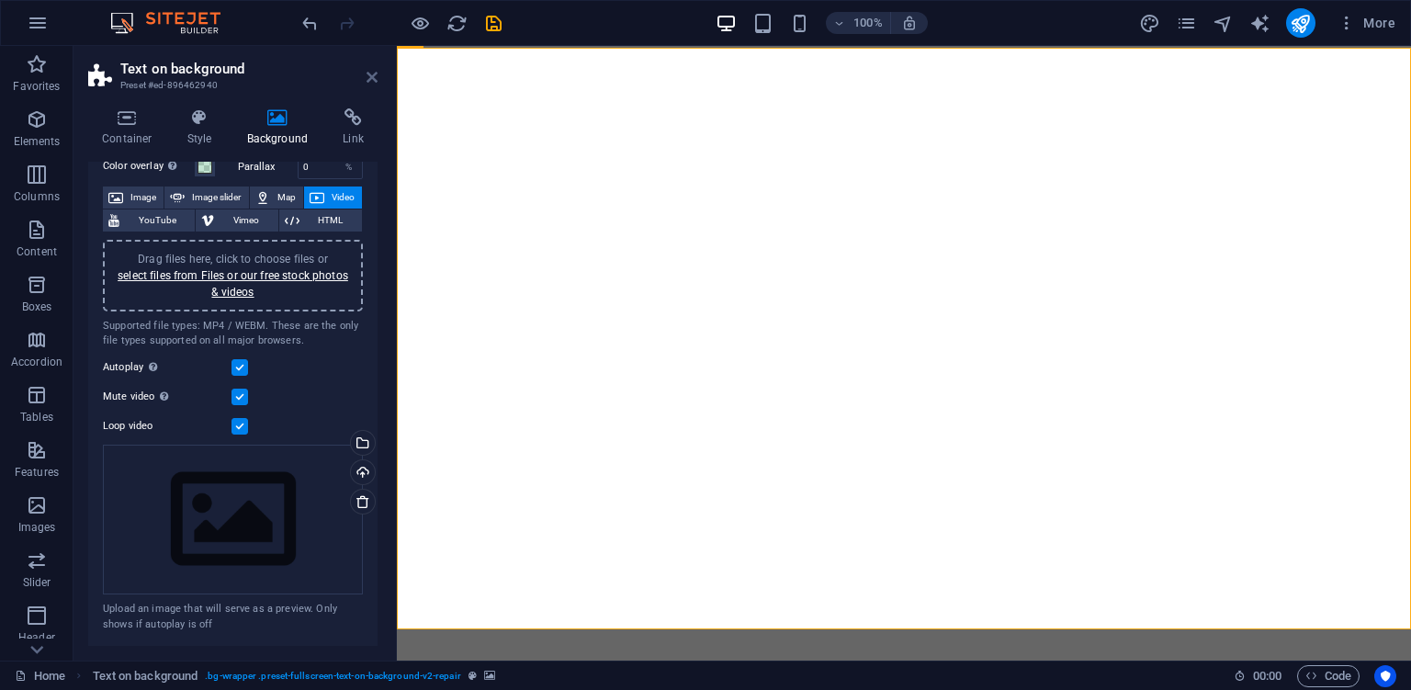
click at [371, 72] on icon at bounding box center [371, 77] width 11 height 15
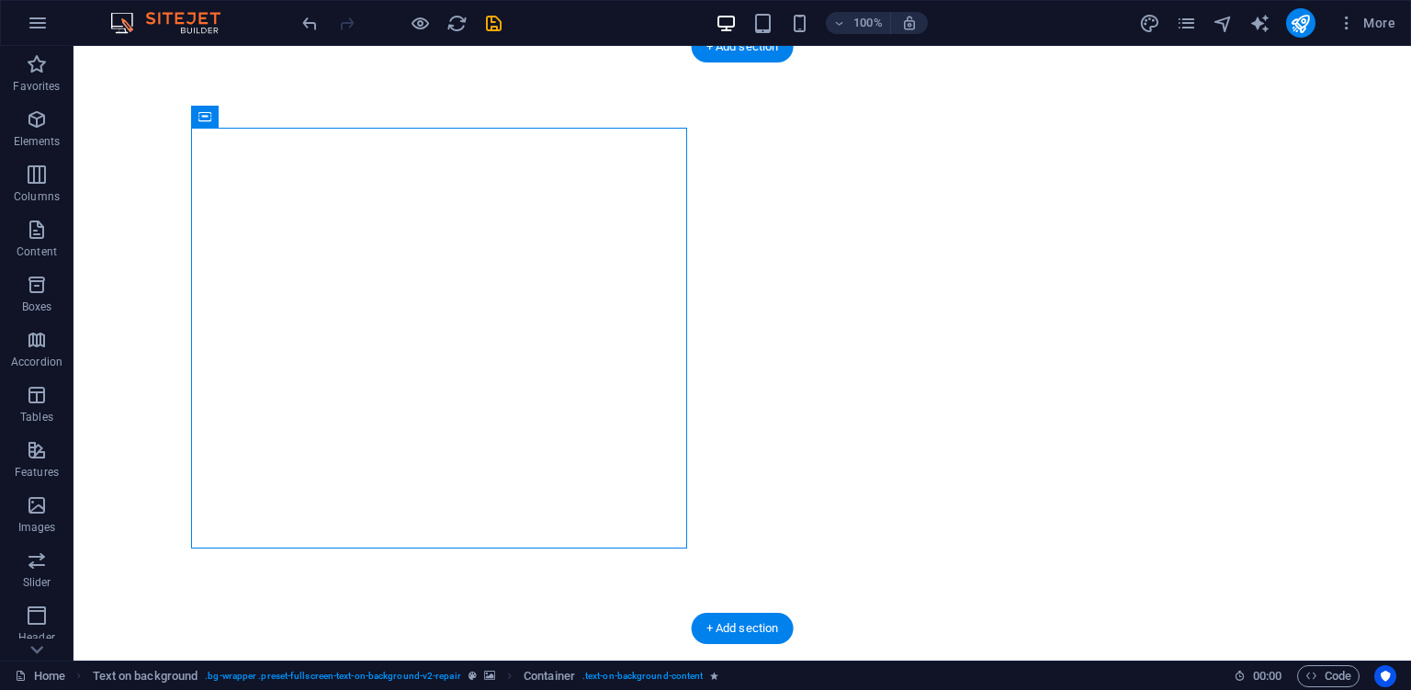
drag, startPoint x: 602, startPoint y: 148, endPoint x: 1233, endPoint y: 177, distance: 631.7
click at [1233, 177] on div "Kingdom Latin Group Flexible Appointments Affordable Prices Fast repairs Make A…" at bounding box center [741, 626] width 1337 height 1122
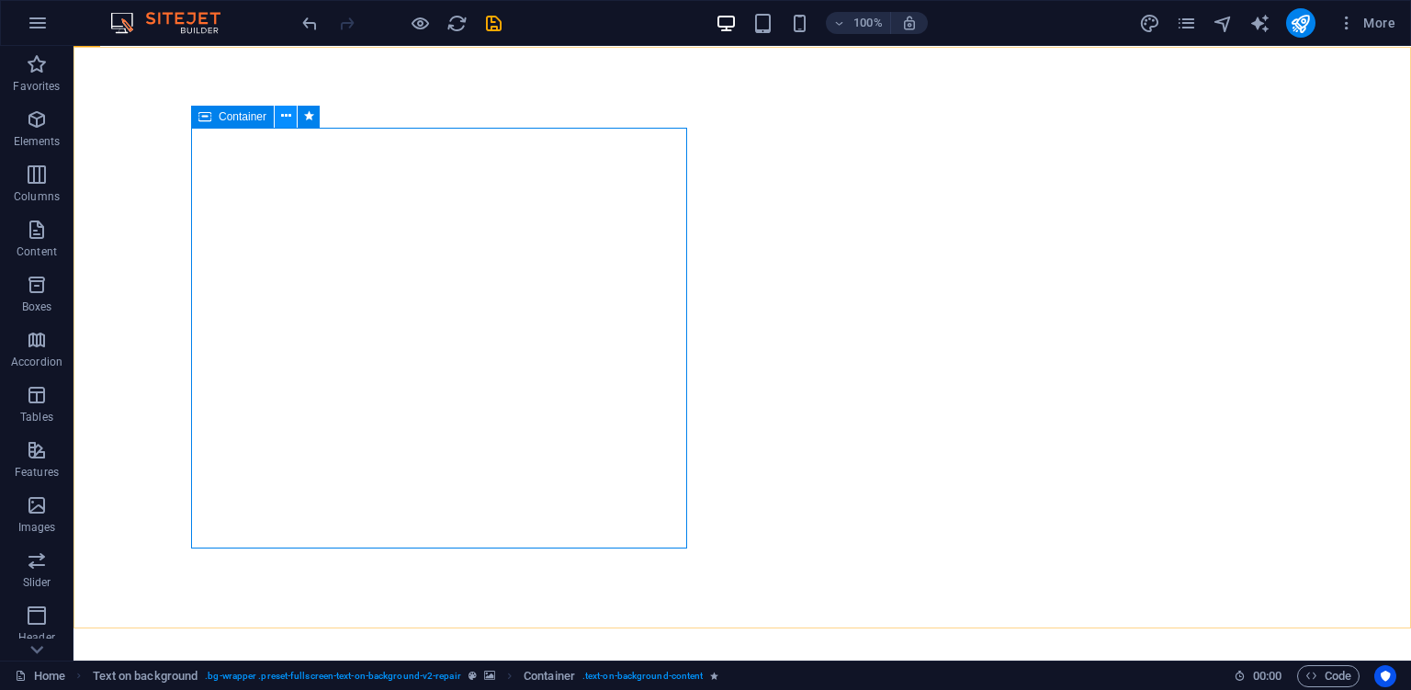
click at [286, 118] on icon at bounding box center [286, 116] width 10 height 19
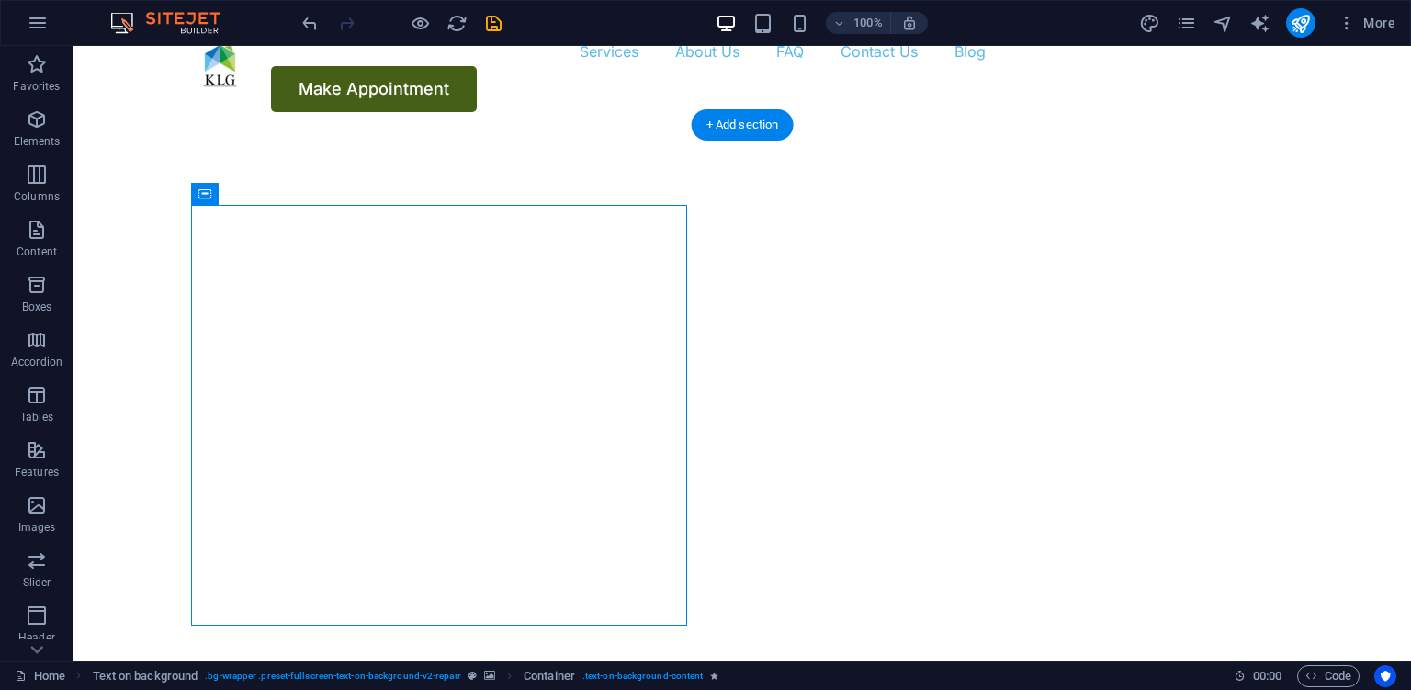
scroll to position [0, 0]
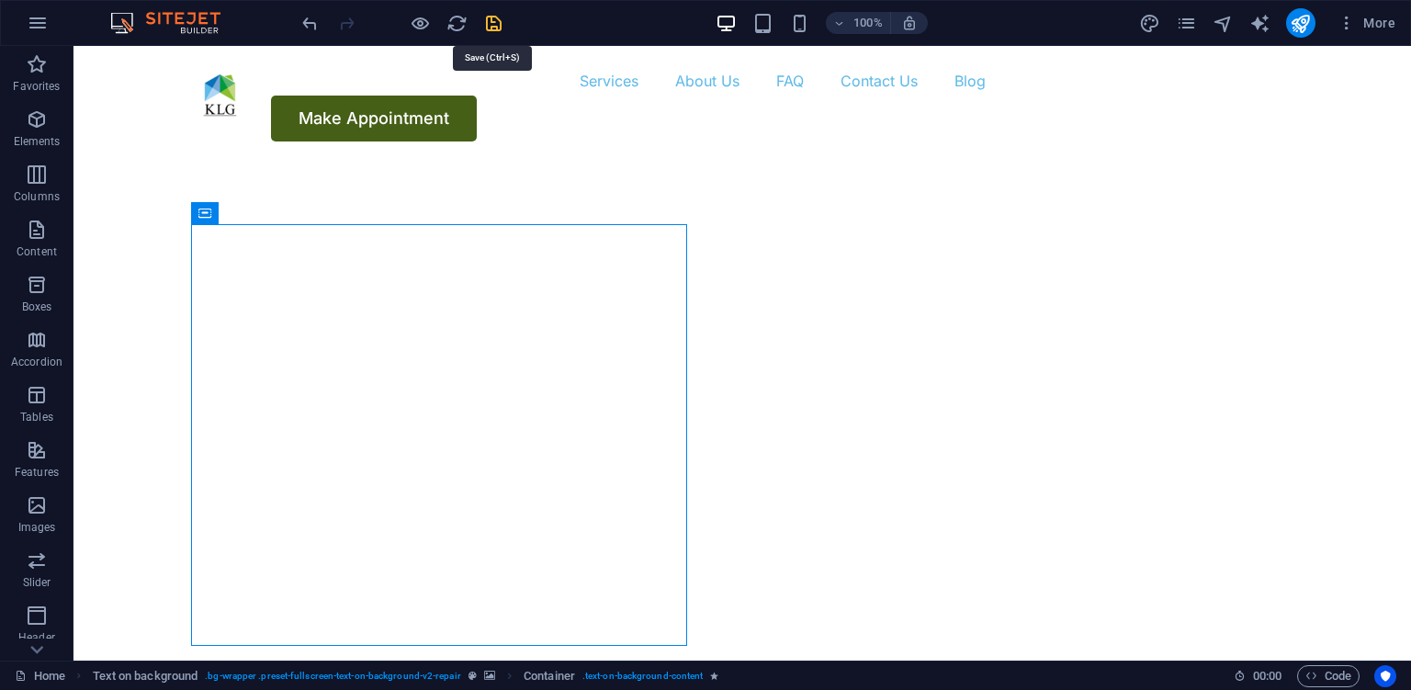
click at [502, 30] on icon "save" at bounding box center [493, 23] width 21 height 21
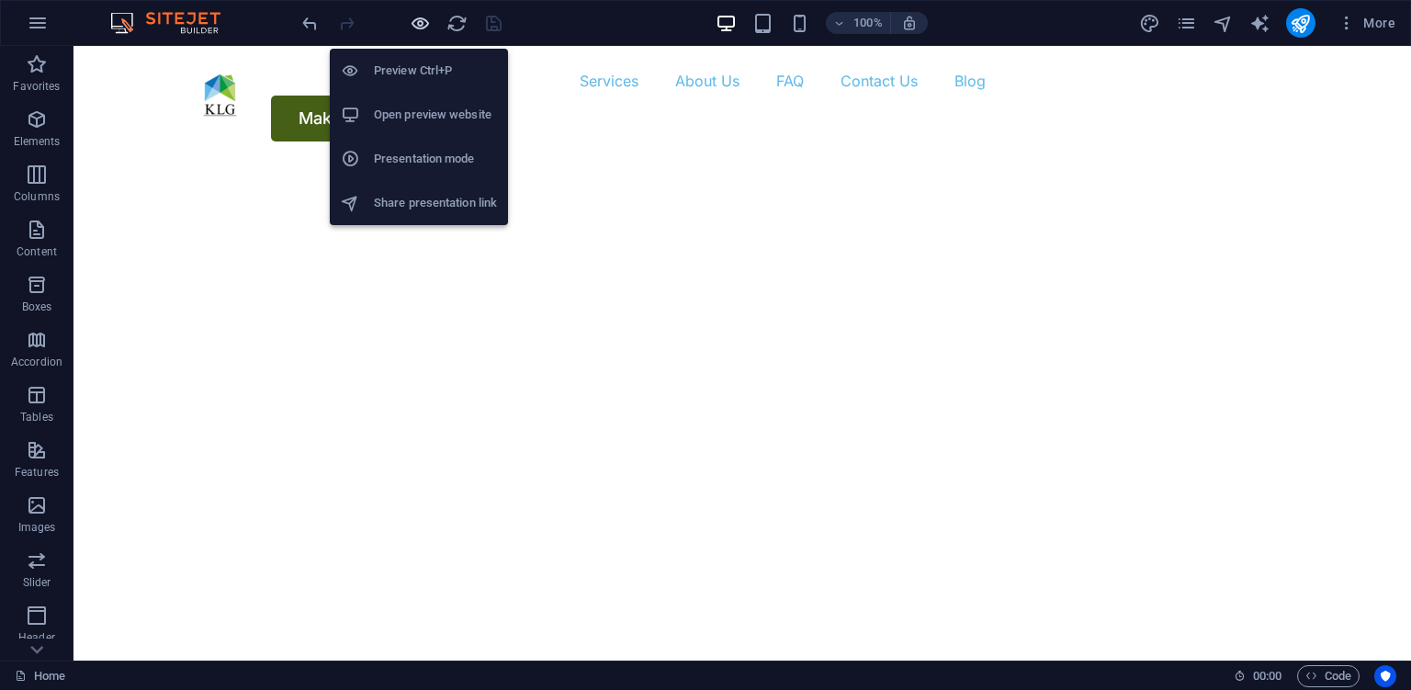
click at [410, 15] on icon "button" at bounding box center [420, 23] width 21 height 21
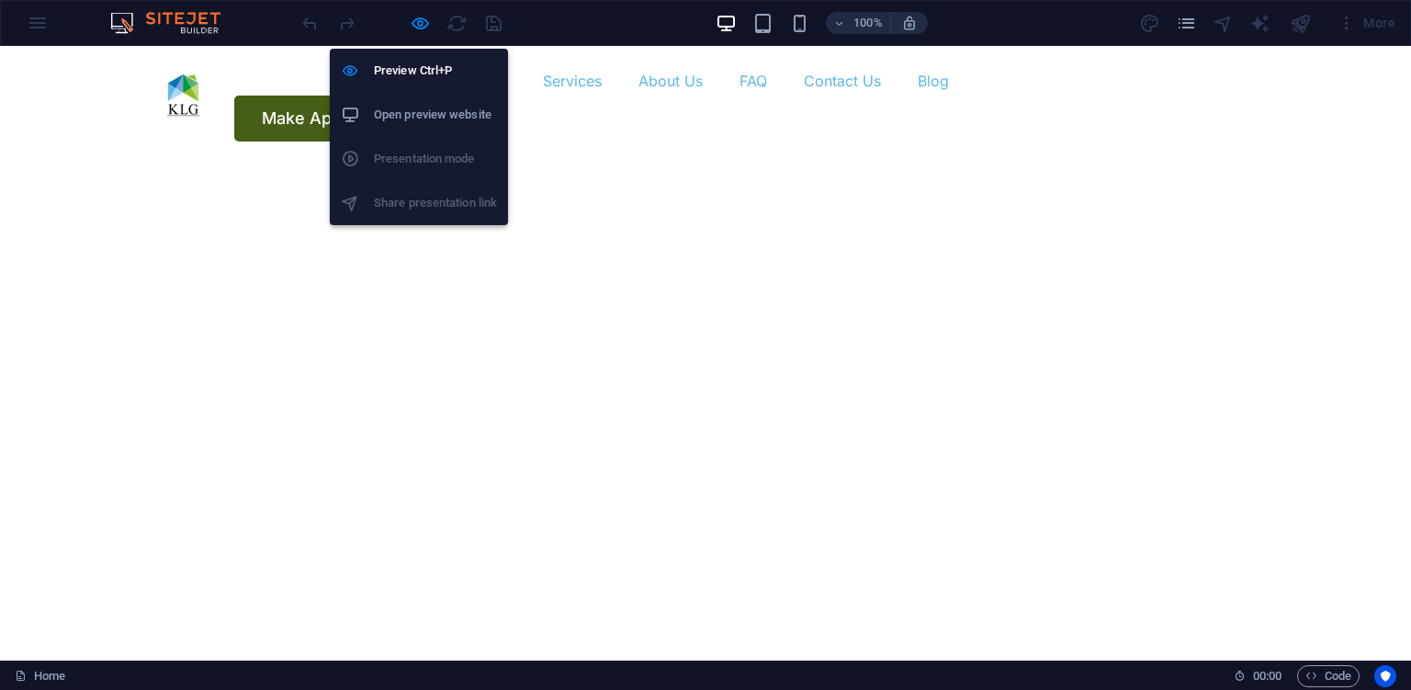
click at [431, 116] on h6 "Open preview website" at bounding box center [435, 115] width 123 height 22
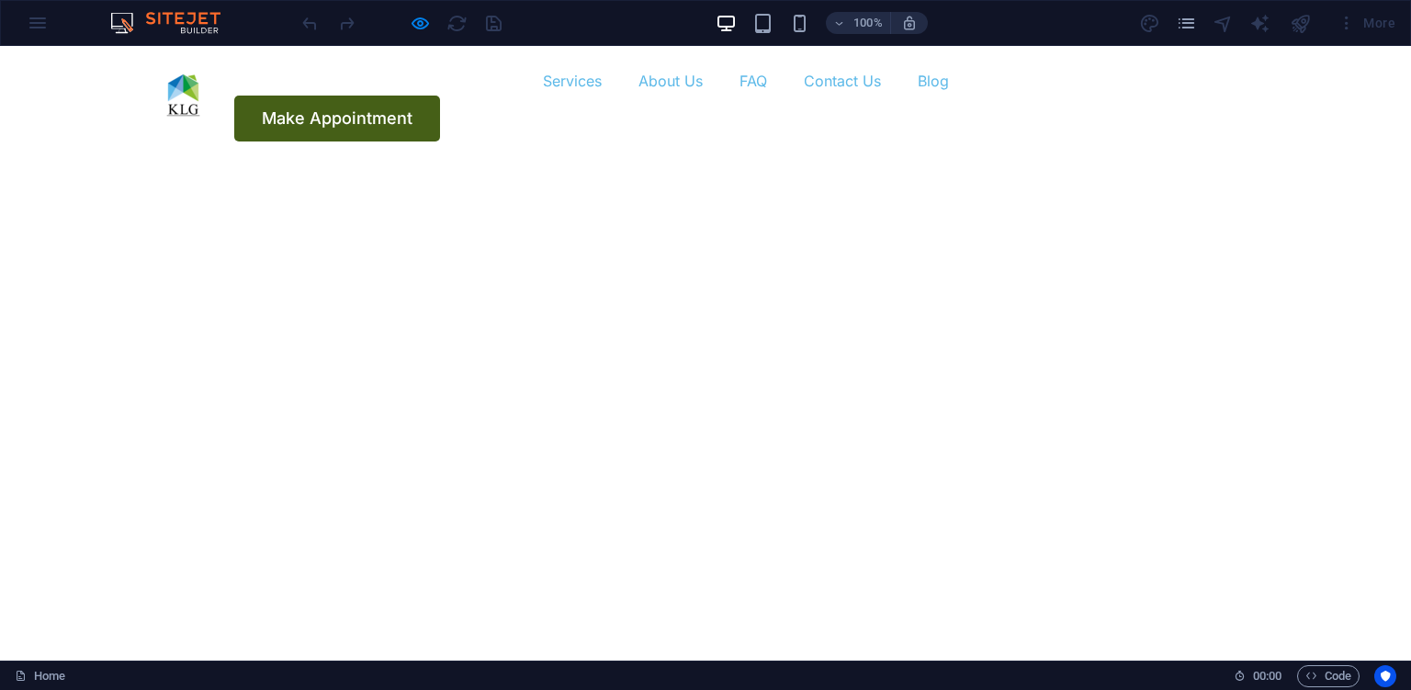
click at [1380, 23] on div "More" at bounding box center [1366, 22] width 73 height 29
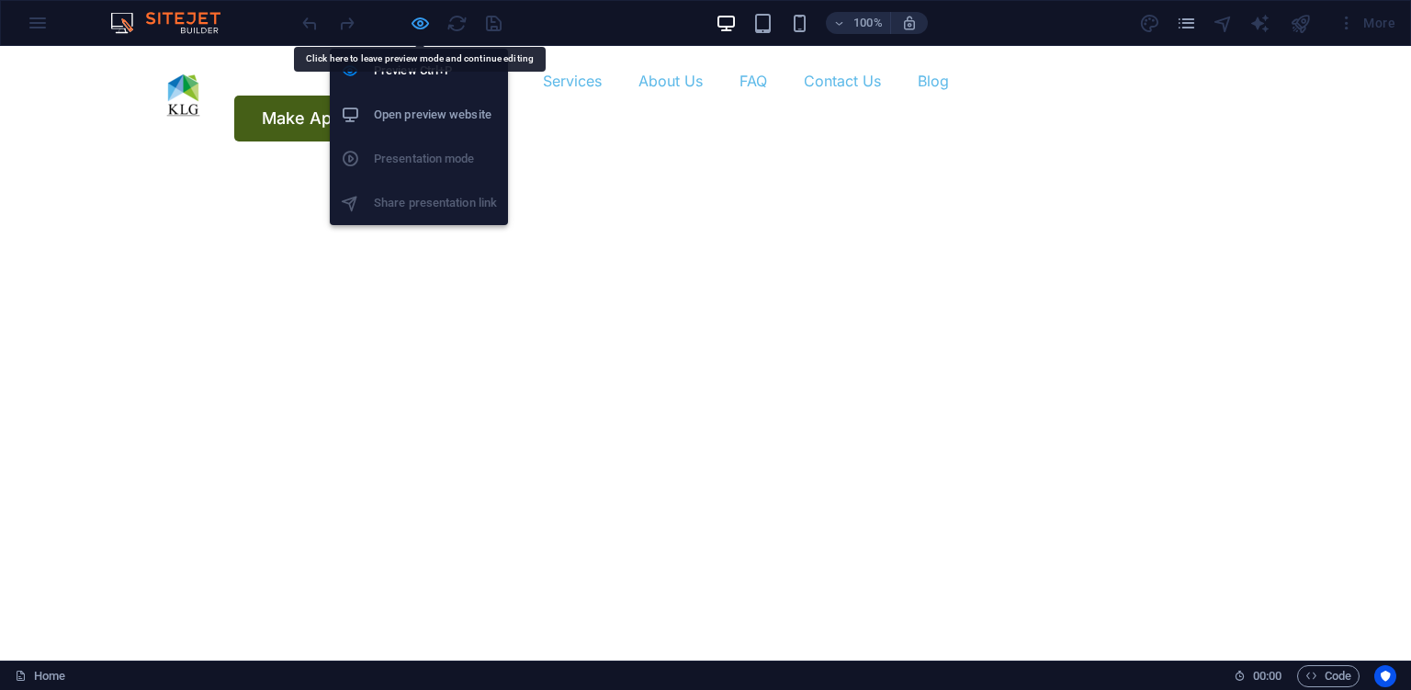
click at [417, 23] on icon "button" at bounding box center [420, 23] width 21 height 21
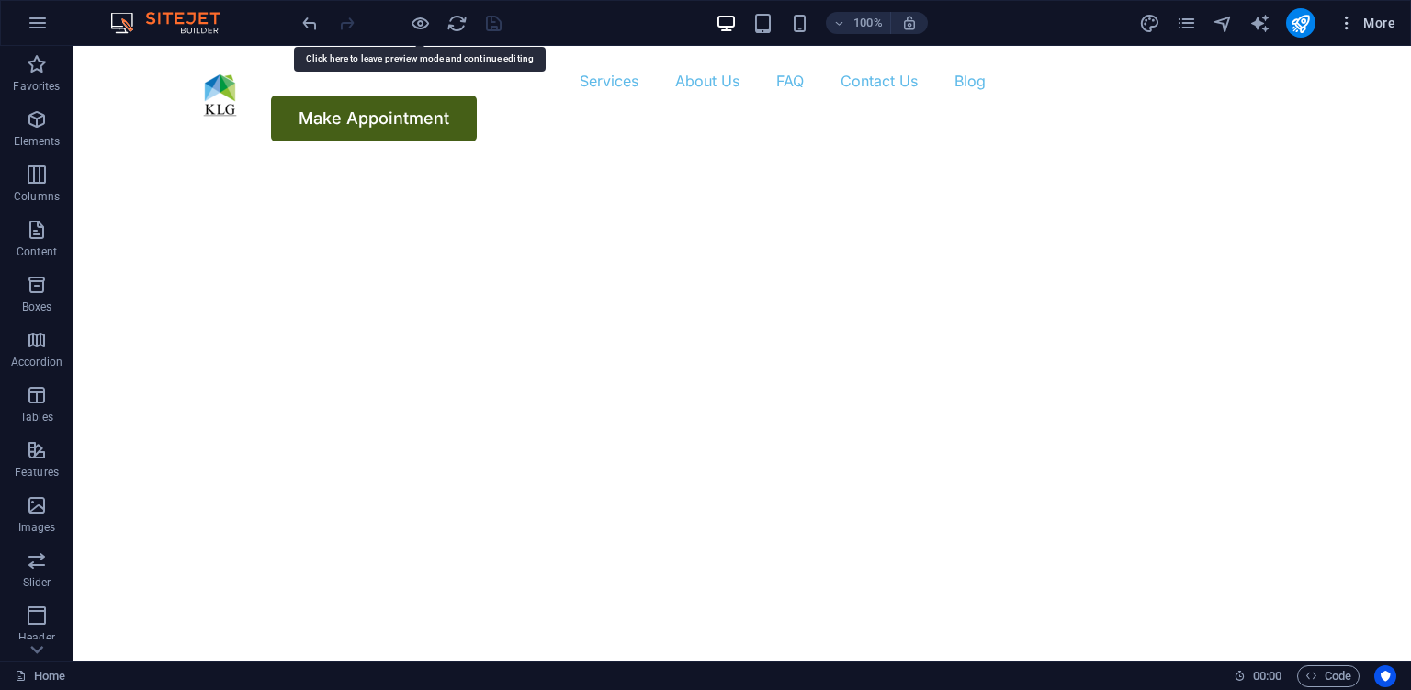
click at [1376, 29] on span "More" at bounding box center [1366, 23] width 58 height 18
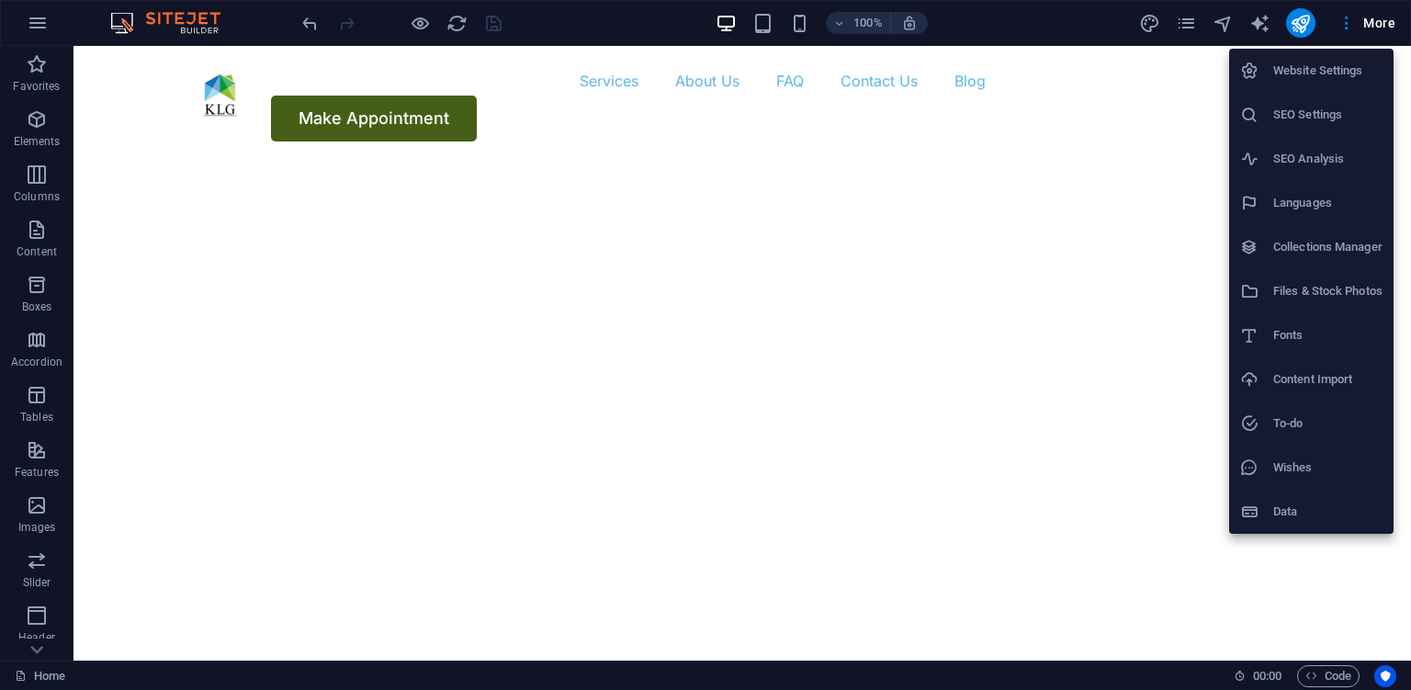
click at [1334, 72] on h6 "Website Settings" at bounding box center [1327, 71] width 109 height 22
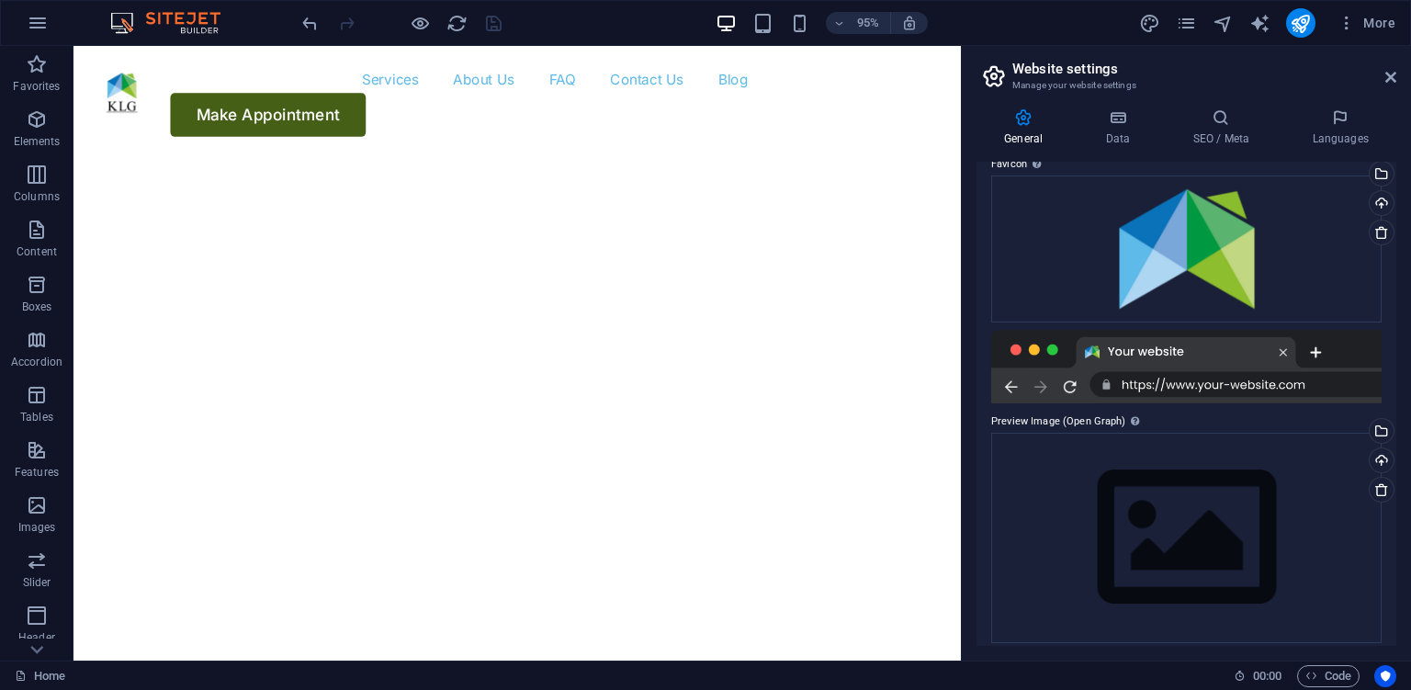
scroll to position [262, 0]
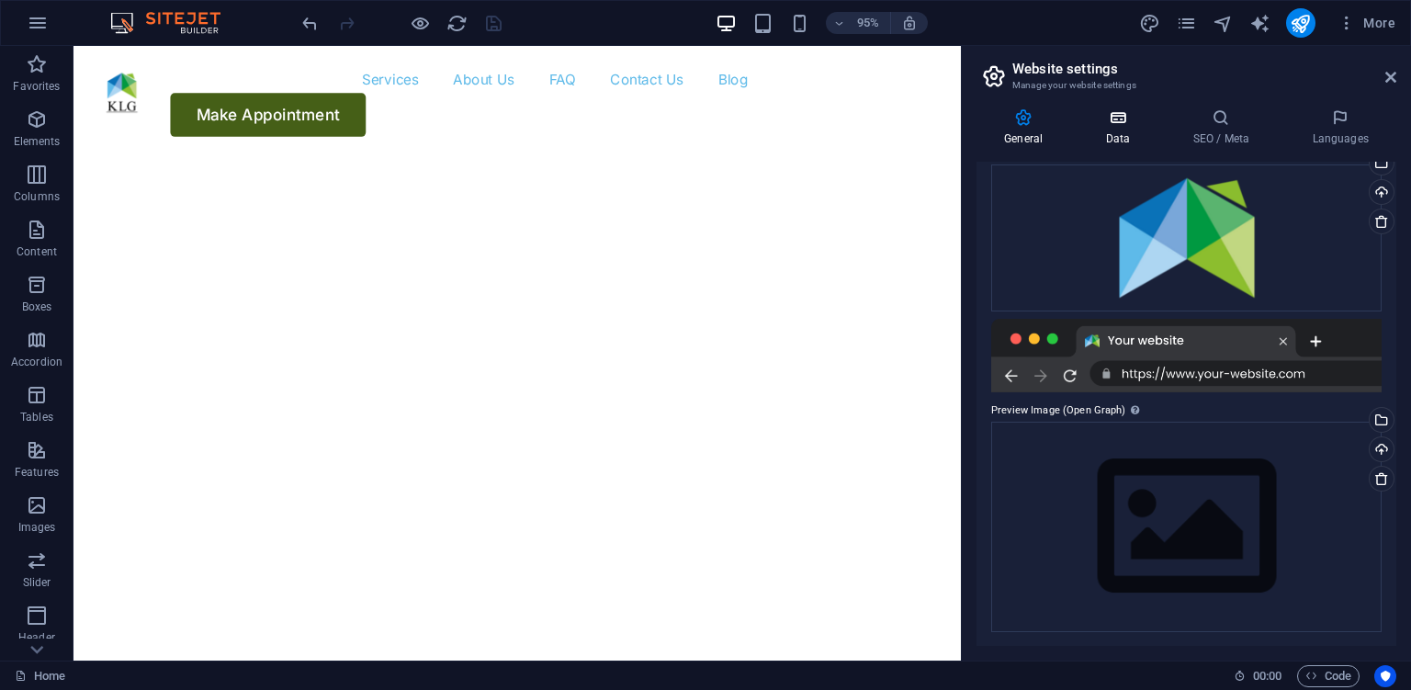
click at [1119, 122] on icon at bounding box center [1117, 117] width 80 height 18
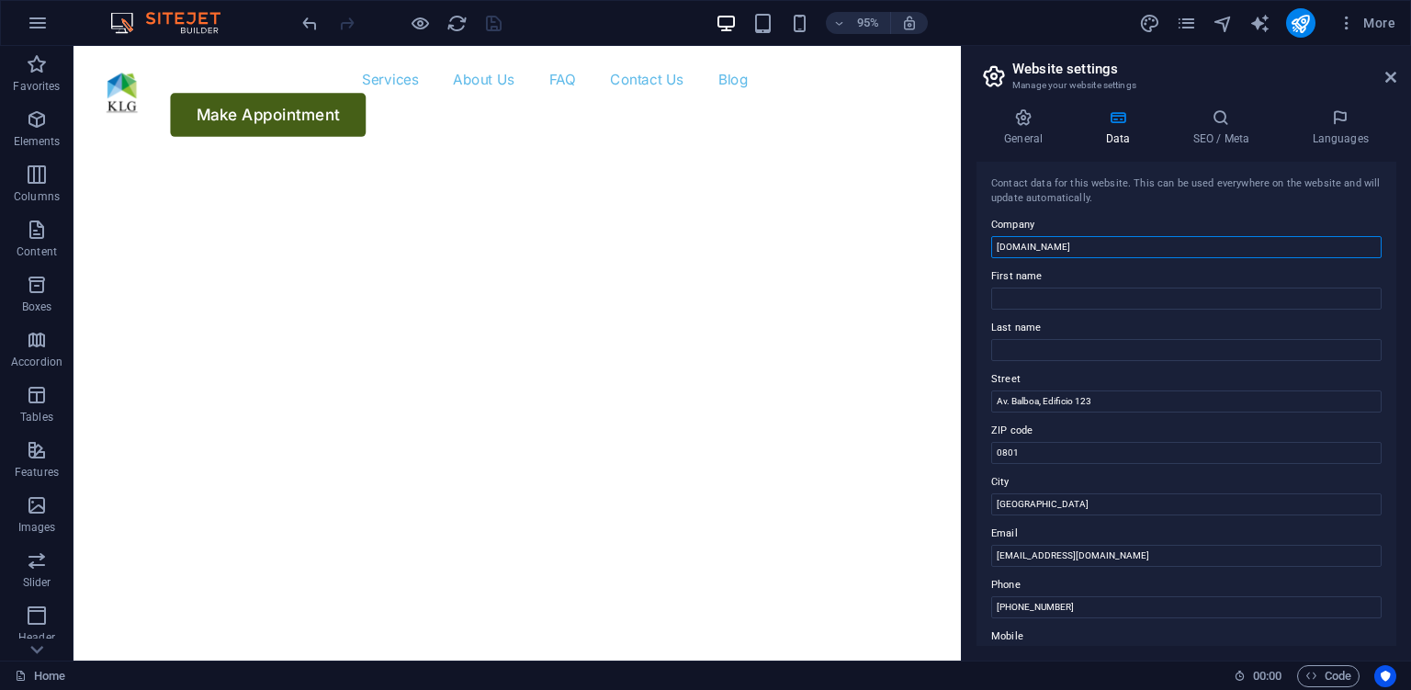
drag, startPoint x: 1137, startPoint y: 244, endPoint x: 969, endPoint y: 243, distance: 168.1
click at [991, 243] on input "[DOMAIN_NAME]" at bounding box center [1186, 247] width 390 height 22
type input "Kingdom Lating Group"
click at [1067, 301] on input "First name" at bounding box center [1186, 298] width 390 height 22
type input "Kingdom"
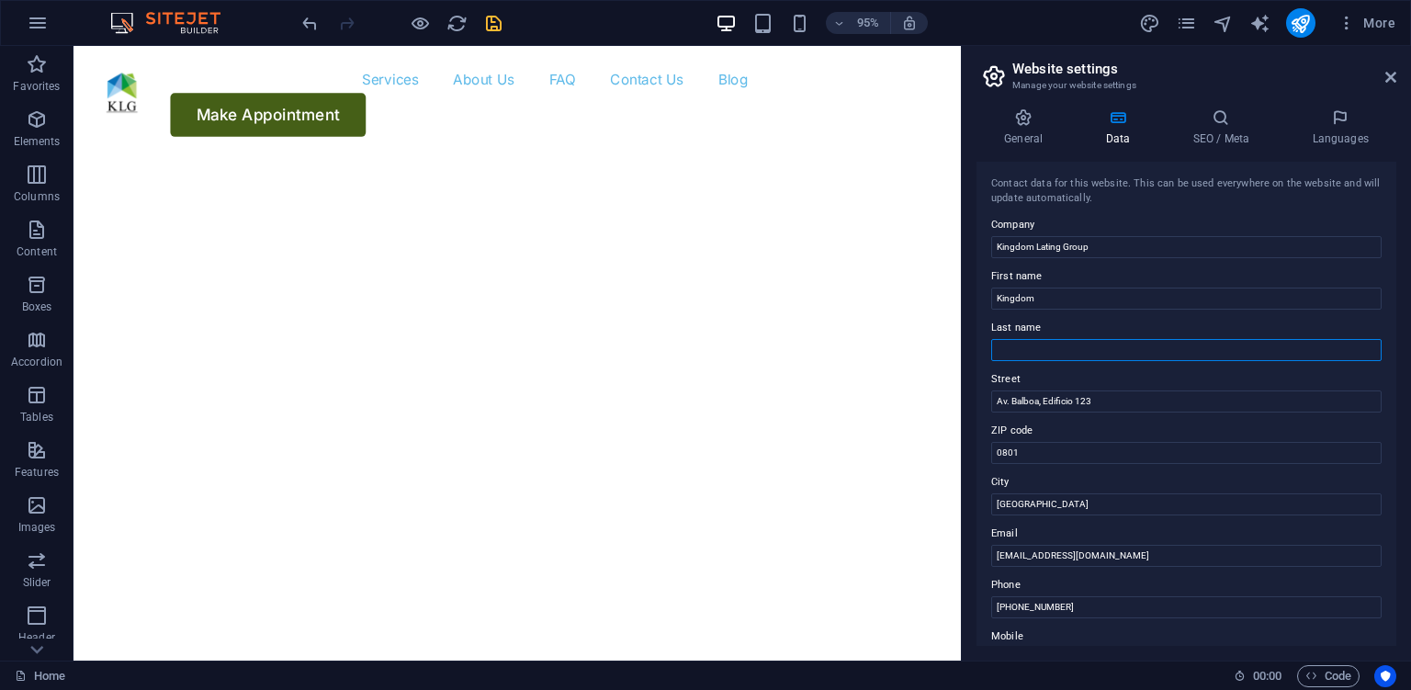
click at [1107, 347] on input "Last name" at bounding box center [1186, 350] width 390 height 22
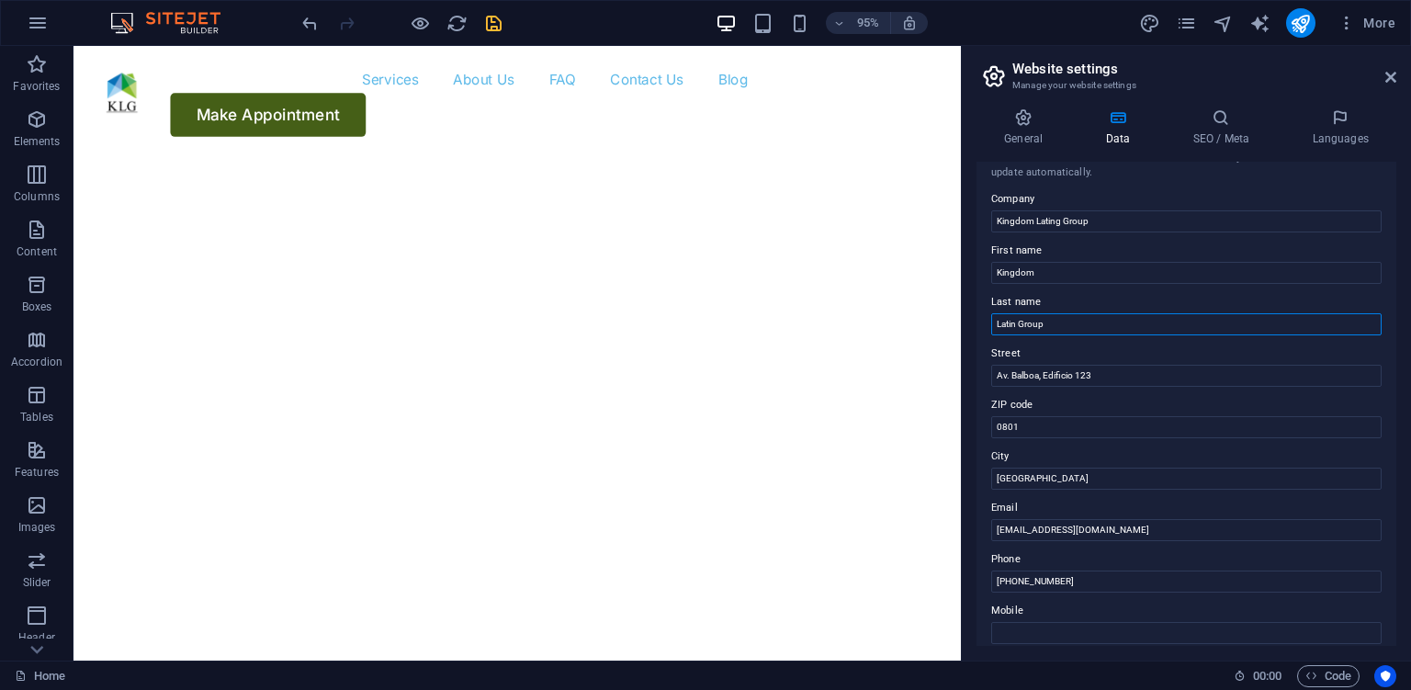
scroll to position [0, 0]
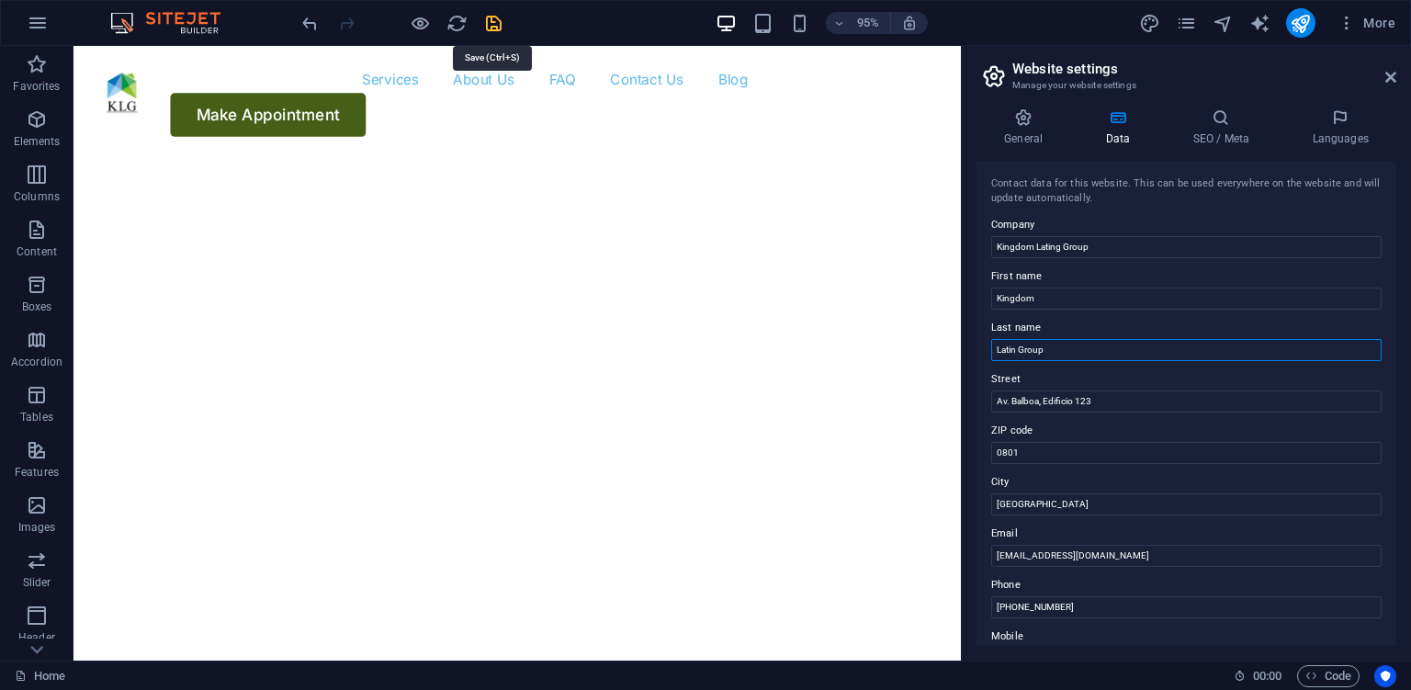
type input "Latin Group"
click at [502, 23] on icon "save" at bounding box center [493, 23] width 21 height 21
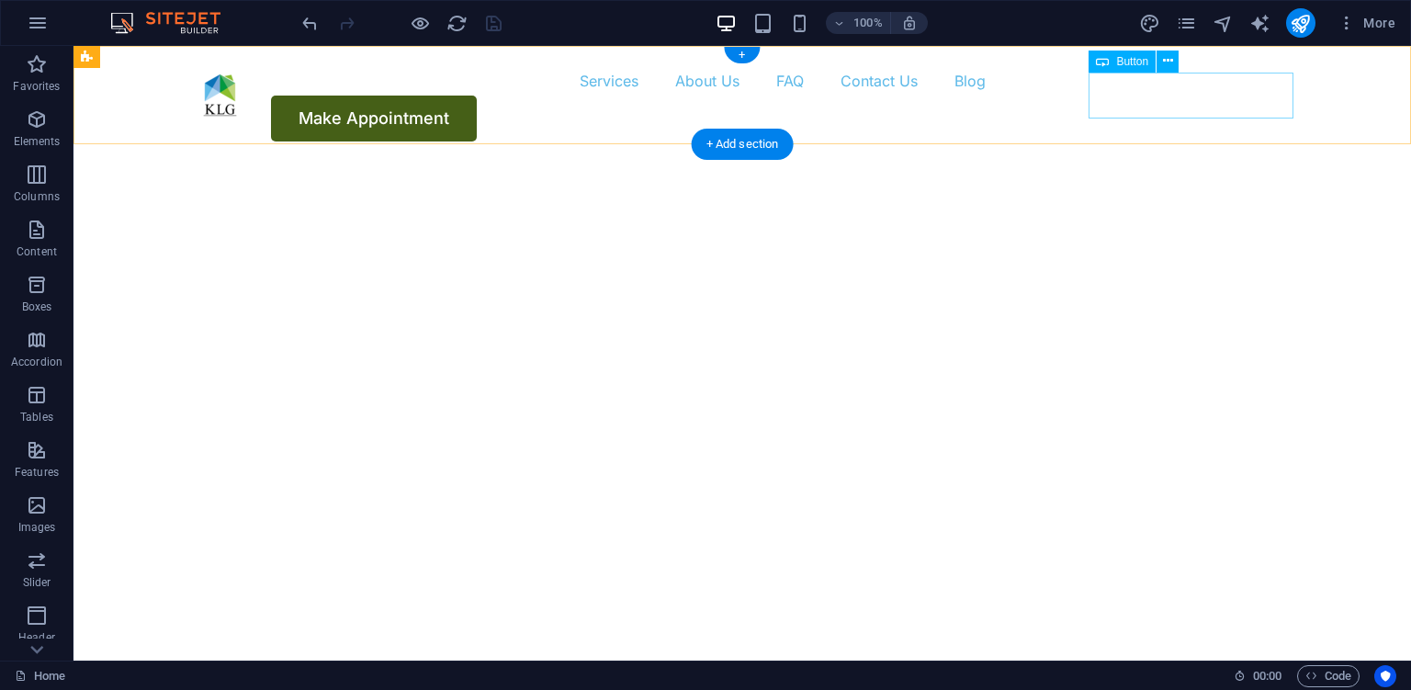
click at [1200, 96] on div "Make Appointment" at bounding box center [742, 119] width 1102 height 46
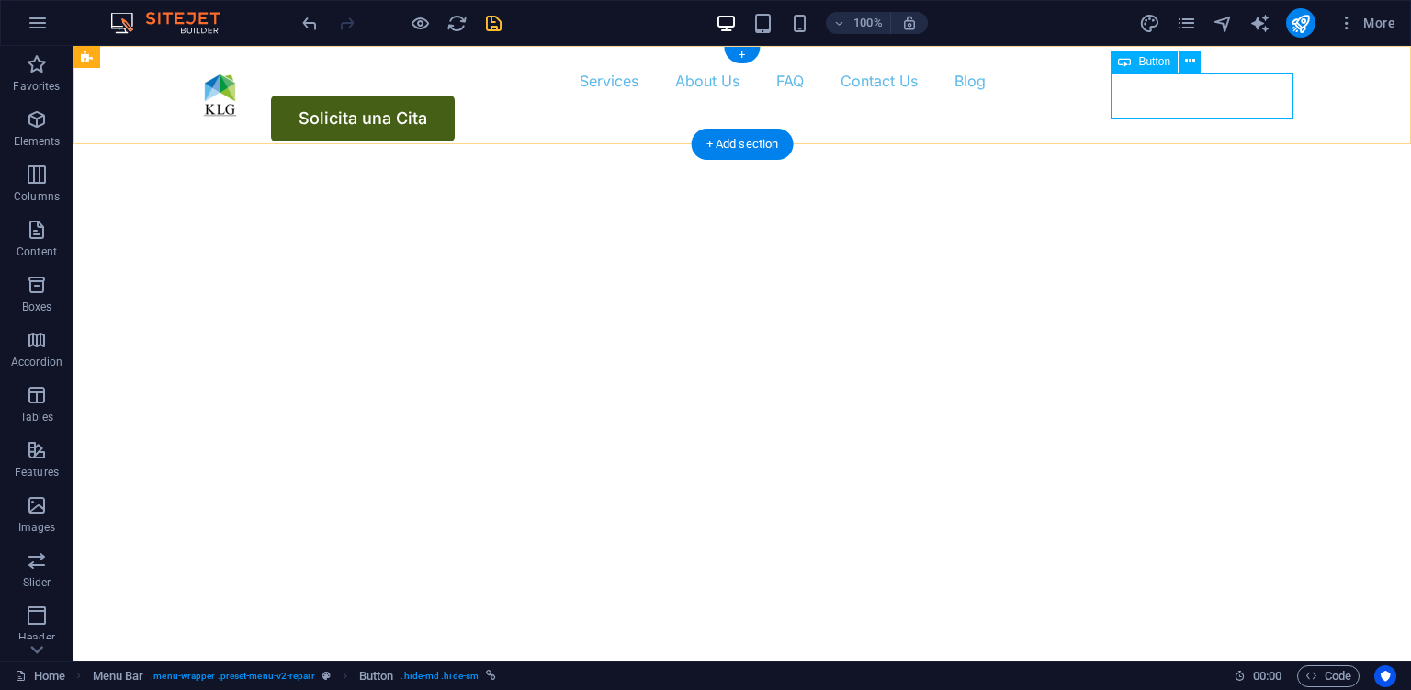
click at [1250, 96] on div "Solicita una Cita" at bounding box center [742, 119] width 1102 height 46
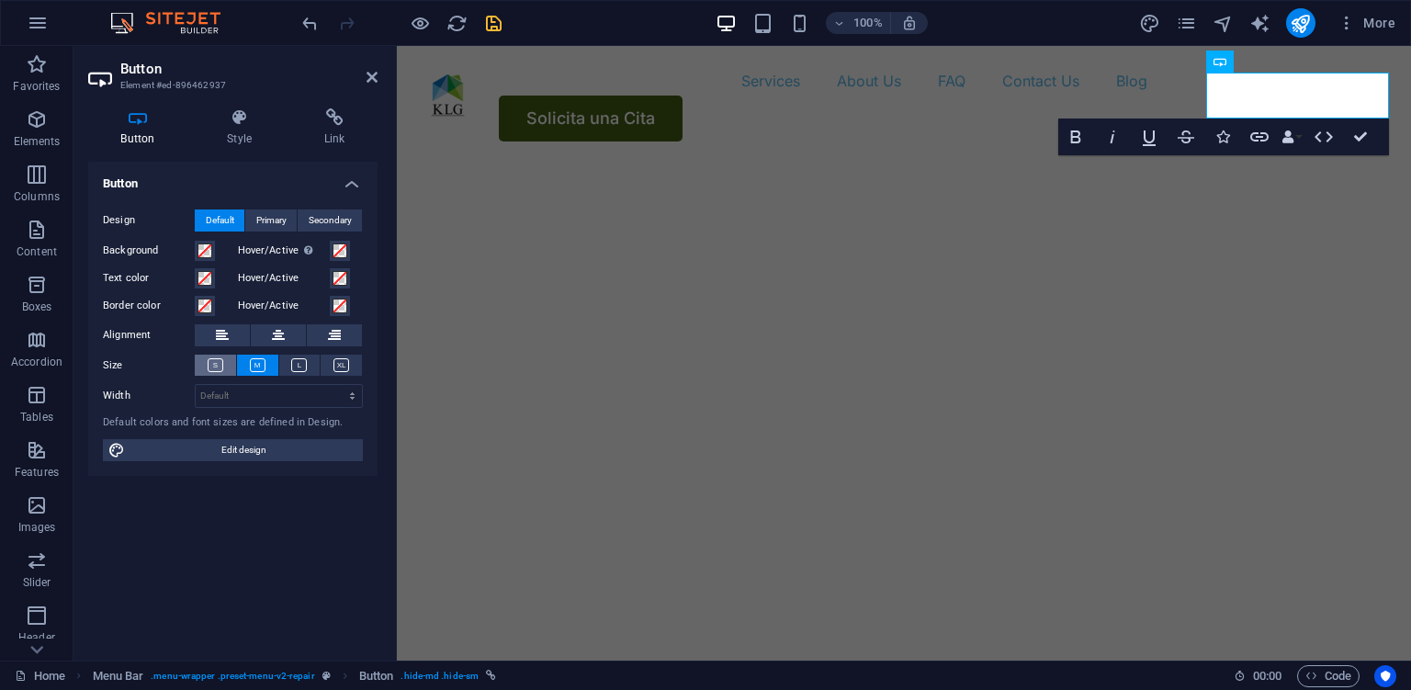
click at [217, 367] on icon at bounding box center [216, 365] width 16 height 14
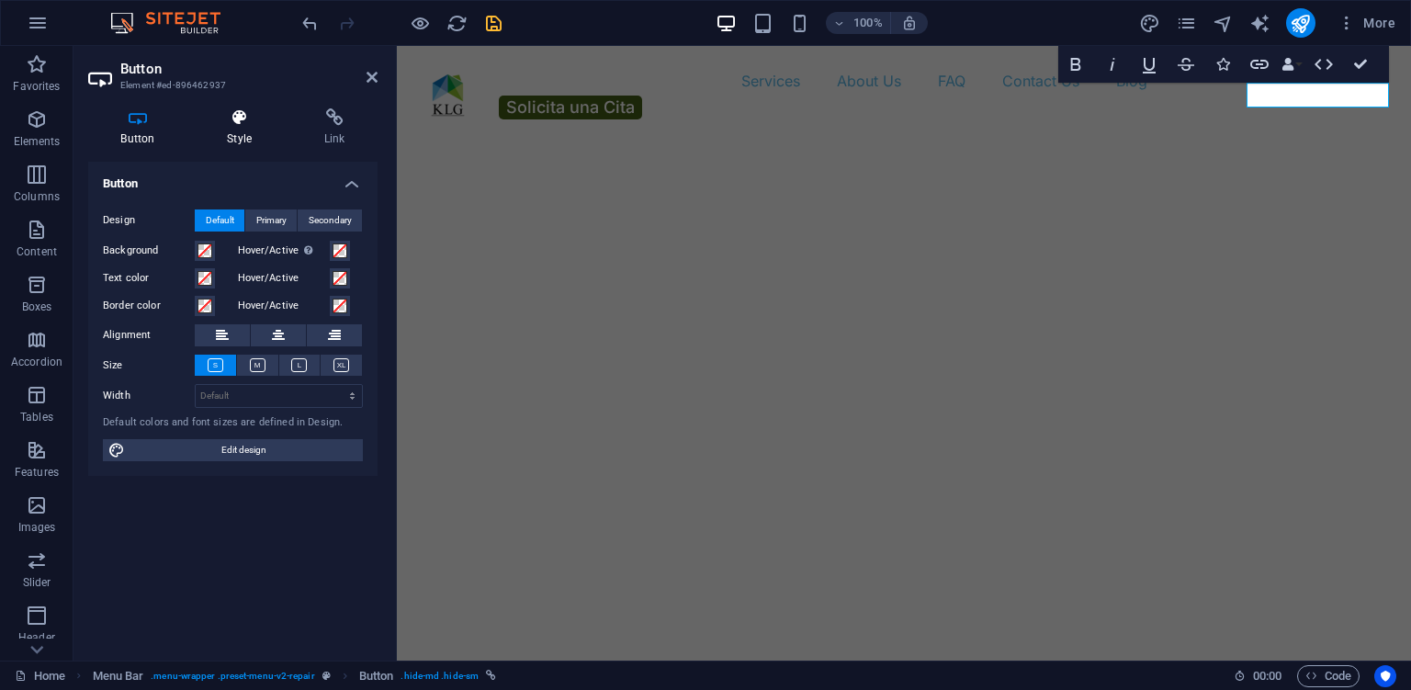
click at [236, 112] on icon at bounding box center [240, 117] width 90 height 18
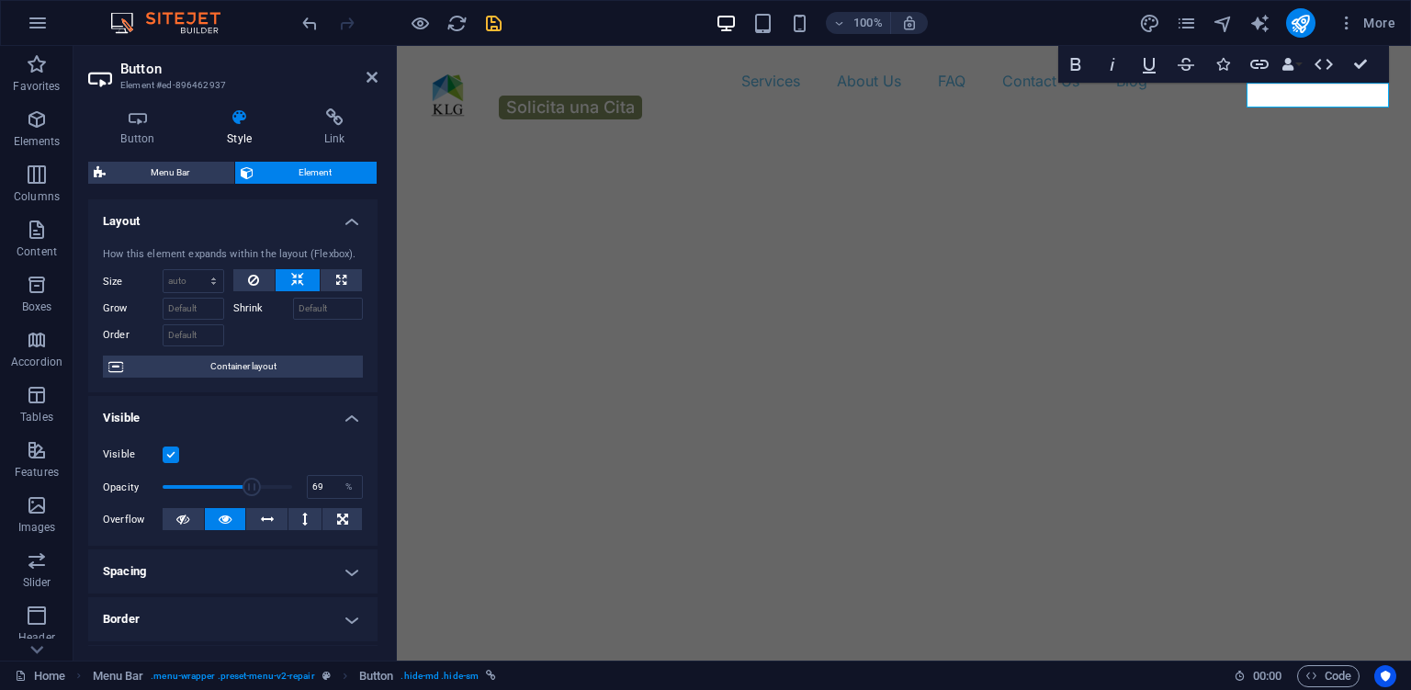
type input "70"
drag, startPoint x: 291, startPoint y: 487, endPoint x: 254, endPoint y: 490, distance: 37.8
click at [254, 490] on span at bounding box center [252, 487] width 18 height 18
drag, startPoint x: 493, startPoint y: 20, endPoint x: 692, endPoint y: 169, distance: 248.0
click at [493, 20] on icon "save" at bounding box center [493, 23] width 21 height 21
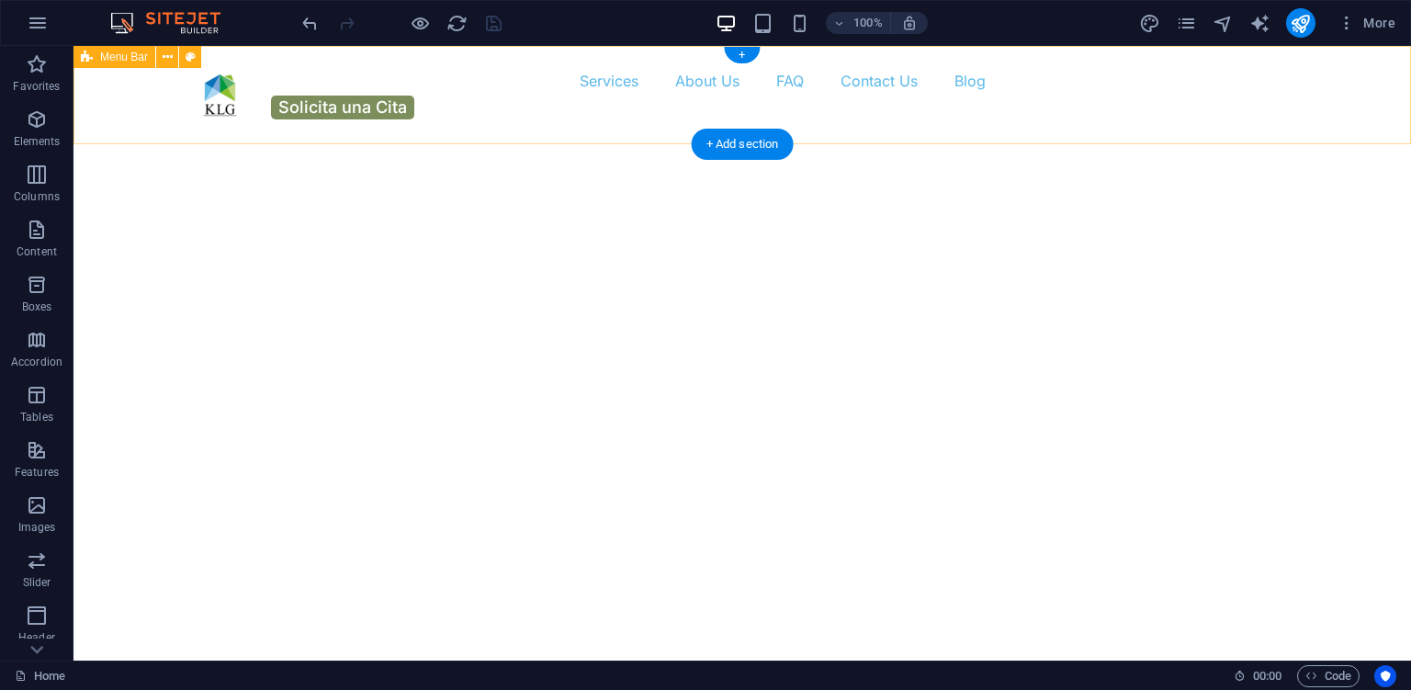
click at [376, 121] on div "Services About Us FAQ Contact Us Blog Solicita una Cita" at bounding box center [741, 93] width 1337 height 95
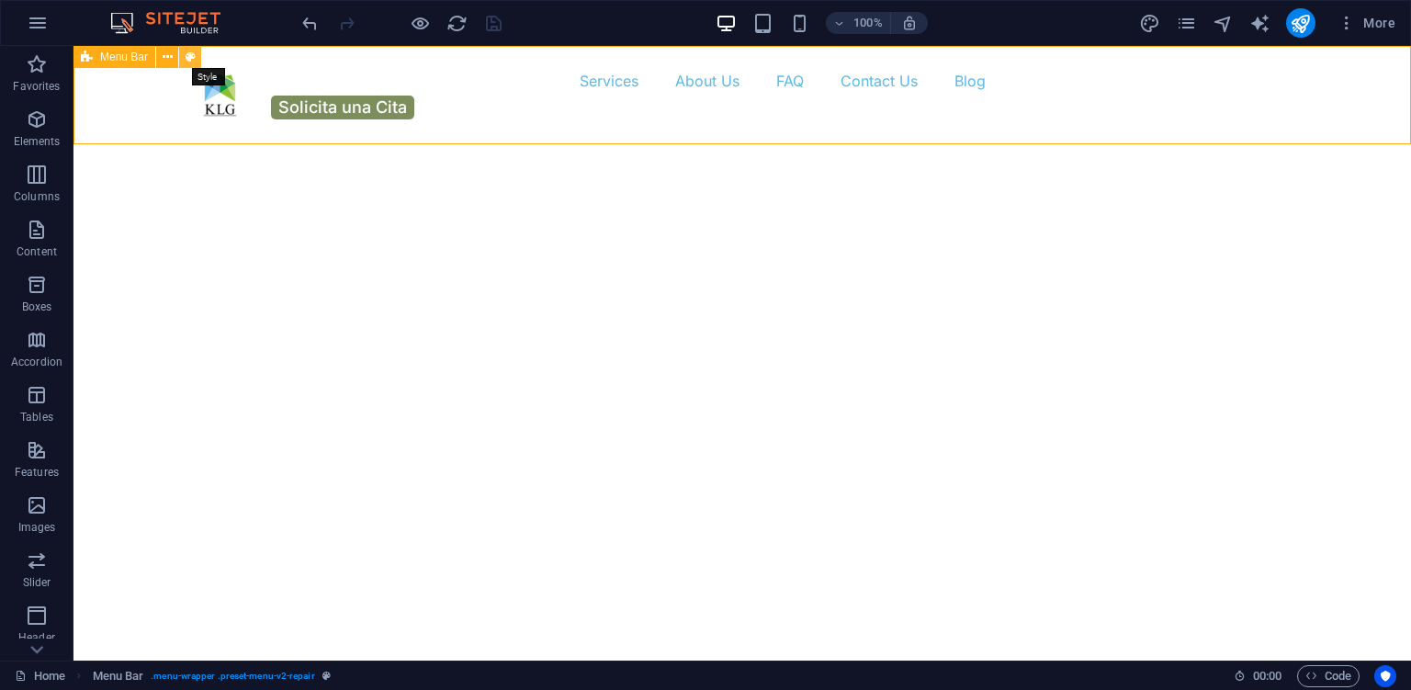
click at [184, 53] on button at bounding box center [190, 57] width 22 height 22
select select "rem"
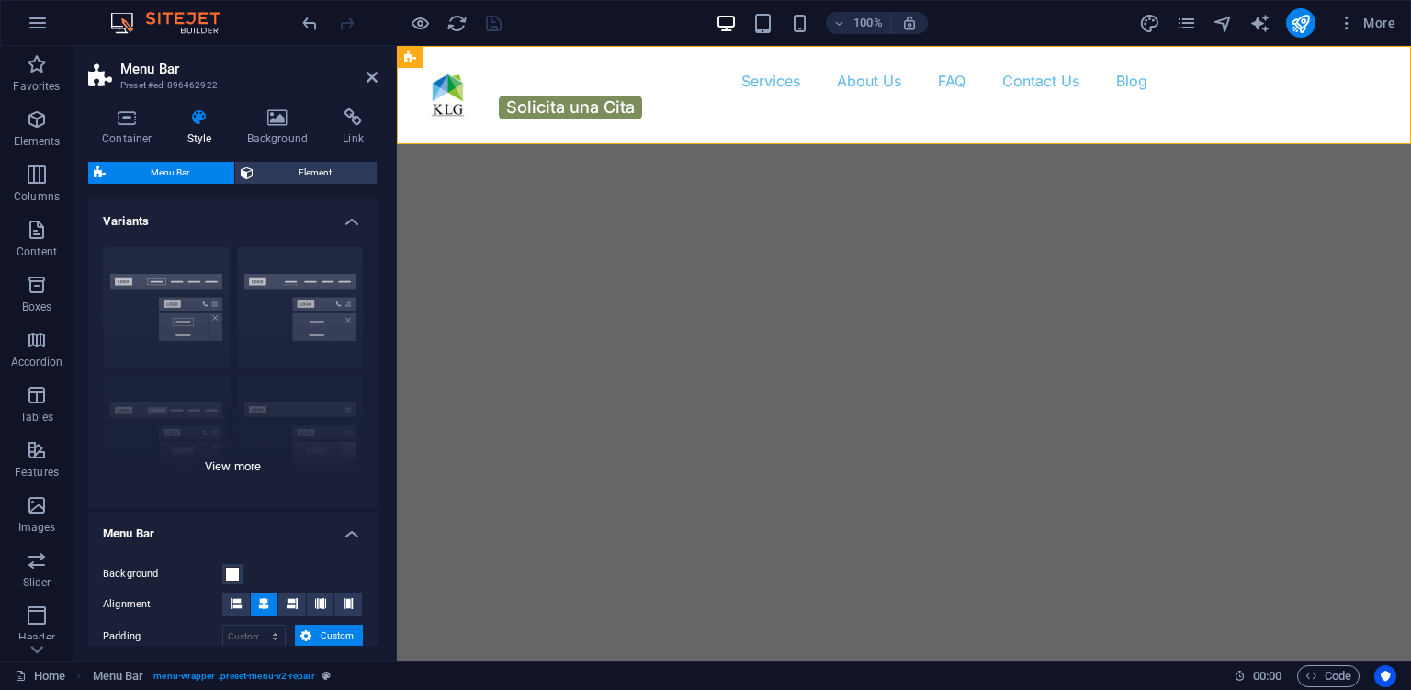
scroll to position [167, 0]
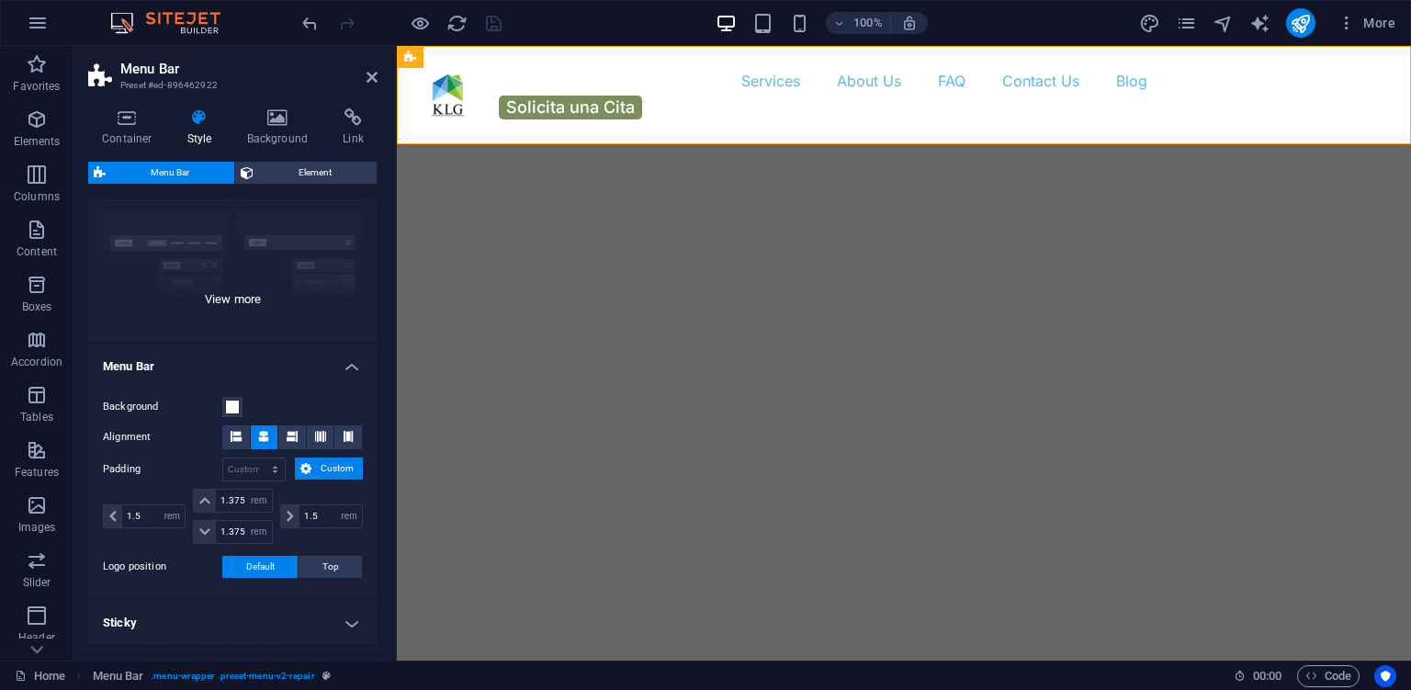
click at [254, 299] on div "Border Centered Default Fixed Loki Trigger Wide XXL" at bounding box center [232, 203] width 289 height 276
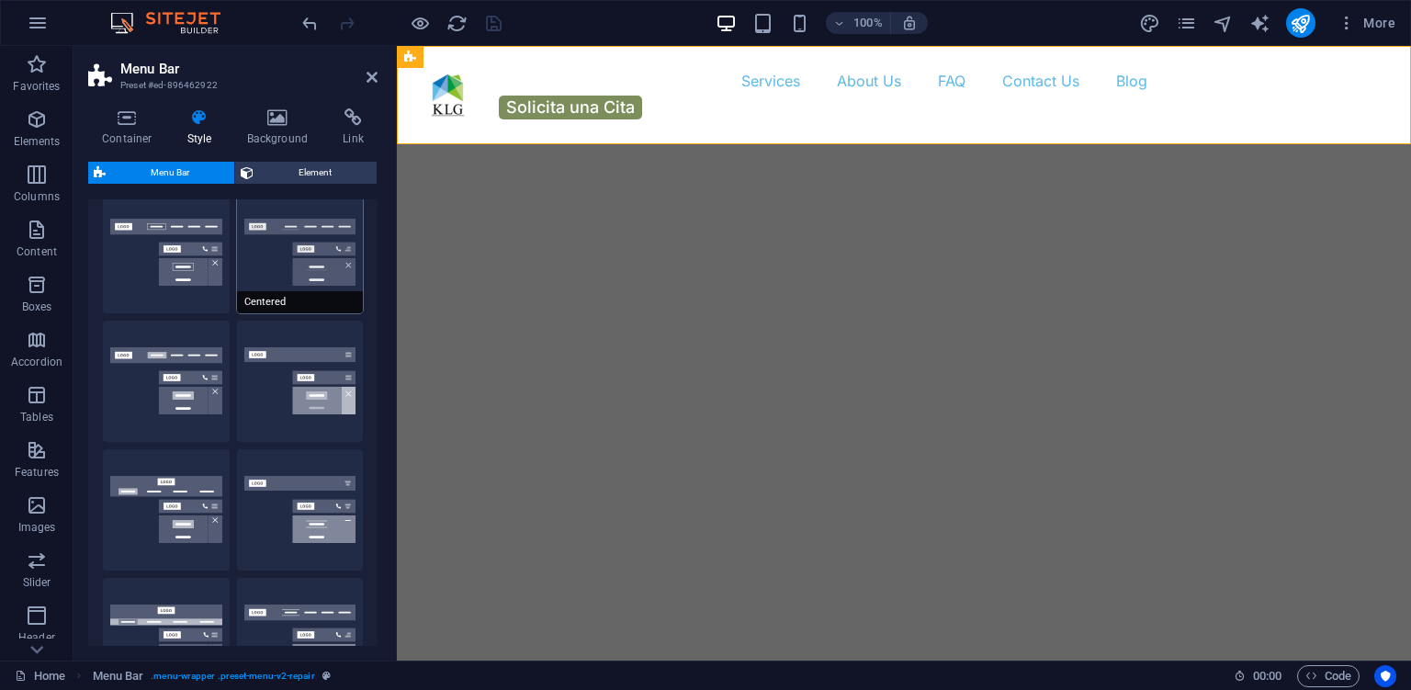
scroll to position [0, 0]
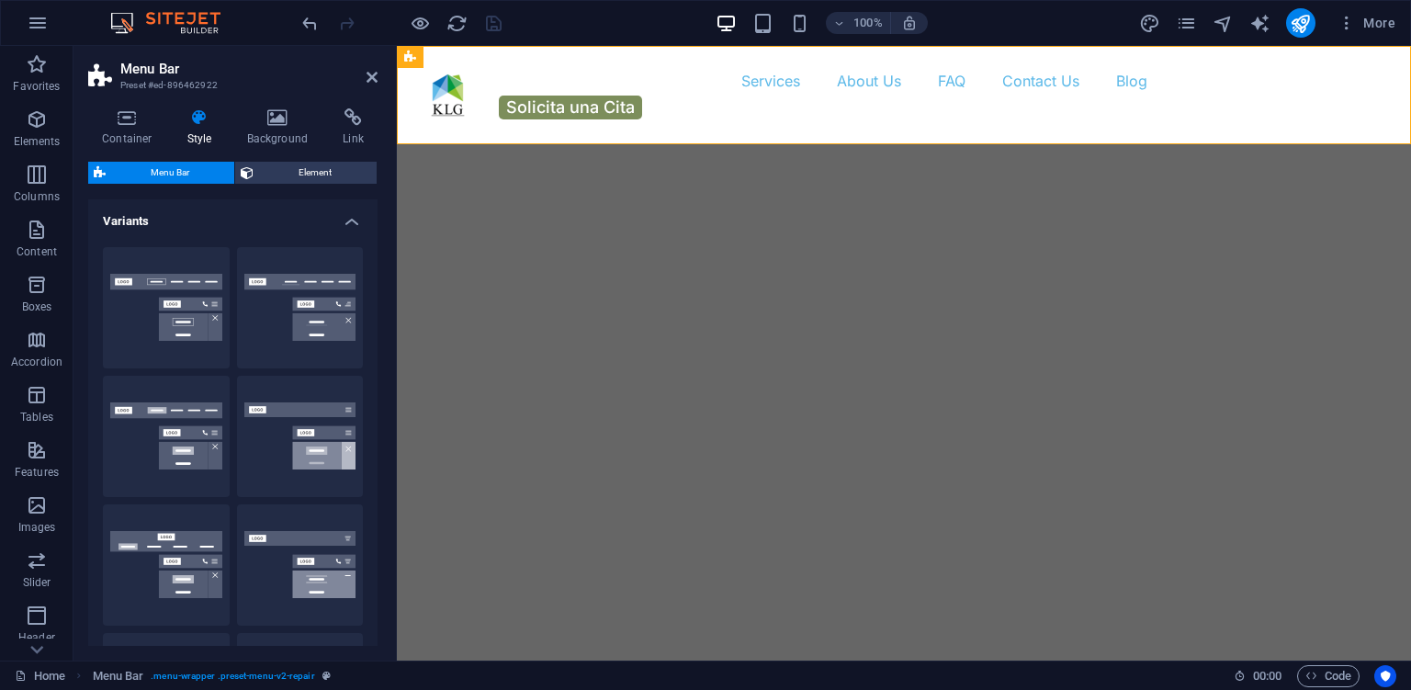
click at [190, 423] on div "Default" at bounding box center [166, 436] width 127 height 121
click at [131, 438] on button "Default" at bounding box center [166, 436] width 127 height 121
type input "1"
select select "rem"
type input "1"
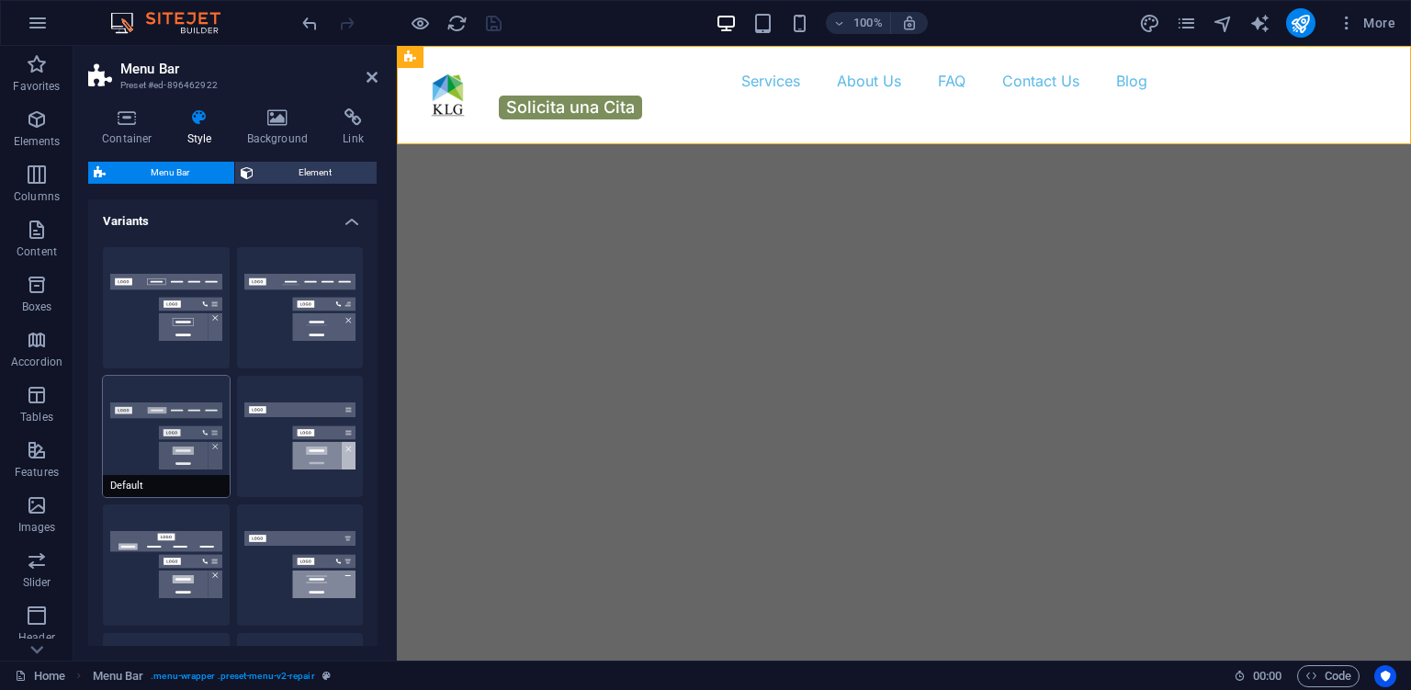
type input "1"
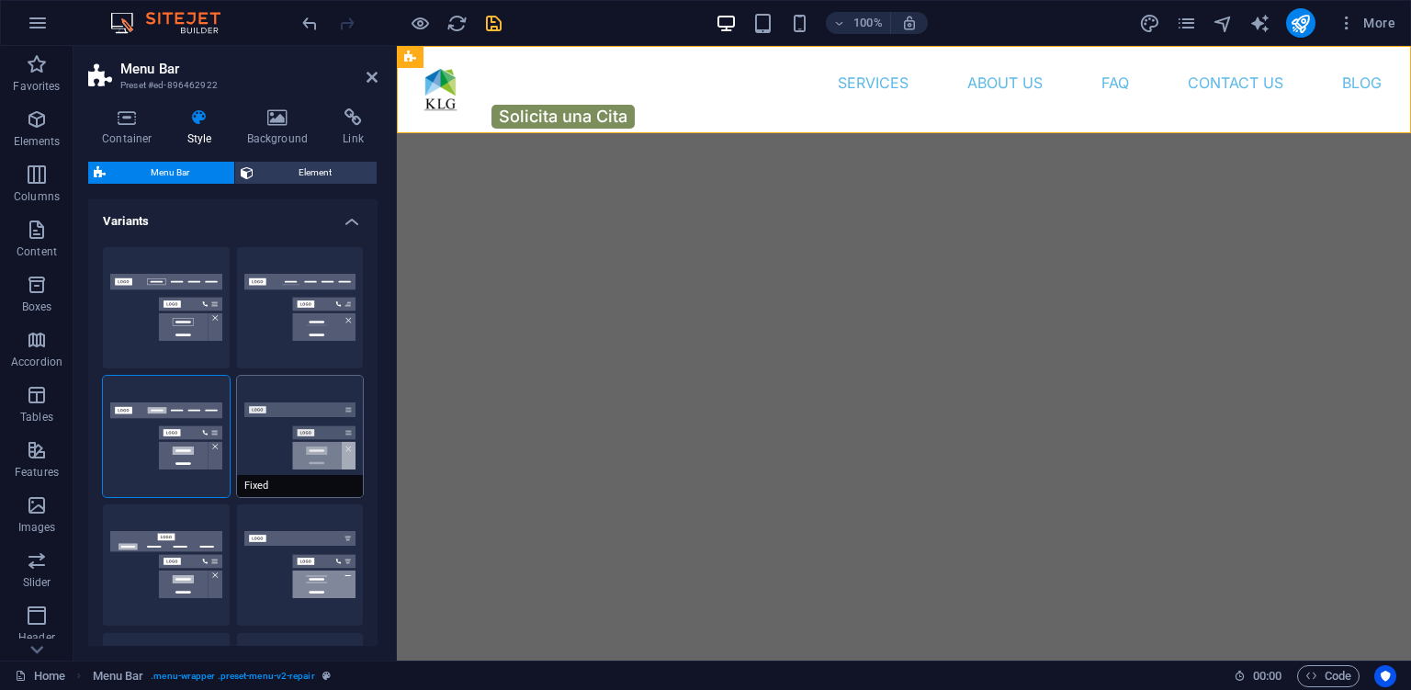
click at [310, 436] on button "Fixed" at bounding box center [300, 436] width 127 height 121
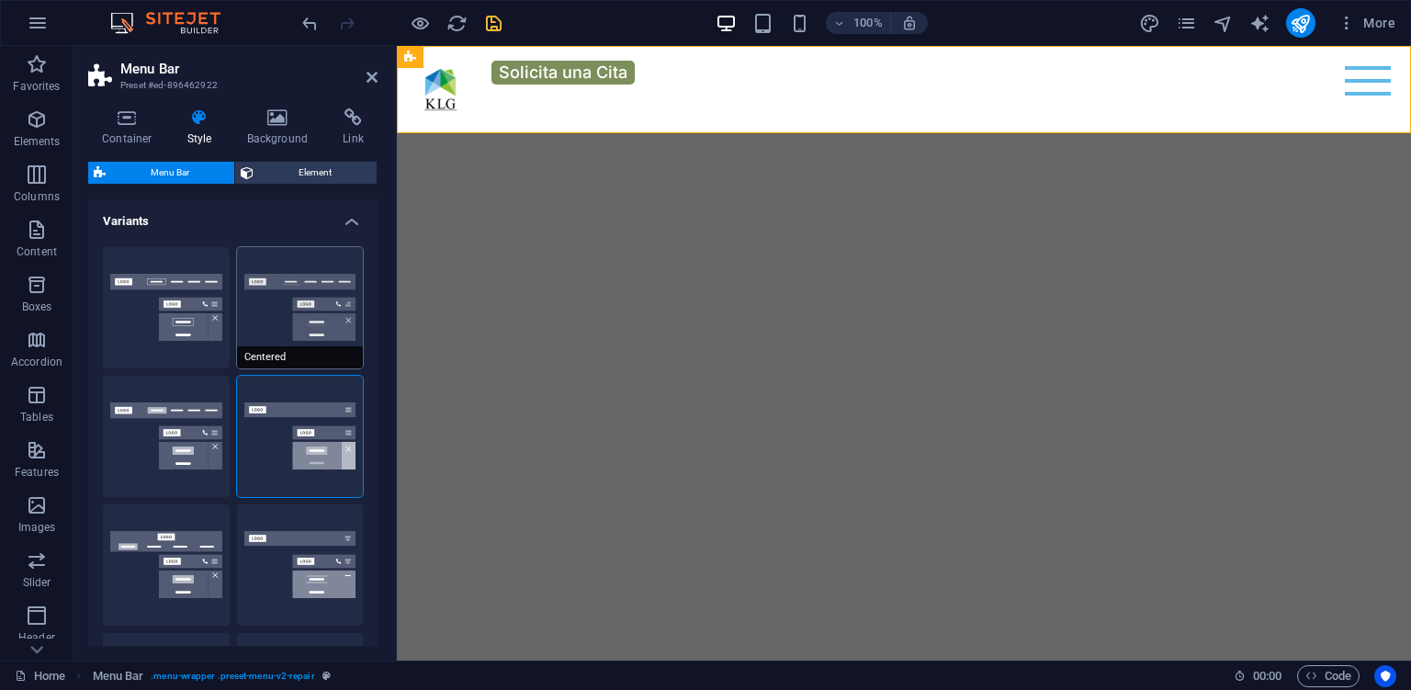
click at [314, 300] on button "Centered" at bounding box center [300, 307] width 127 height 121
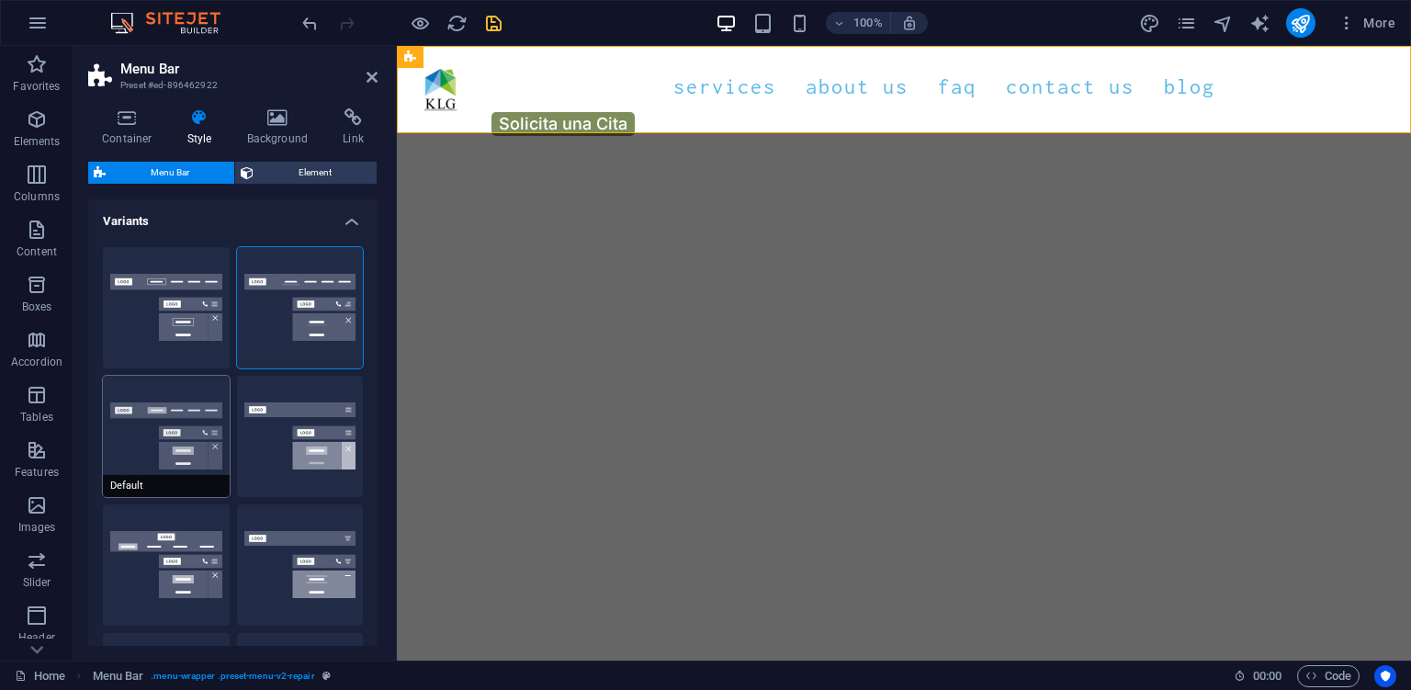
click at [120, 445] on button "Default" at bounding box center [166, 436] width 127 height 121
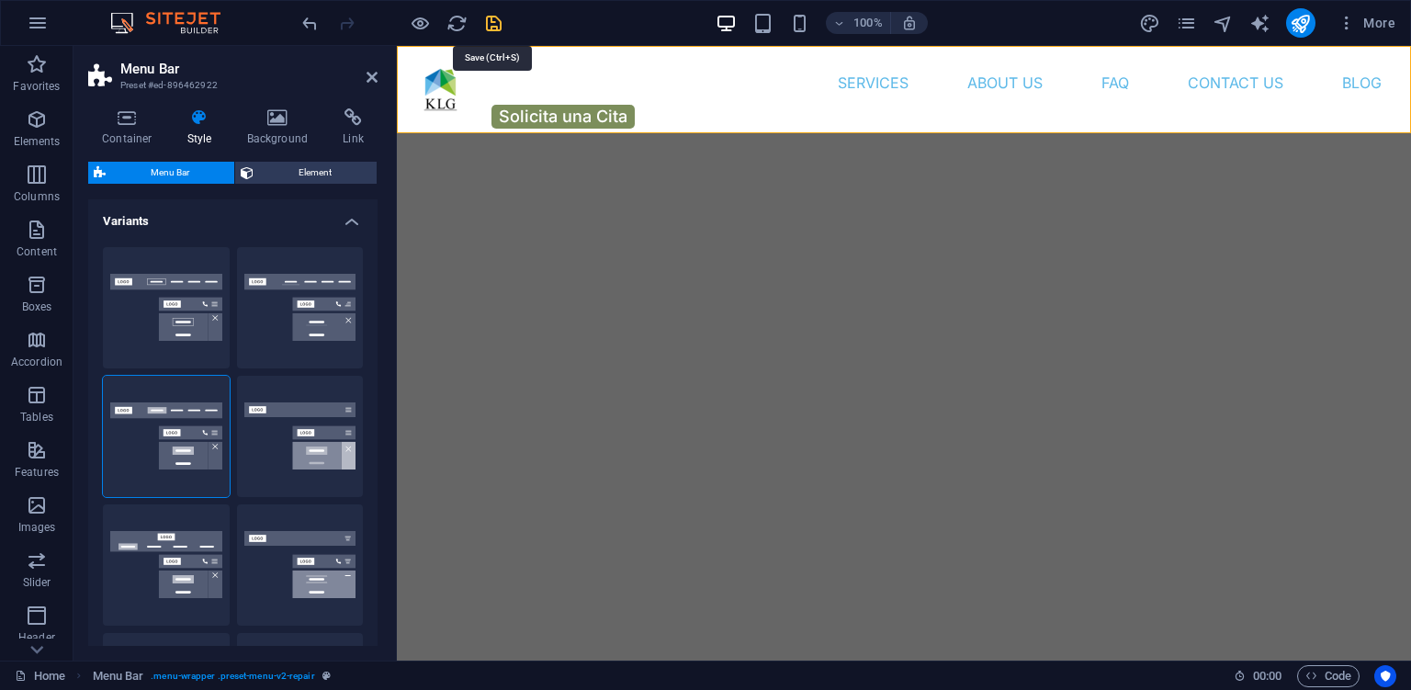
drag, startPoint x: 499, startPoint y: 19, endPoint x: 496, endPoint y: 91, distance: 71.7
click at [499, 19] on icon "save" at bounding box center [493, 23] width 21 height 21
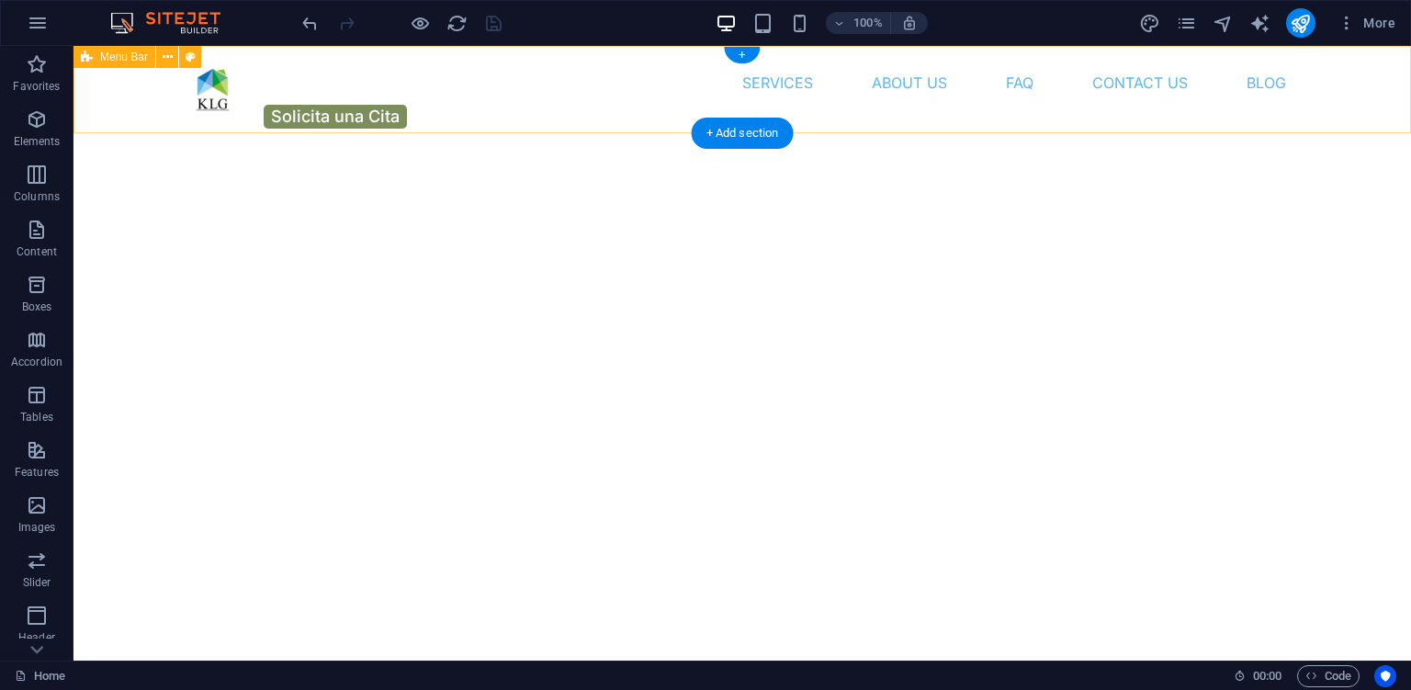
click at [114, 112] on div "Services About Us FAQ Contact Us Blog Solicita una Cita" at bounding box center [741, 95] width 1337 height 98
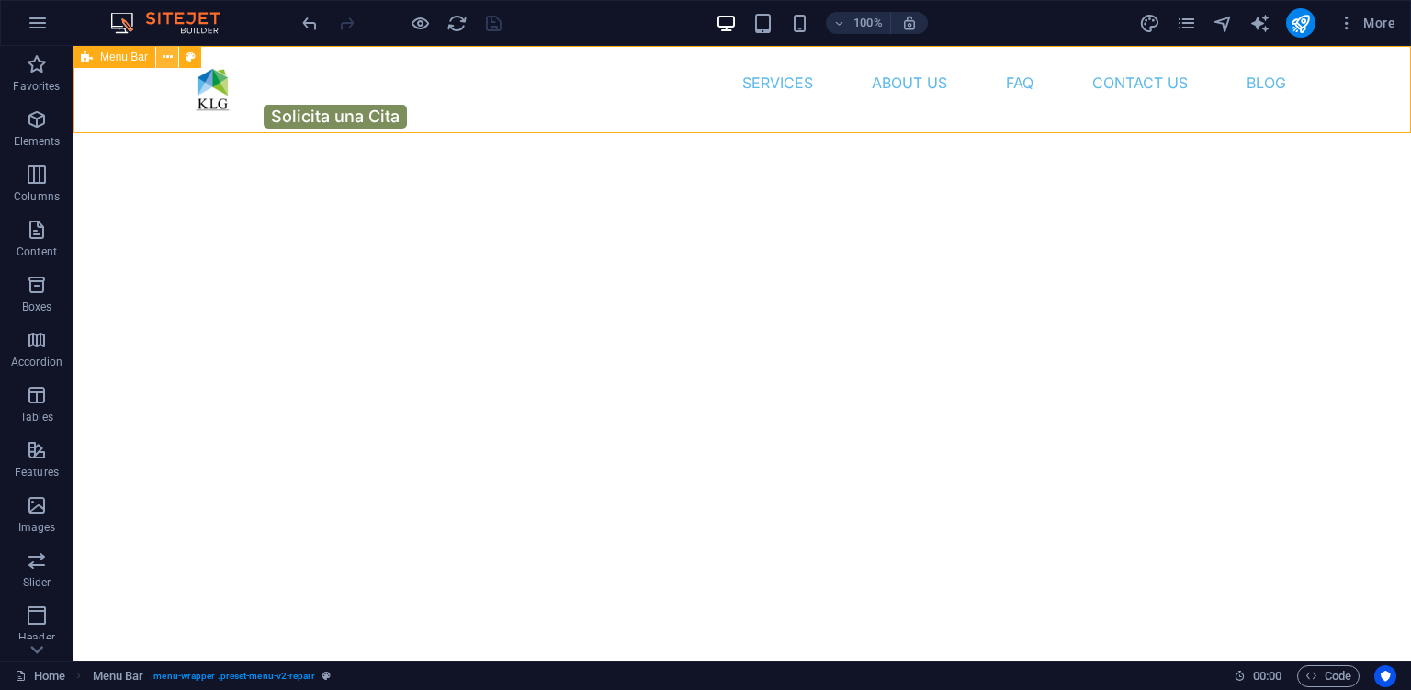
click at [170, 60] on icon at bounding box center [168, 57] width 10 height 19
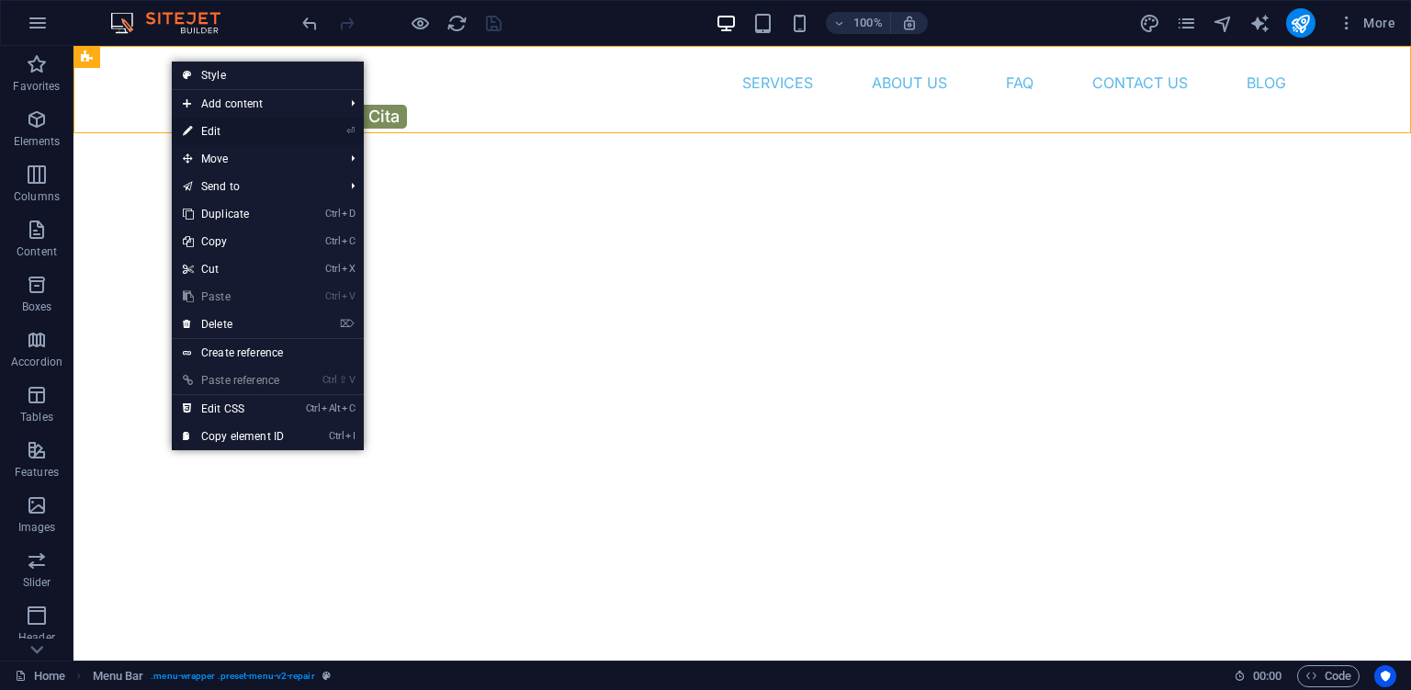
click at [221, 133] on link "⏎ Edit" at bounding box center [233, 132] width 123 height 28
select select "rem"
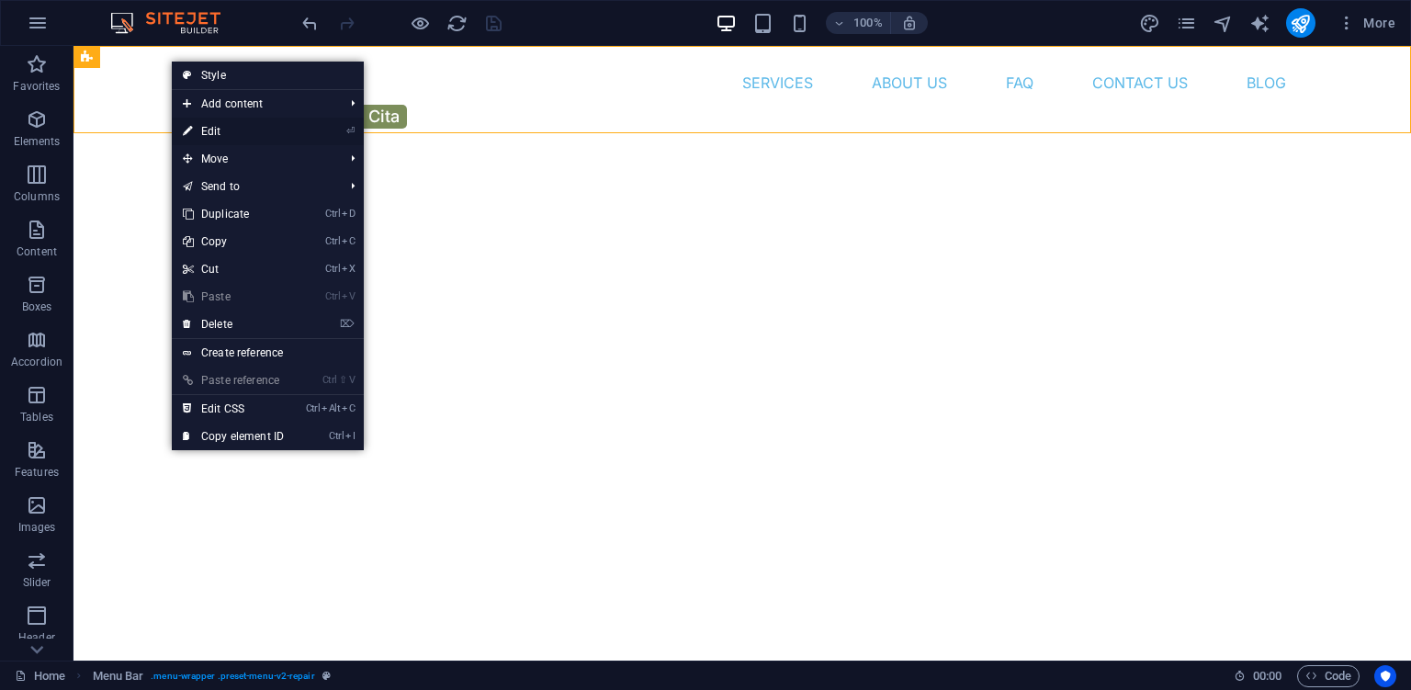
select select "rem"
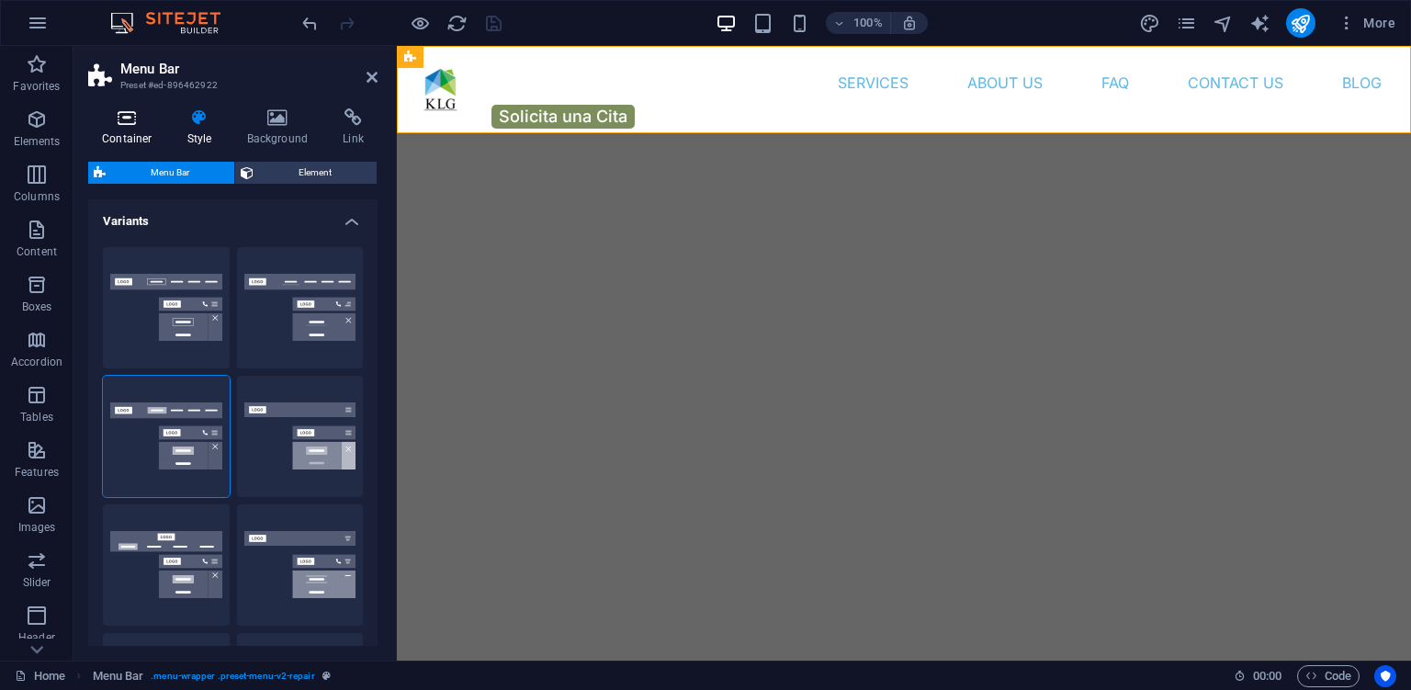
click at [134, 118] on icon at bounding box center [127, 117] width 78 height 18
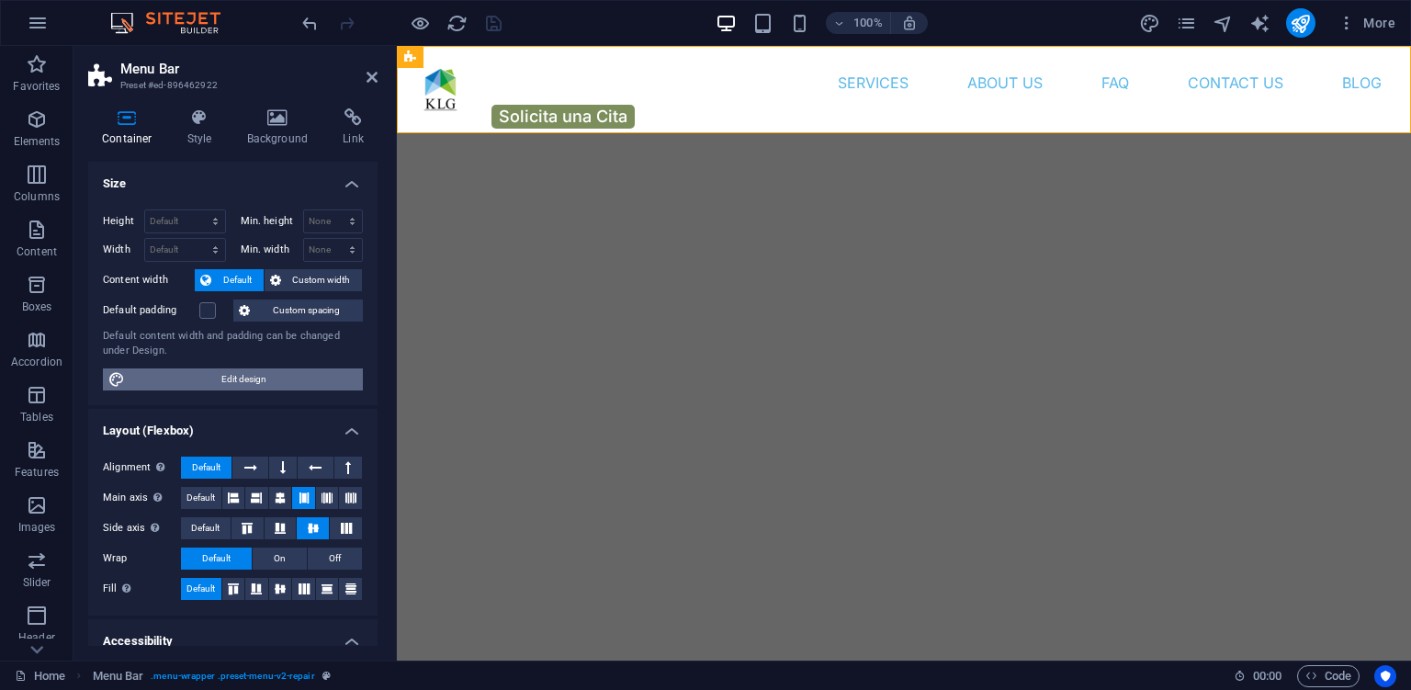
click at [300, 380] on span "Edit design" at bounding box center [243, 379] width 227 height 22
select select "px"
select select "400"
select select "px"
select select "rem"
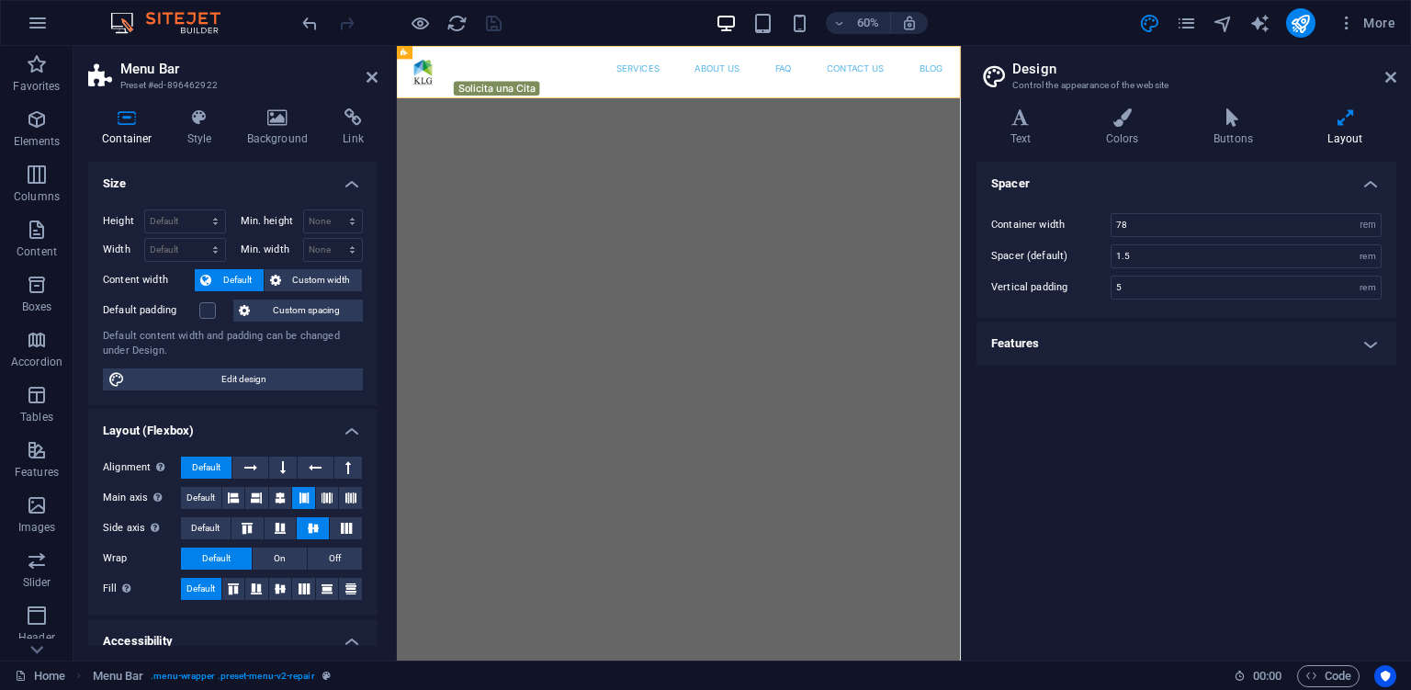
click at [1324, 340] on h4 "Features" at bounding box center [1186, 343] width 420 height 44
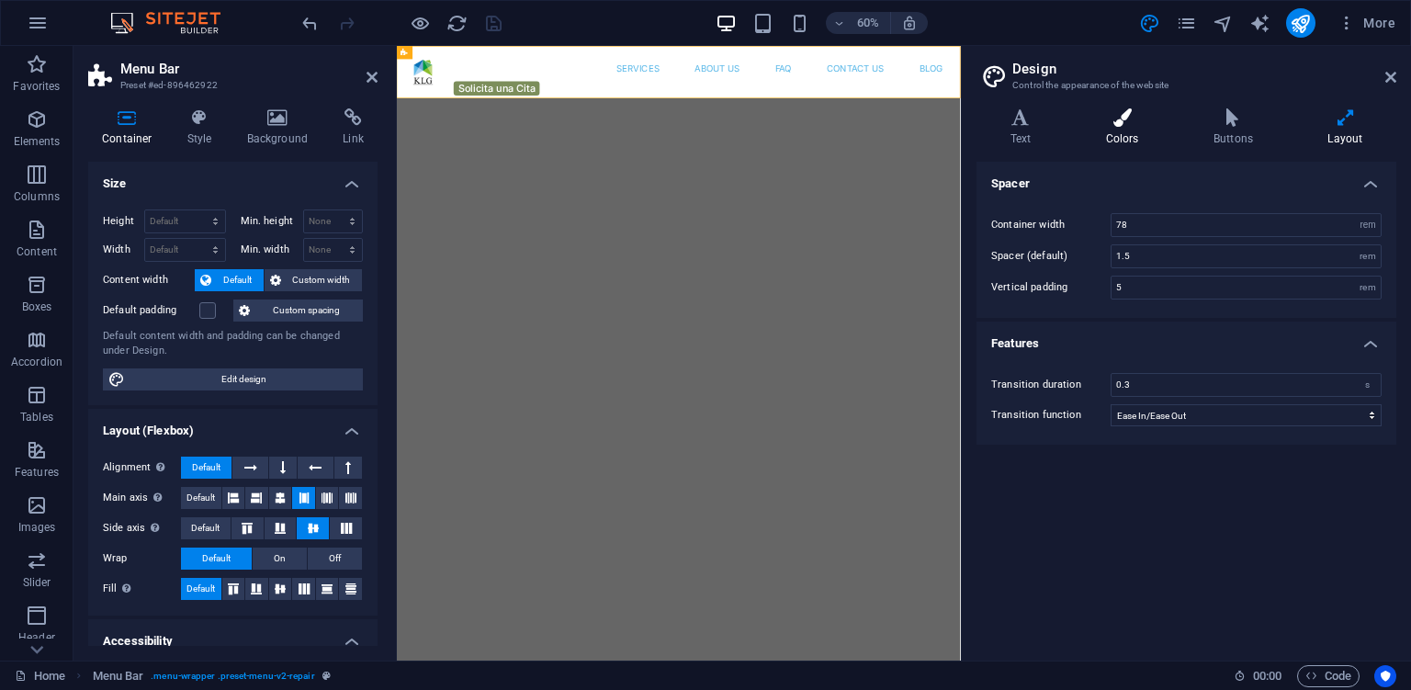
click at [1113, 117] on icon at bounding box center [1122, 117] width 100 height 18
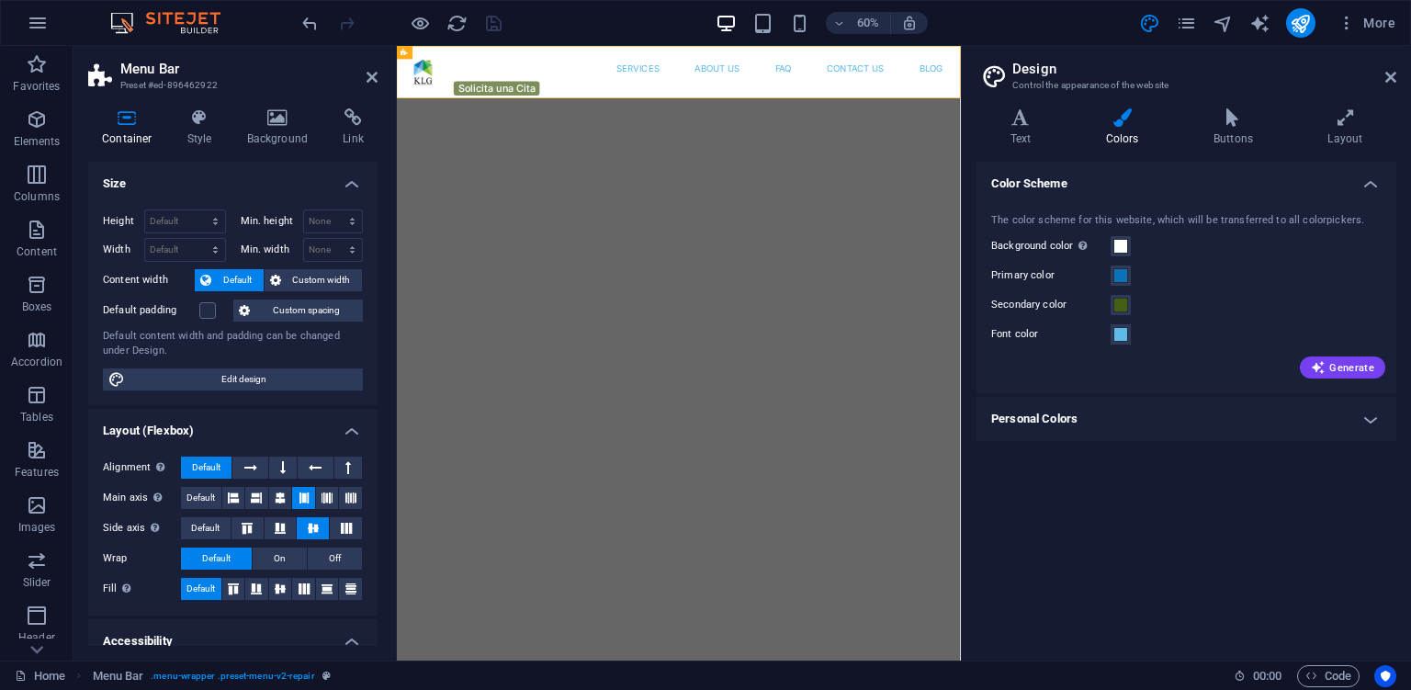
click at [1347, 415] on h4 "Personal Colors" at bounding box center [1186, 419] width 420 height 44
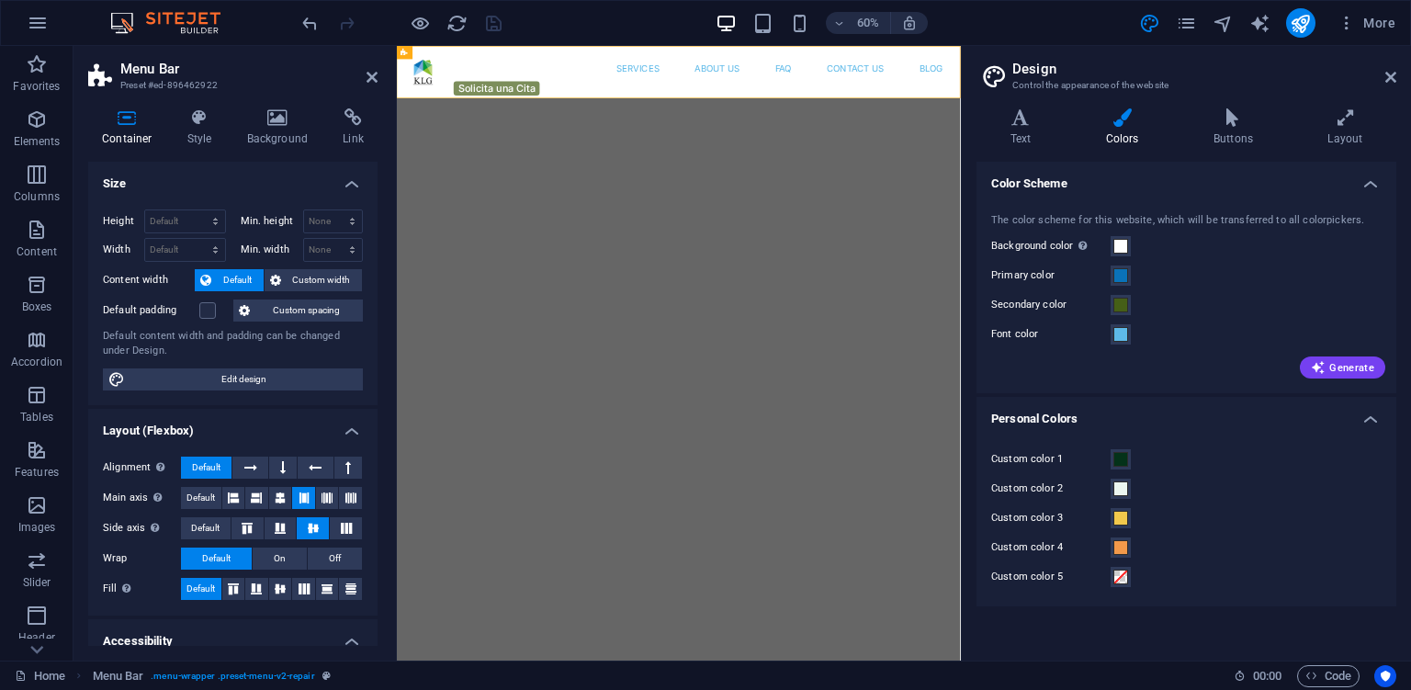
click at [1352, 416] on h4 "Personal Colors" at bounding box center [1186, 413] width 420 height 33
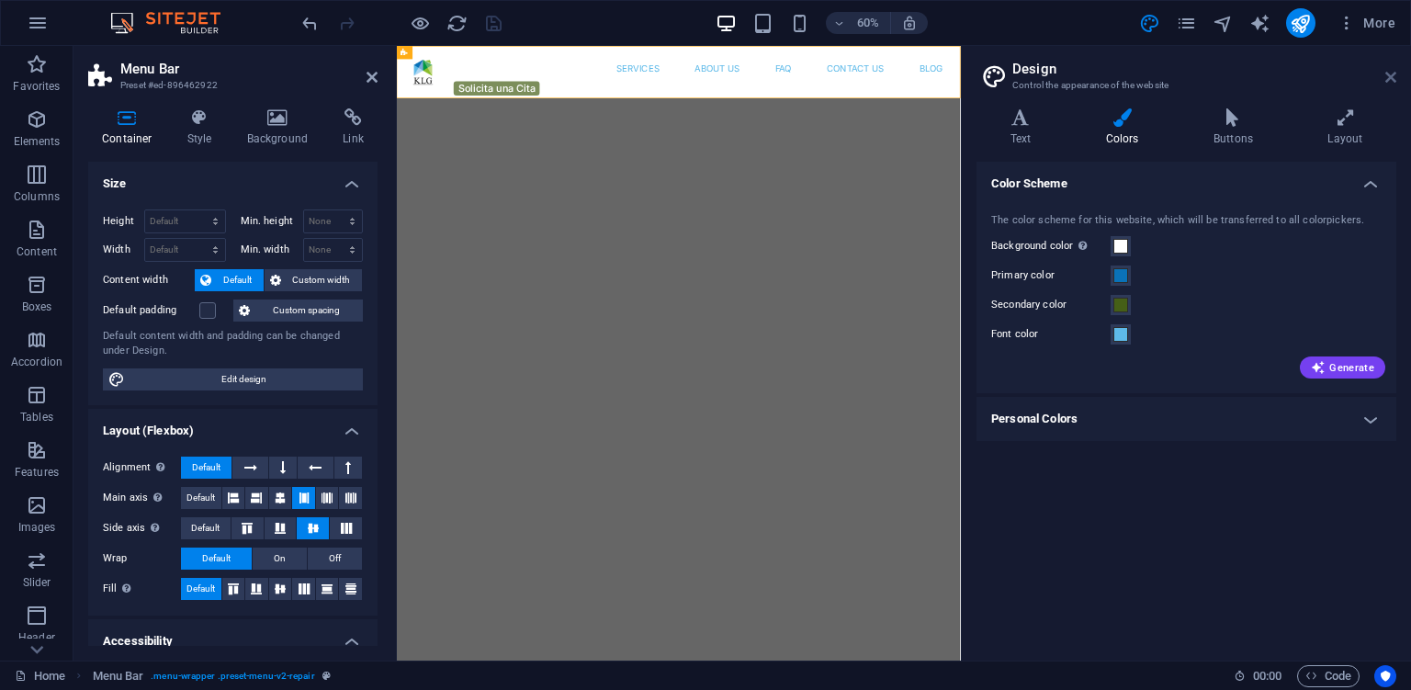
click at [1395, 75] on icon at bounding box center [1390, 77] width 11 height 15
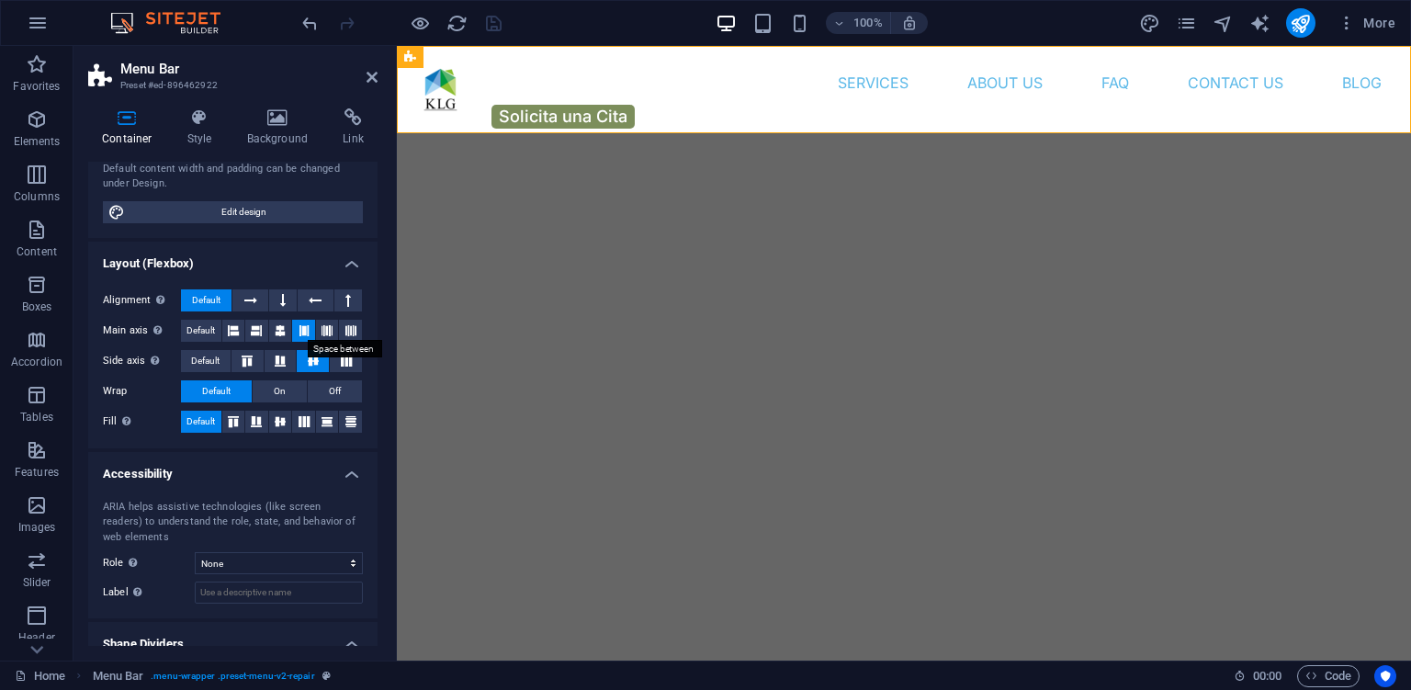
scroll to position [227, 0]
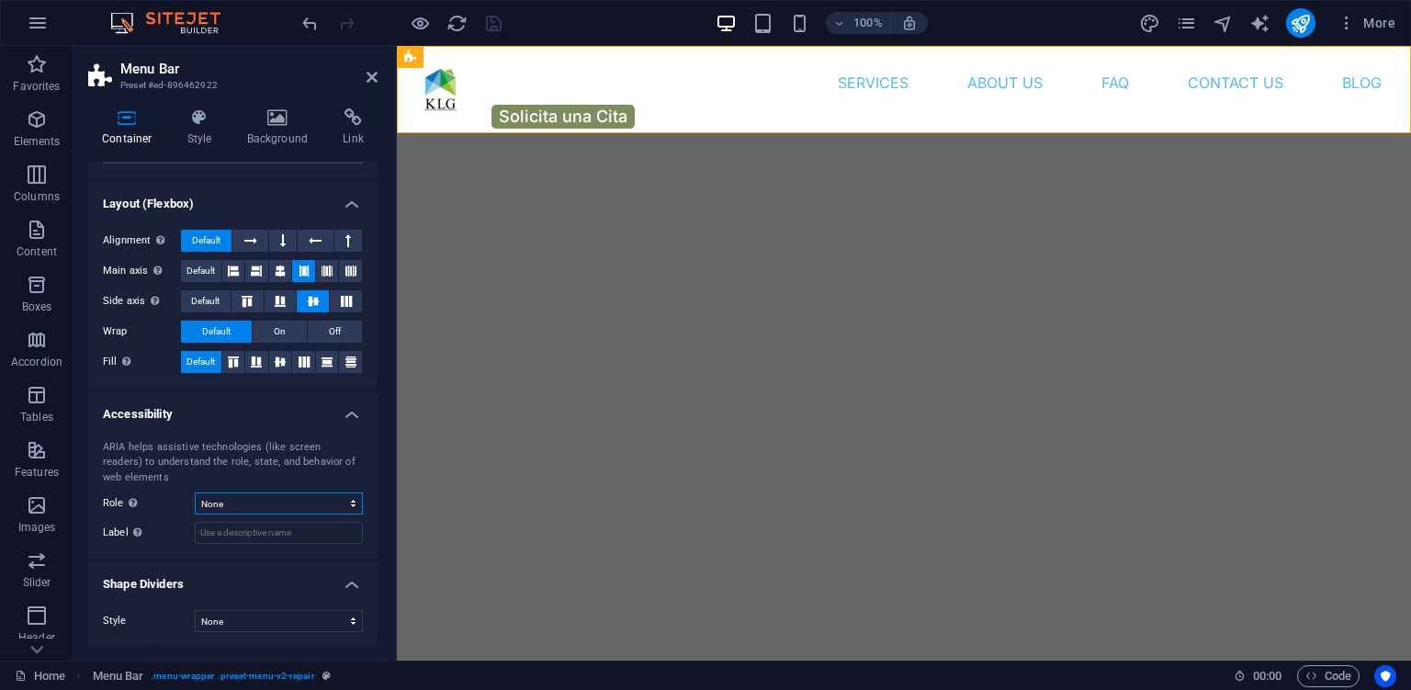
click at [195, 492] on select "None Alert Article Banner Comment Complementary Dialog Footer Header Marquee Pr…" at bounding box center [279, 503] width 168 height 22
click at [282, 496] on select "None Alert Article Banner Comment Complementary Dialog Footer Header Marquee Pr…" at bounding box center [279, 503] width 168 height 22
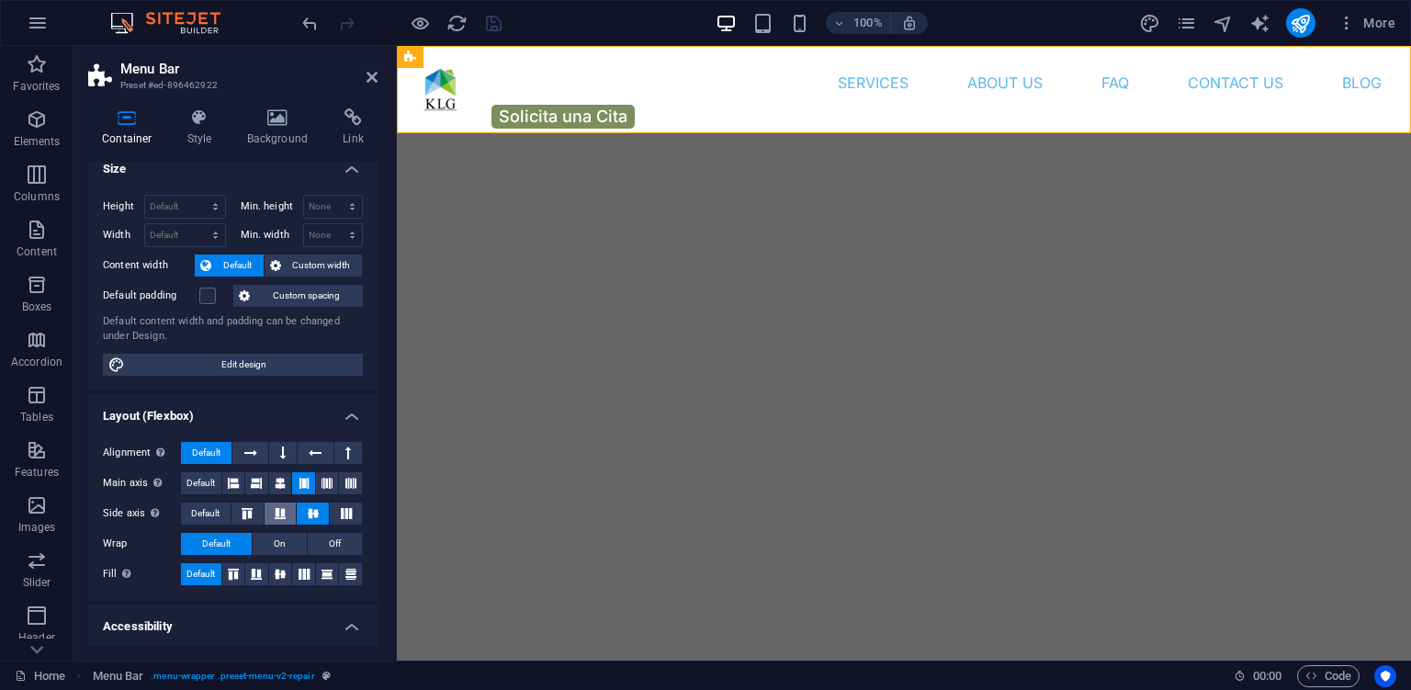
scroll to position [0, 0]
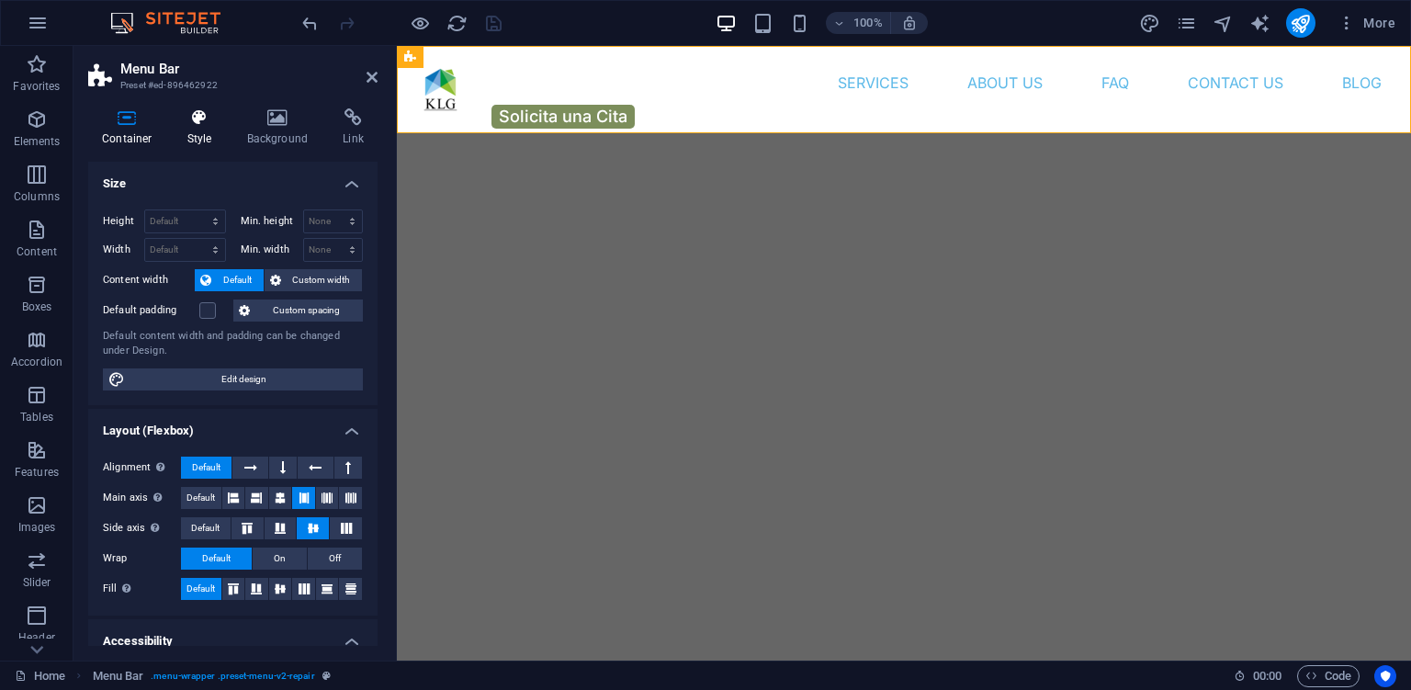
click at [203, 124] on icon at bounding box center [200, 117] width 52 height 18
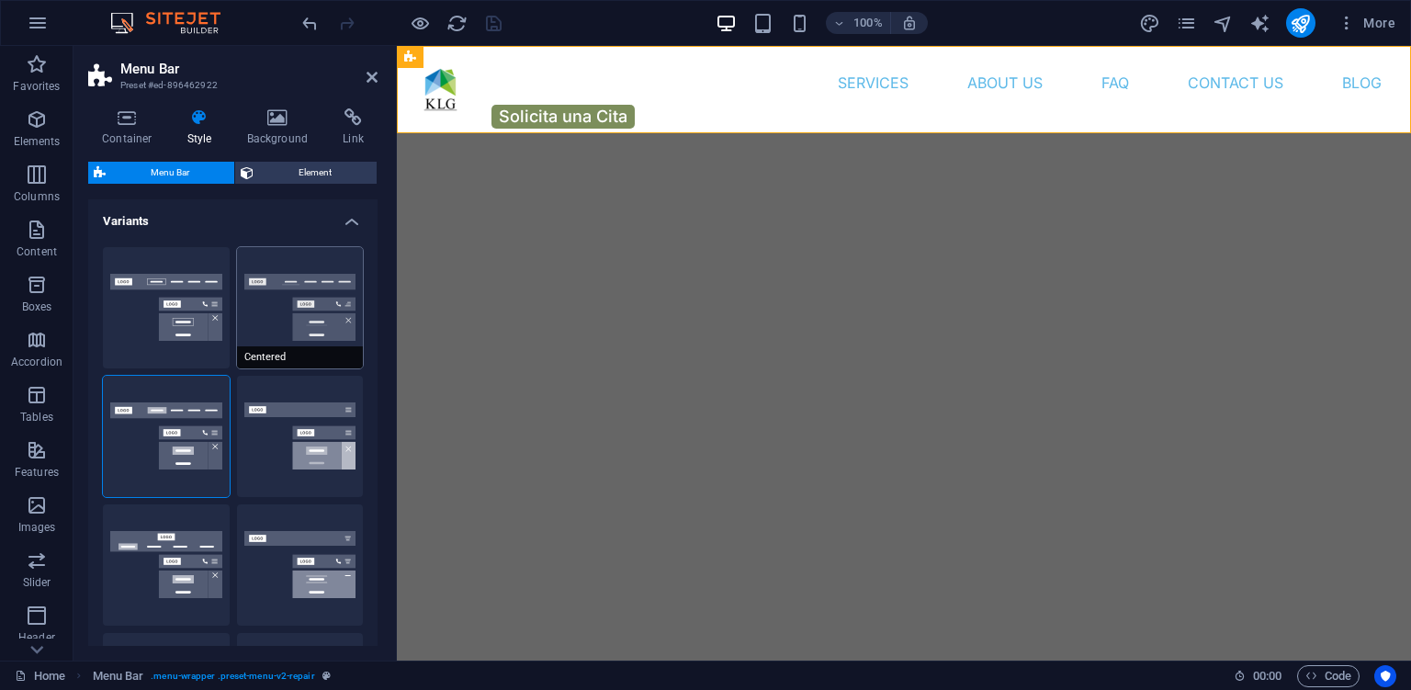
click at [299, 325] on button "Centered" at bounding box center [300, 307] width 127 height 121
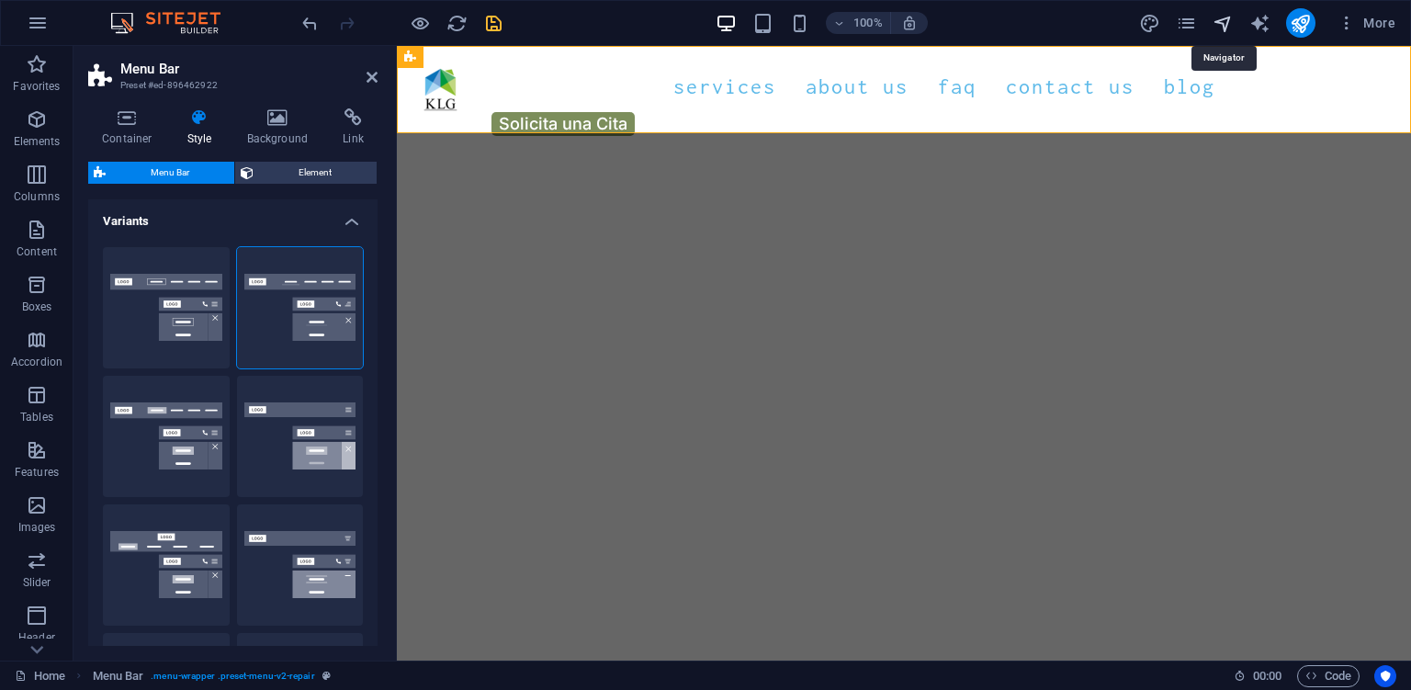
click at [1228, 18] on icon "navigator" at bounding box center [1222, 23] width 21 height 21
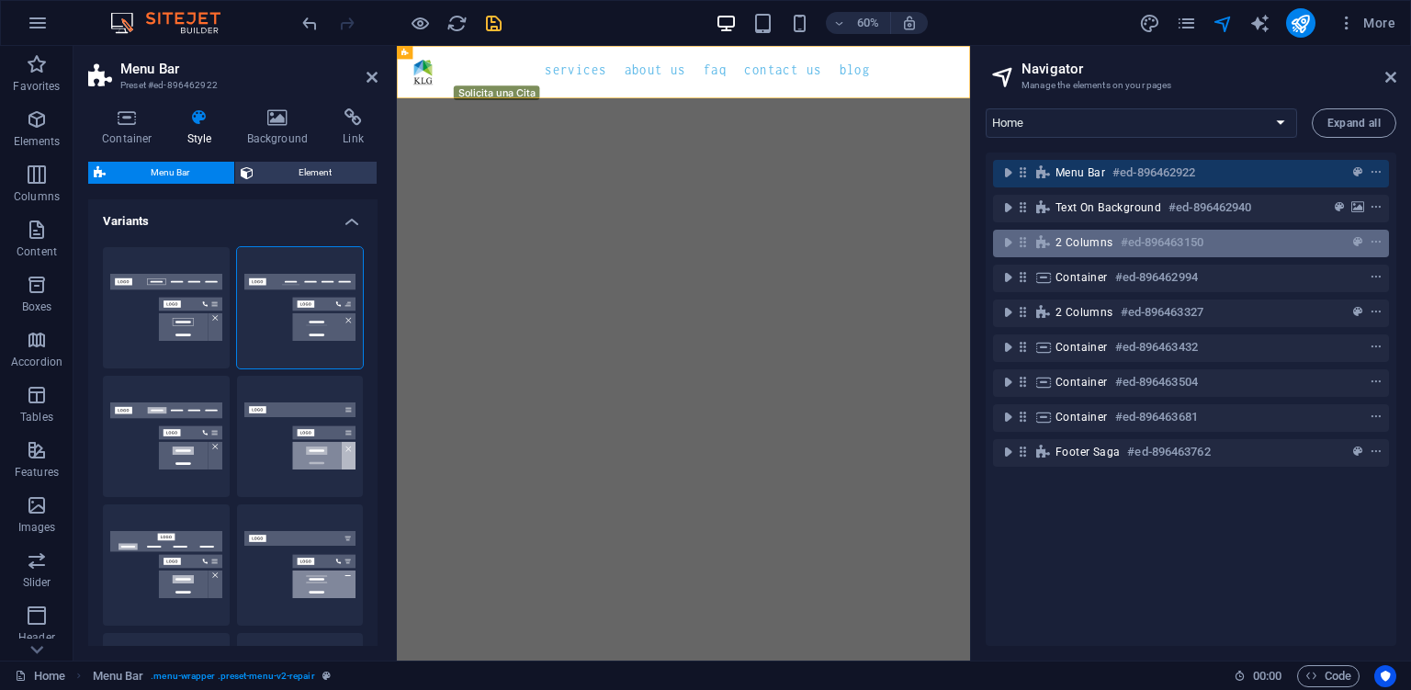
click at [1154, 241] on h6 "#ed-896463150" at bounding box center [1162, 242] width 83 height 22
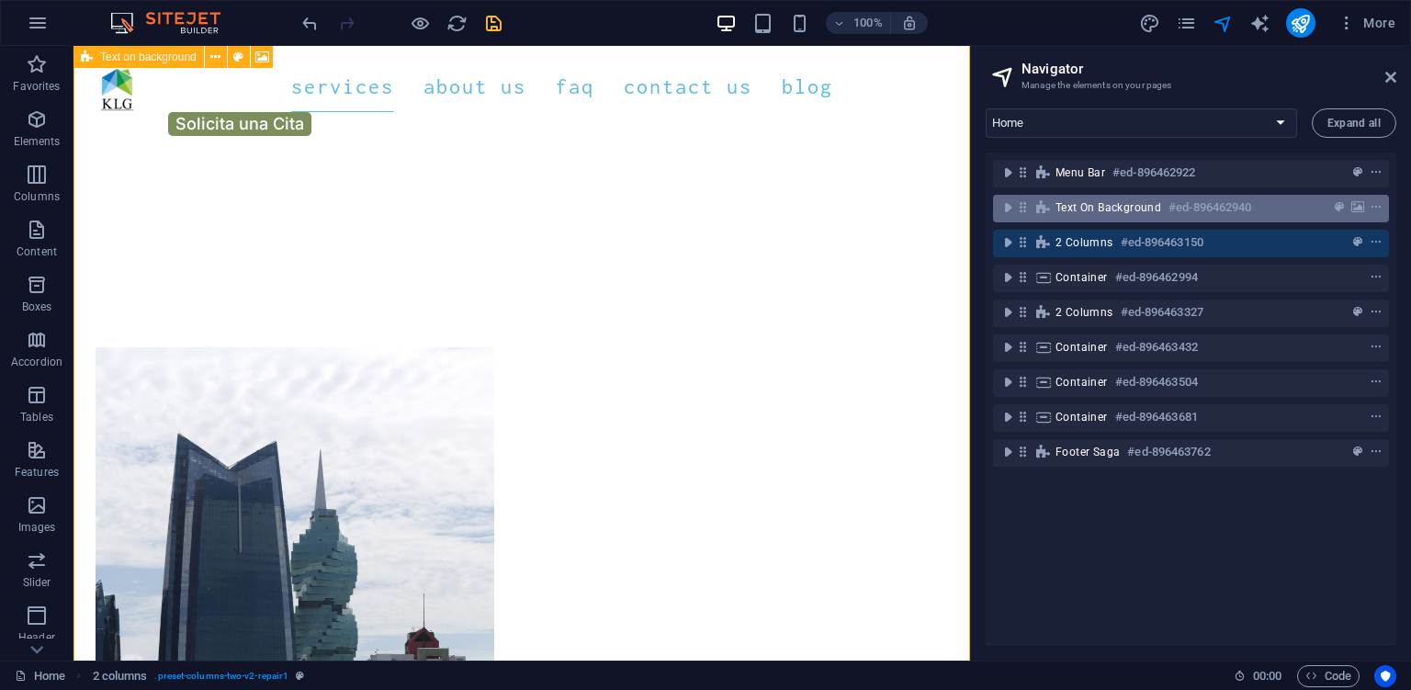
click at [1154, 211] on span "Text on background" at bounding box center [1108, 207] width 106 height 15
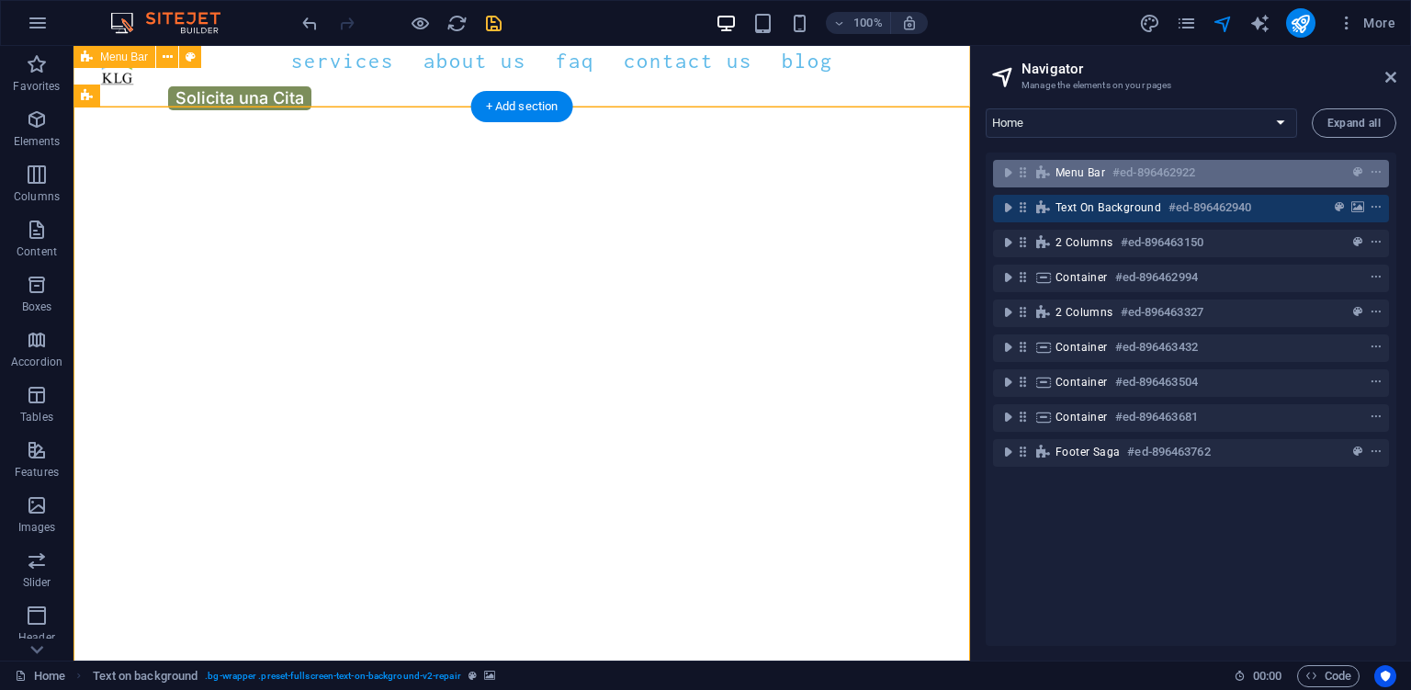
click at [1148, 174] on h6 "#ed-896462922" at bounding box center [1153, 173] width 83 height 22
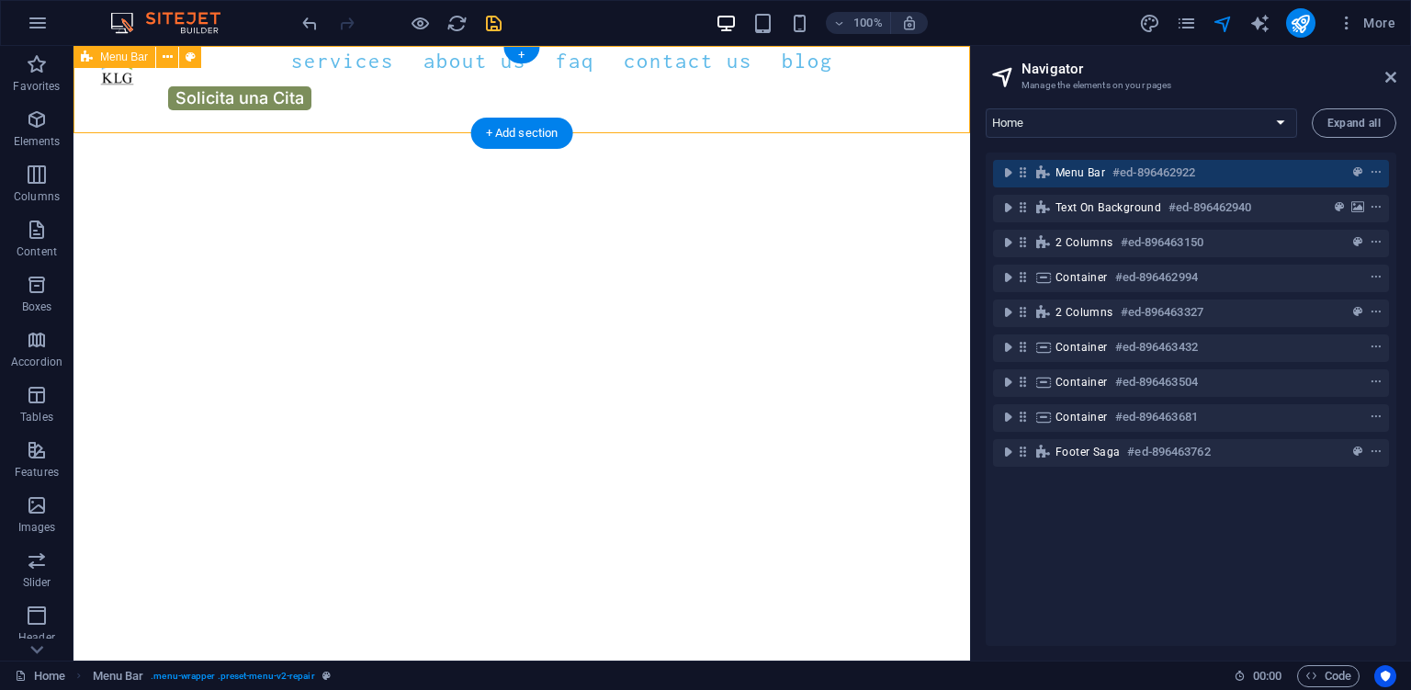
scroll to position [0, 0]
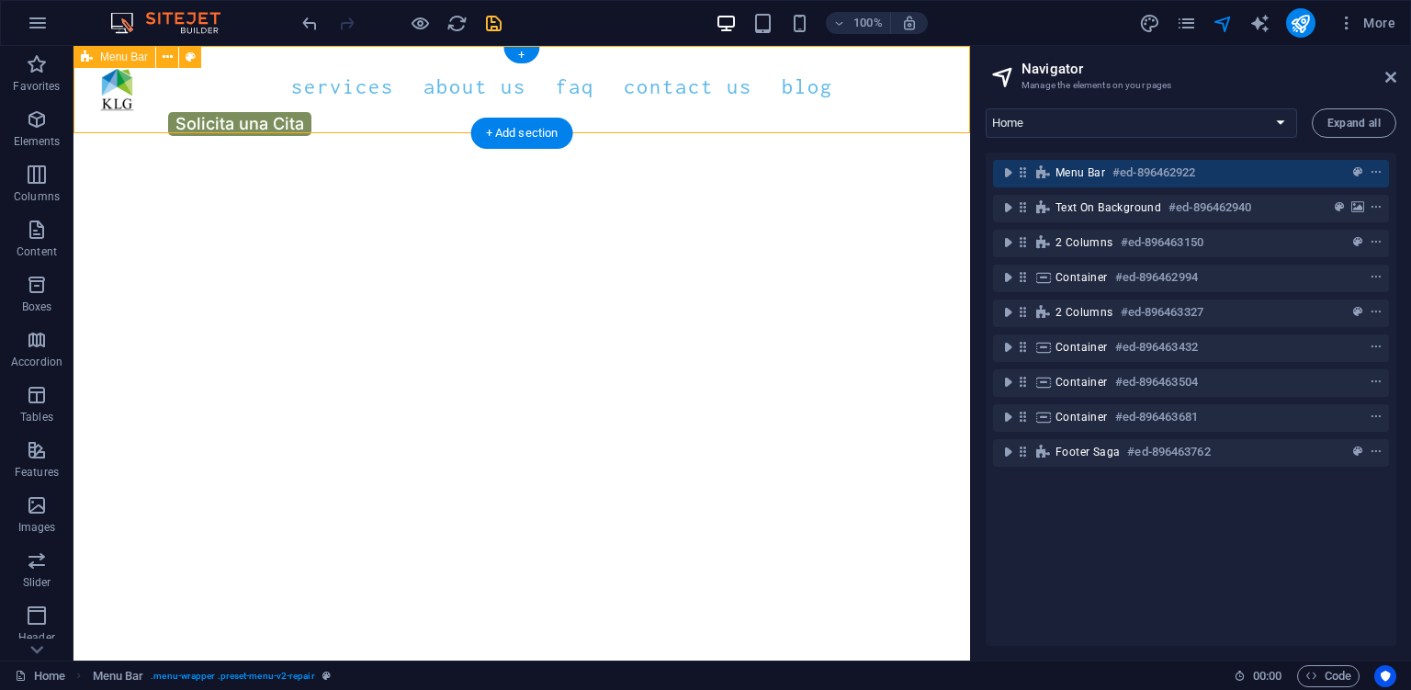
click at [149, 126] on div "Services About Us FAQ Contact Us Blog Solicita una Cita" at bounding box center [521, 99] width 896 height 106
select select "rem"
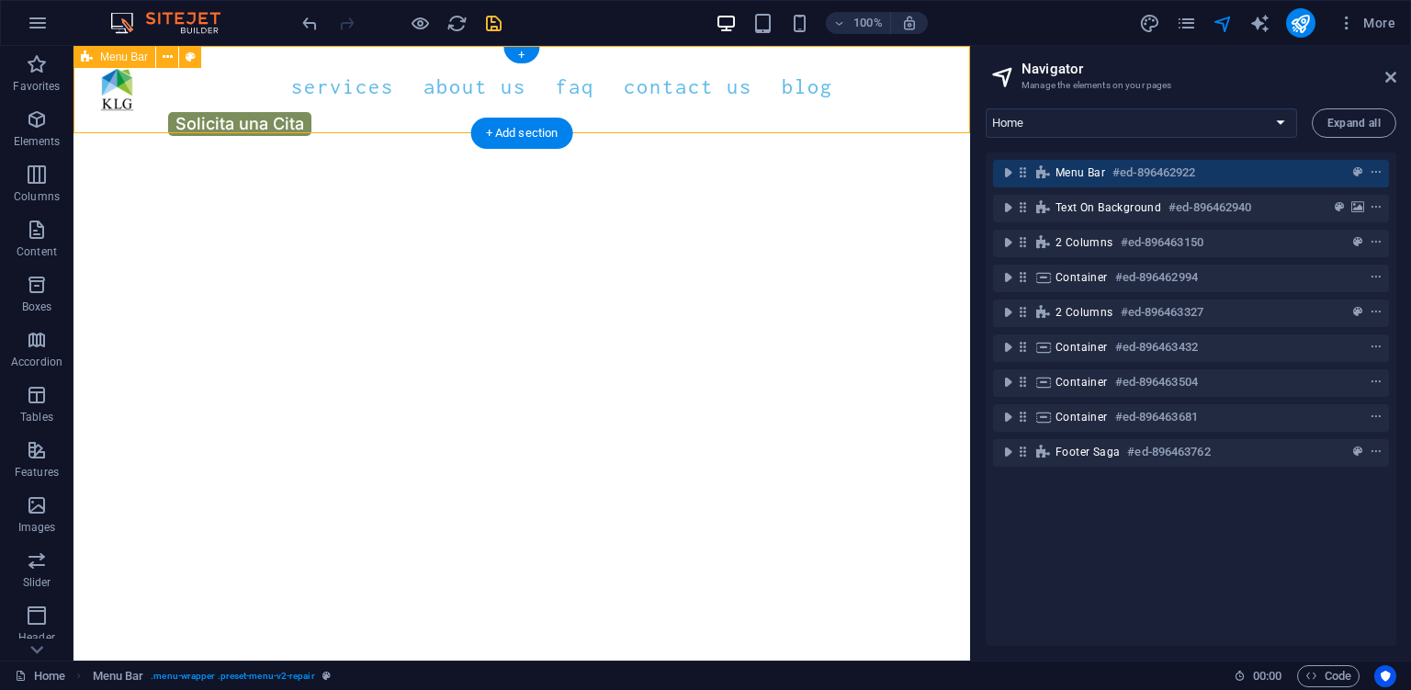
select select "rem"
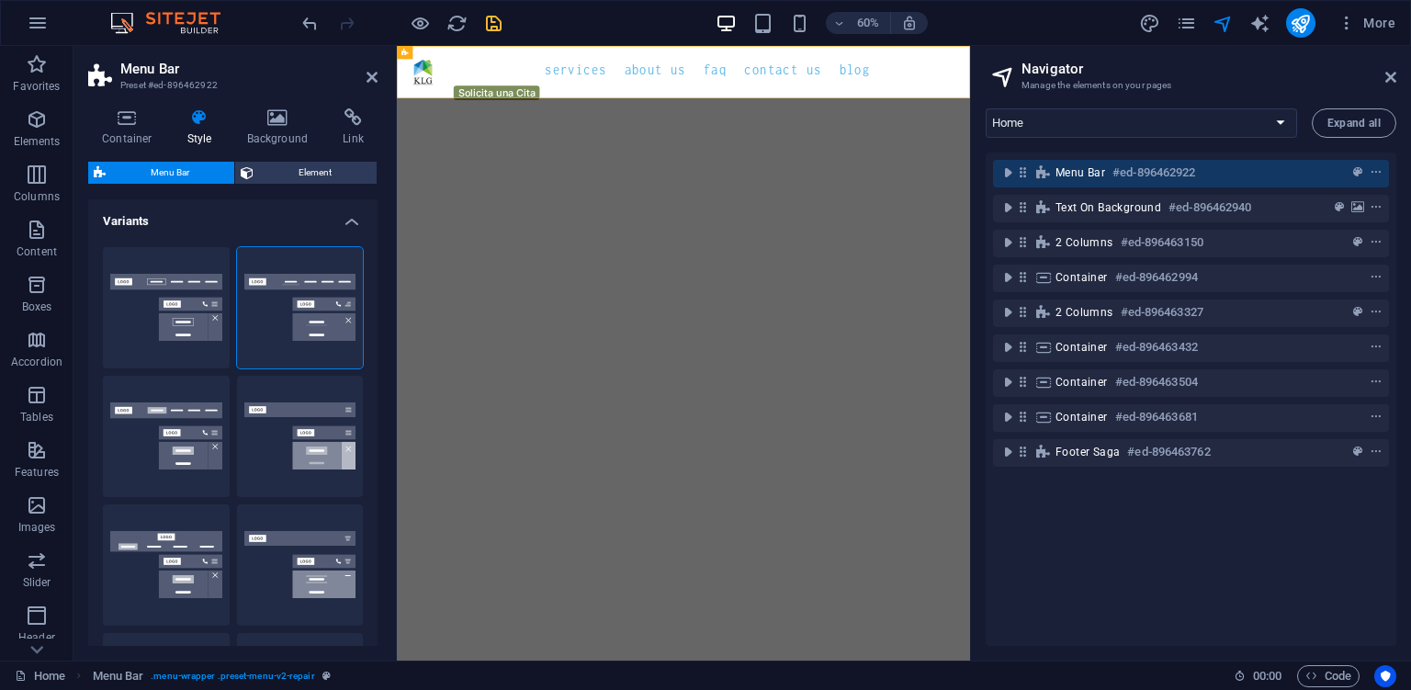
drag, startPoint x: 529, startPoint y: 483, endPoint x: 646, endPoint y: 223, distance: 284.9
click at [1234, 87] on h3 "Manage the elements on your pages" at bounding box center [1190, 85] width 338 height 17
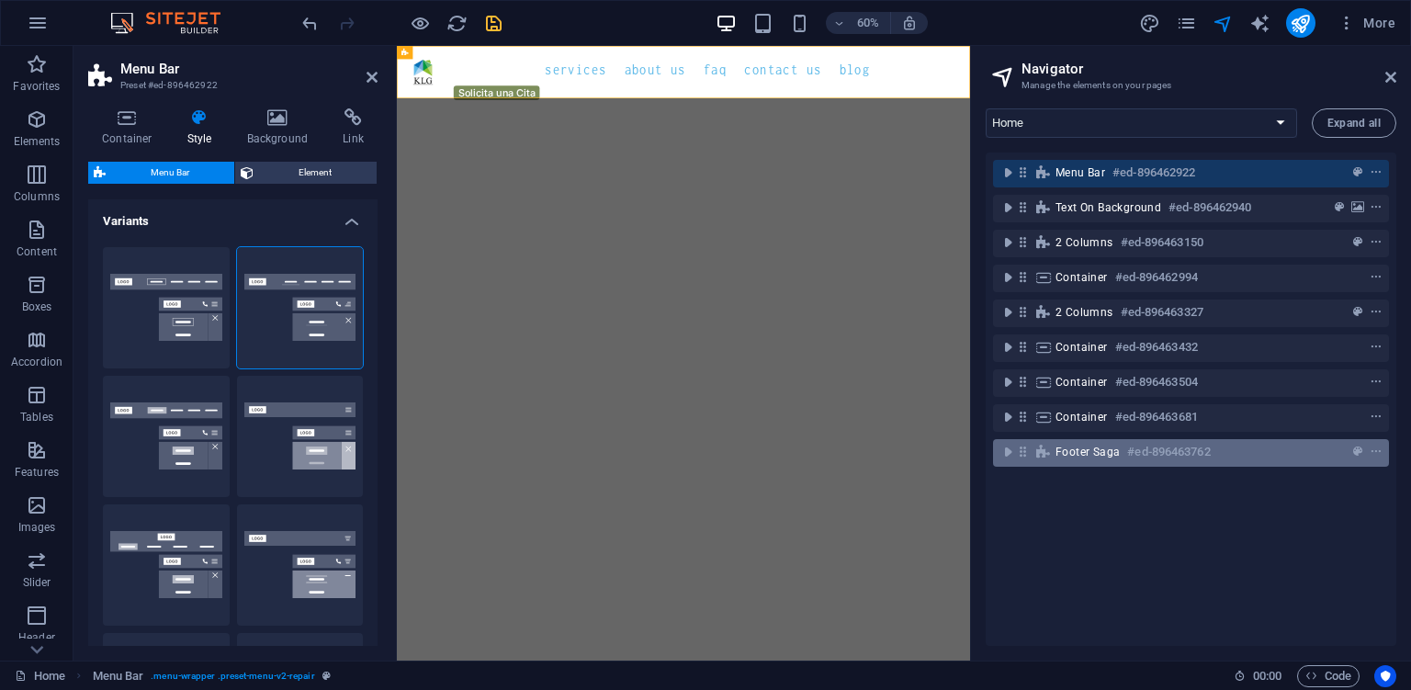
click at [1219, 458] on div "Footer Saga #ed-896463762" at bounding box center [1176, 452] width 242 height 22
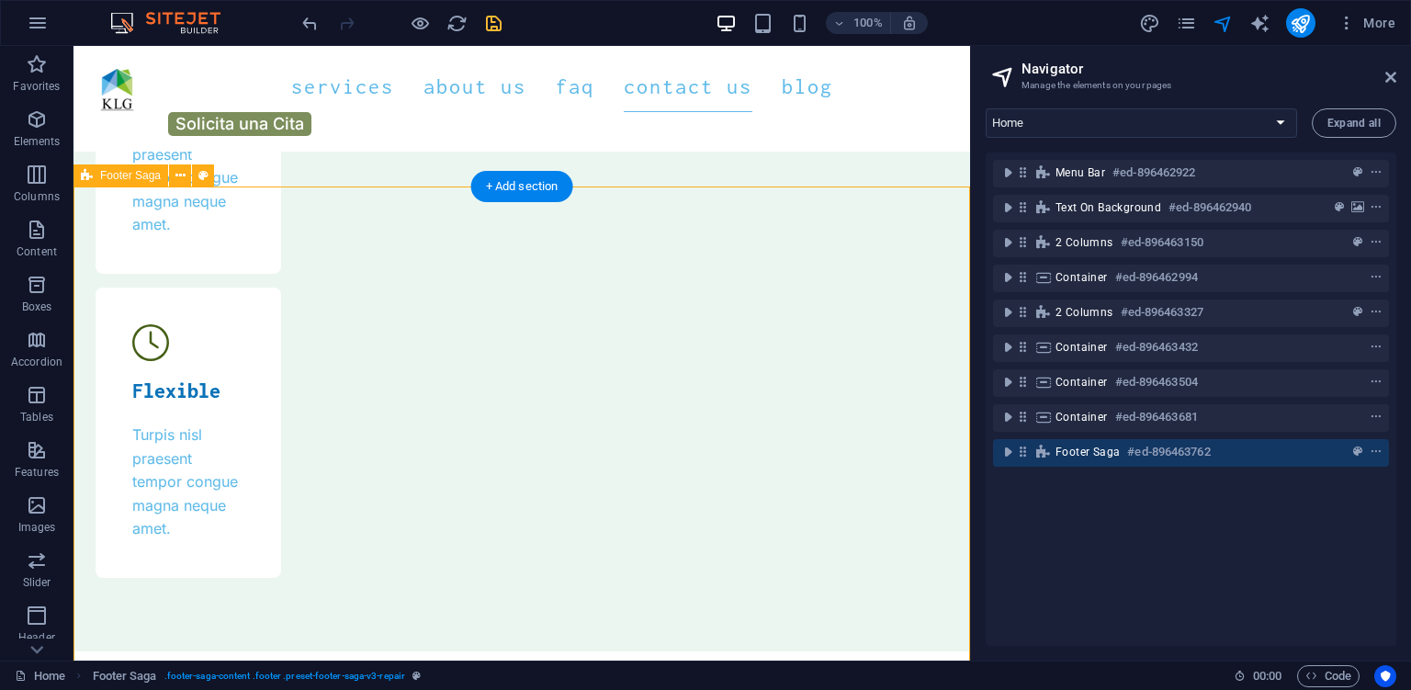
scroll to position [6915, 0]
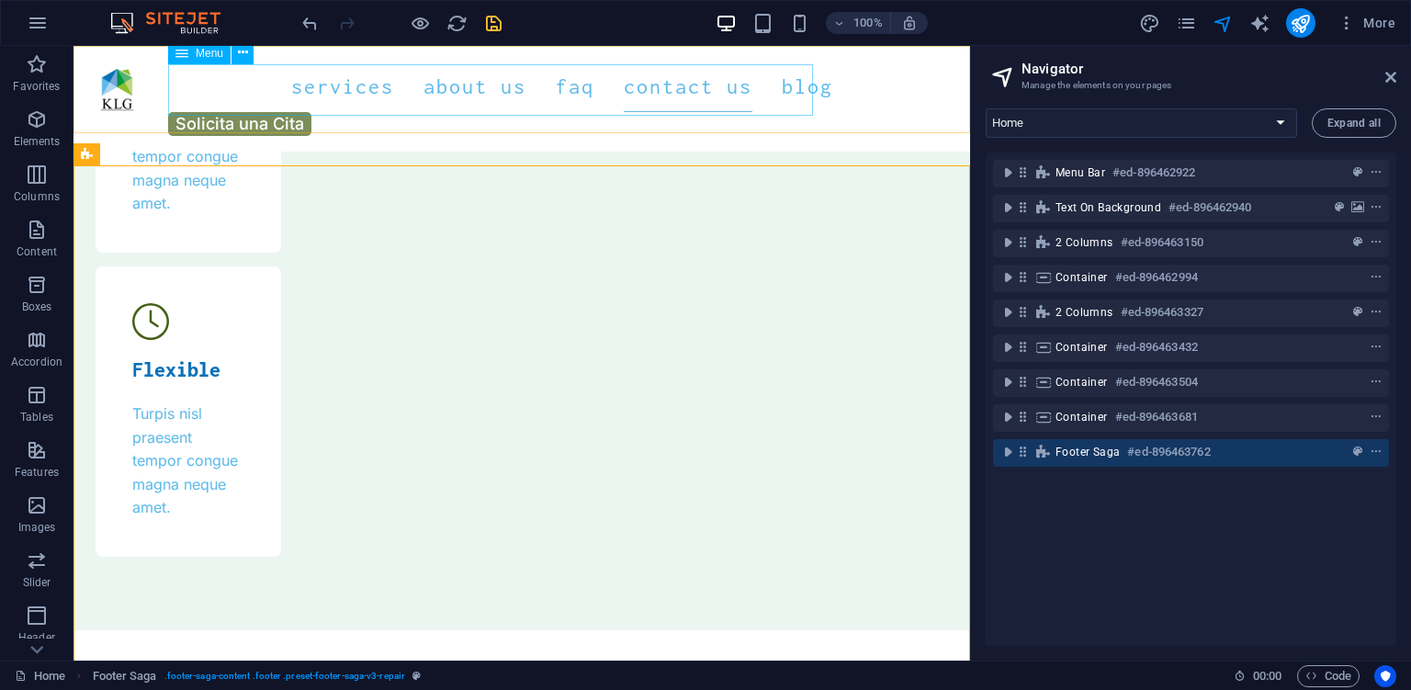
click at [468, 97] on nav "Services About Us FAQ Contact Us Blog" at bounding box center [521, 86] width 867 height 51
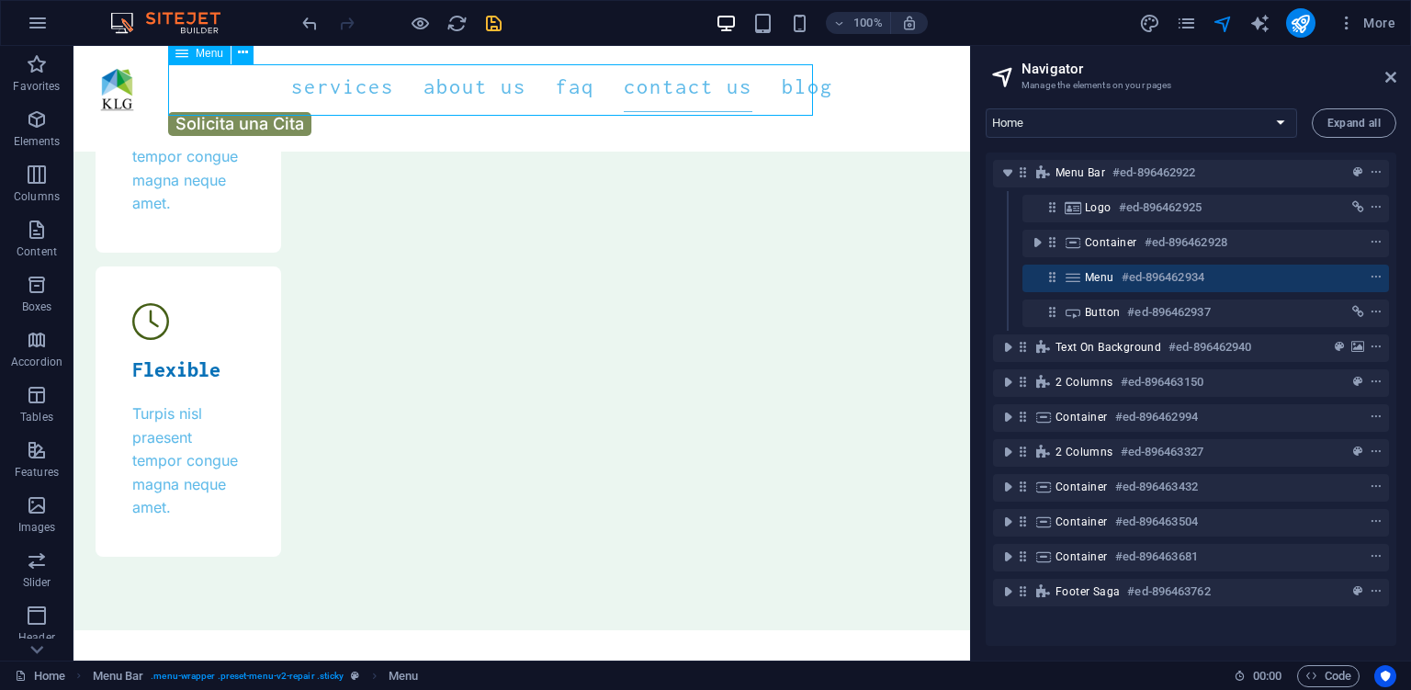
click at [468, 97] on nav "Services About Us FAQ Contact Us Blog" at bounding box center [521, 86] width 867 height 51
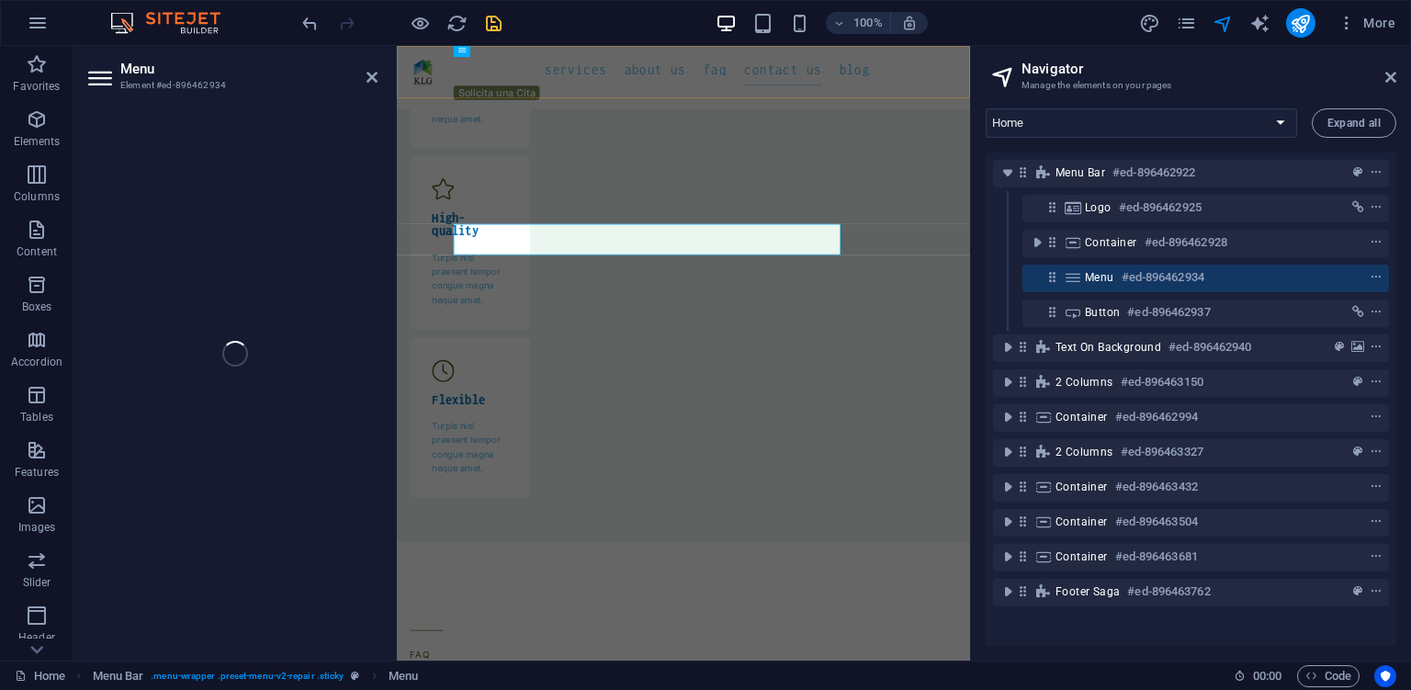
scroll to position [6636, 0]
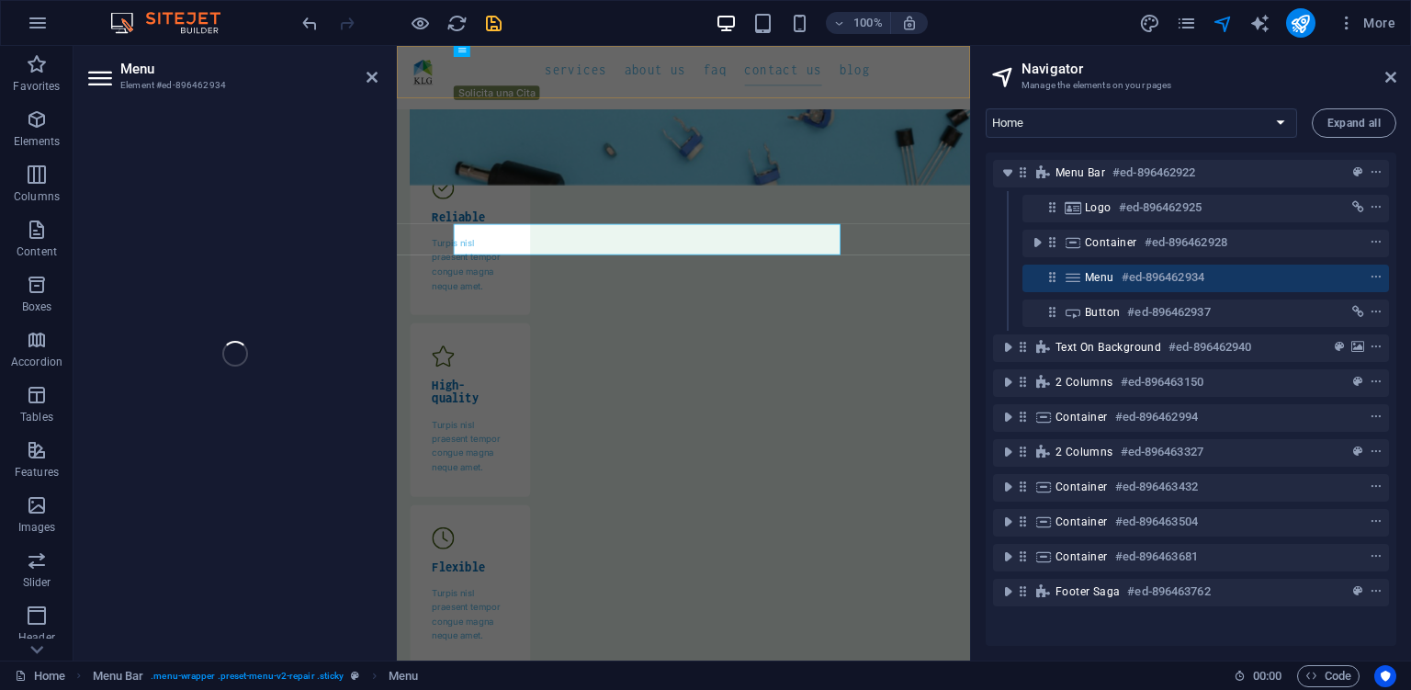
select select "1"
select select
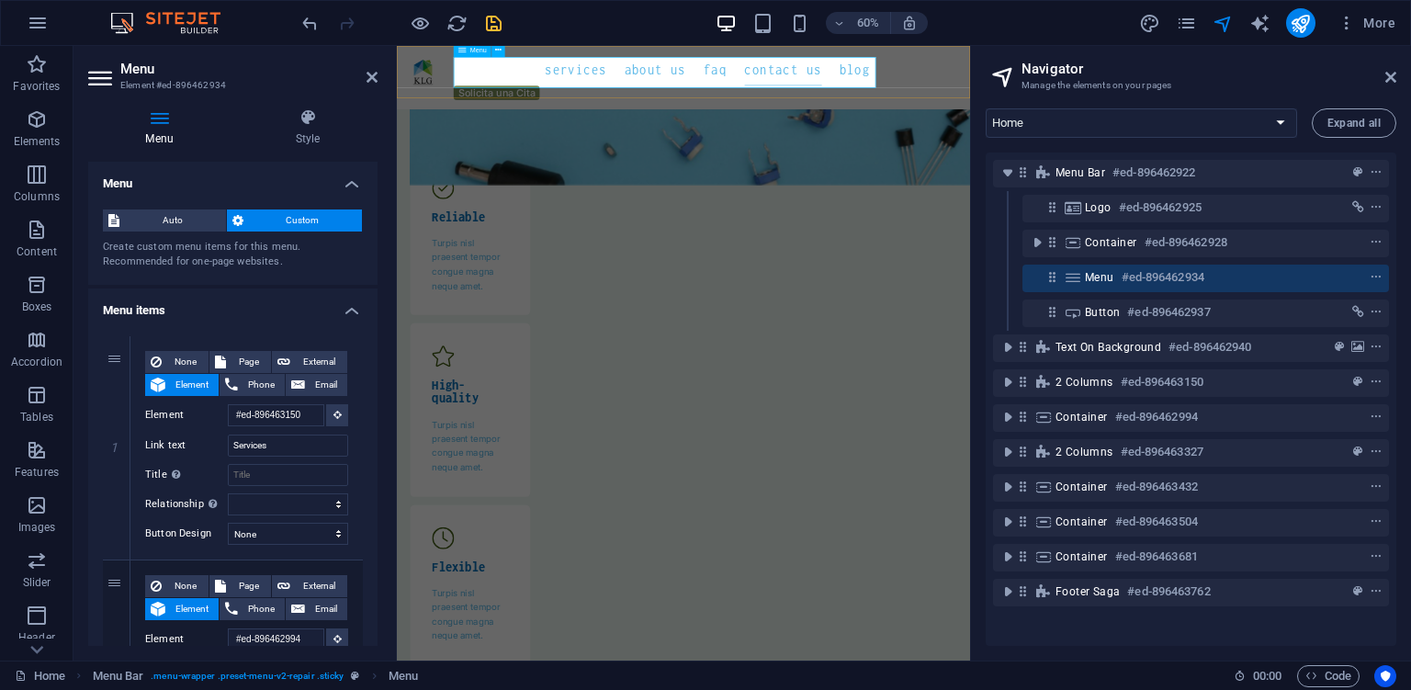
click at [592, 91] on nav "Services About Us FAQ Contact Us Blog" at bounding box center [874, 86] width 926 height 51
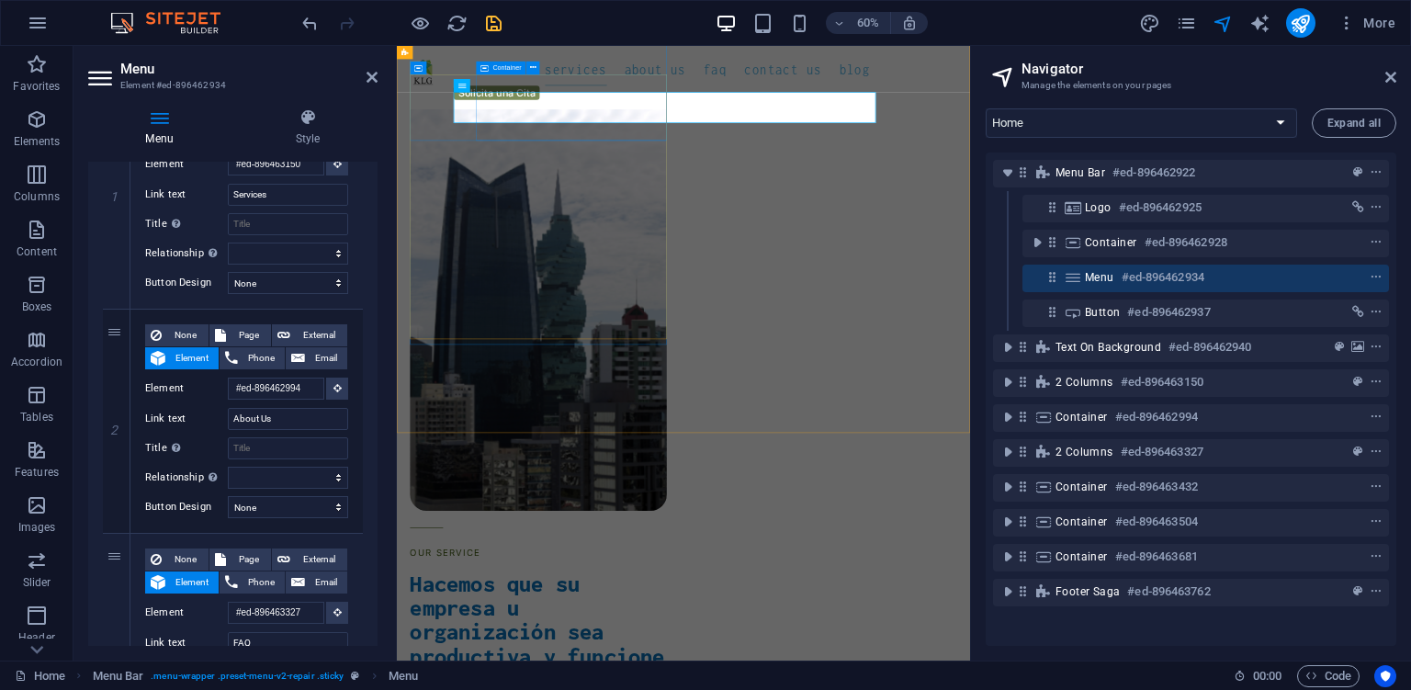
scroll to position [1972, 0]
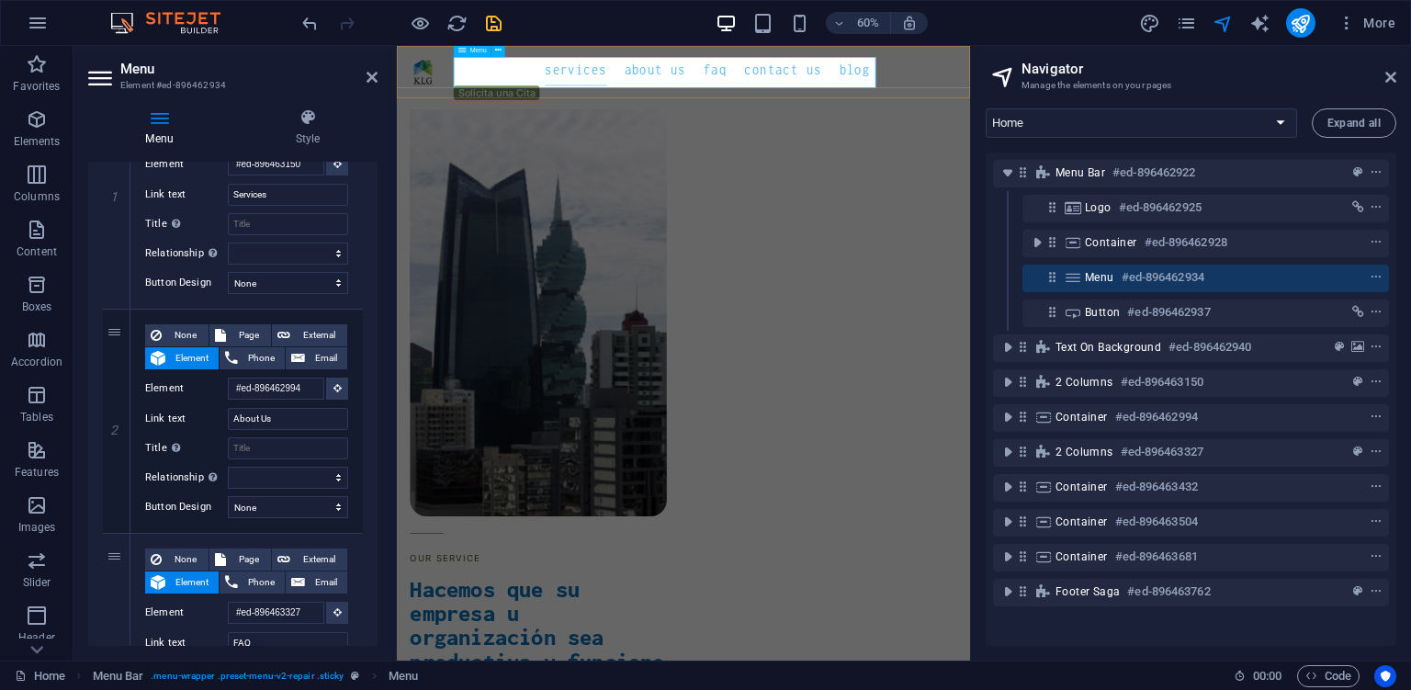
click at [621, 91] on nav "Services About Us FAQ Contact Us Blog" at bounding box center [874, 86] width 926 height 51
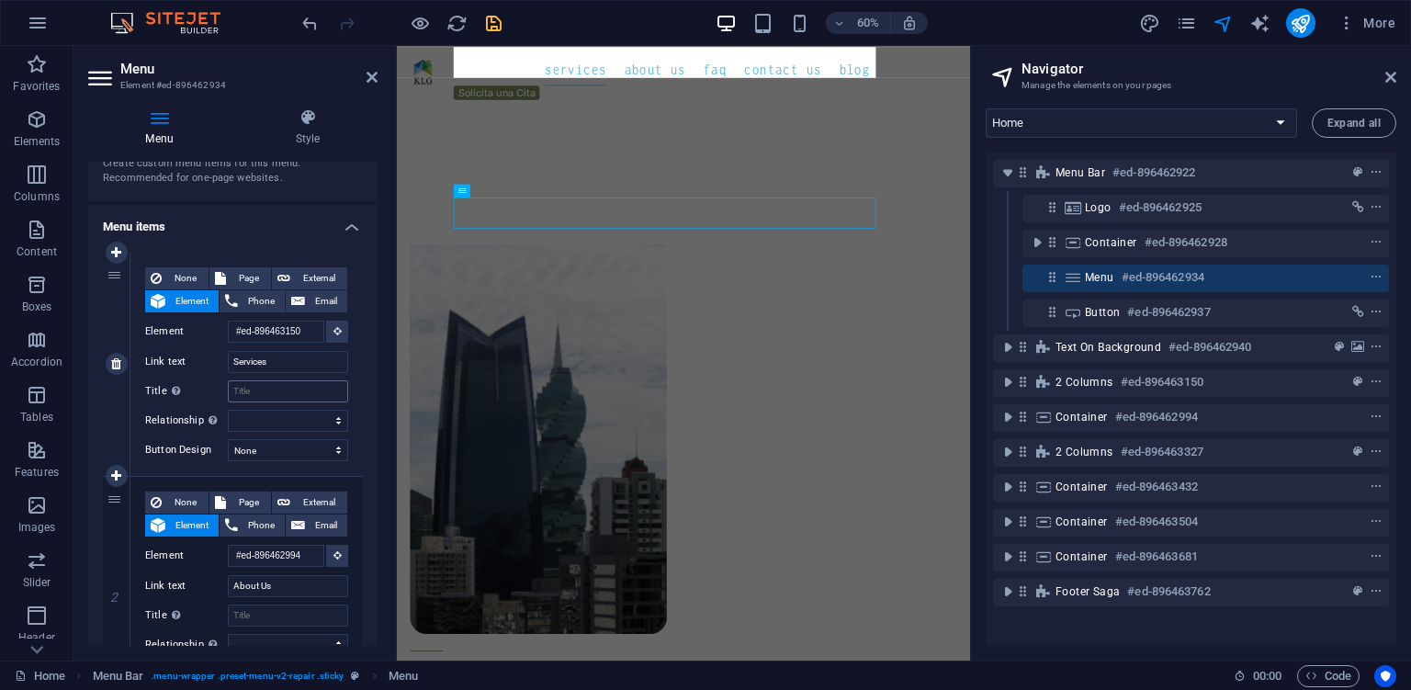
scroll to position [1884, 0]
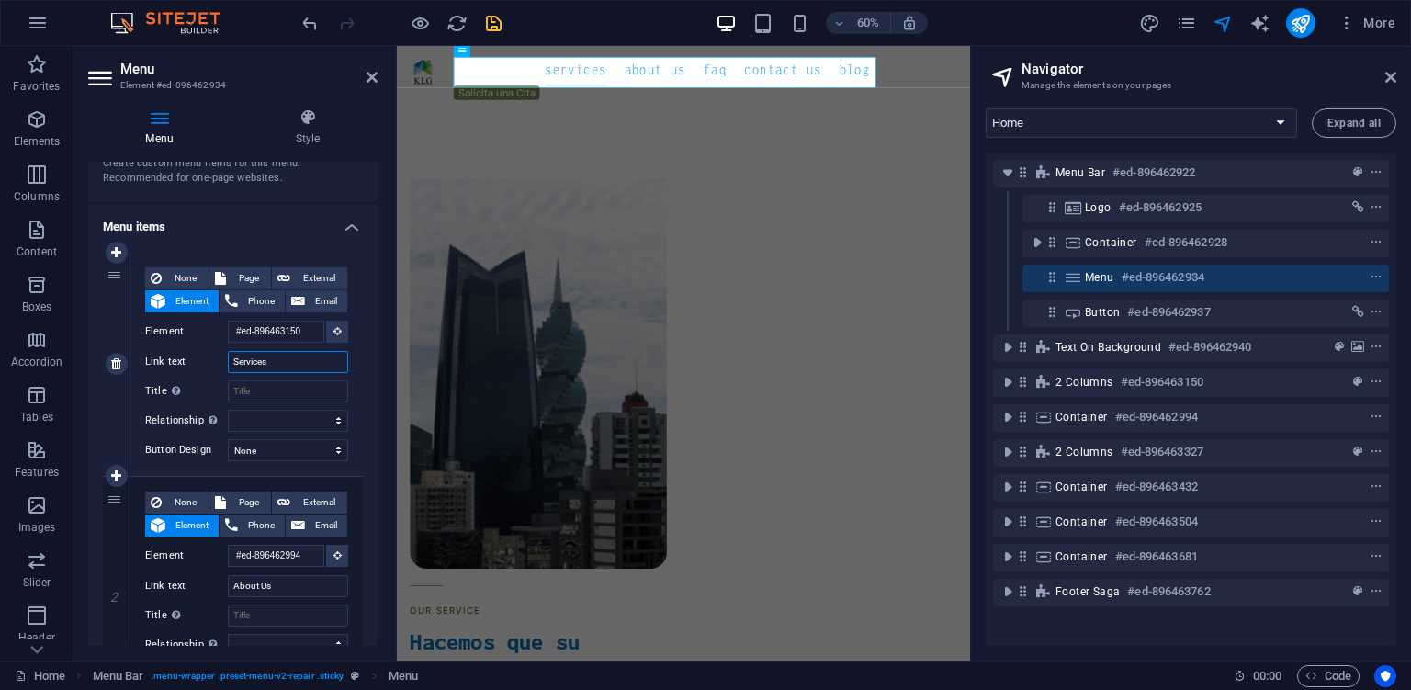
drag, startPoint x: 303, startPoint y: 361, endPoint x: 220, endPoint y: 371, distance: 84.2
click at [228, 371] on input "Services" at bounding box center [288, 362] width 120 height 22
type input "Nos"
select select
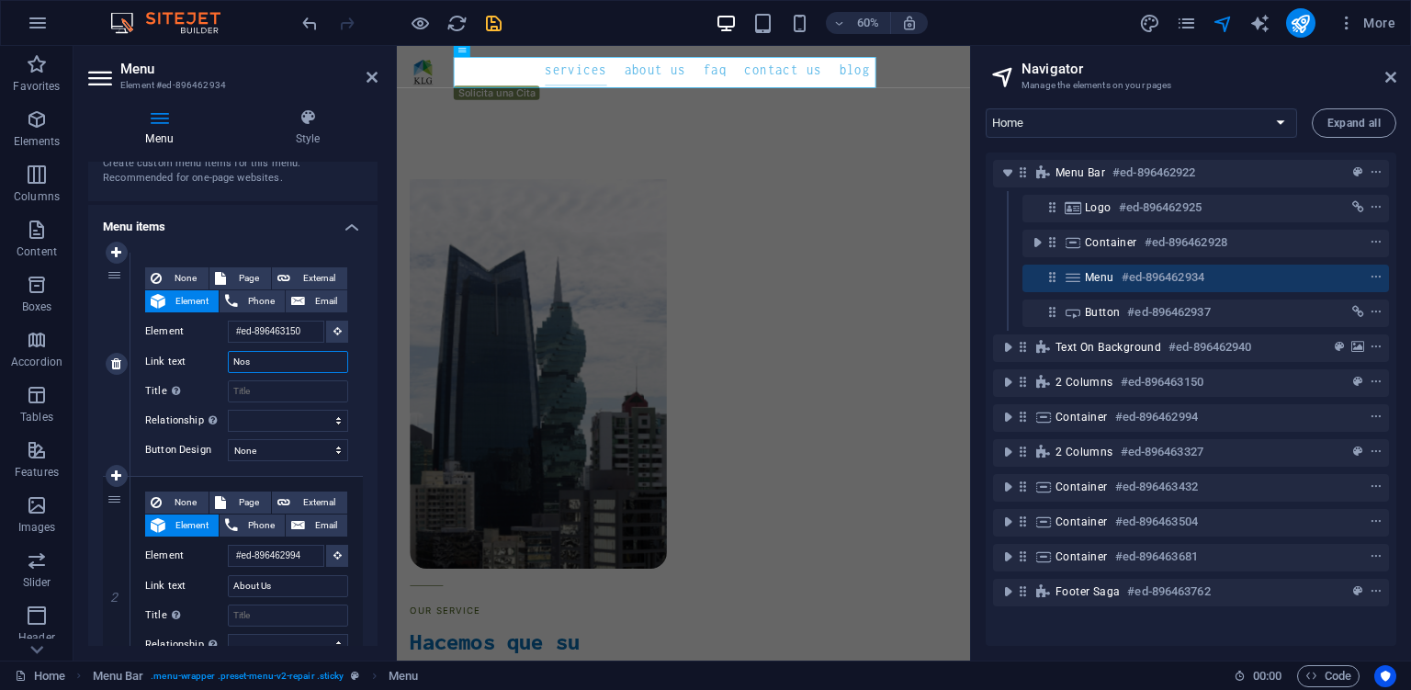
select select
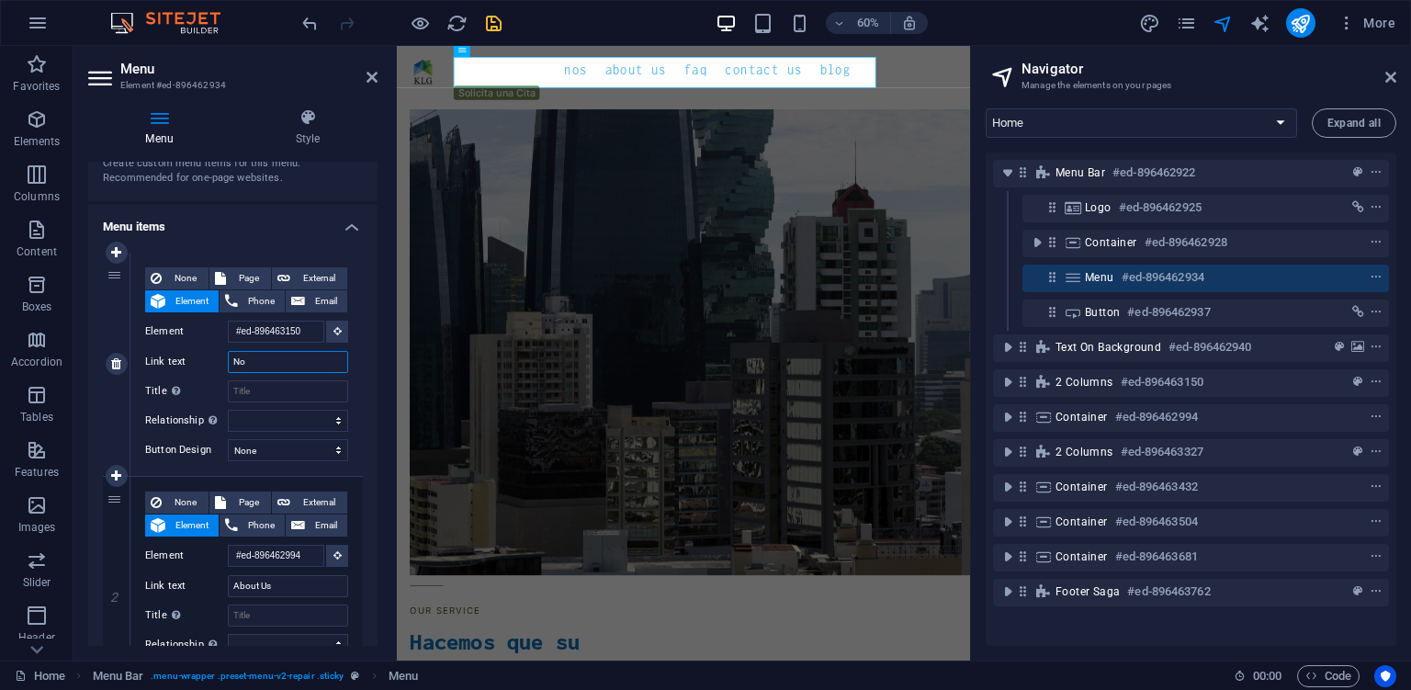
type input "N"
select select
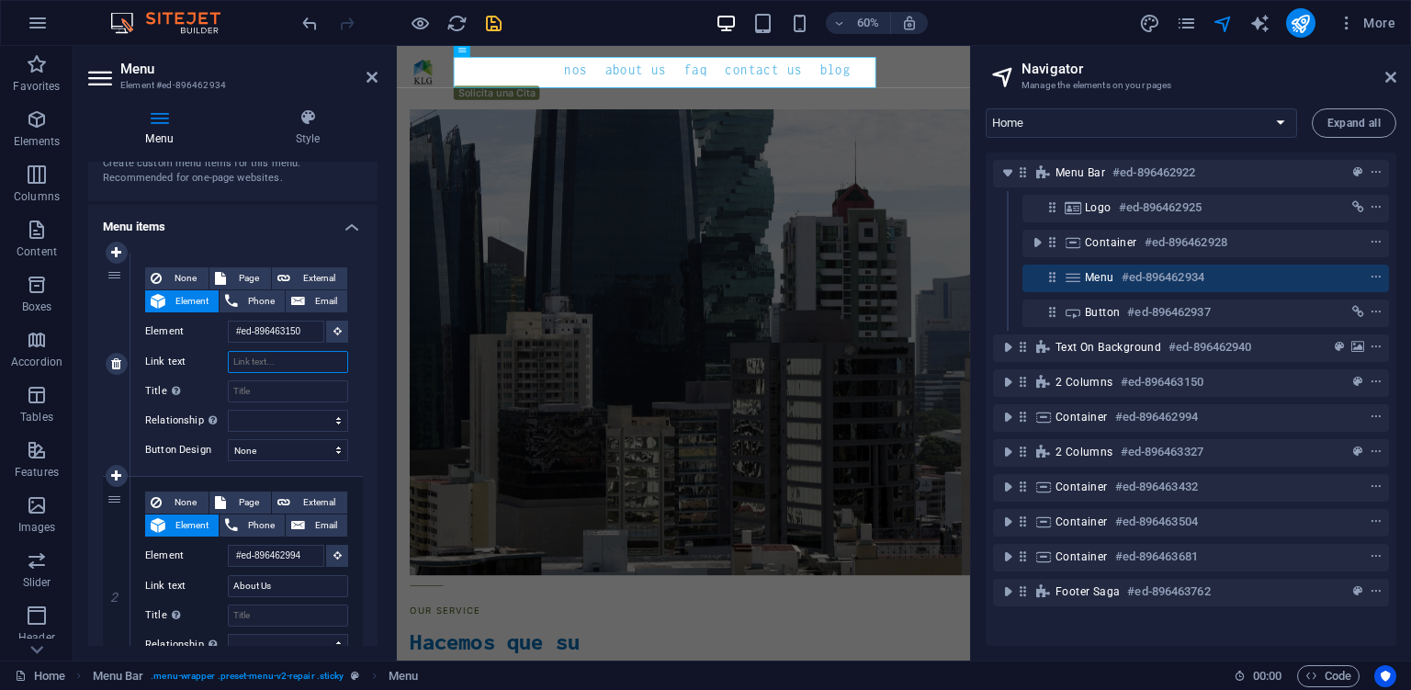
select select
type input "KLG"
select select
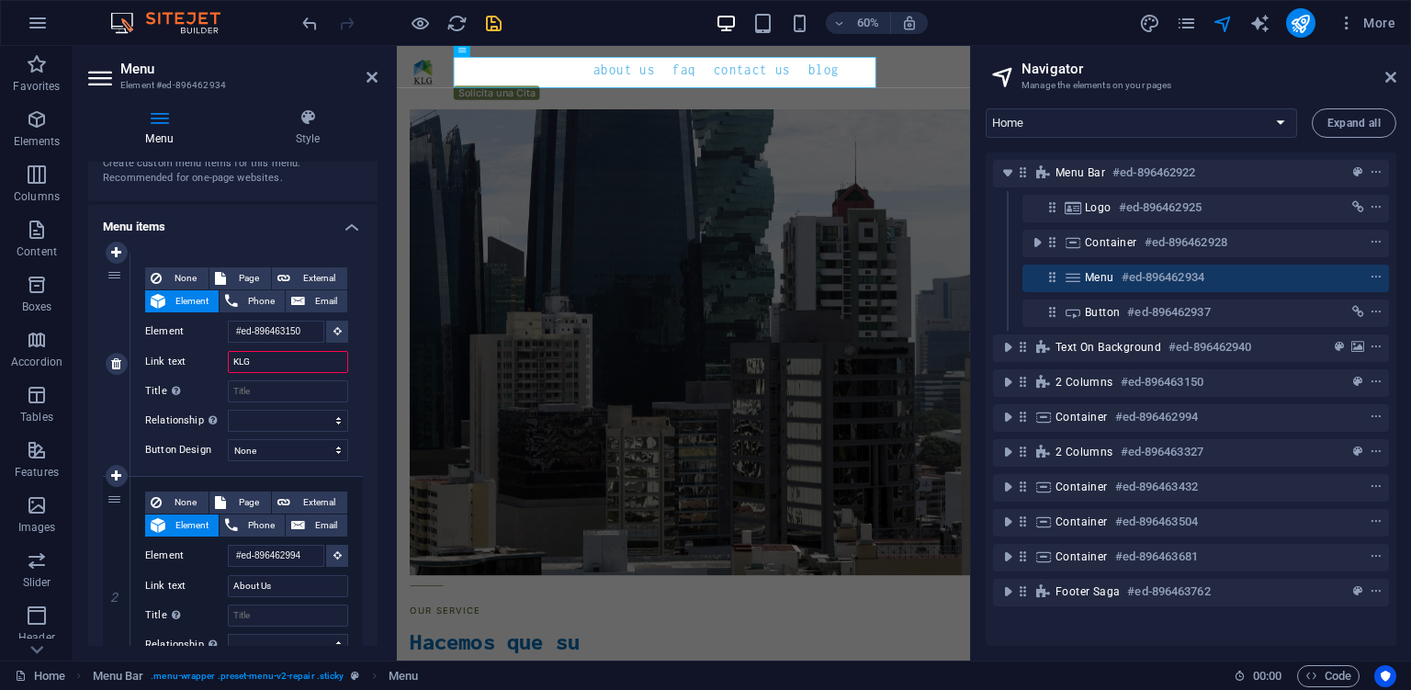
select select
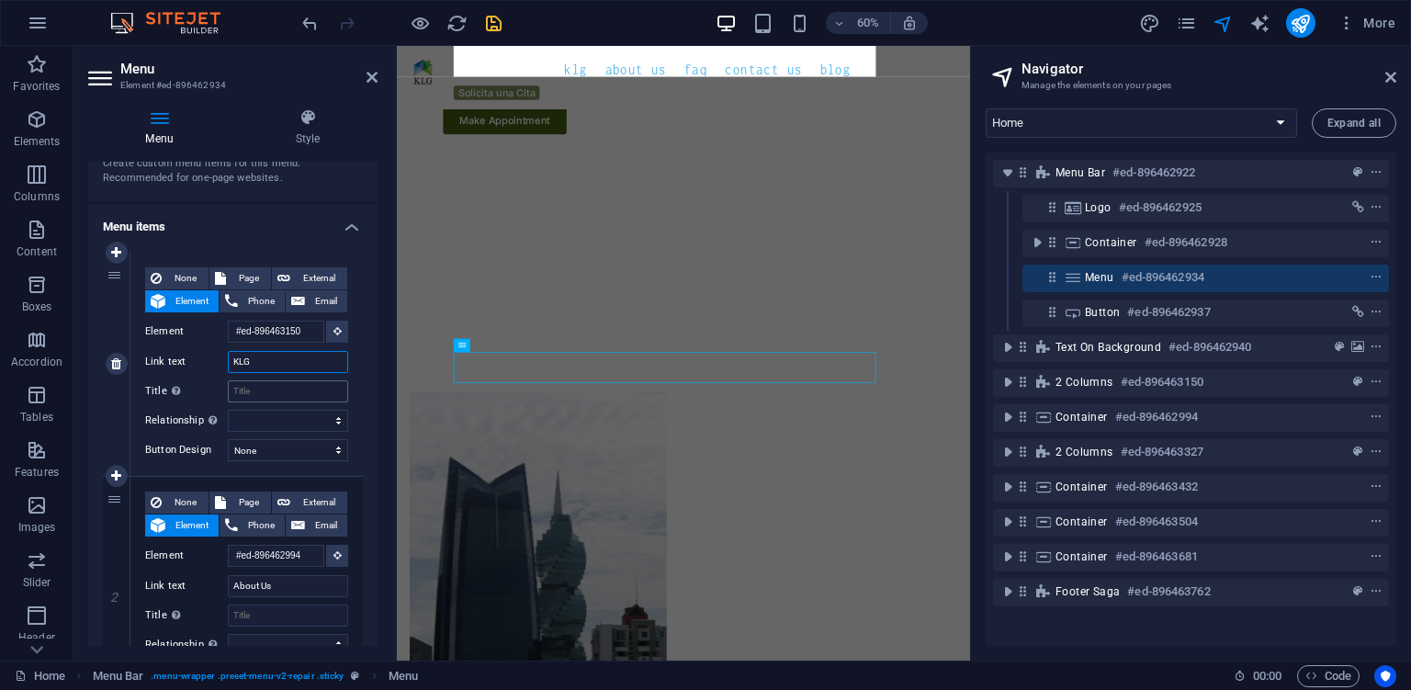
scroll to position [1797, 0]
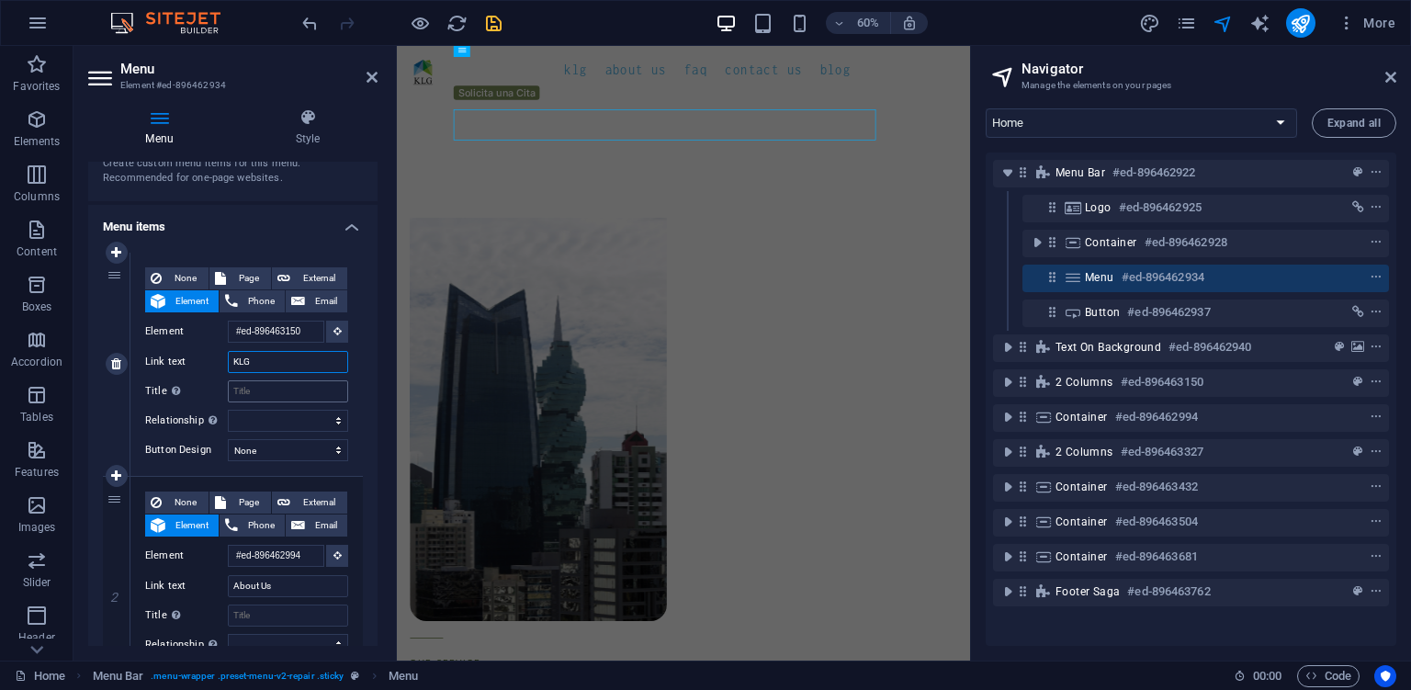
type input "KLG"
click at [268, 391] on input "Title Additional link description, should not be the same as the link text. The…" at bounding box center [288, 391] width 120 height 22
type input "Kingd"
select select
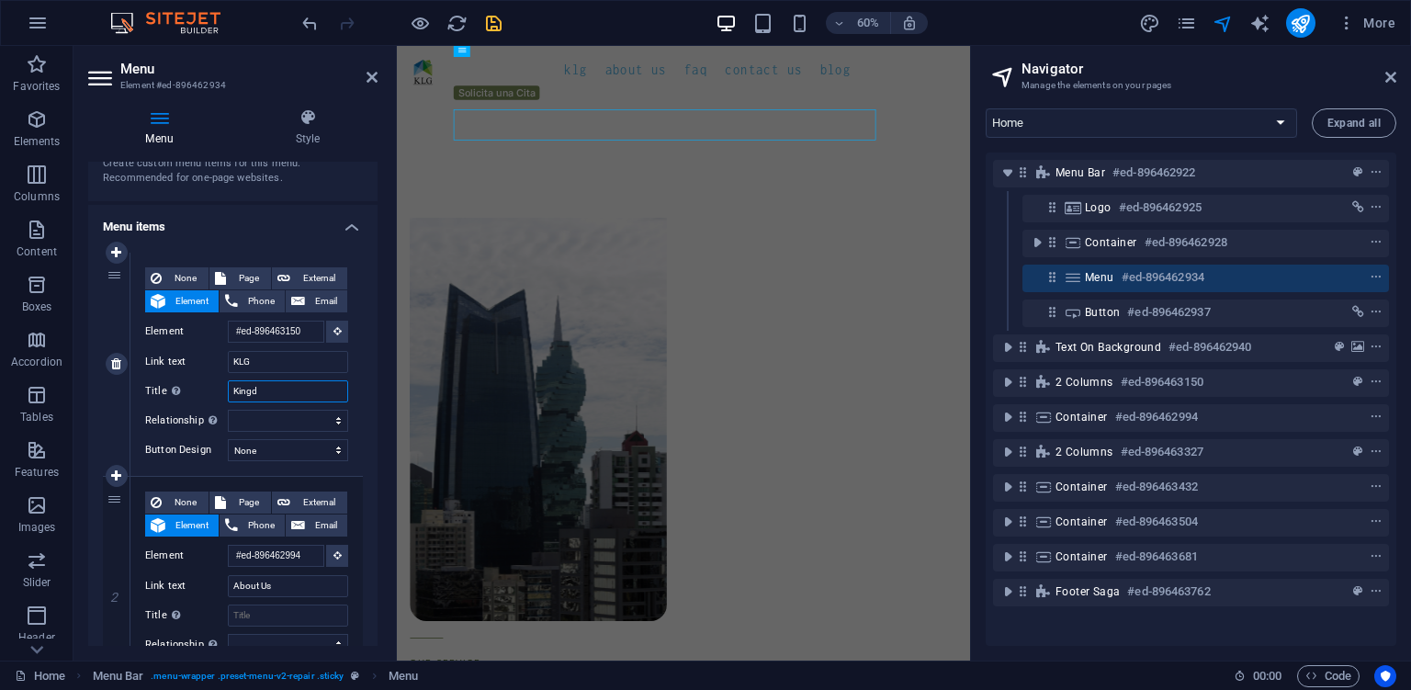
select select
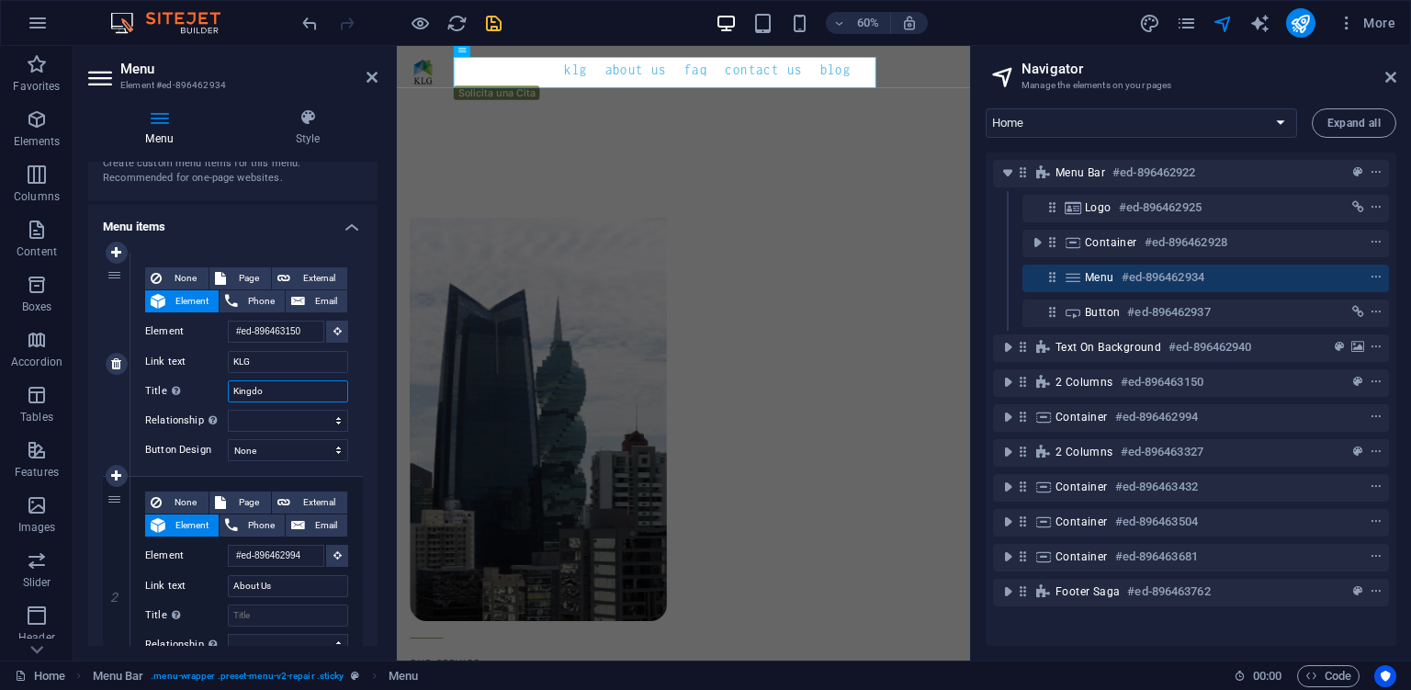
type input "Kingdom"
select select
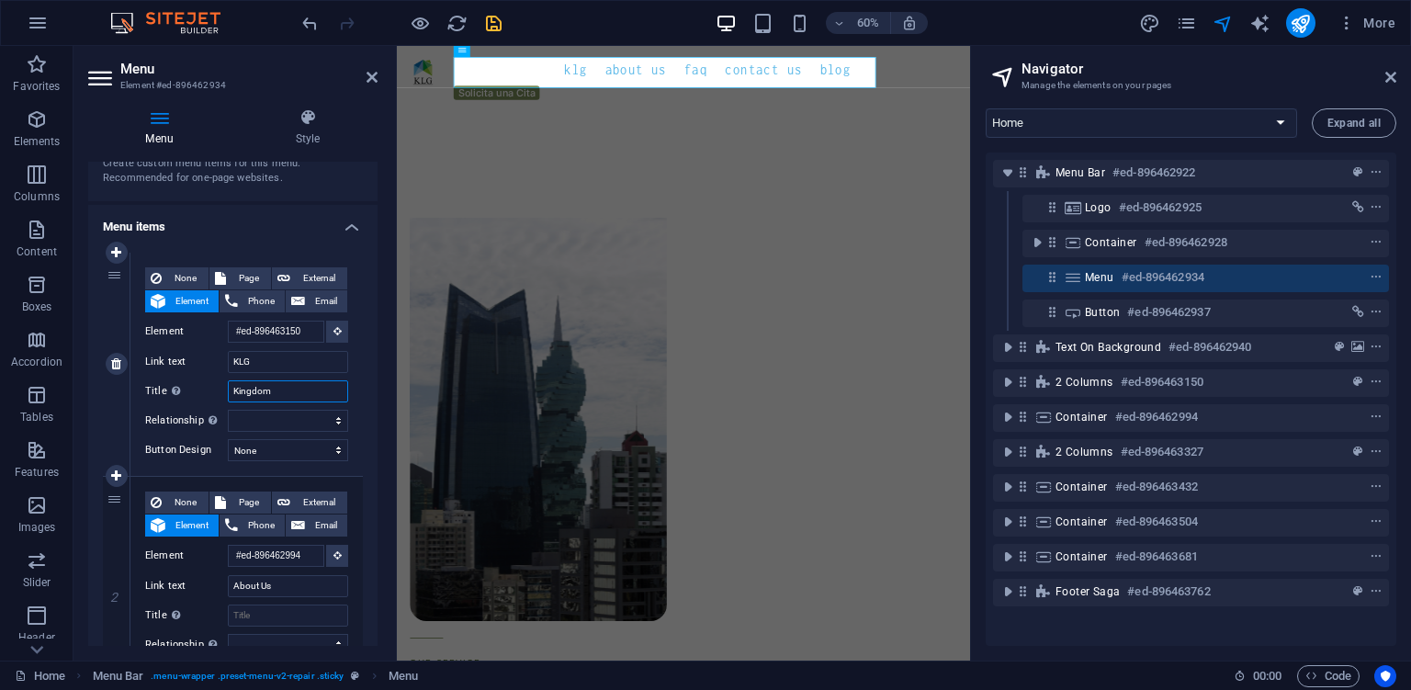
select select
type input "Kingdom"
select select
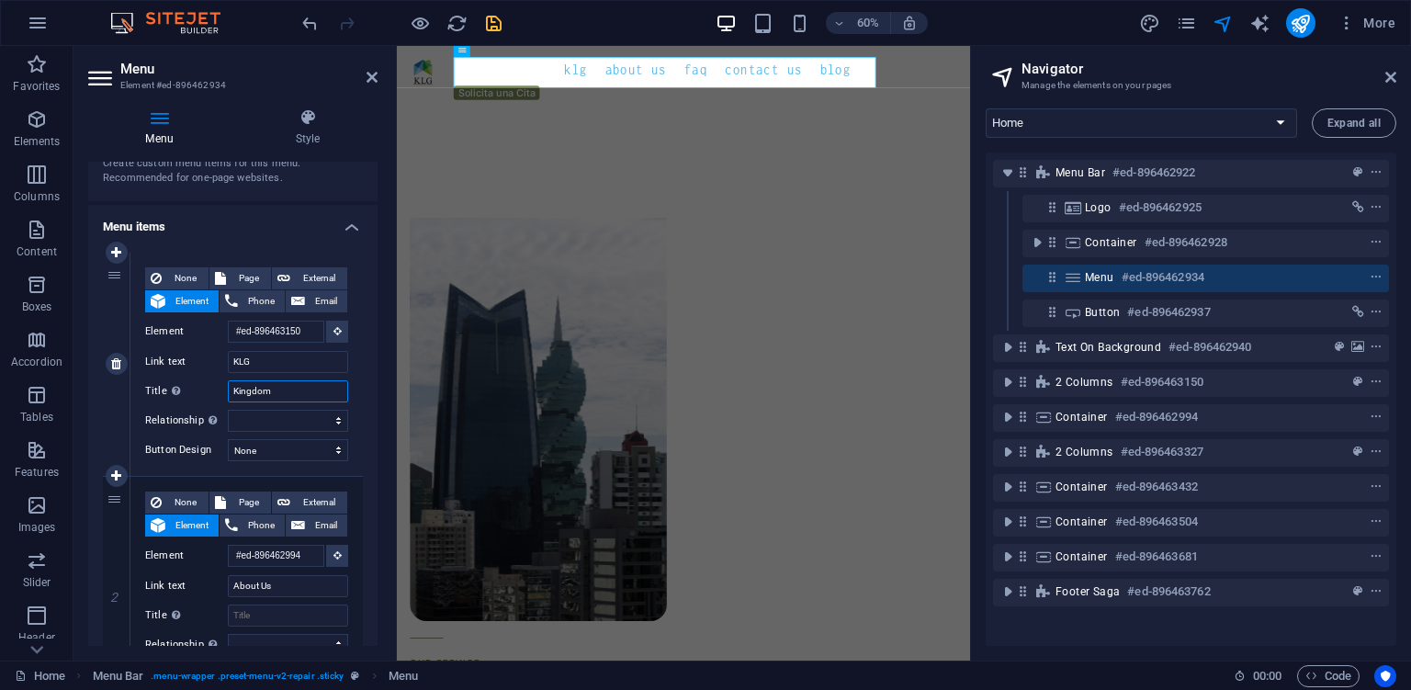
select select
type input "Kingdom Lating"
select select
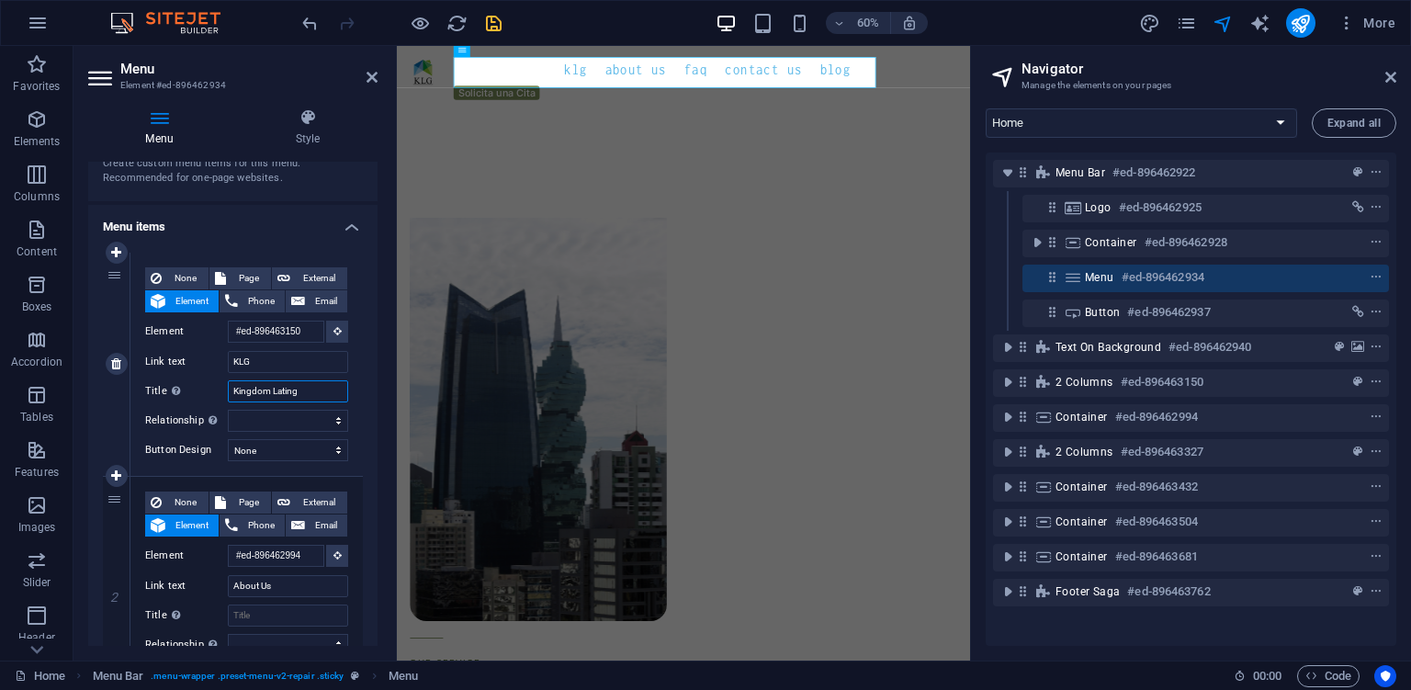
select select
type input "Kingdom Lating"
select select
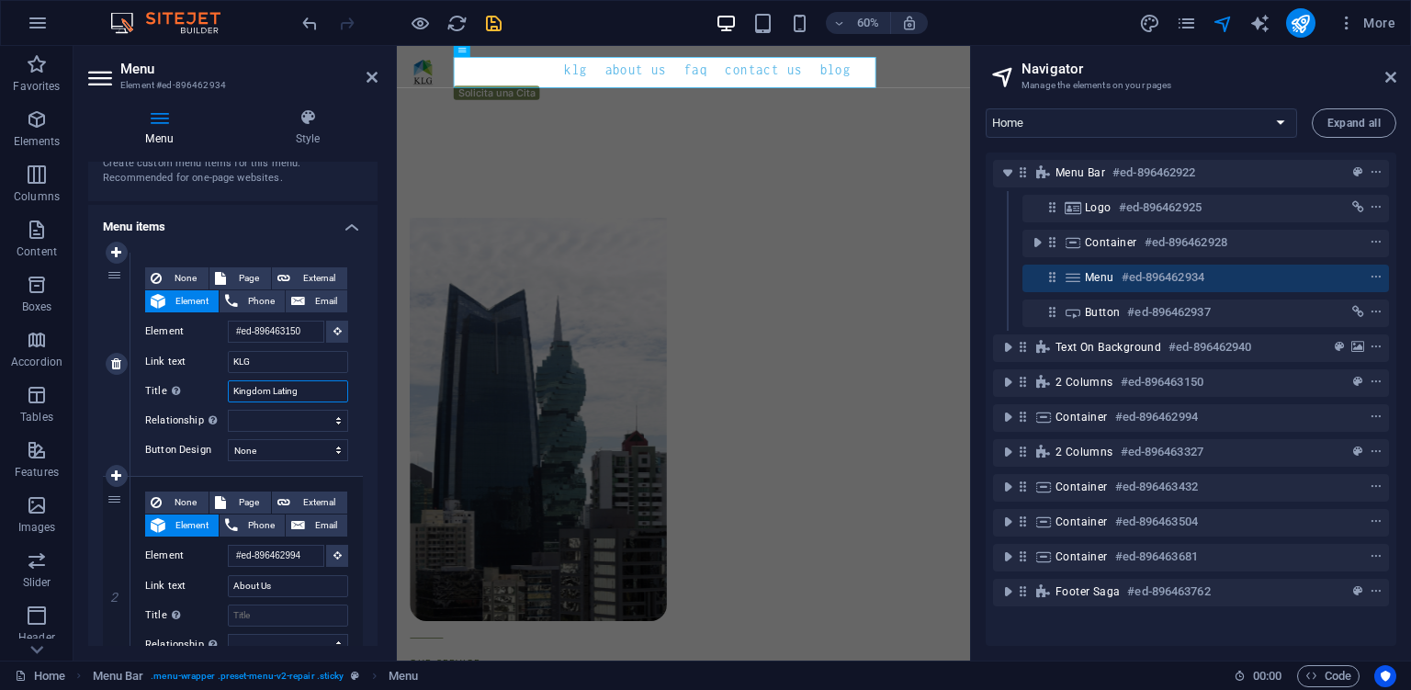
select select
type input "Kingdom Lating Gro"
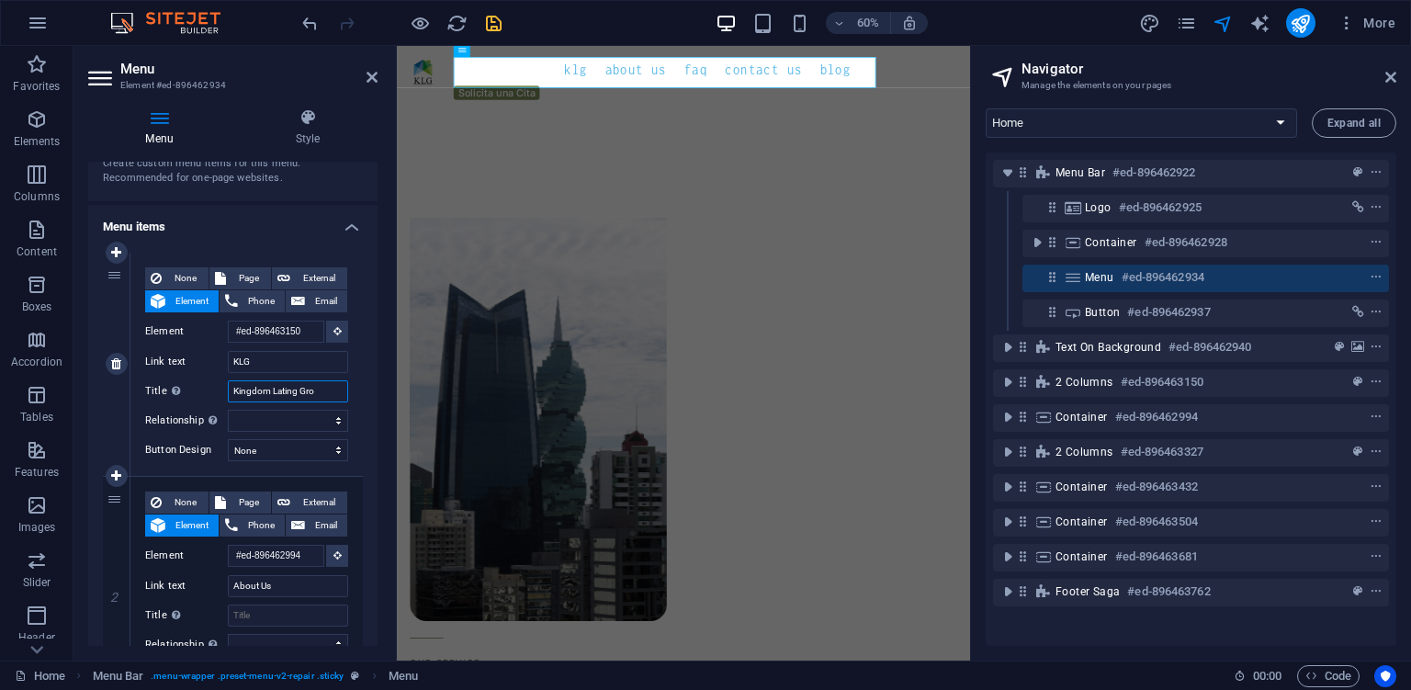
select select
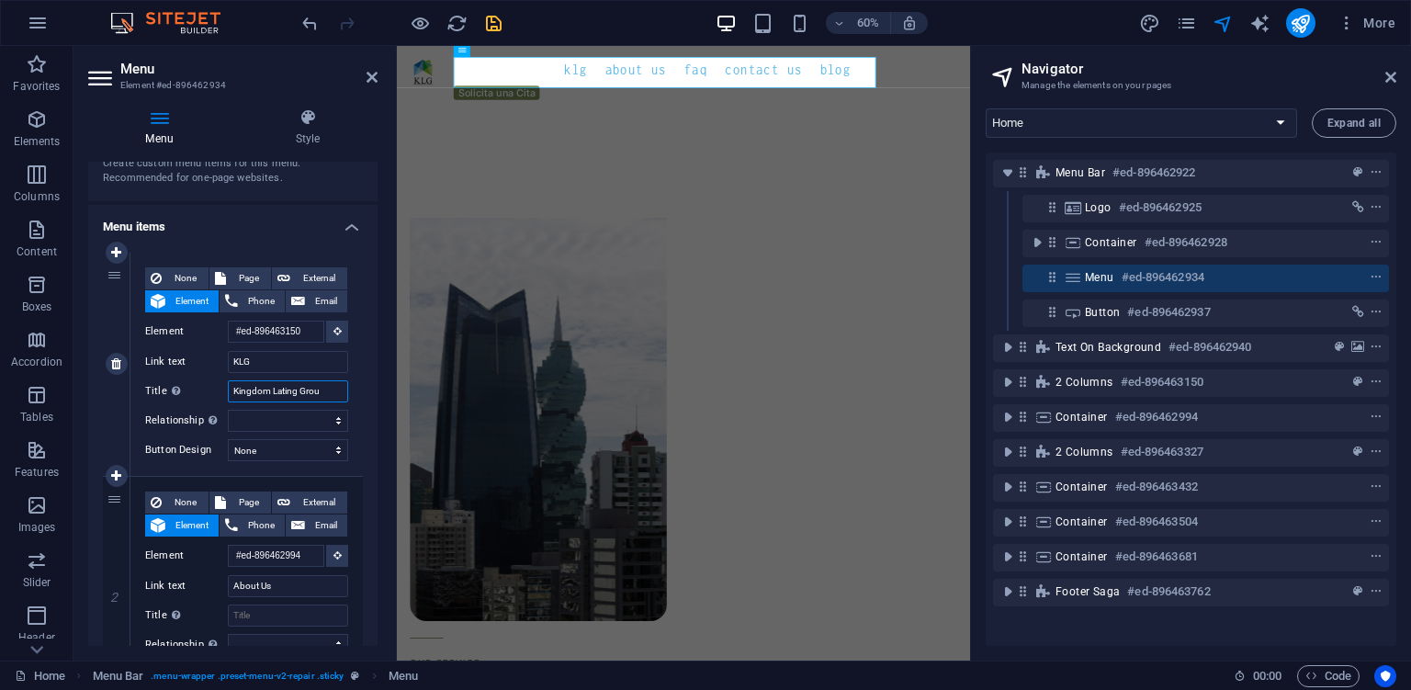
type input "Kingdom Lating Group"
select select
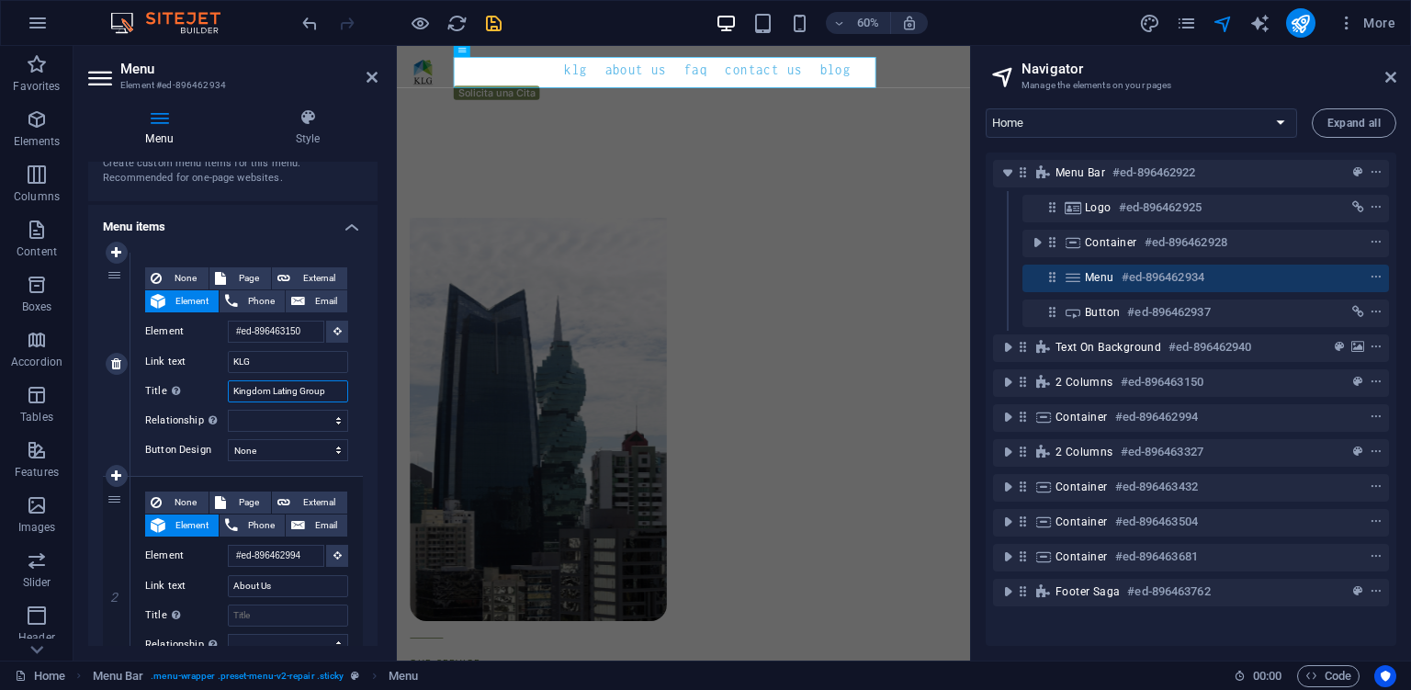
select select
click at [299, 391] on input "Kingdom Lating Group" at bounding box center [288, 391] width 120 height 22
type input "Kingdom Latin Group"
select select
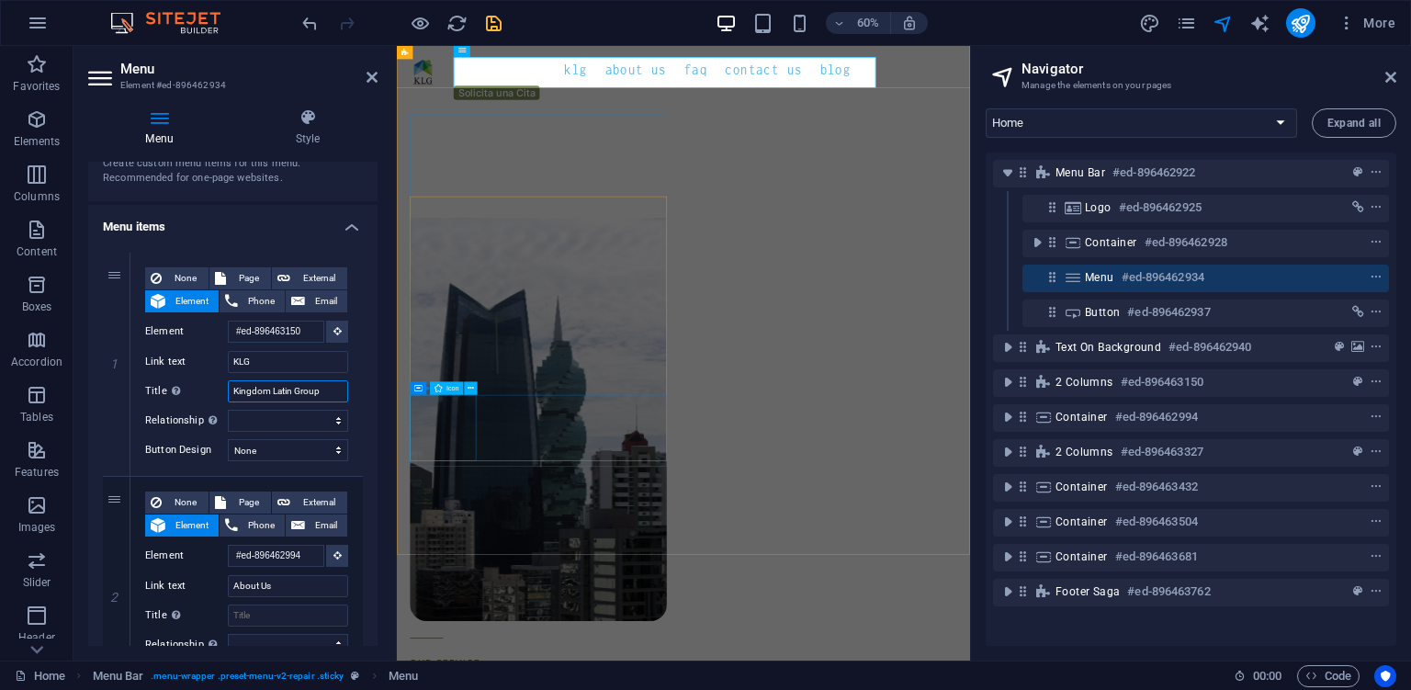
select select
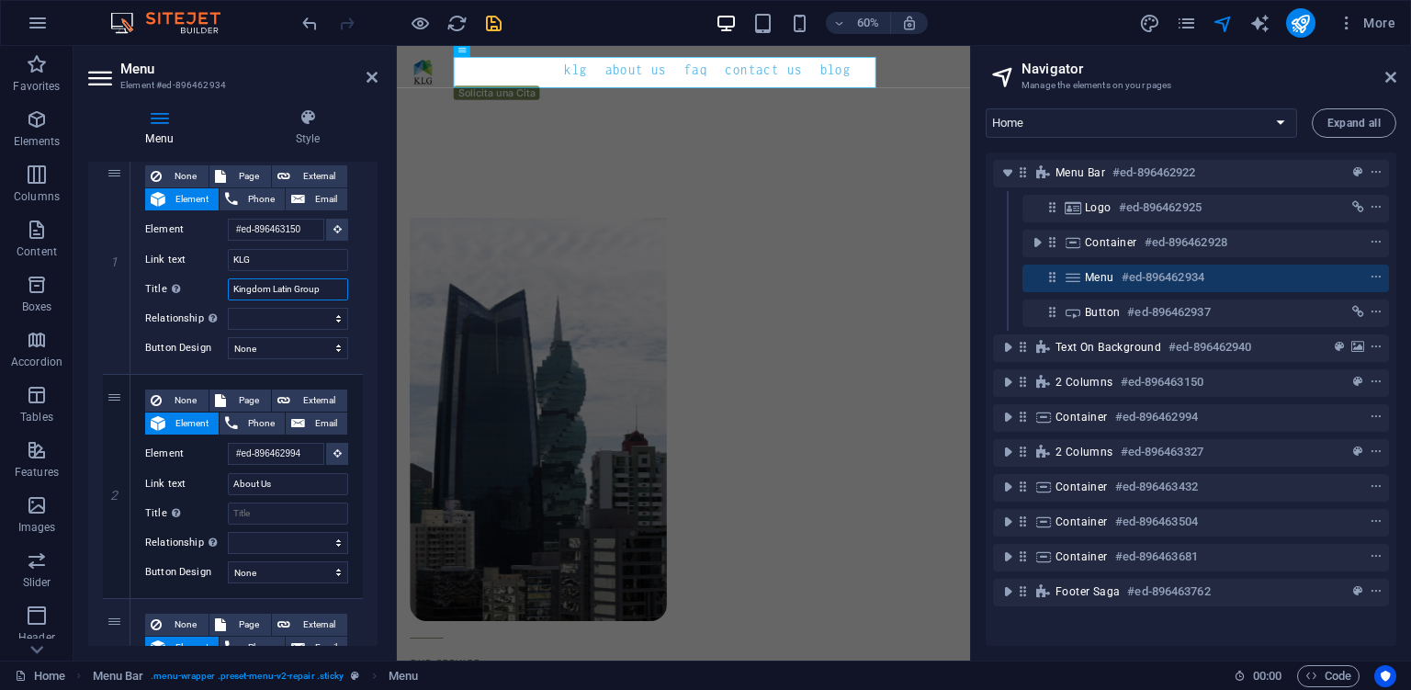
scroll to position [251, 0]
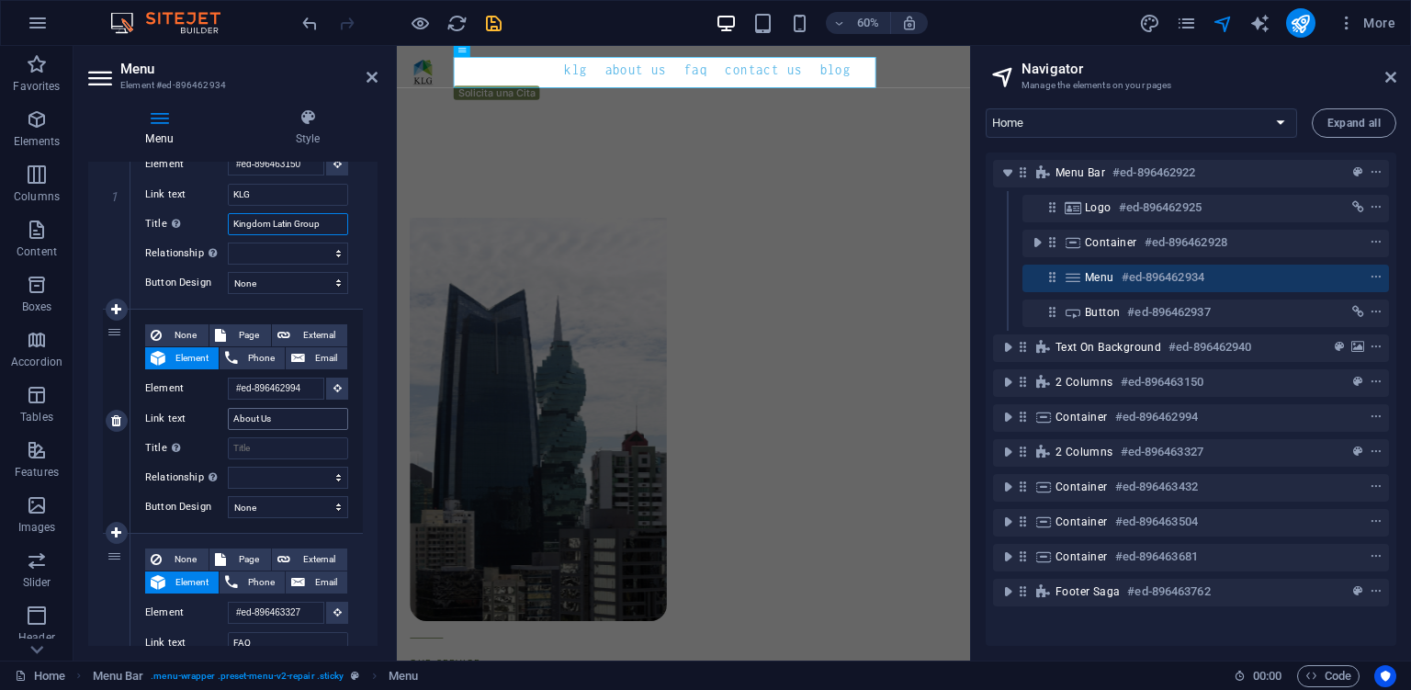
type input "Kingdom Latin Group"
click at [304, 416] on input "About Us" at bounding box center [288, 419] width 120 height 22
drag, startPoint x: 265, startPoint y: 427, endPoint x: 230, endPoint y: 424, distance: 35.0
click at [230, 424] on input "About Us" at bounding box center [288, 419] width 120 height 22
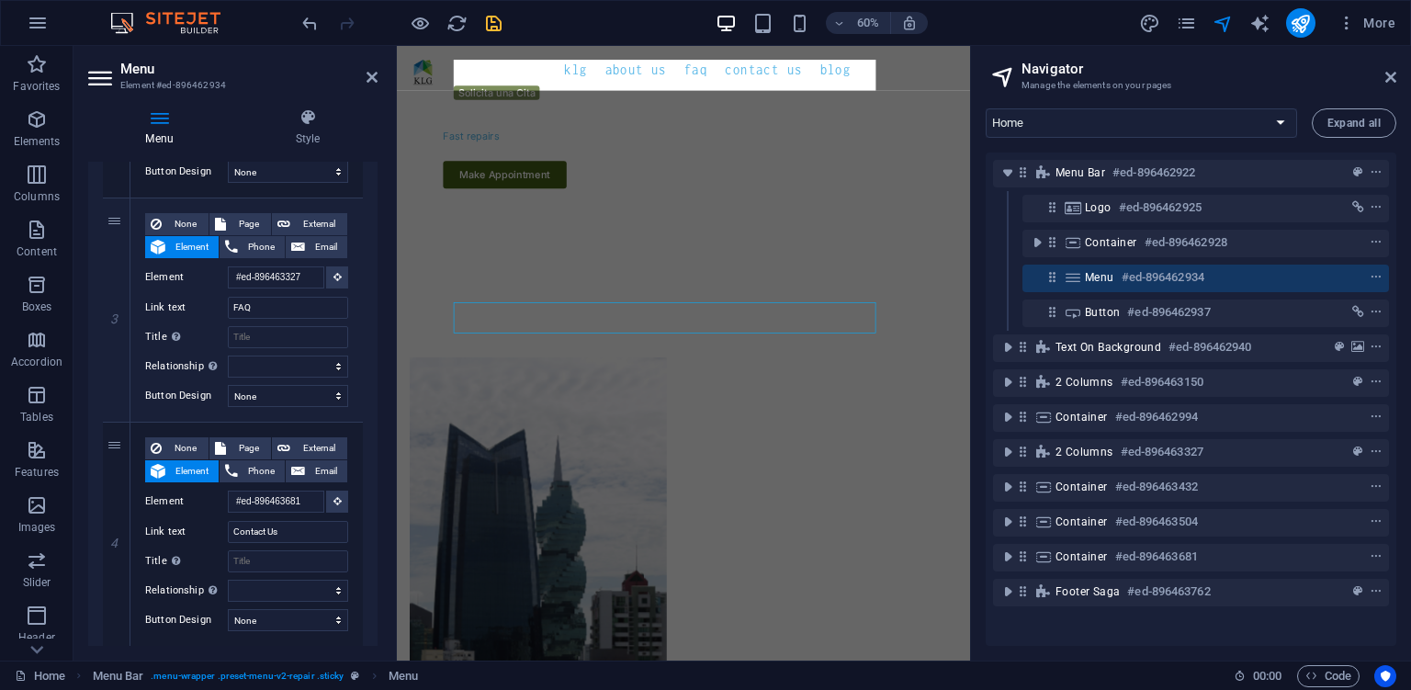
scroll to position [1272, 0]
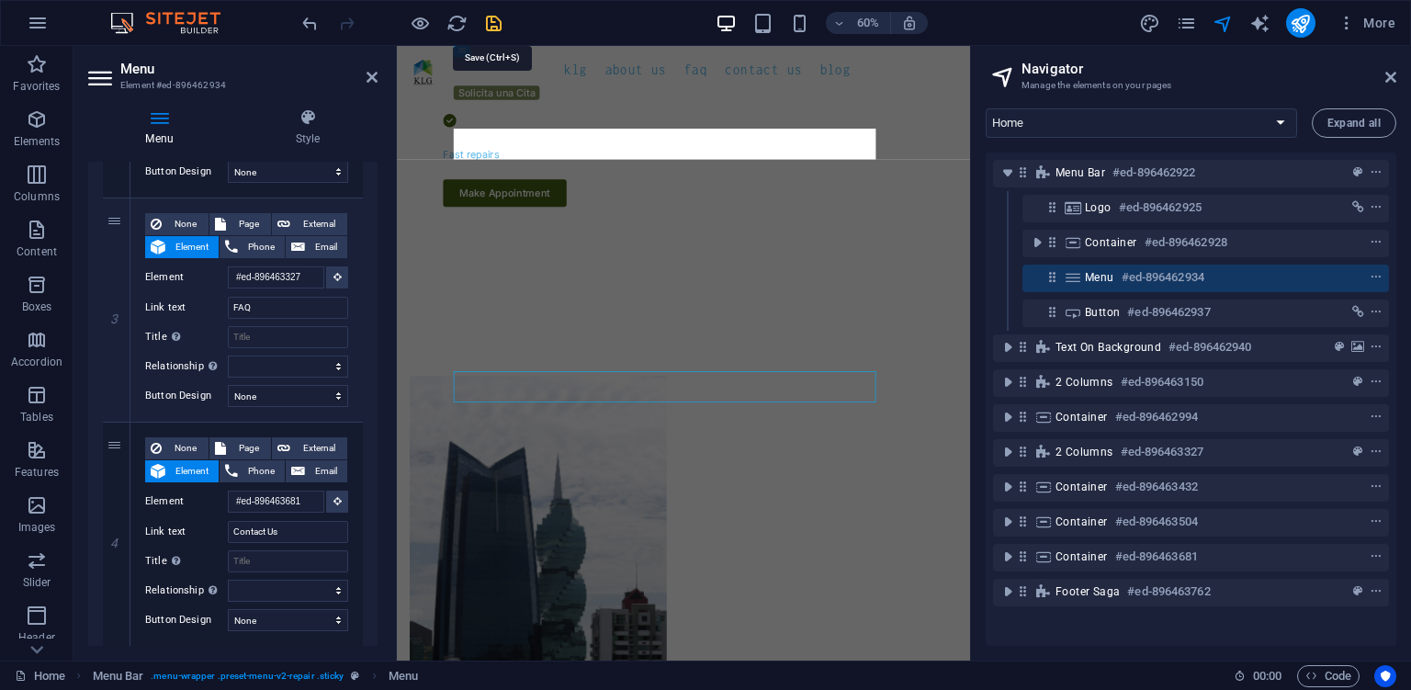
click at [488, 22] on icon "save" at bounding box center [493, 23] width 21 height 21
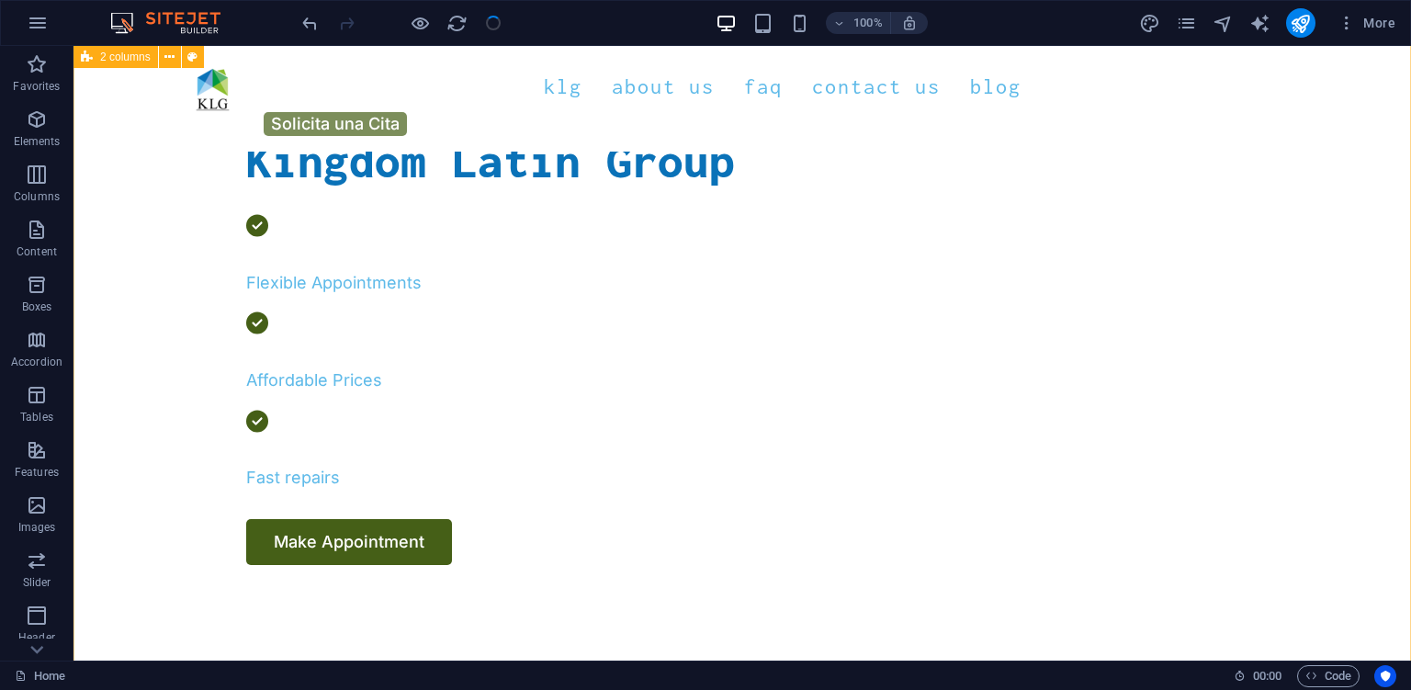
scroll to position [593, 0]
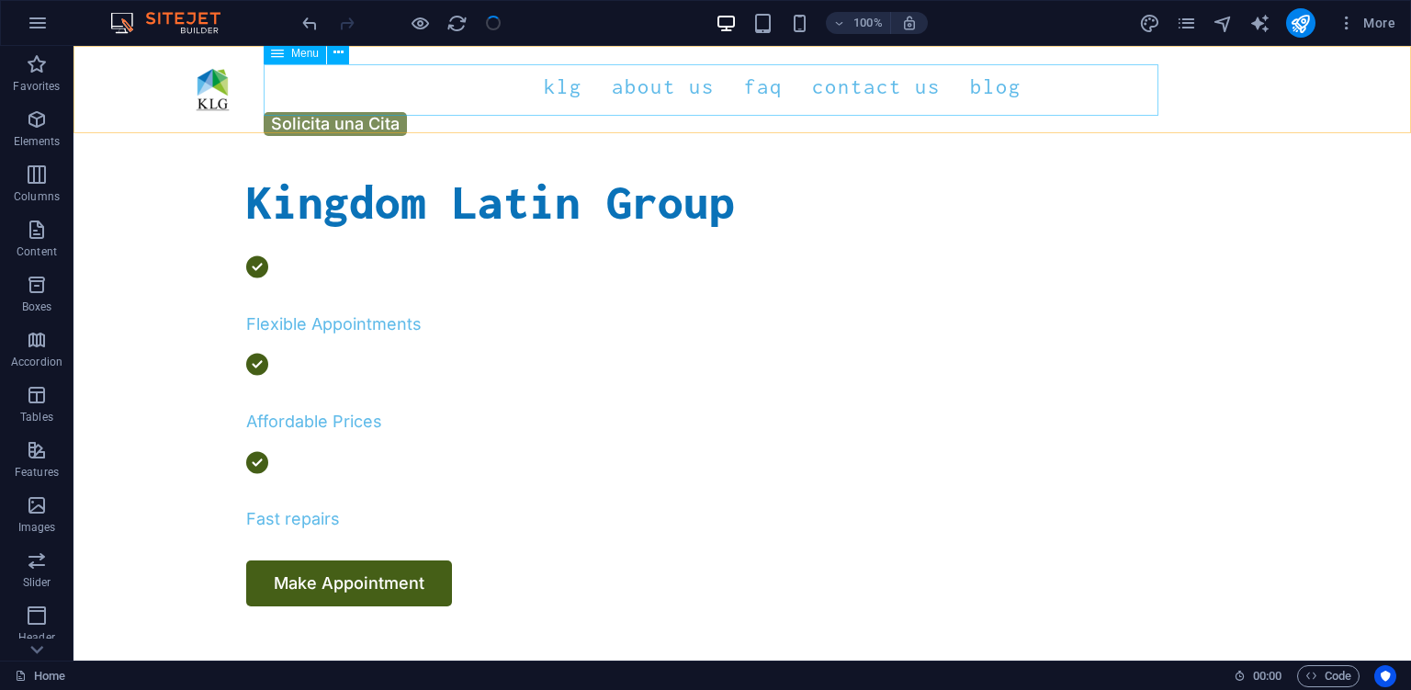
click at [601, 94] on nav "KLG About Us FAQ Contact Us Blog" at bounding box center [742, 86] width 1117 height 51
click at [613, 101] on nav "KLG About Us FAQ Contact Us Blog" at bounding box center [742, 86] width 1117 height 51
click at [613, 92] on nav "KLG About Us FAQ Contact Us Blog" at bounding box center [742, 86] width 1117 height 51
click at [621, 87] on nav "KLG About Us FAQ Contact Us Blog" at bounding box center [742, 86] width 1117 height 51
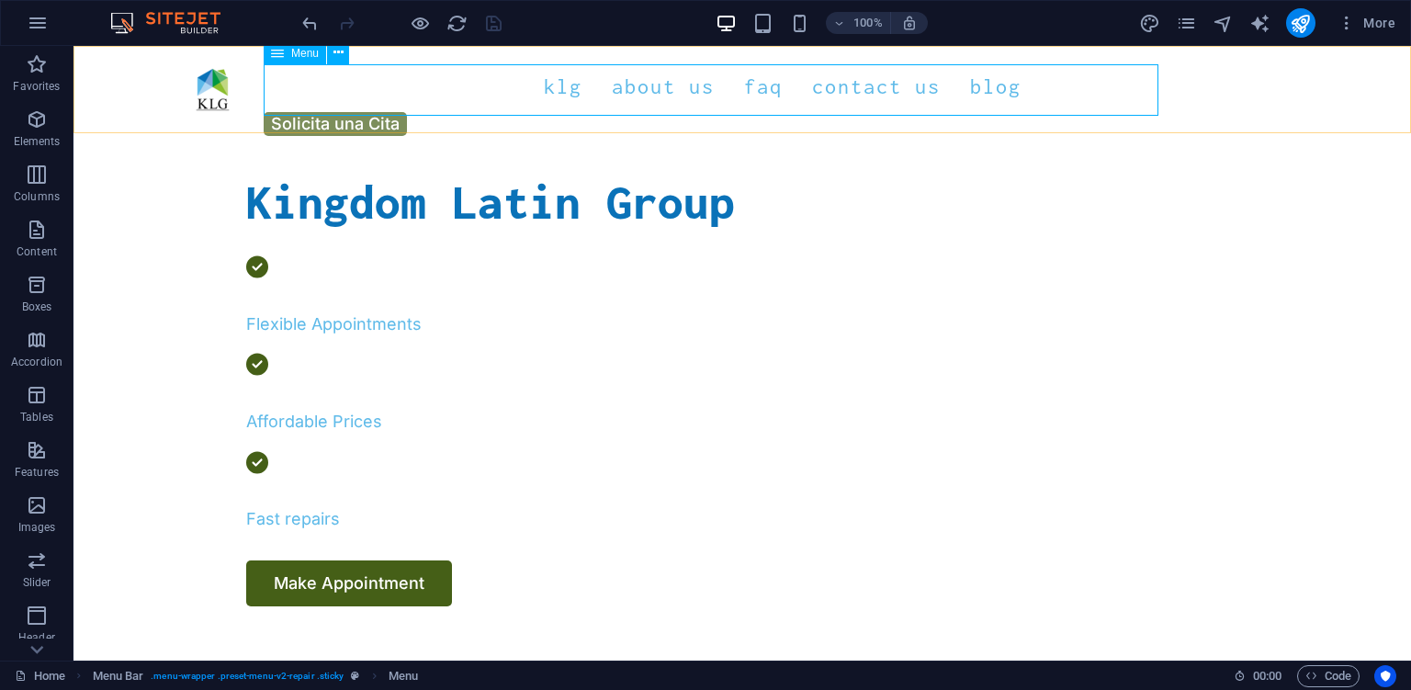
click at [621, 87] on nav "KLG About Us FAQ Contact Us Blog" at bounding box center [742, 86] width 1117 height 51
select select "1"
select select
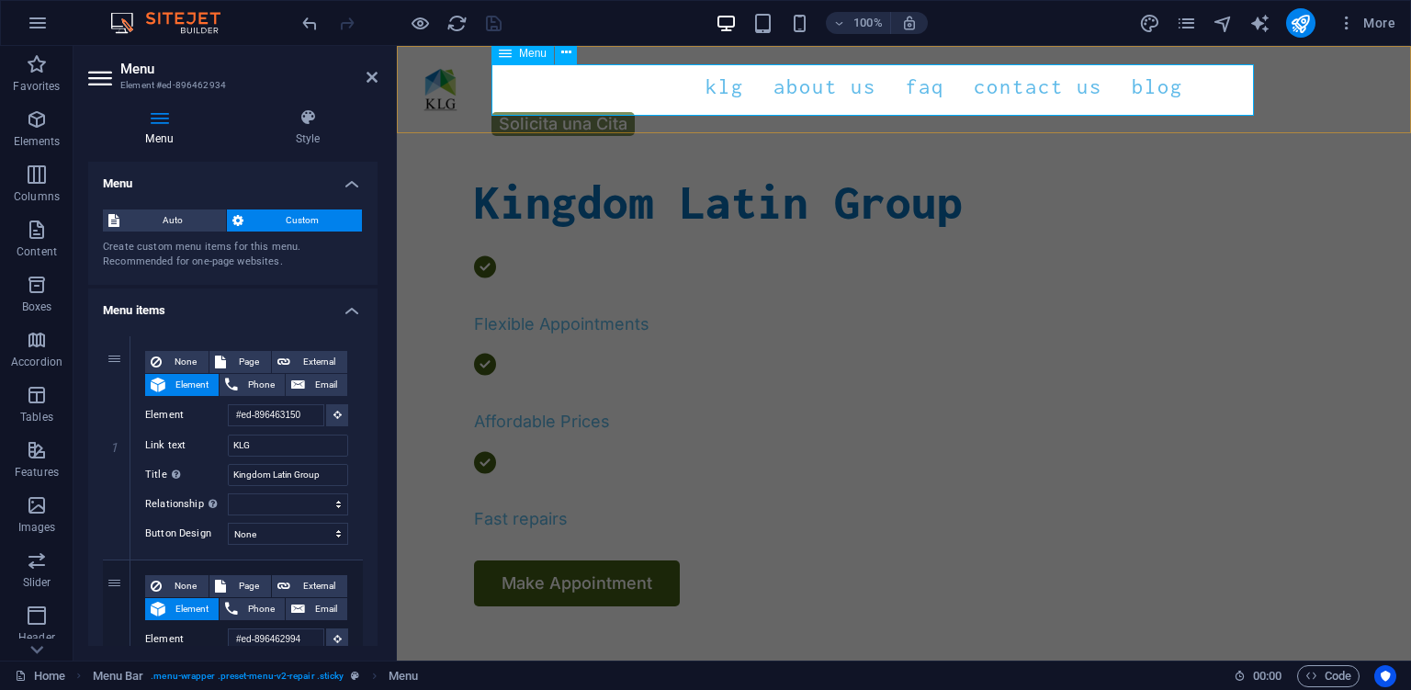
click at [747, 86] on nav "KLG About Us FAQ Contact Us Blog" at bounding box center [903, 86] width 985 height 51
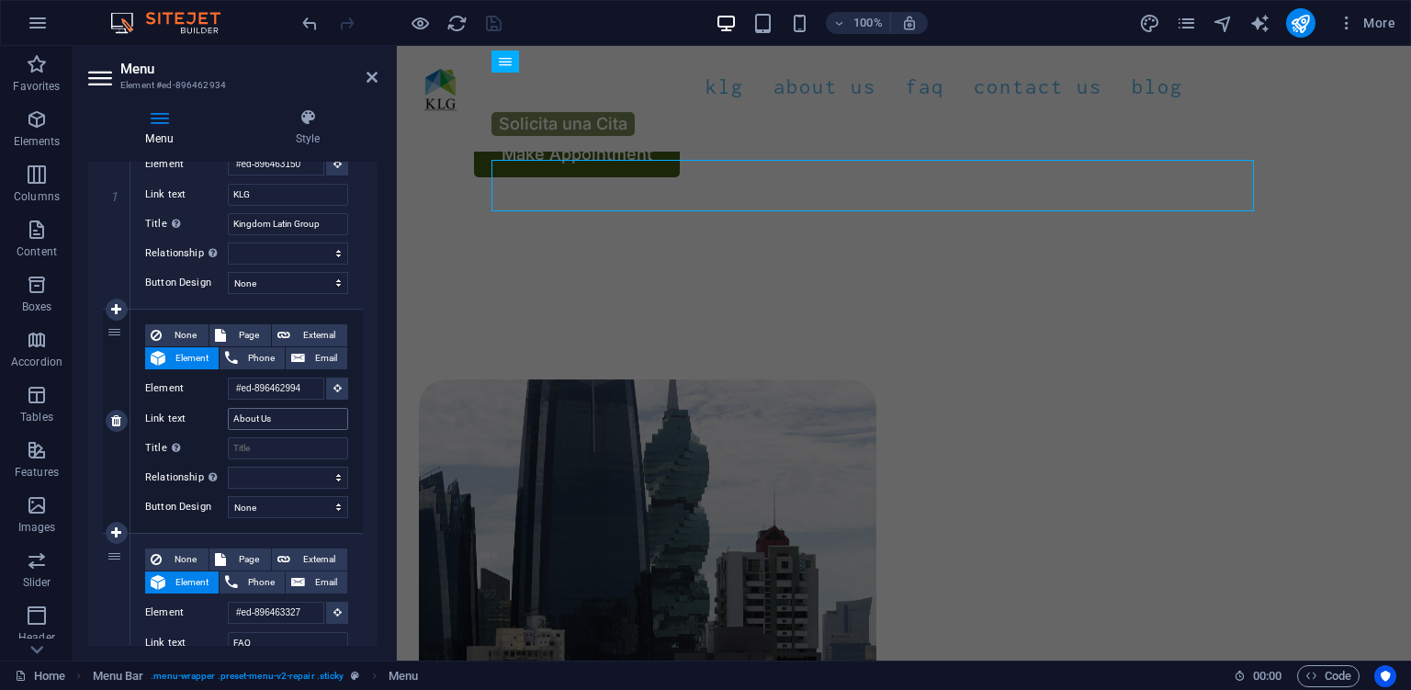
scroll to position [419, 0]
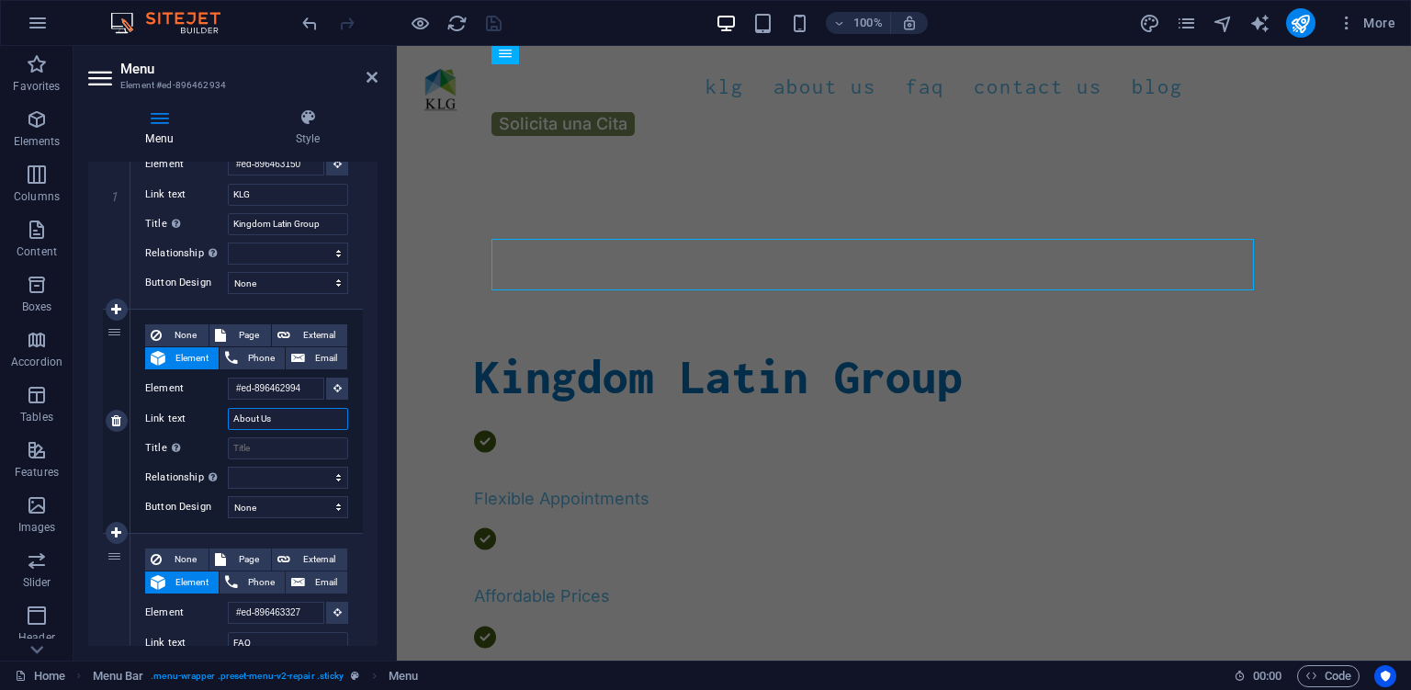
drag, startPoint x: 286, startPoint y: 413, endPoint x: 230, endPoint y: 426, distance: 57.5
click at [230, 426] on input "About Us" at bounding box center [288, 419] width 120 height 22
type input "Servicios"
select select
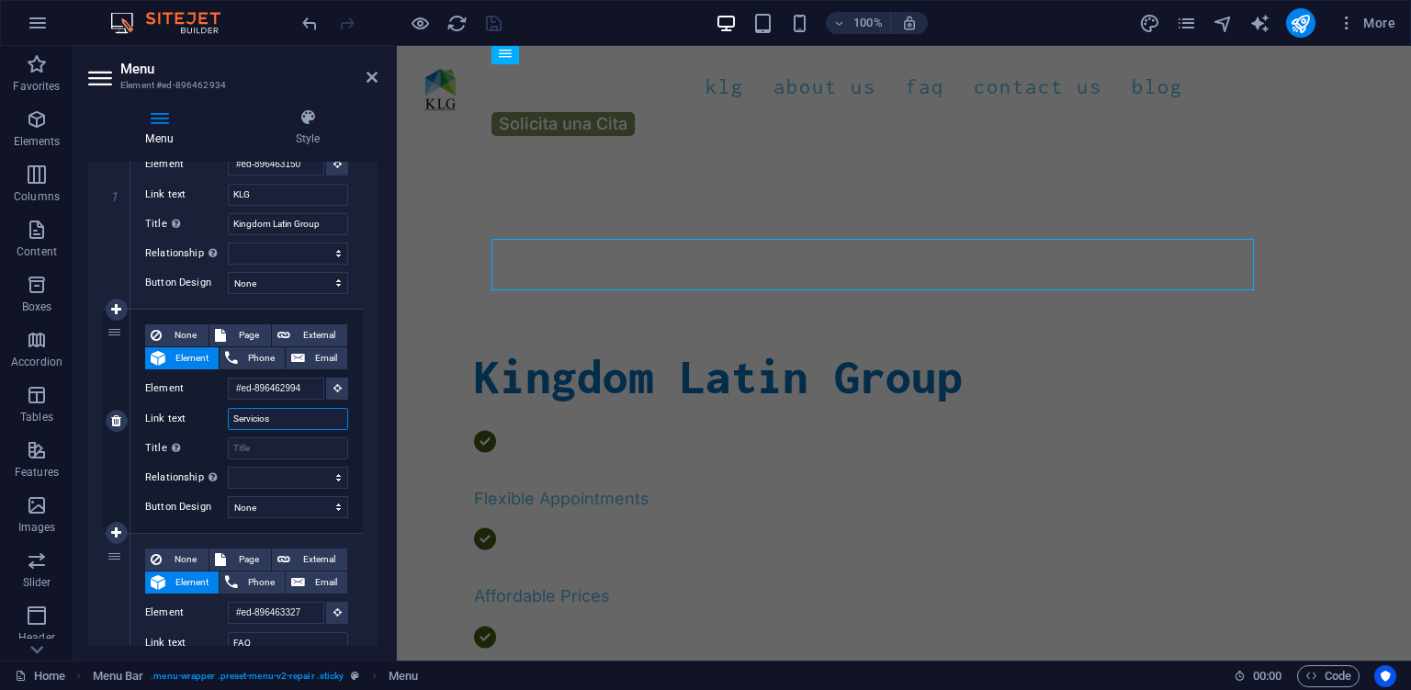
select select
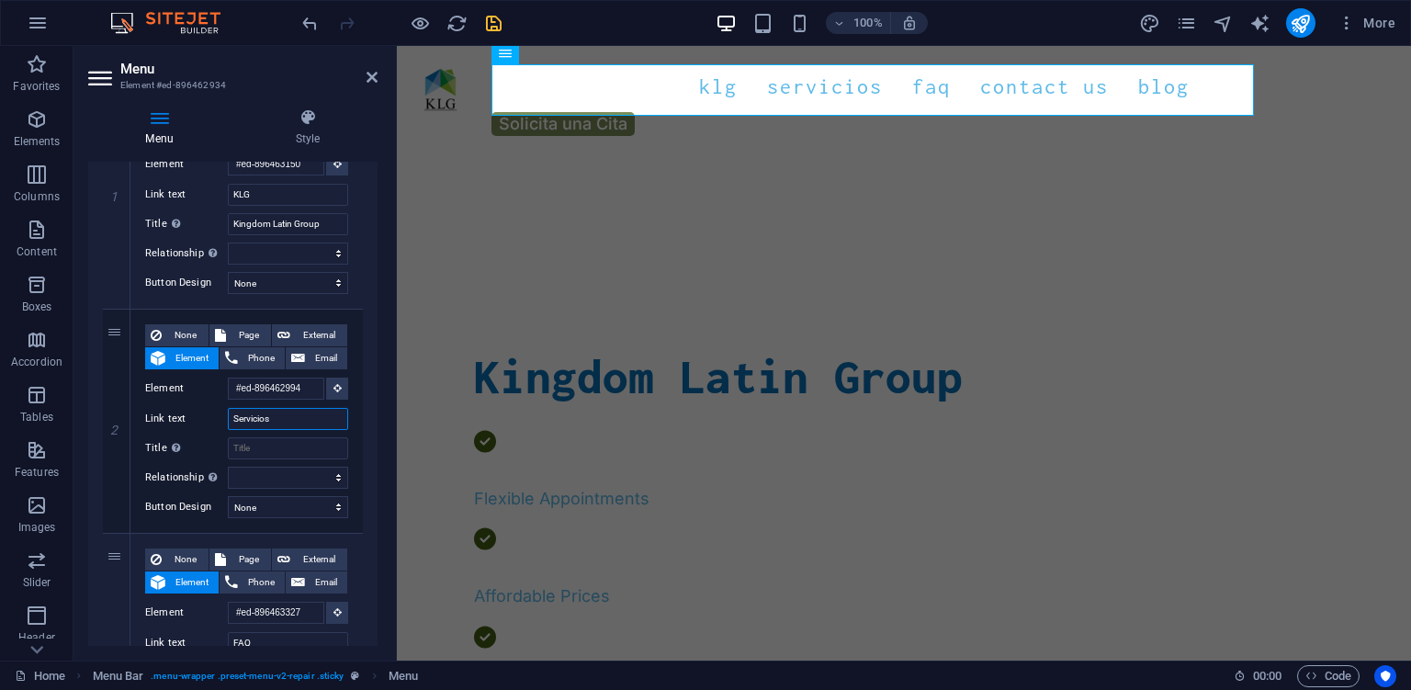
type input "Servicios"
click at [479, 22] on div at bounding box center [402, 22] width 206 height 29
drag, startPoint x: 494, startPoint y: 24, endPoint x: 417, endPoint y: 15, distance: 77.7
click at [494, 24] on icon "save" at bounding box center [493, 23] width 21 height 21
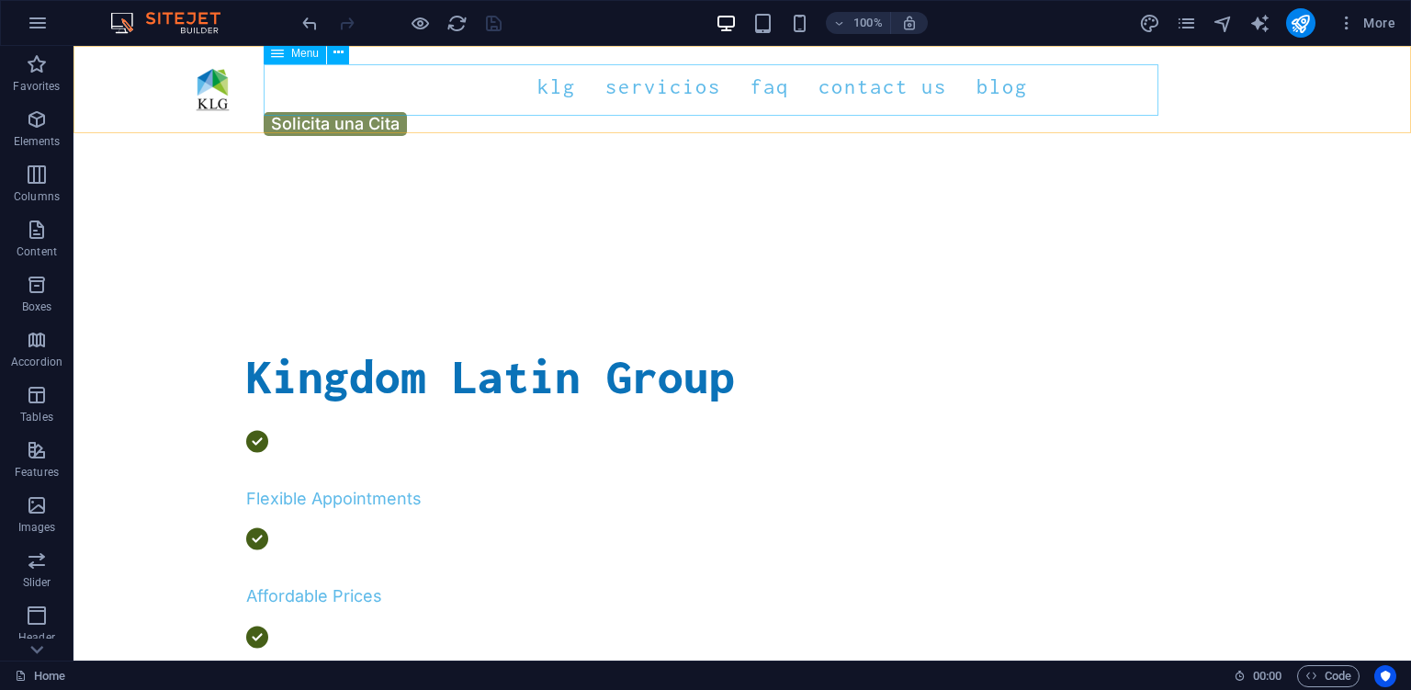
click at [704, 91] on nav "KLG Servicios FAQ Contact Us Blog" at bounding box center [742, 86] width 1117 height 51
select select "1"
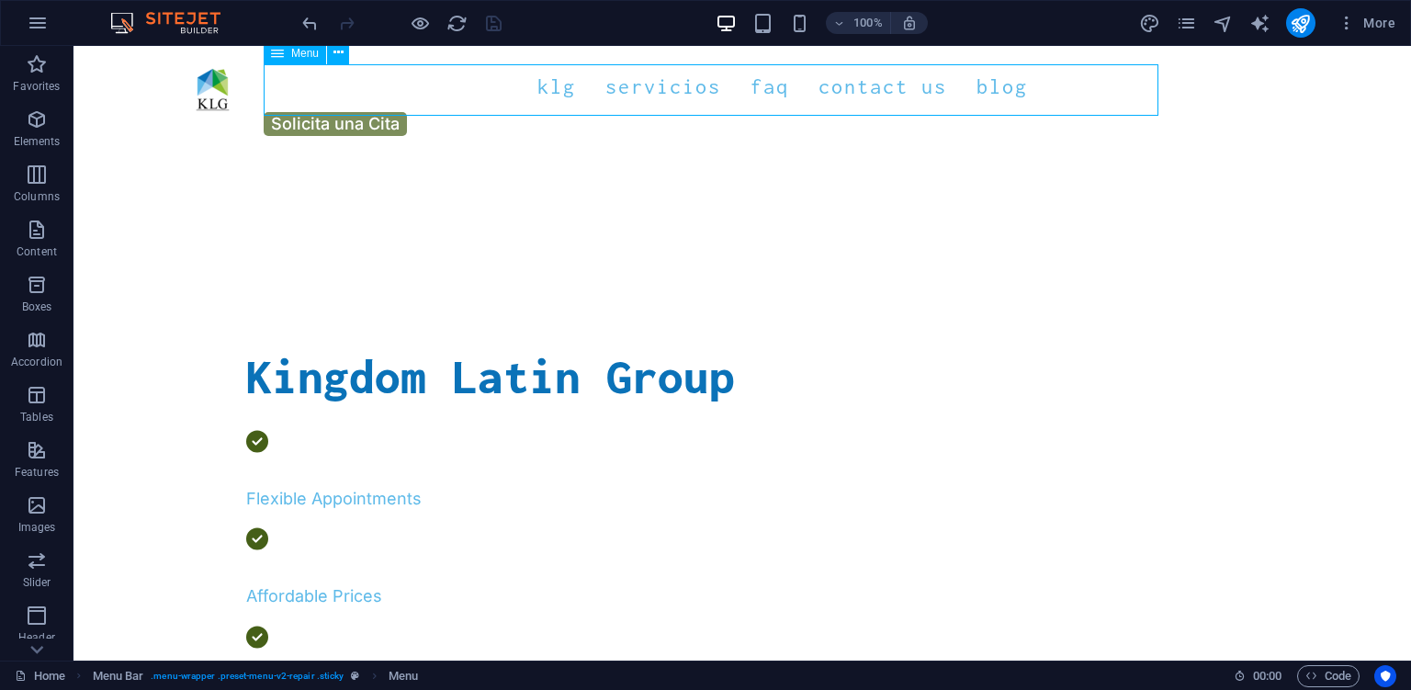
select select
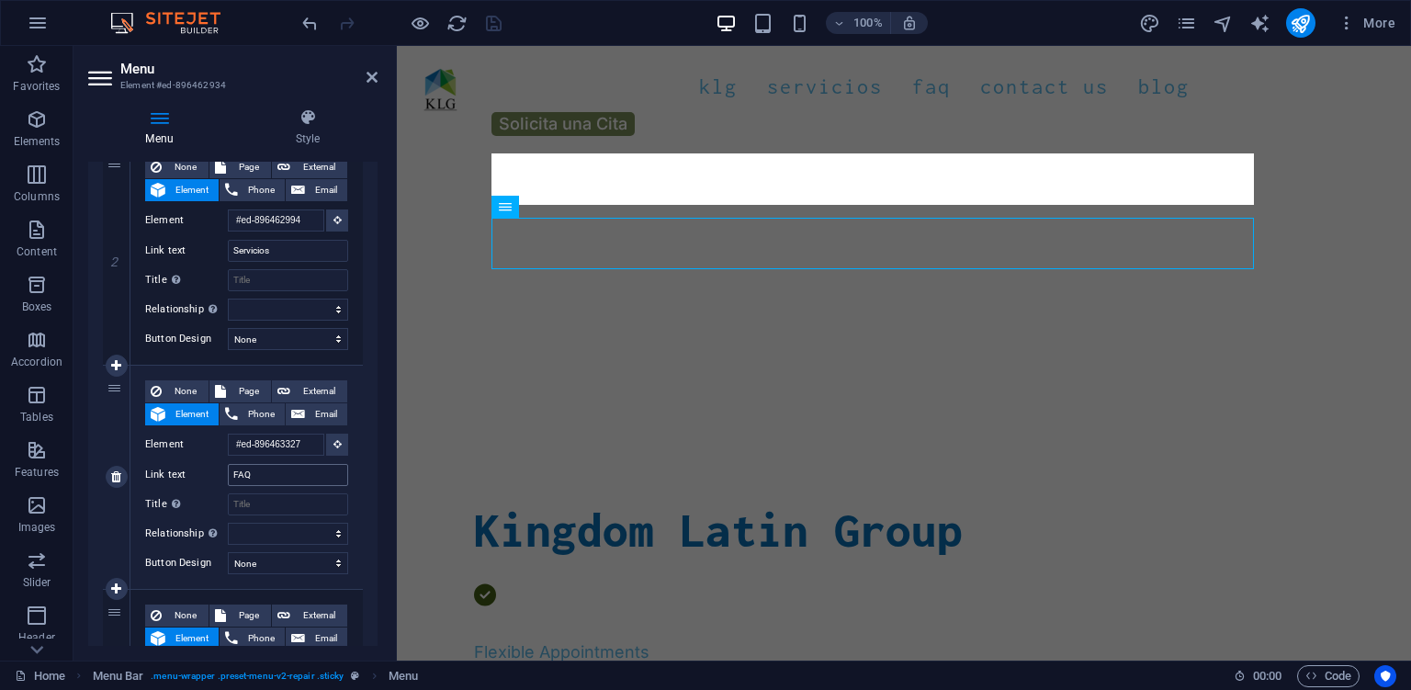
scroll to position [244, 0]
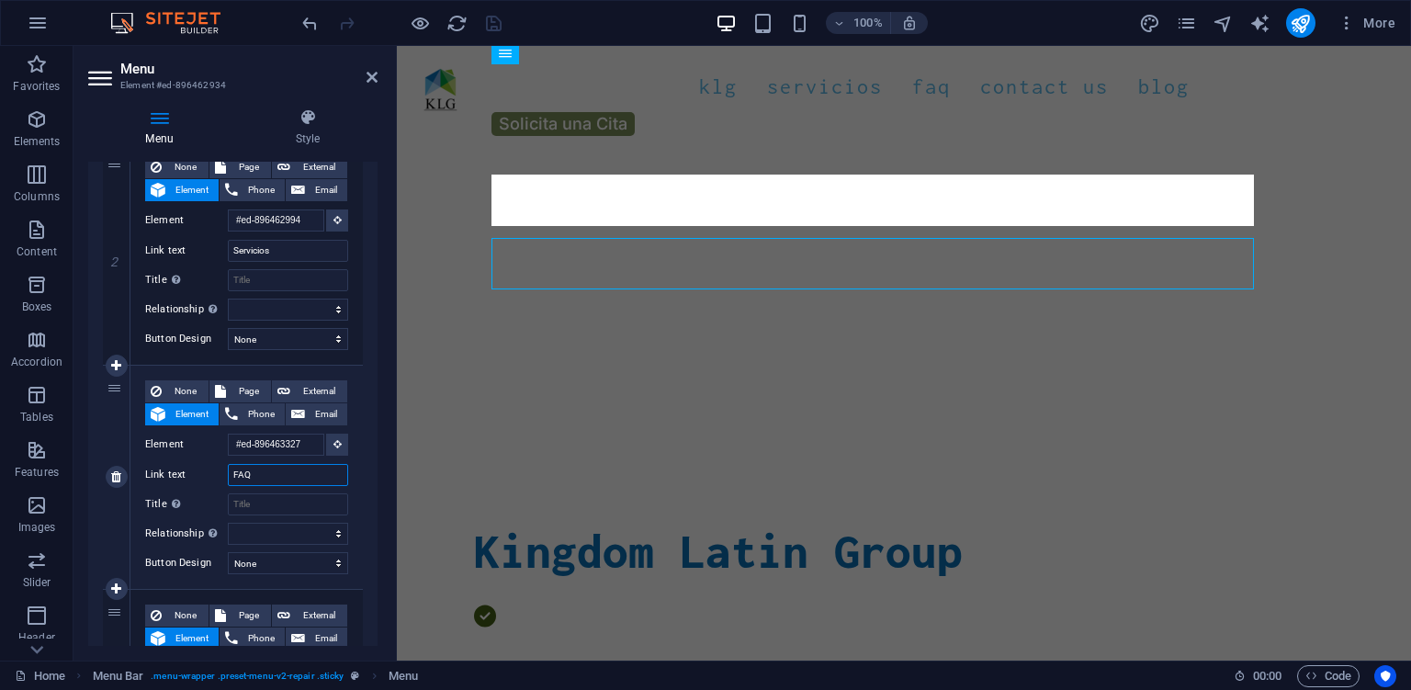
drag, startPoint x: 269, startPoint y: 470, endPoint x: 227, endPoint y: 463, distance: 42.9
click at [228, 464] on input "FAQ" at bounding box center [288, 475] width 120 height 22
type input "Beneficios"
select select
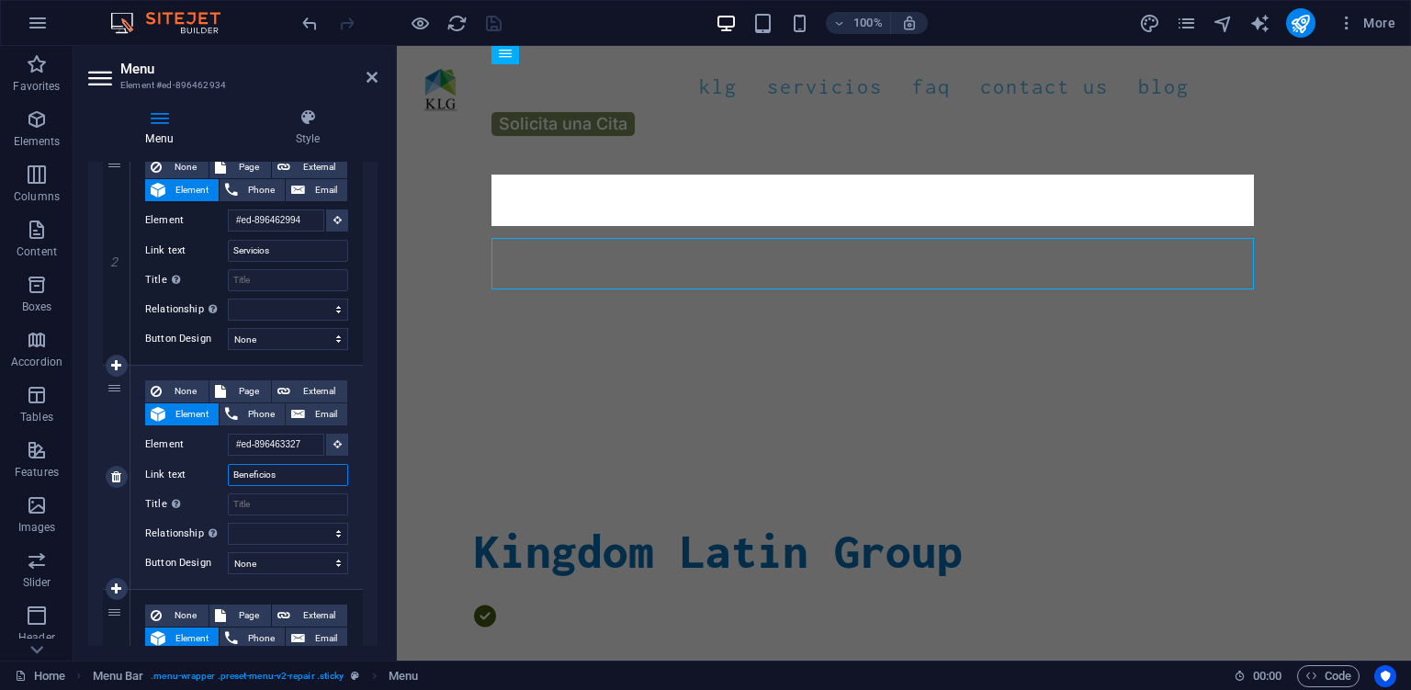
select select
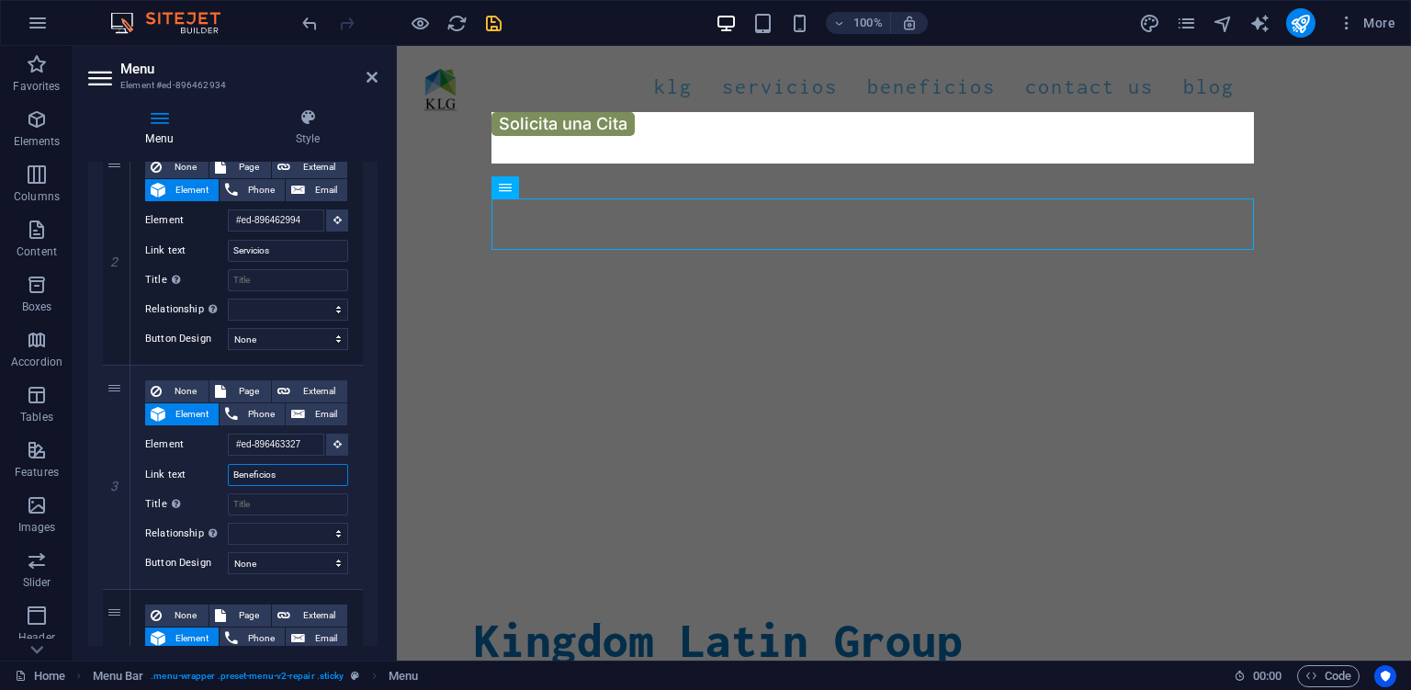
scroll to position [157, 0]
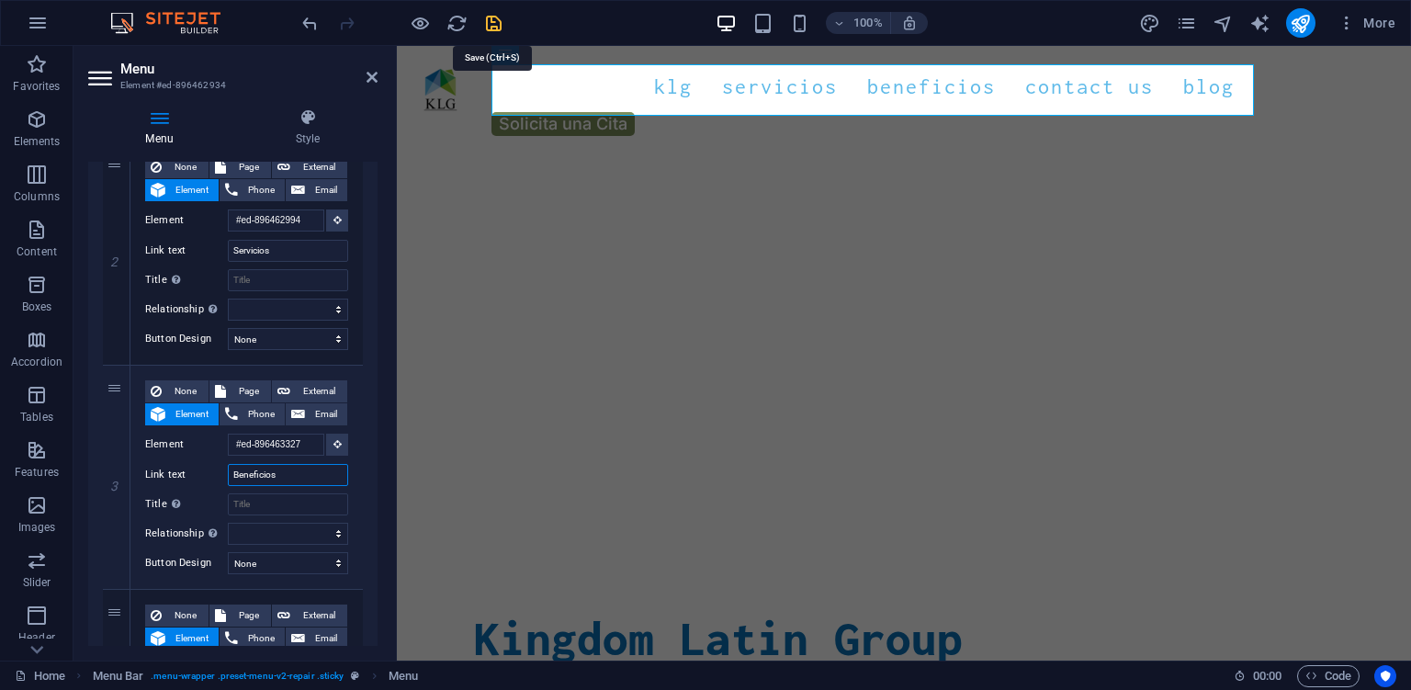
type input "Beneficios"
click at [493, 22] on icon "save" at bounding box center [493, 23] width 21 height 21
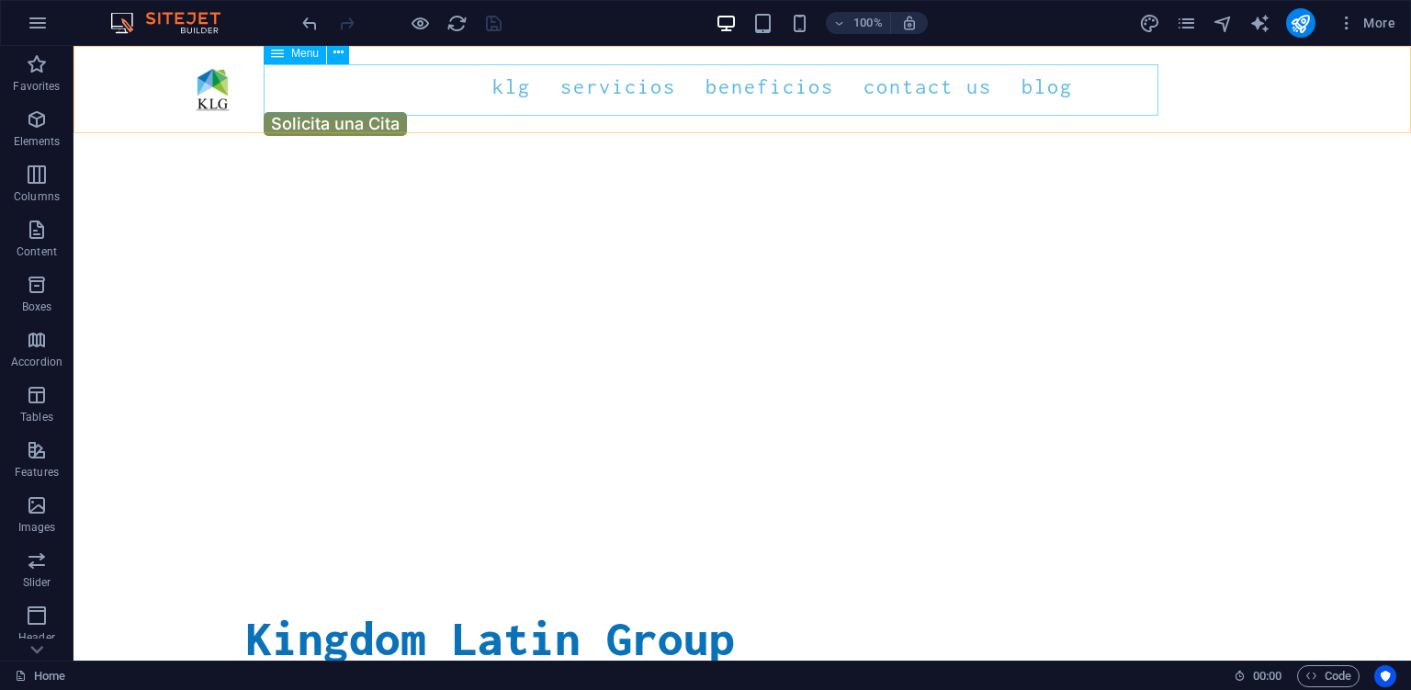
click at [819, 96] on nav "KLG Servicios Beneficios Contact Us Blog" at bounding box center [742, 86] width 1117 height 51
select select "1"
select select
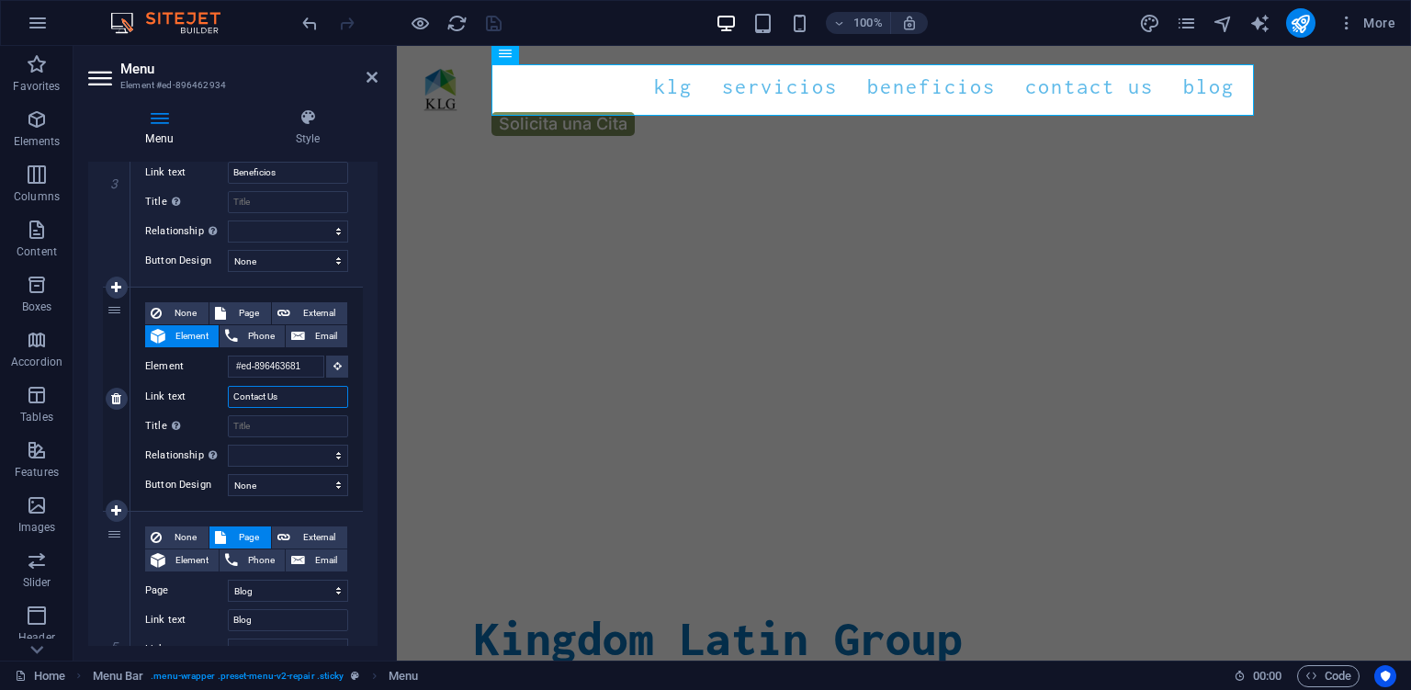
drag, startPoint x: 264, startPoint y: 393, endPoint x: 302, endPoint y: 394, distance: 38.6
click at [302, 394] on input "Contact Us" at bounding box center [288, 397] width 120 height 22
type input "Contacto"
select select
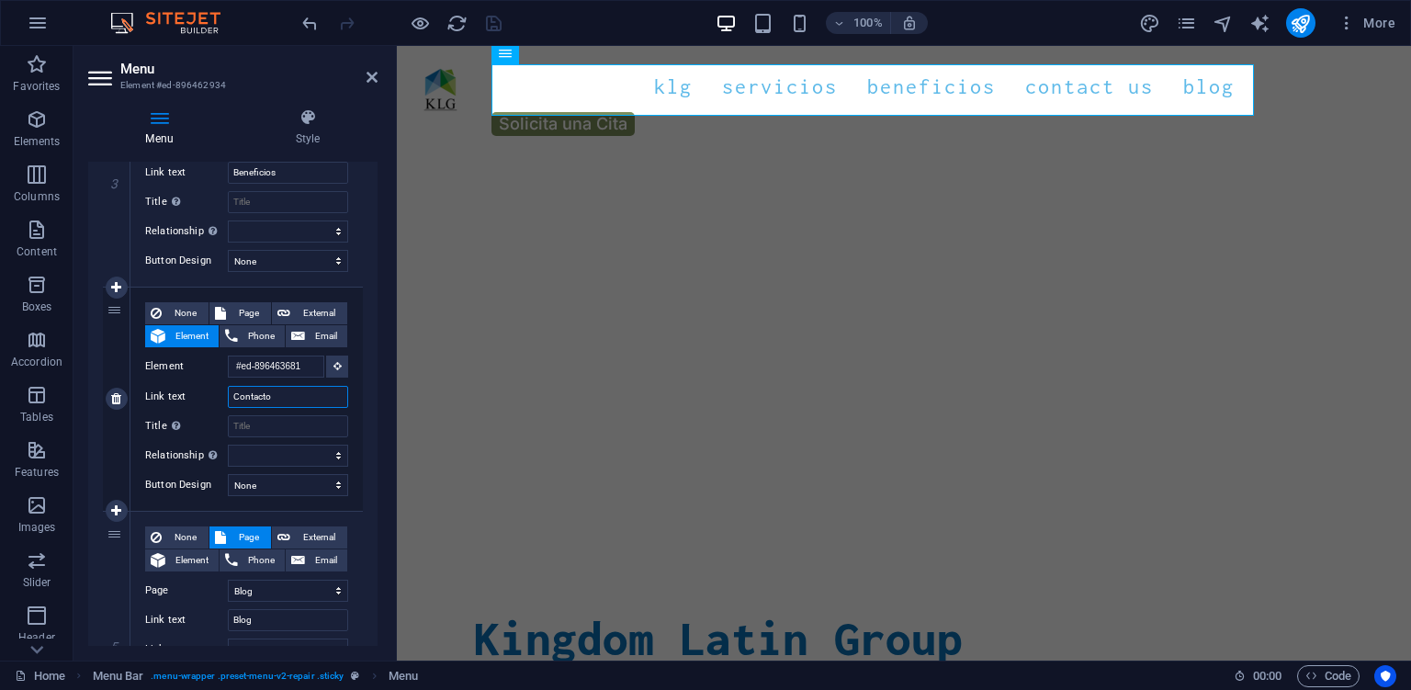
select select
type input "Contacto"
click at [497, 24] on icon "save" at bounding box center [493, 23] width 21 height 21
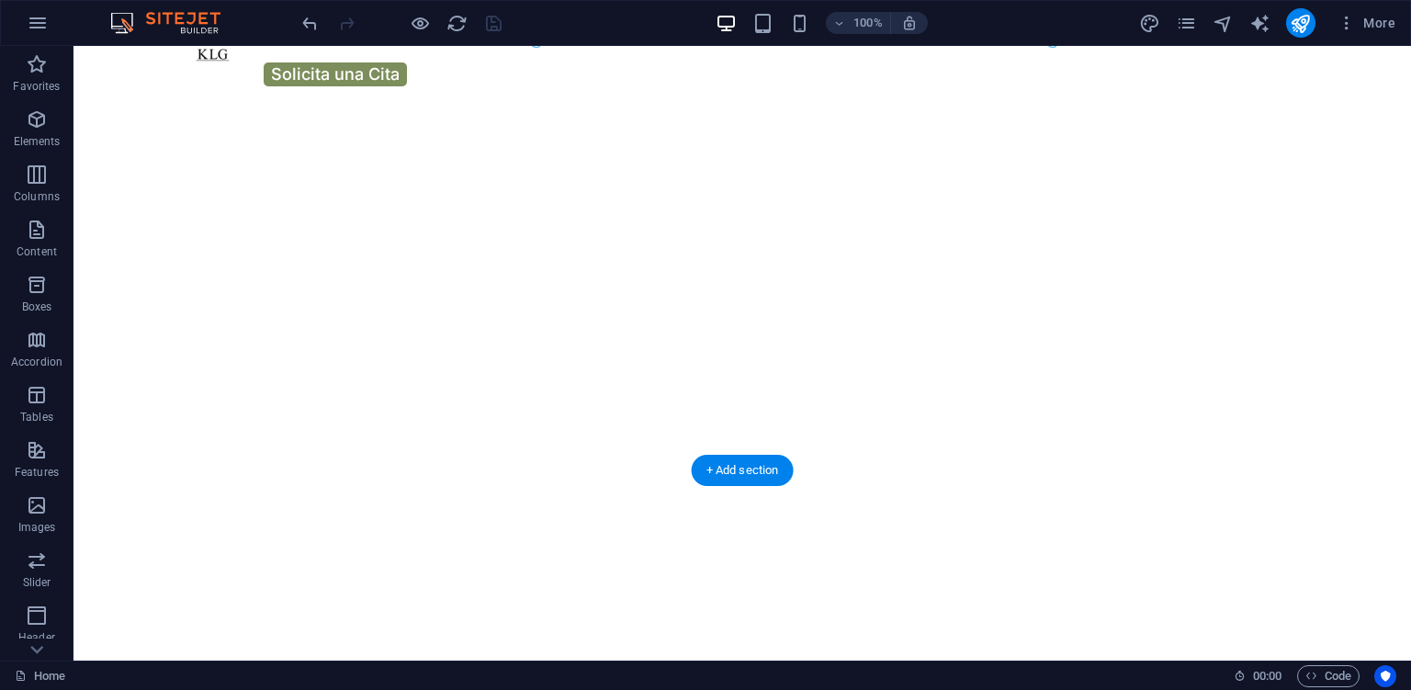
scroll to position [0, 0]
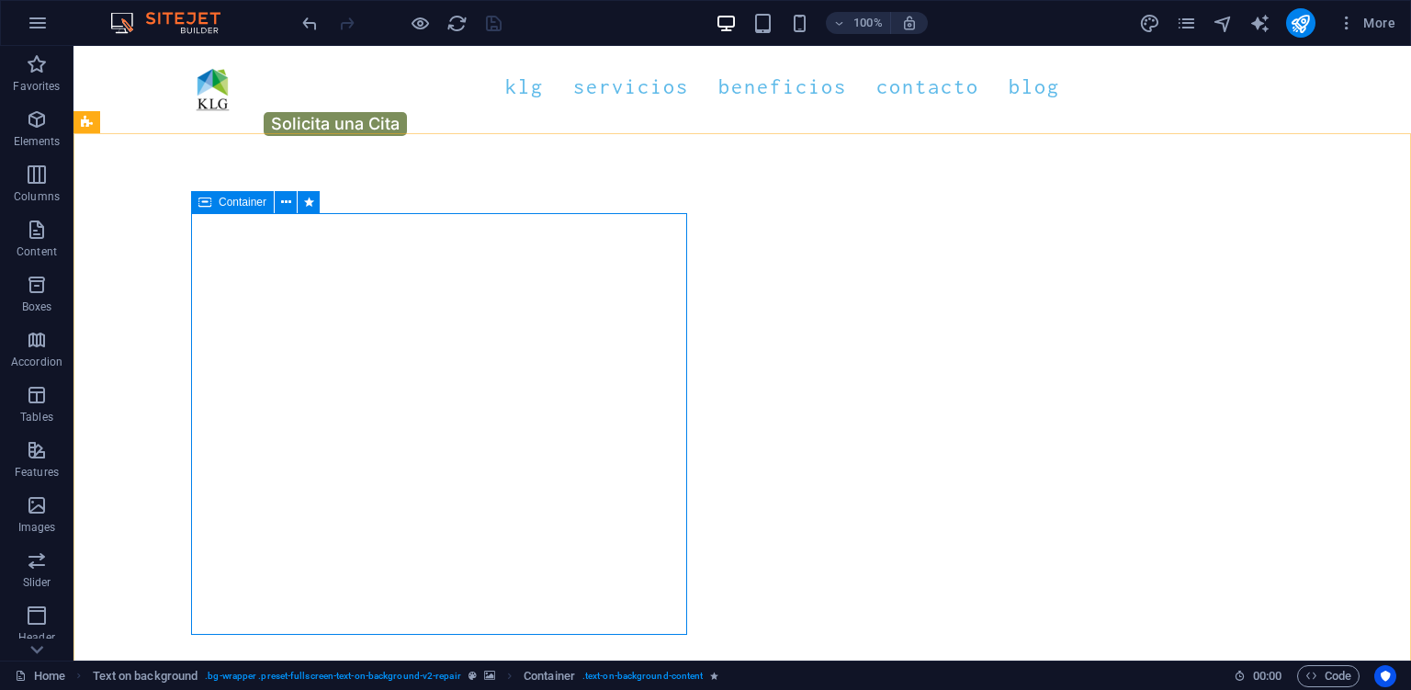
click at [247, 208] on span "Container" at bounding box center [243, 202] width 48 height 11
drag, startPoint x: 320, startPoint y: 250, endPoint x: 1137, endPoint y: 270, distance: 817.7
click at [279, 201] on button at bounding box center [286, 202] width 22 height 22
click at [287, 200] on icon at bounding box center [286, 202] width 10 height 19
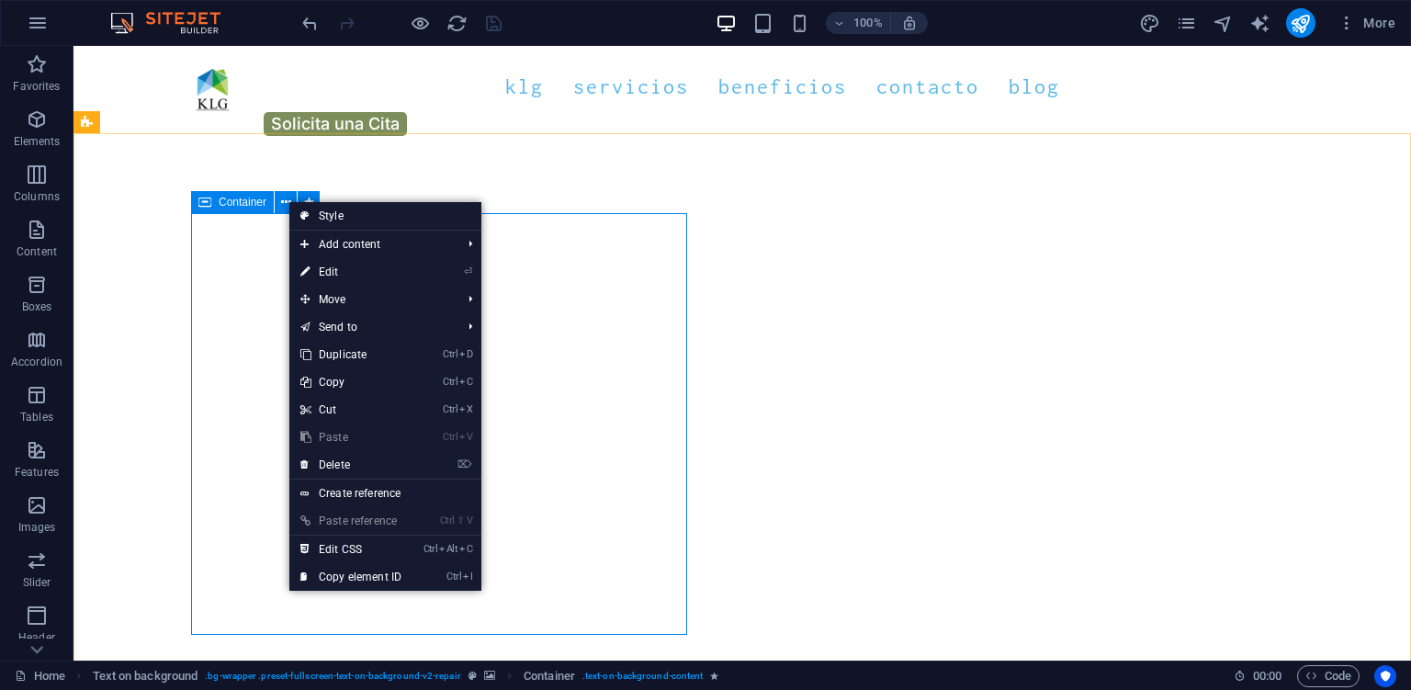
click at [239, 200] on span "Container" at bounding box center [243, 202] width 48 height 11
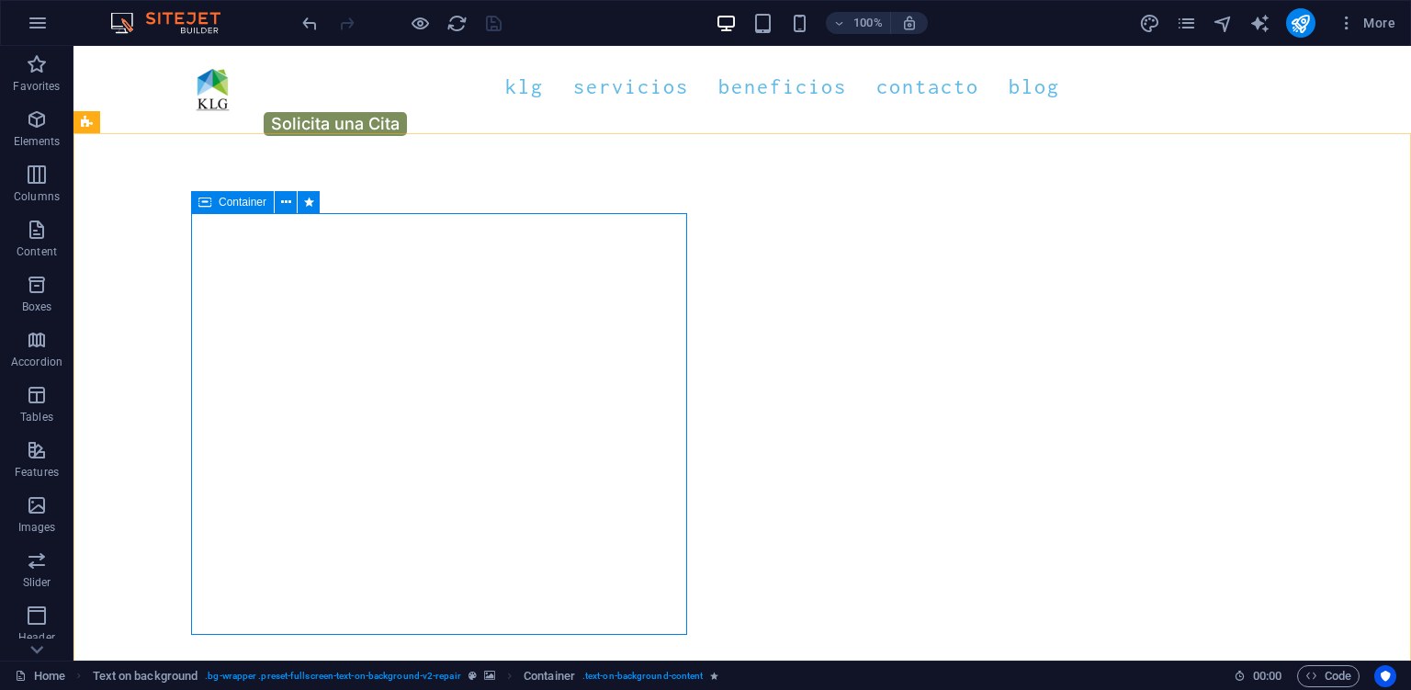
click at [239, 204] on span "Container" at bounding box center [243, 202] width 48 height 11
click at [292, 206] on button at bounding box center [286, 202] width 22 height 22
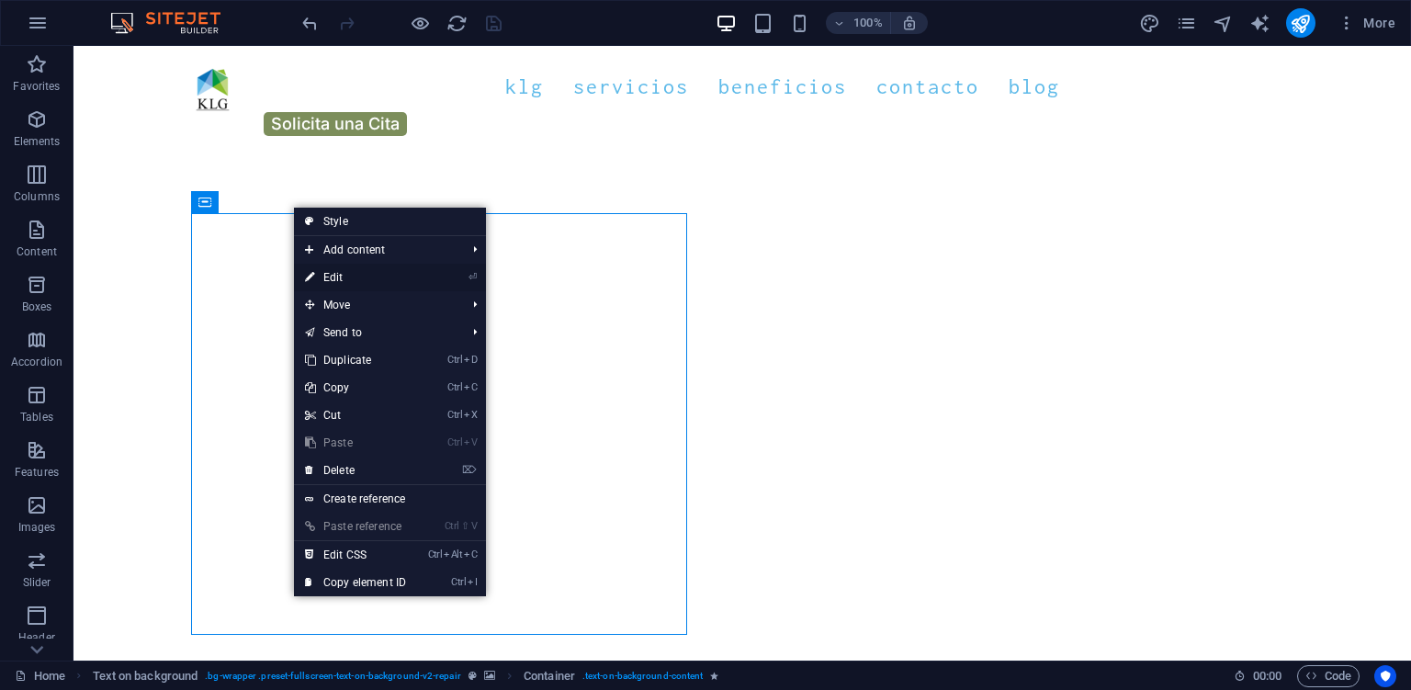
click at [354, 271] on link "⏎ Edit" at bounding box center [355, 278] width 123 height 28
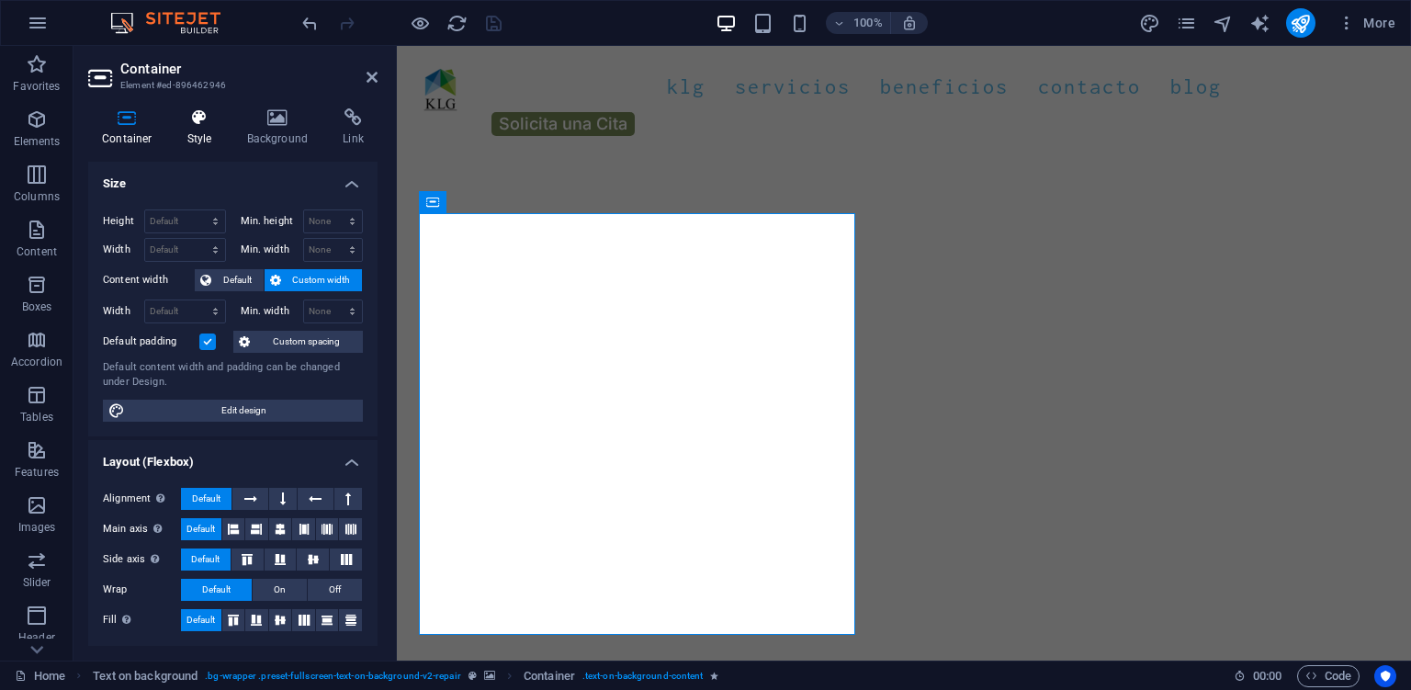
click at [193, 123] on icon at bounding box center [200, 117] width 52 height 18
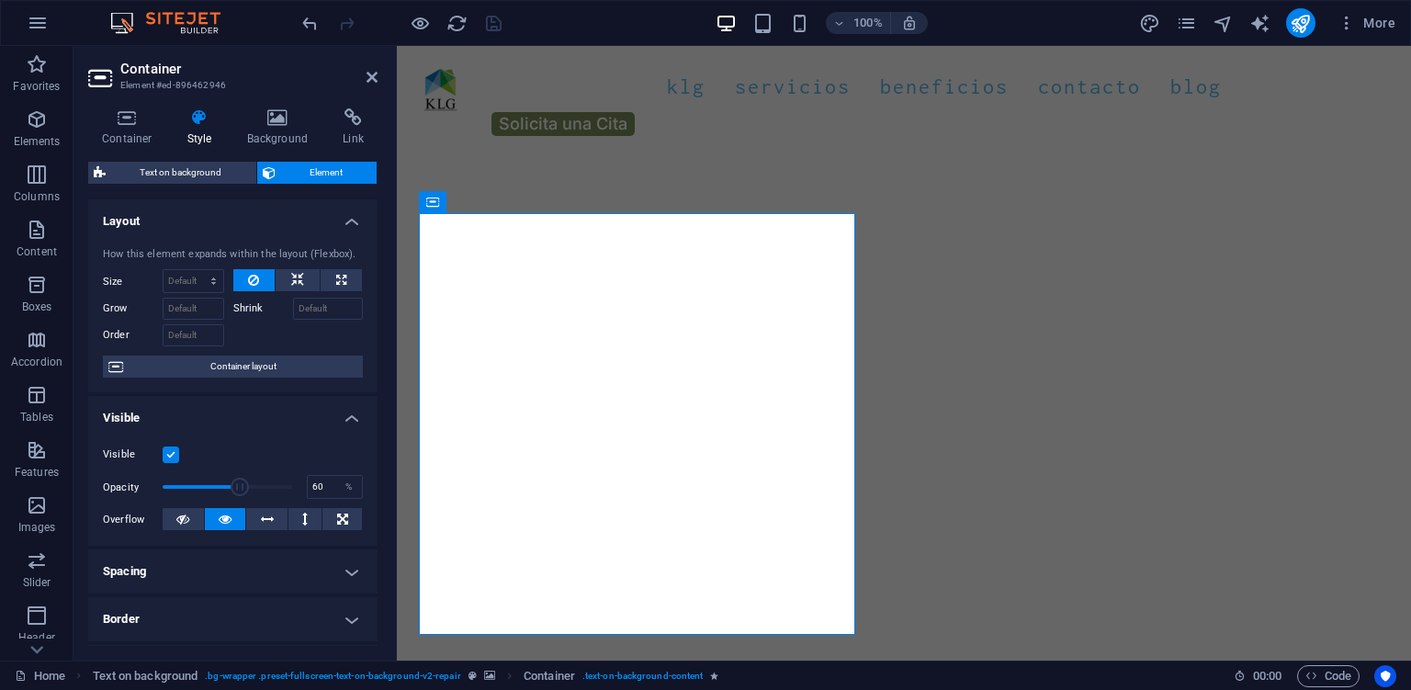
drag, startPoint x: 297, startPoint y: 490, endPoint x: 240, endPoint y: 490, distance: 57.0
click at [240, 490] on span at bounding box center [240, 487] width 18 height 18
drag, startPoint x: 240, startPoint y: 490, endPoint x: 200, endPoint y: 484, distance: 39.9
click at [200, 484] on span at bounding box center [200, 487] width 18 height 18
drag, startPoint x: 200, startPoint y: 484, endPoint x: 246, endPoint y: 480, distance: 46.1
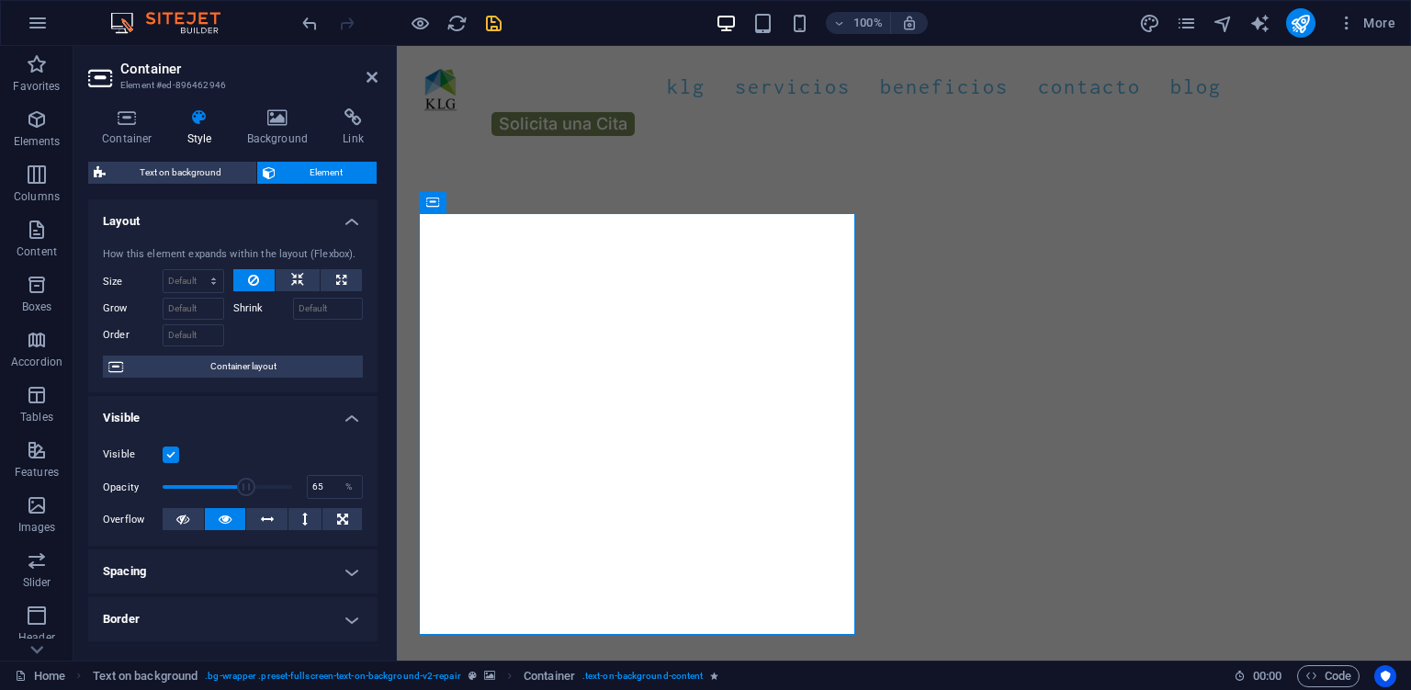
click at [246, 480] on span at bounding box center [246, 487] width 18 height 18
type input "100"
drag, startPoint x: 246, startPoint y: 480, endPoint x: 321, endPoint y: 489, distance: 75.8
click at [321, 489] on div "Opacity 100 %" at bounding box center [233, 487] width 260 height 28
click at [315, 171] on span "Element" at bounding box center [326, 173] width 91 height 22
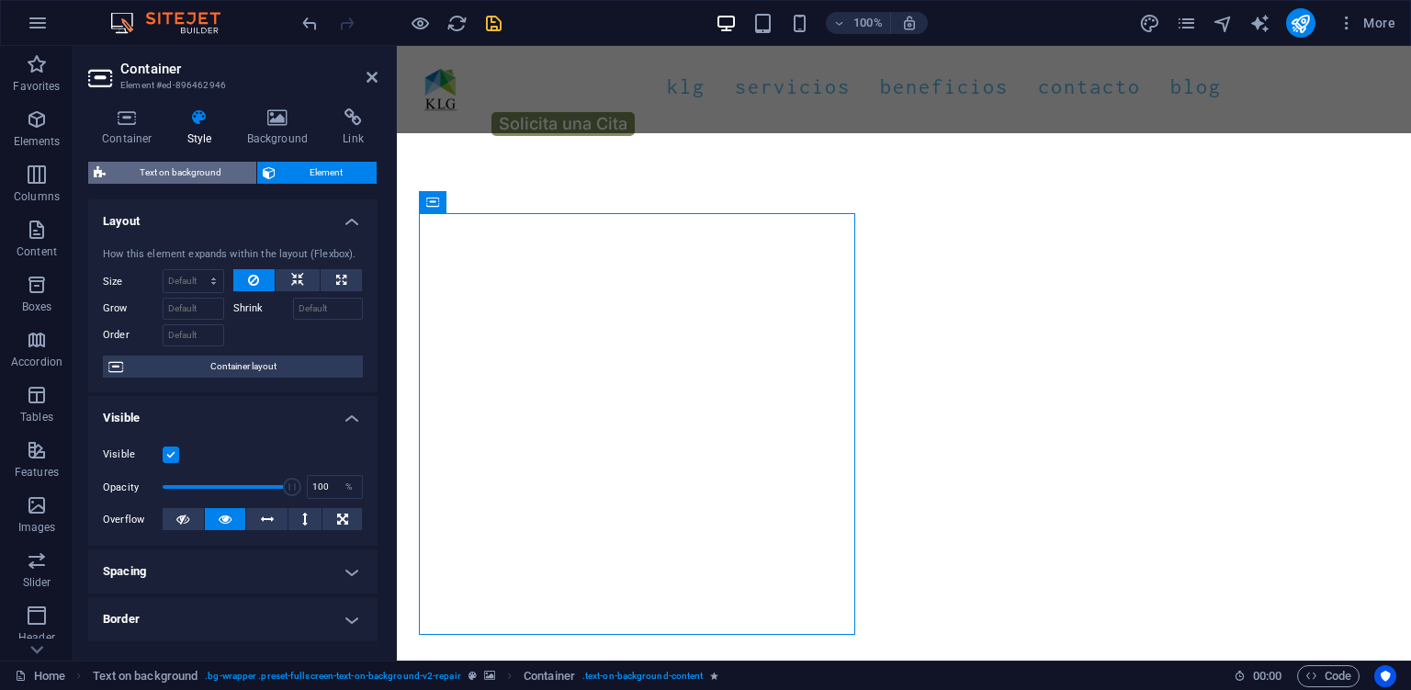
click at [171, 163] on span "Text on background" at bounding box center [181, 173] width 140 height 22
select select "%"
select select "rem"
select select "px"
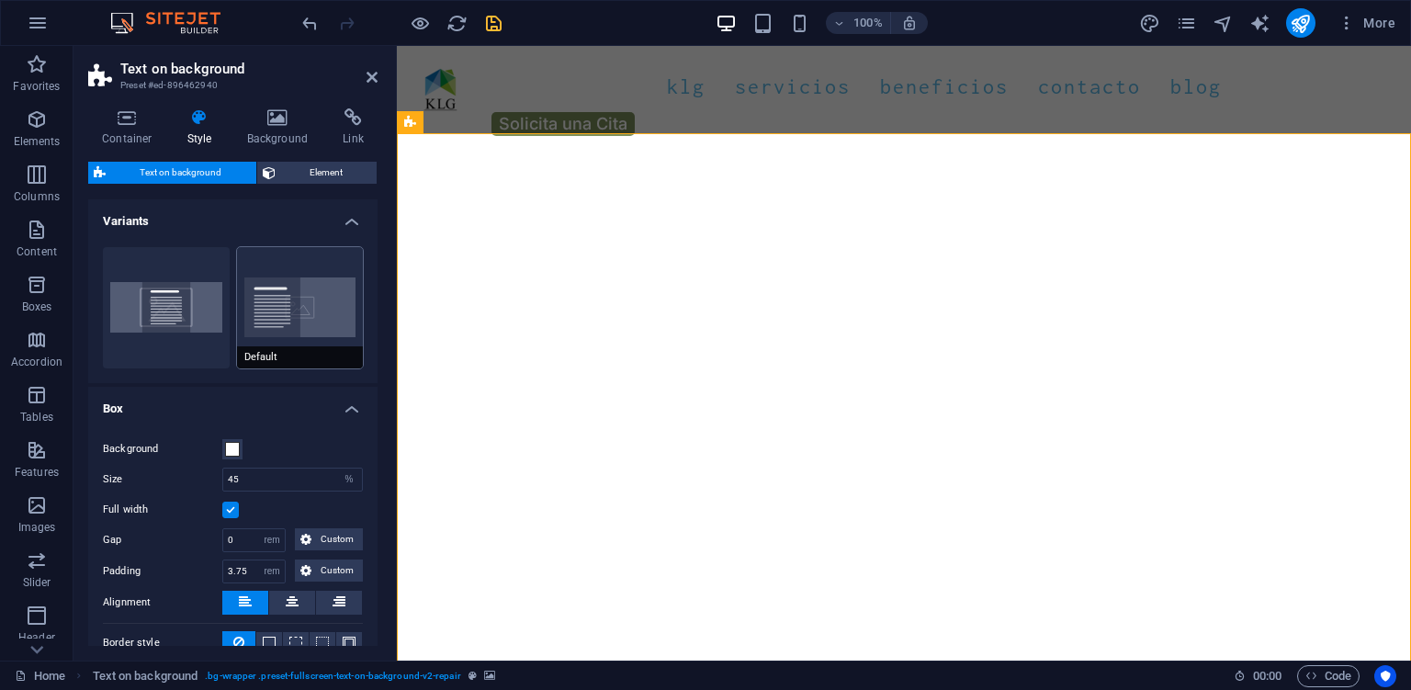
click at [320, 310] on button "Default" at bounding box center [300, 307] width 127 height 121
type input "50"
type input "4"
type input "0"
click at [156, 325] on button "Centered" at bounding box center [166, 307] width 127 height 121
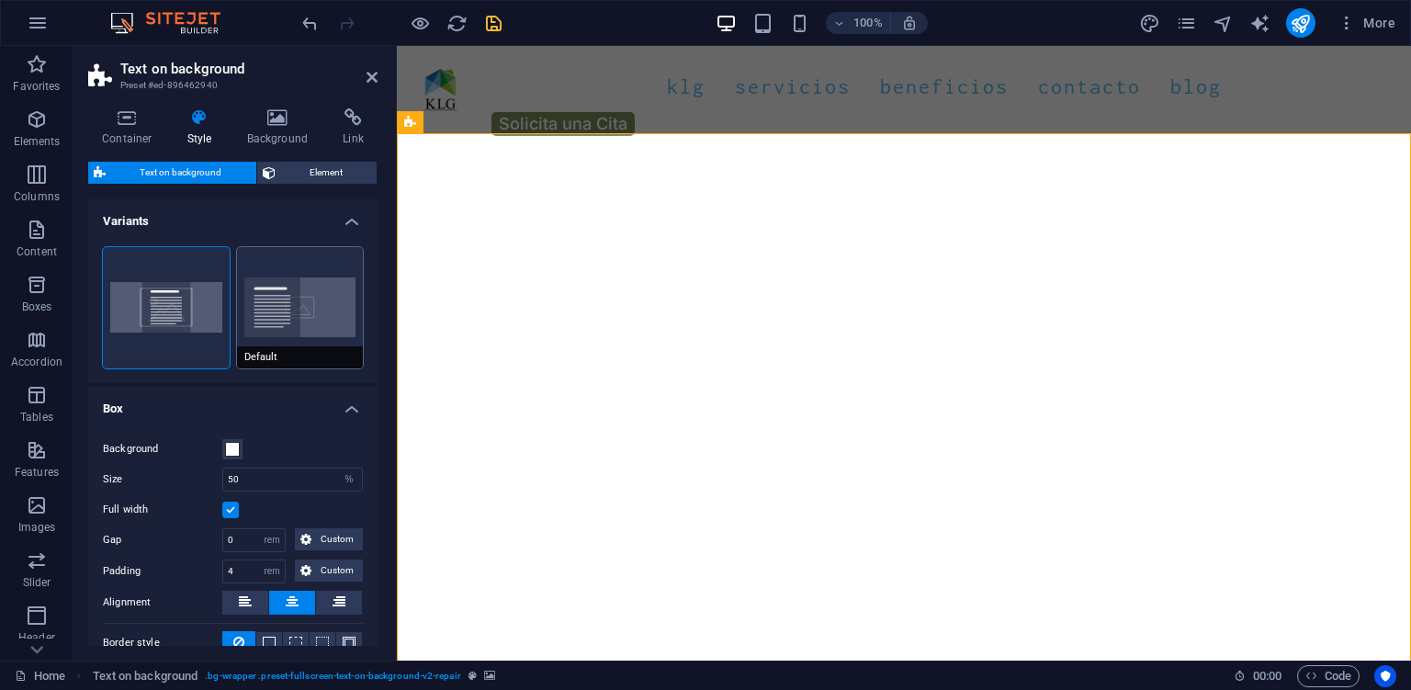
click at [333, 331] on button "Default" at bounding box center [300, 307] width 127 height 121
click at [234, 449] on span at bounding box center [232, 449] width 15 height 15
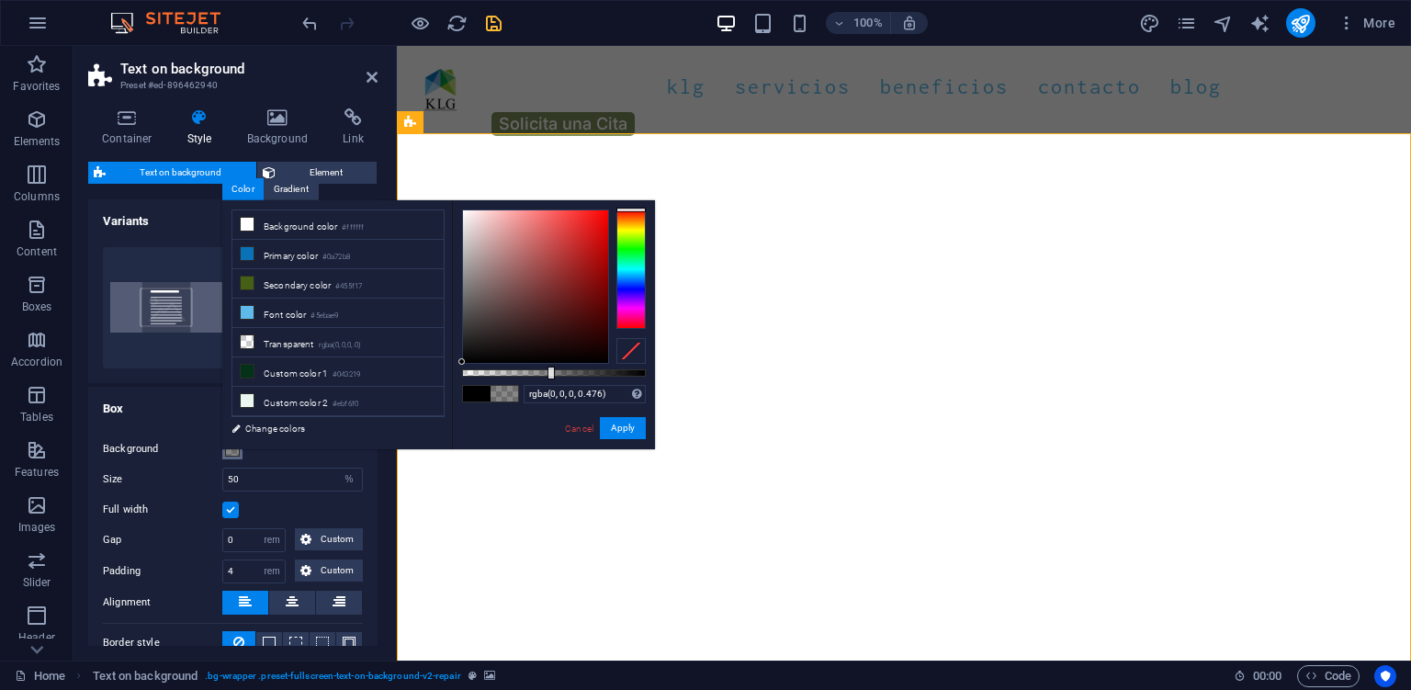
drag, startPoint x: 643, startPoint y: 373, endPoint x: 549, endPoint y: 367, distance: 93.9
click at [549, 369] on div at bounding box center [554, 372] width 184 height 7
drag, startPoint x: 549, startPoint y: 367, endPoint x: 504, endPoint y: 366, distance: 45.0
click at [504, 366] on div at bounding box center [505, 372] width 7 height 13
drag, startPoint x: 461, startPoint y: 361, endPoint x: 449, endPoint y: 200, distance: 161.2
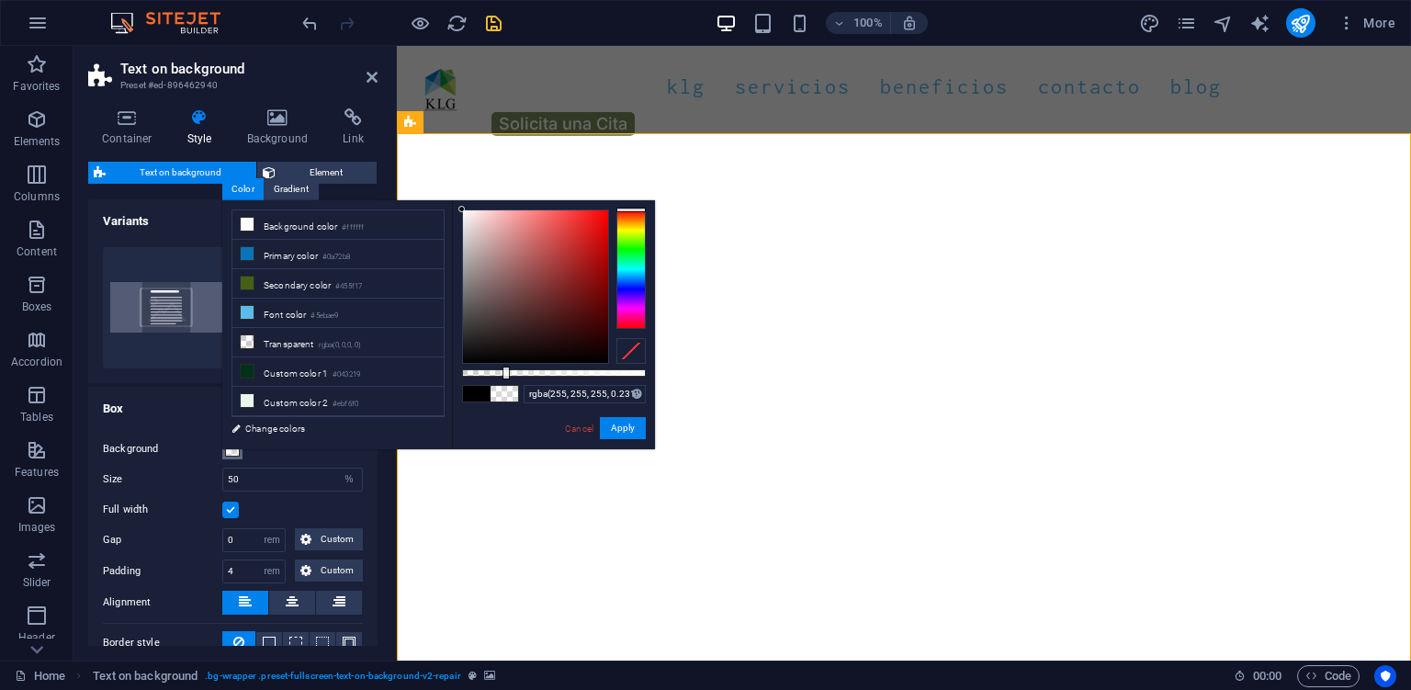
click at [449, 200] on div "less Background color #ffffff Primary color #0a72b8 Secondary color #455f17 Fon…" at bounding box center [438, 324] width 433 height 249
click at [462, 213] on div at bounding box center [461, 212] width 6 height 6
drag, startPoint x: 512, startPoint y: 367, endPoint x: 648, endPoint y: 378, distance: 137.2
click at [648, 378] on div at bounding box center [647, 372] width 7 height 13
click at [507, 392] on span at bounding box center [504, 394] width 28 height 16
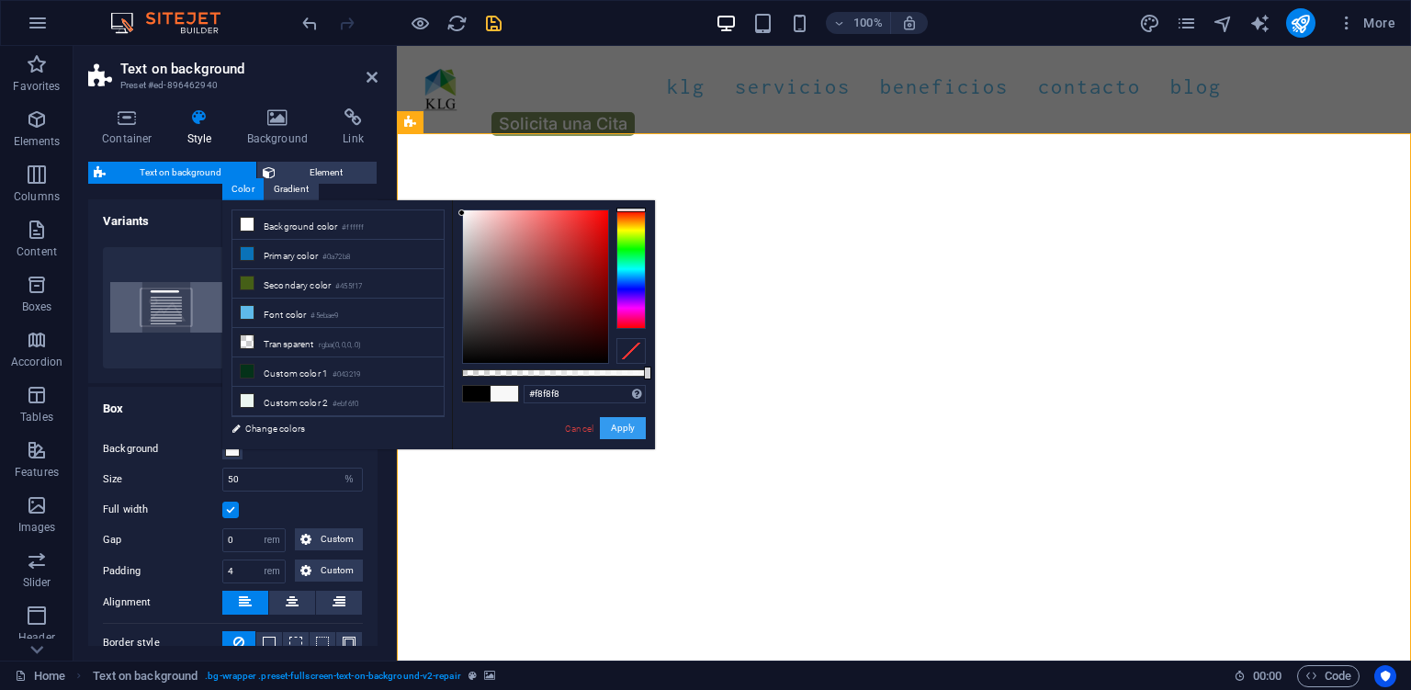
click at [624, 427] on button "Apply" at bounding box center [623, 428] width 46 height 22
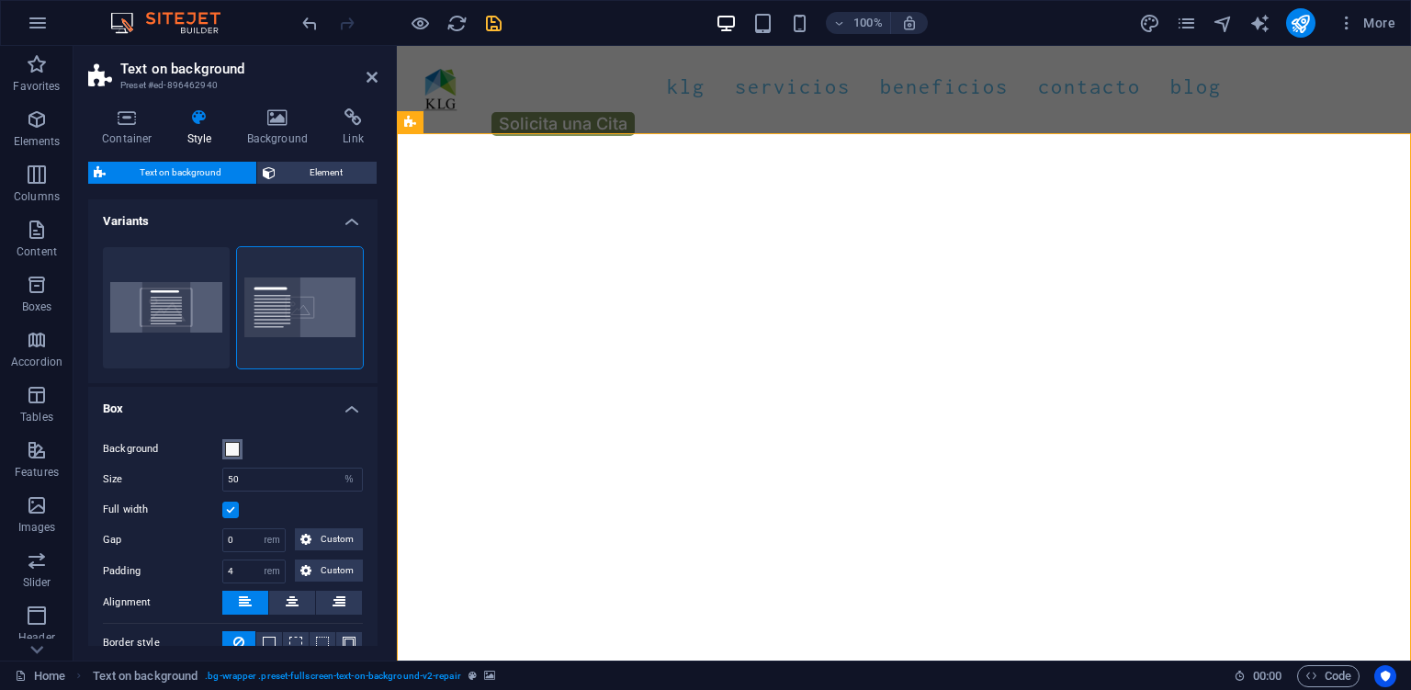
click at [231, 450] on span at bounding box center [232, 449] width 15 height 15
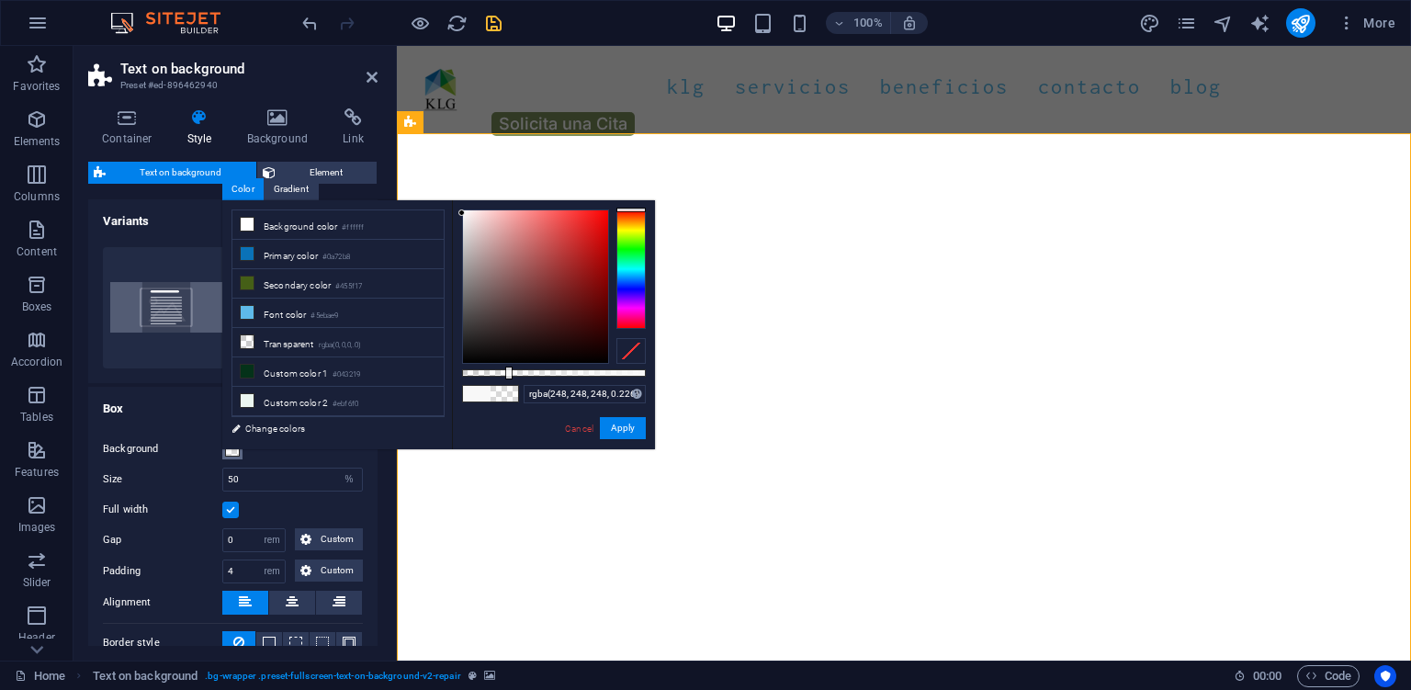
type input "rgba(248, 248, 248, 0.216)"
drag, startPoint x: 646, startPoint y: 371, endPoint x: 502, endPoint y: 369, distance: 144.2
click at [502, 369] on div at bounding box center [503, 372] width 7 height 13
click at [619, 425] on button "Apply" at bounding box center [623, 428] width 46 height 22
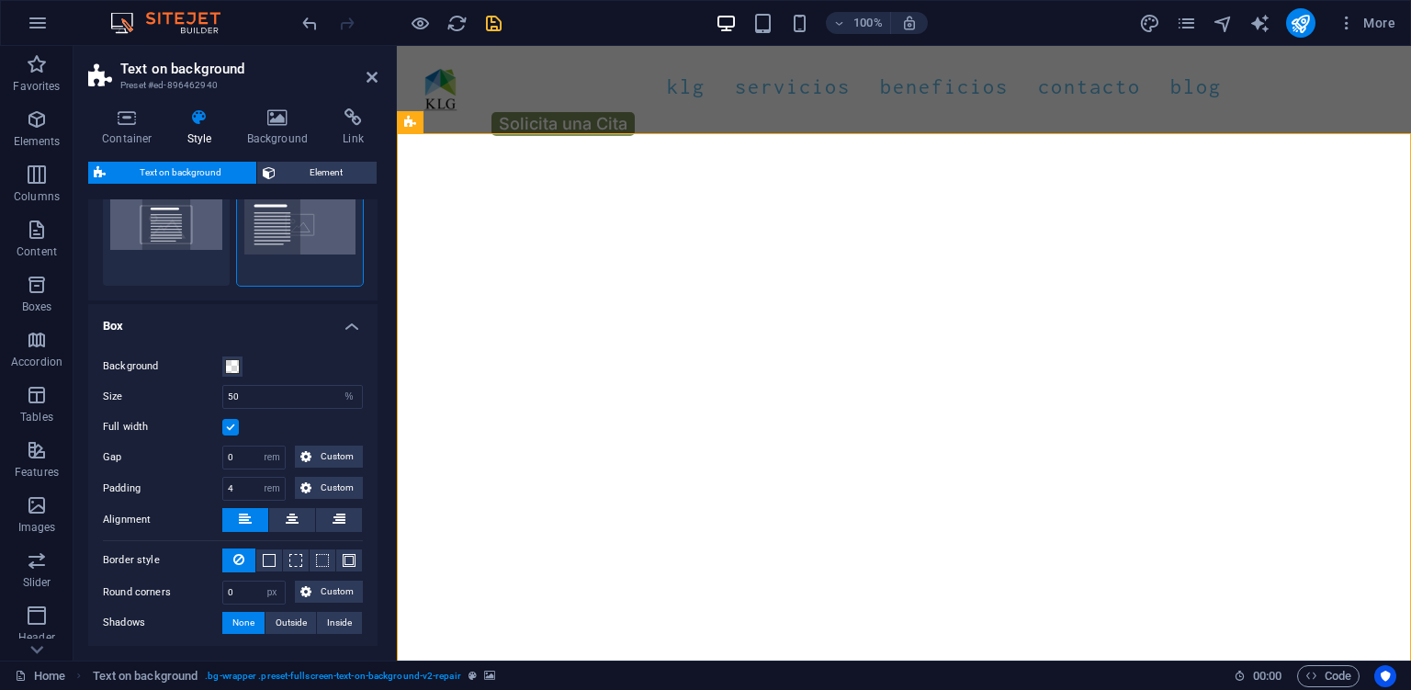
scroll to position [160, 0]
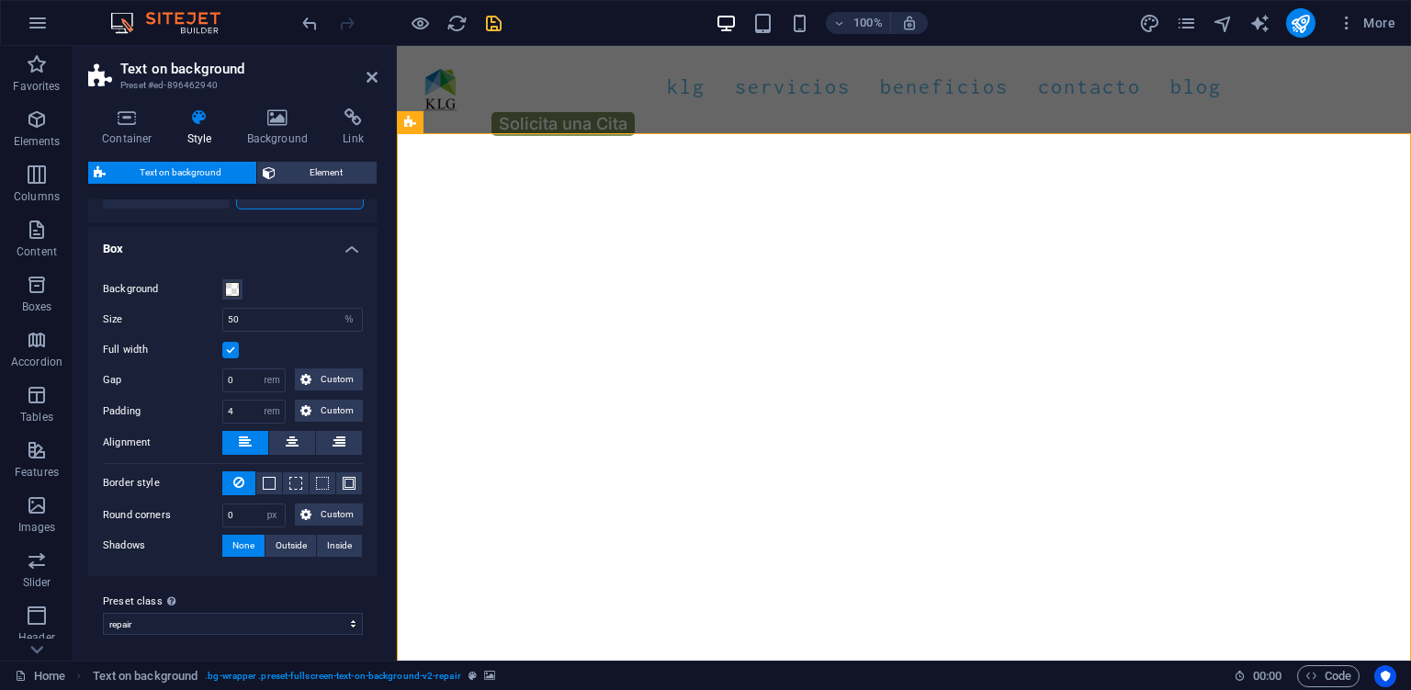
click at [496, 18] on icon "save" at bounding box center [493, 23] width 21 height 21
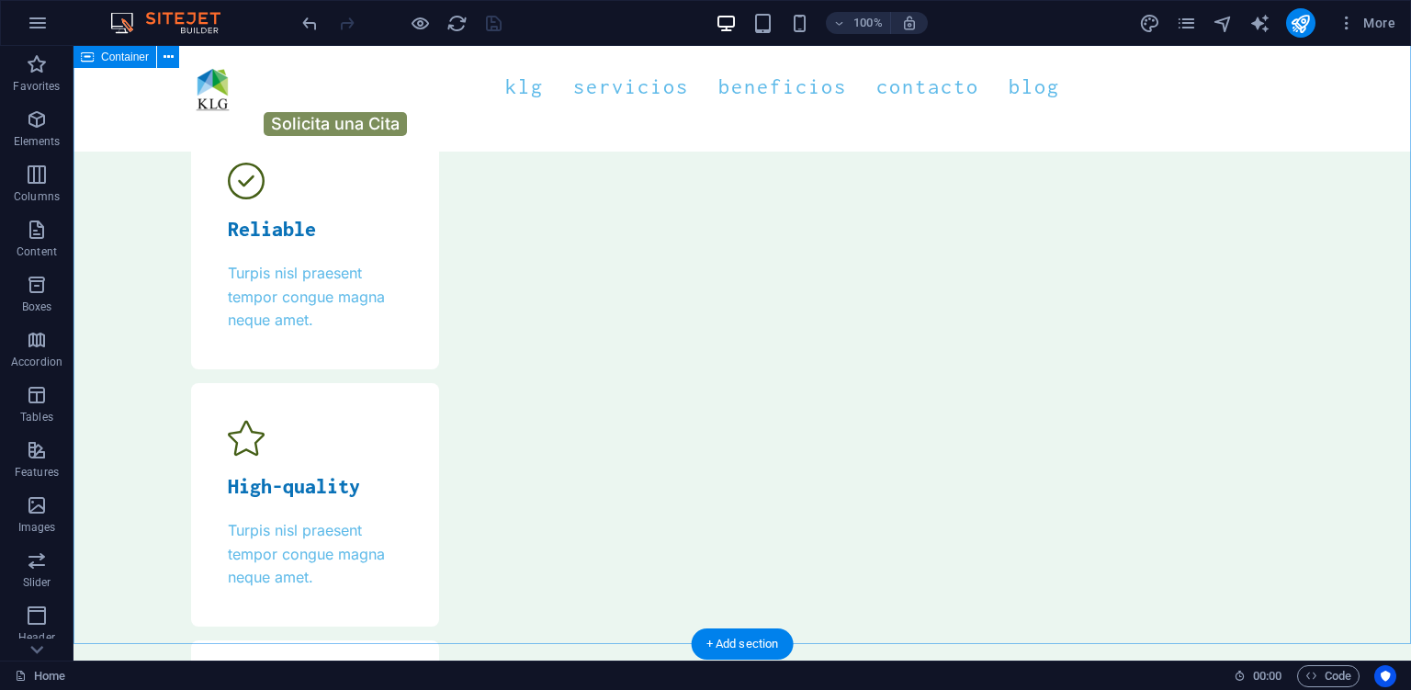
scroll to position [6018, 0]
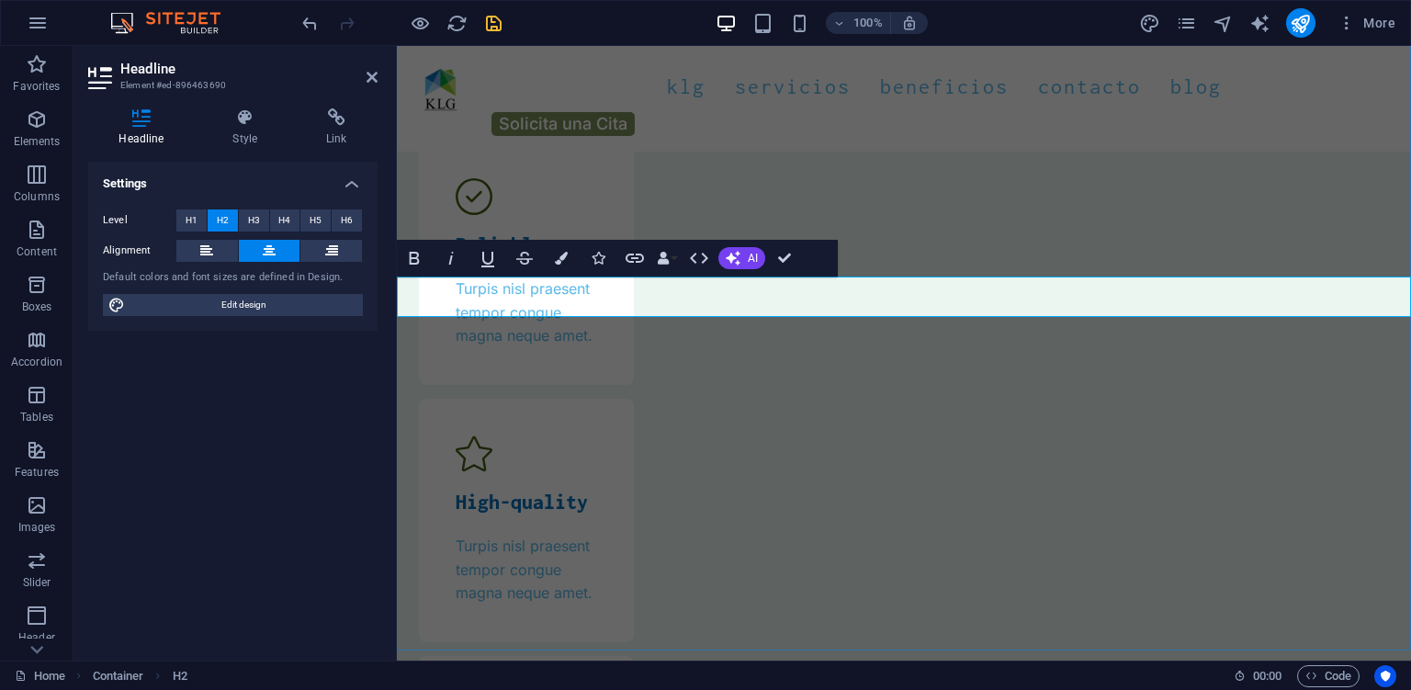
drag, startPoint x: 946, startPoint y: 300, endPoint x: 986, endPoint y: 300, distance: 40.4
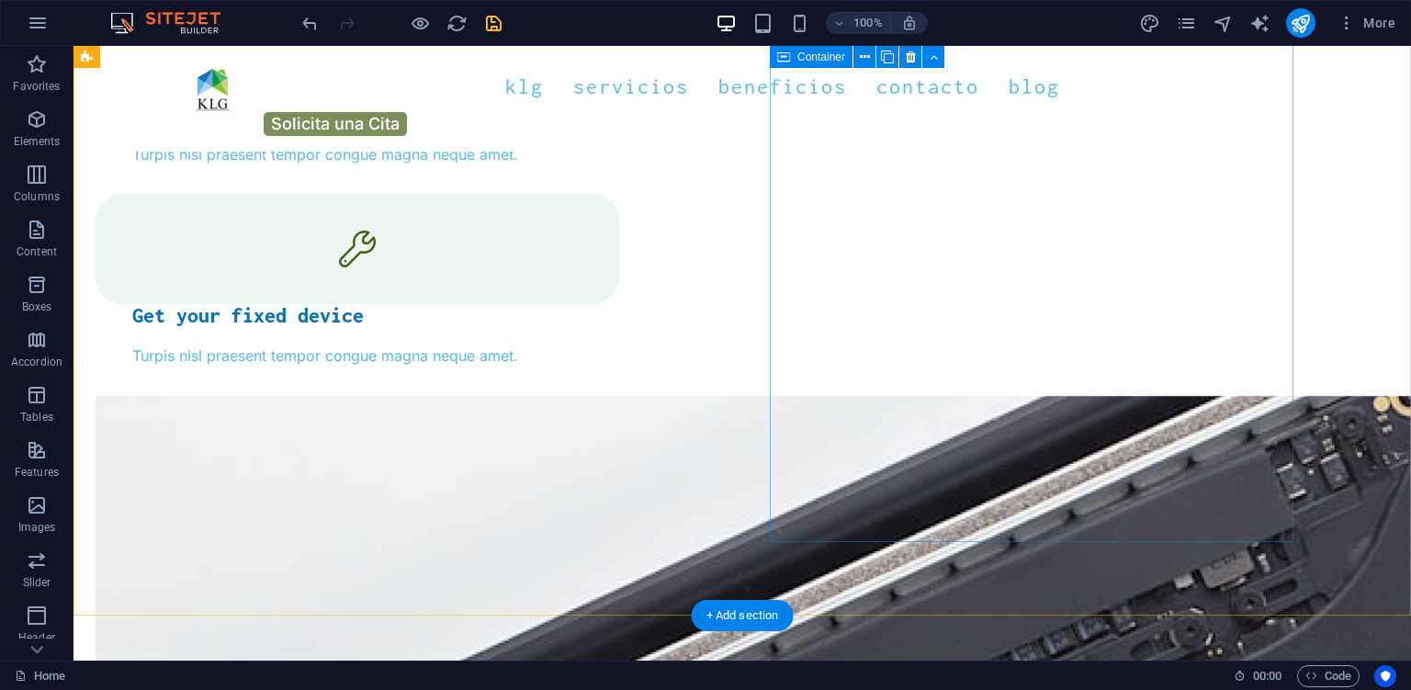
scroll to position [3108, 0]
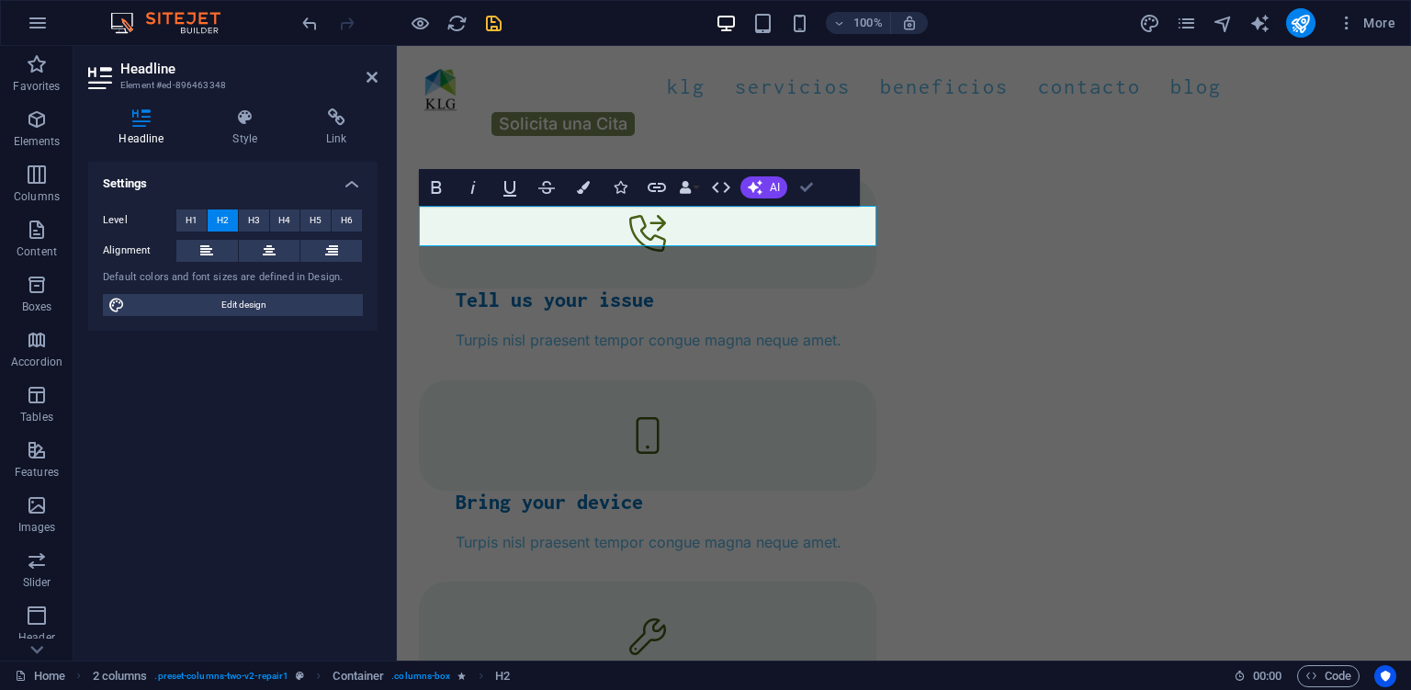
drag, startPoint x: 809, startPoint y: 197, endPoint x: 815, endPoint y: 296, distance: 99.4
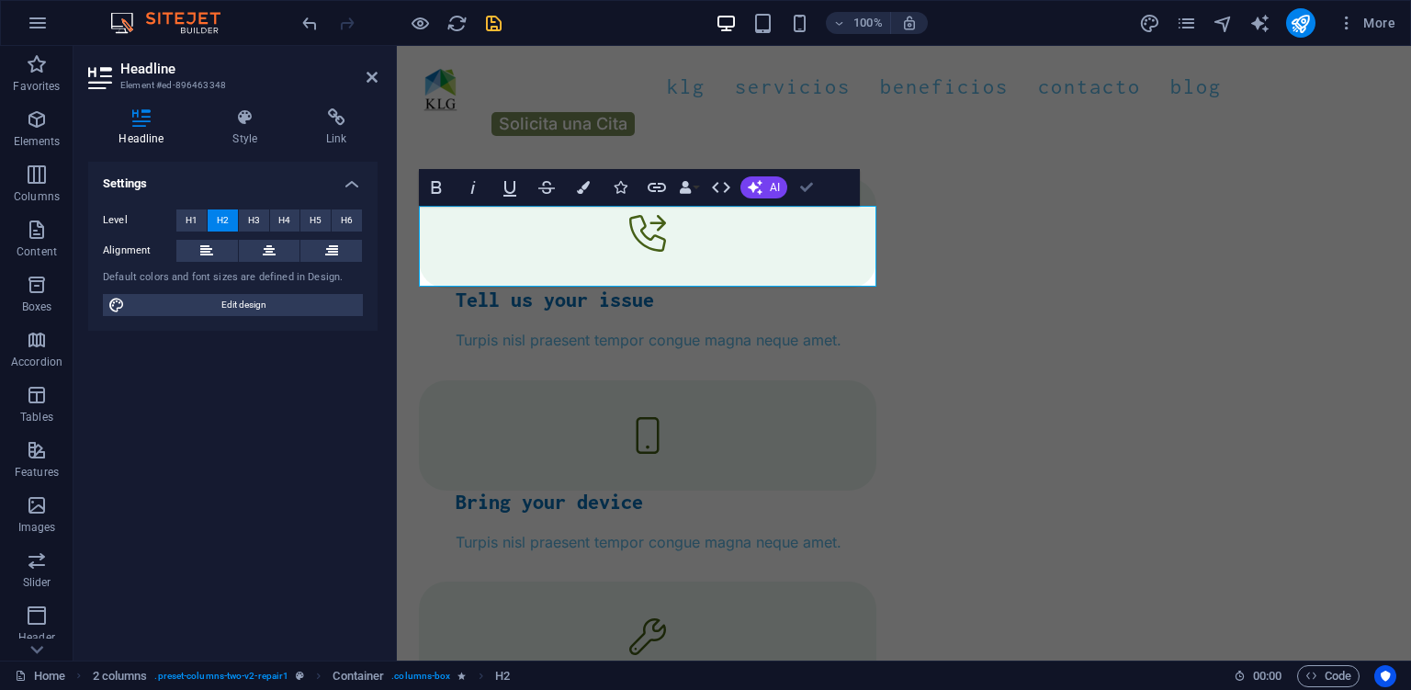
drag, startPoint x: 805, startPoint y: 187, endPoint x: 730, endPoint y: 154, distance: 81.4
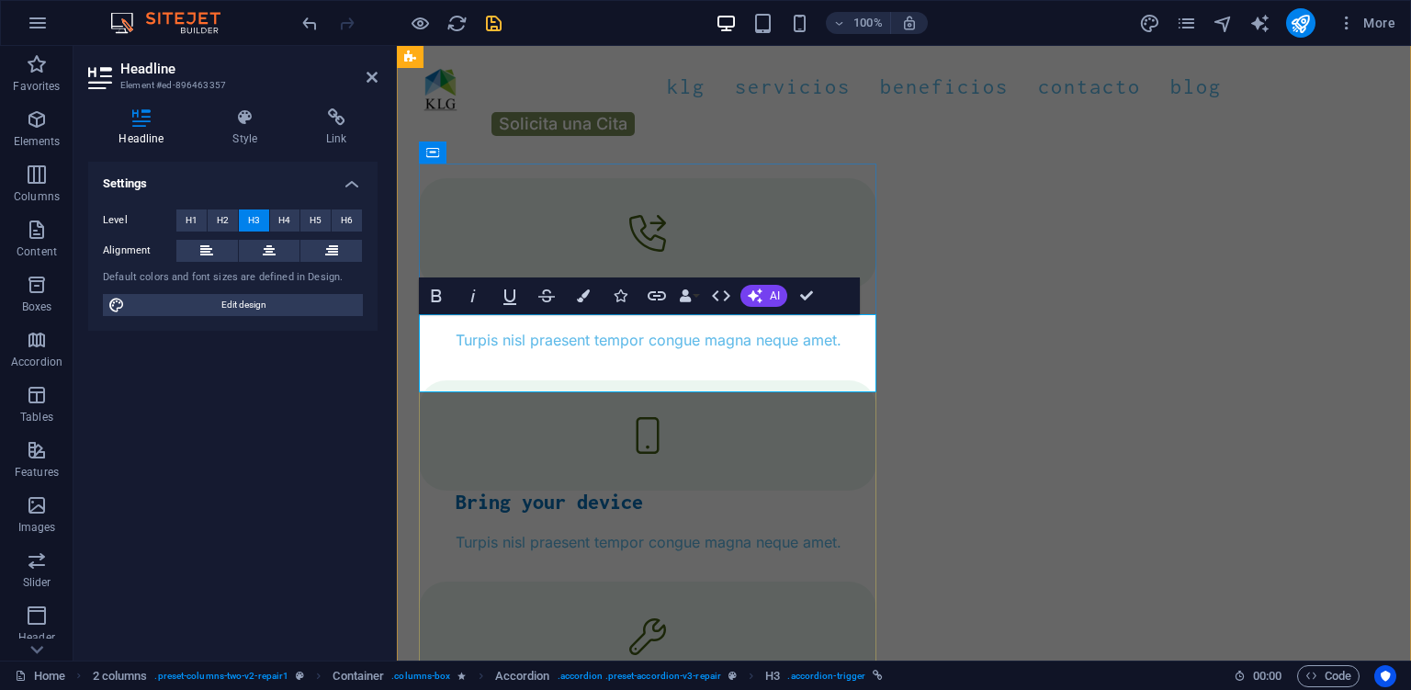
drag, startPoint x: 808, startPoint y: 296, endPoint x: 738, endPoint y: 257, distance: 80.6
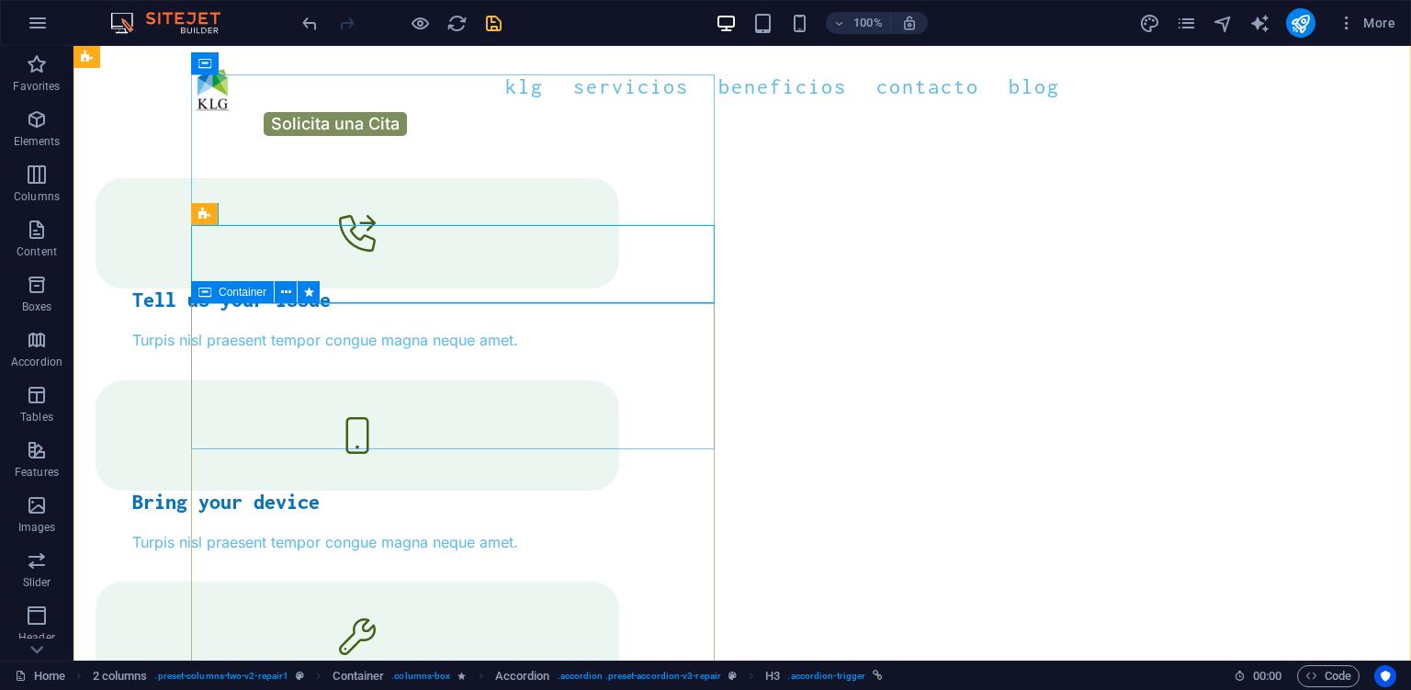
scroll to position [3496, 0]
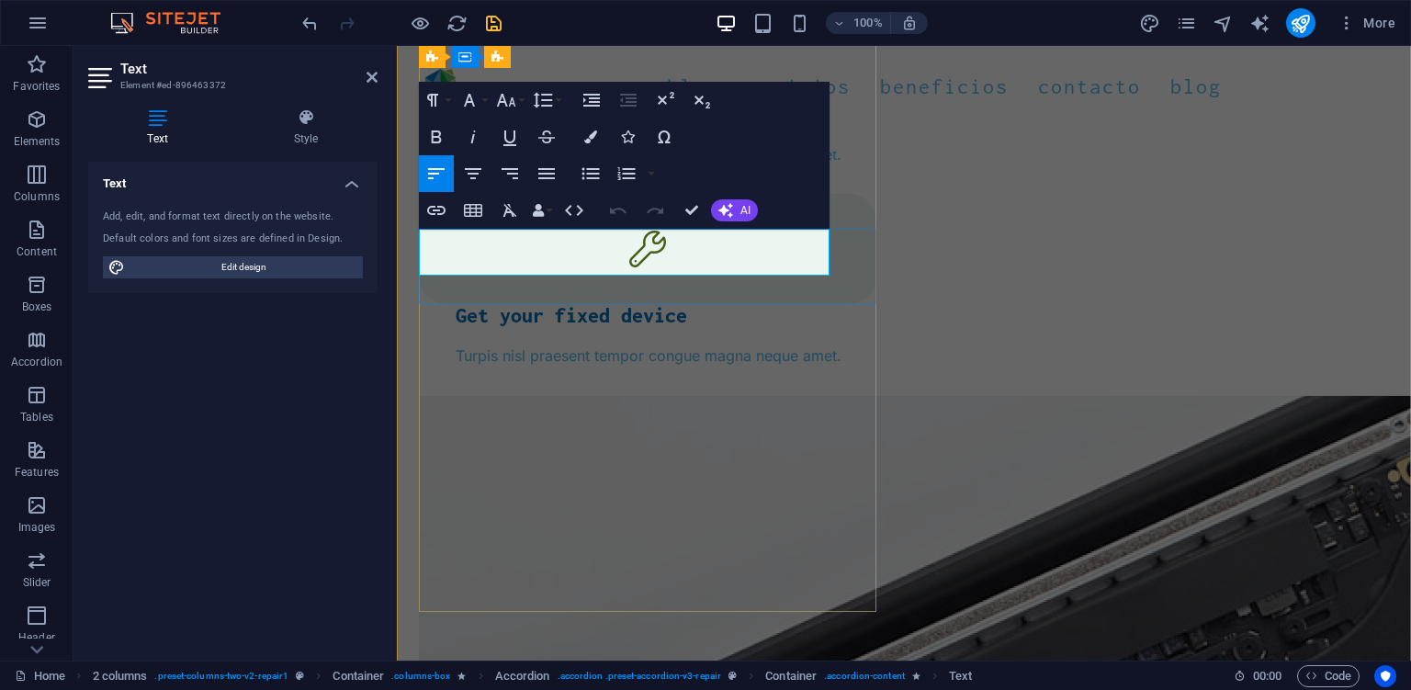
drag, startPoint x: 747, startPoint y: 264, endPoint x: 404, endPoint y: 237, distance: 343.6
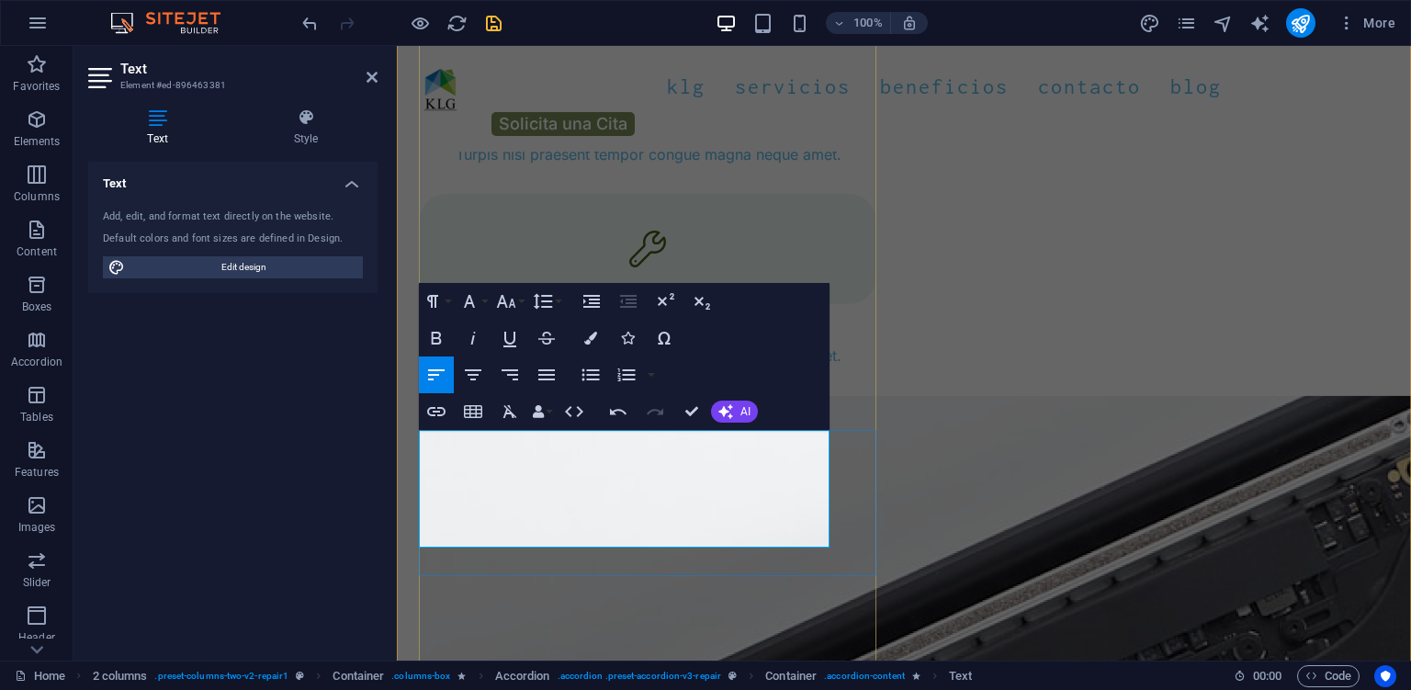
drag, startPoint x: 575, startPoint y: 533, endPoint x: 400, endPoint y: 409, distance: 214.8
click at [548, 375] on icon "button" at bounding box center [546, 374] width 17 height 11
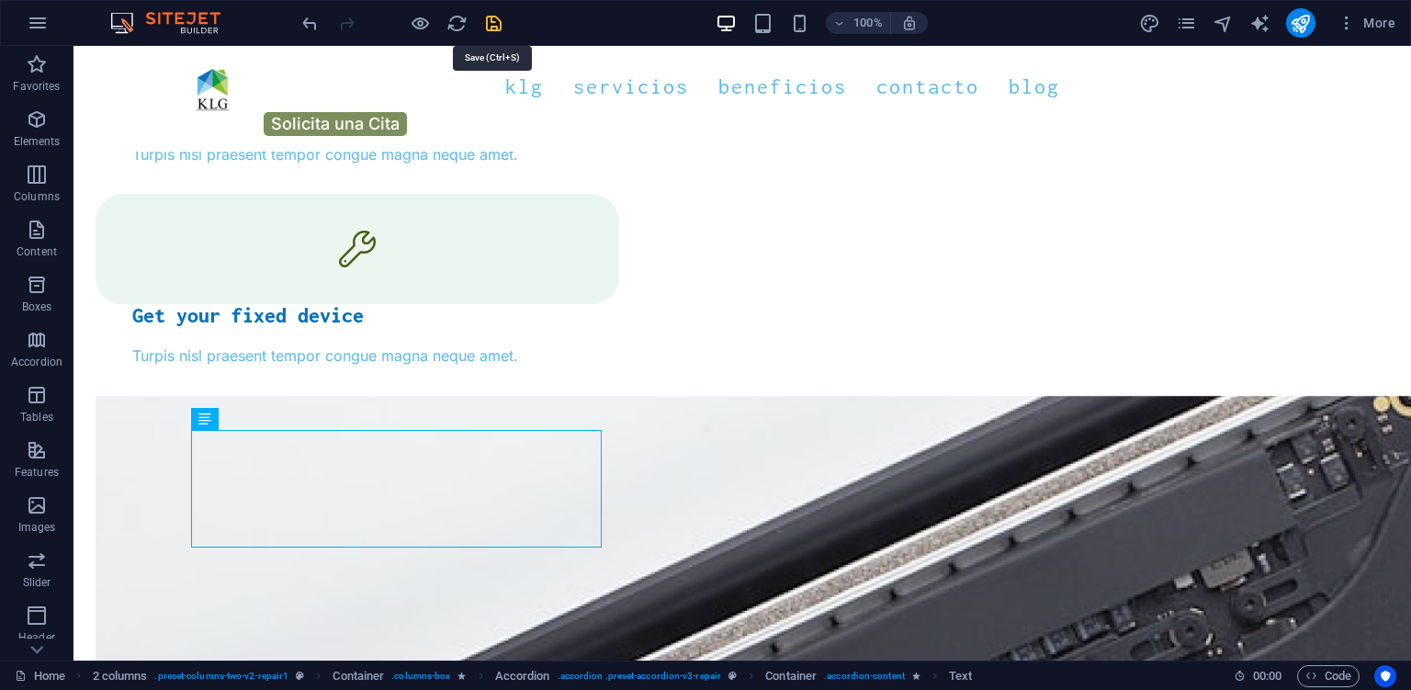
click at [489, 23] on icon "save" at bounding box center [493, 23] width 21 height 21
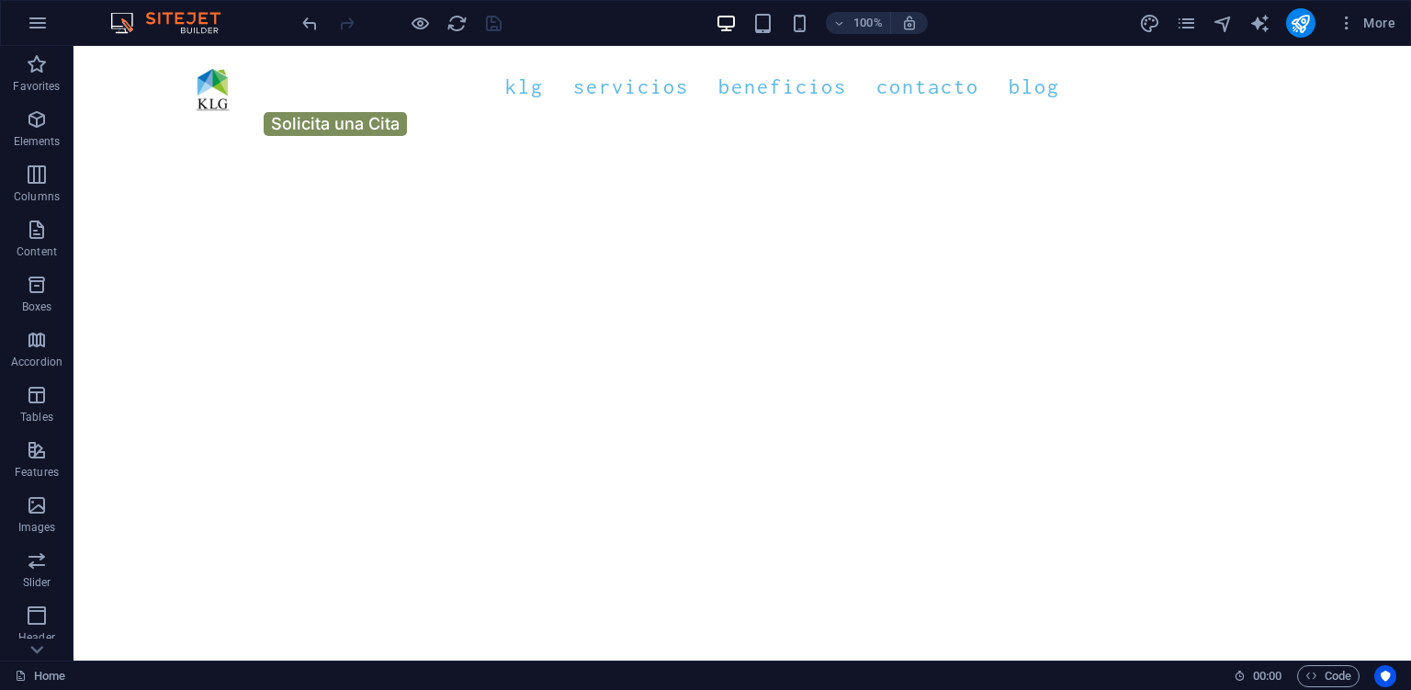
scroll to position [3496, 0]
